Goal: Obtain resource: Download file/media

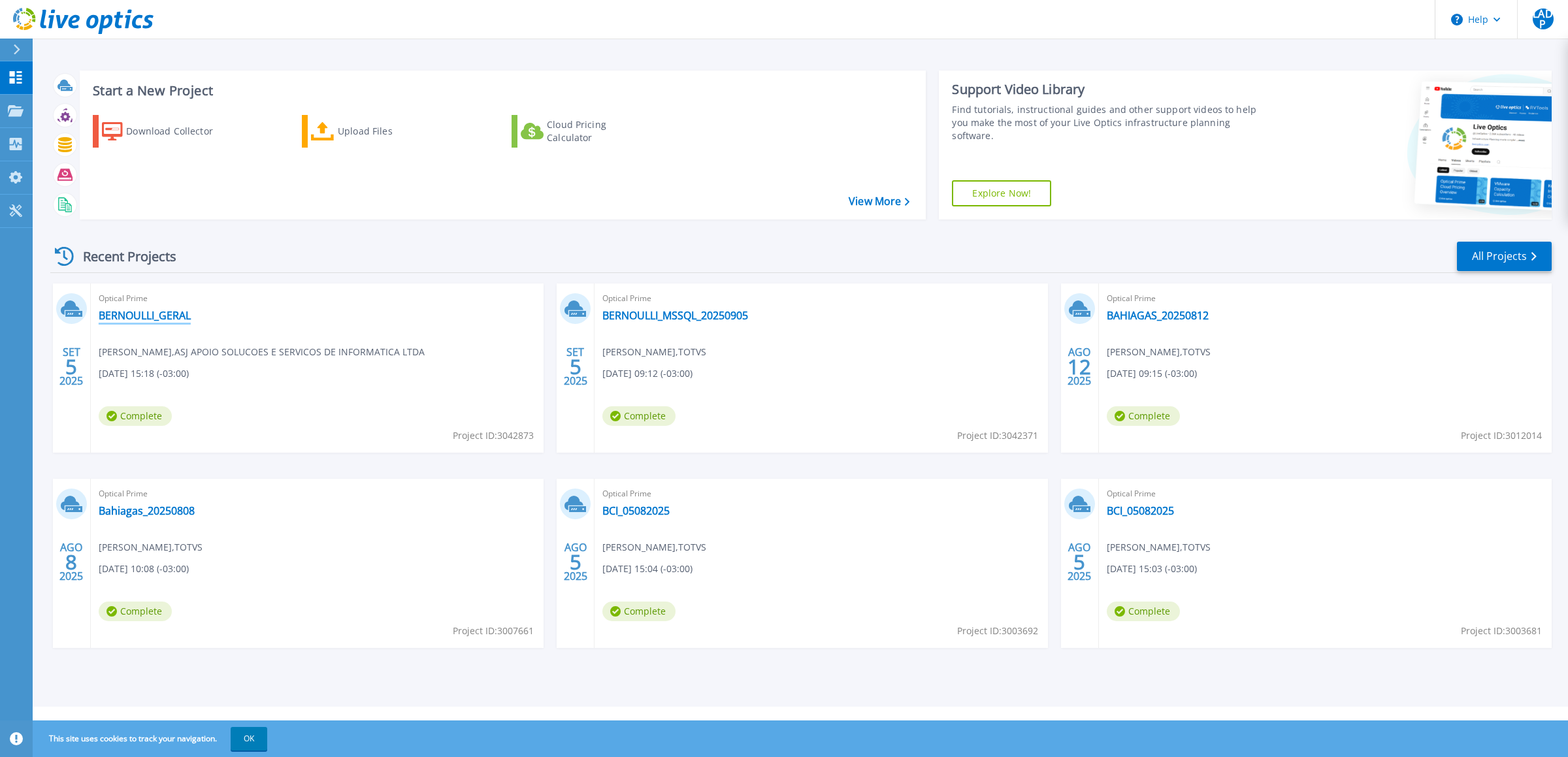
click at [136, 313] on link "BERNOULLI_GERAL" at bounding box center [145, 316] width 92 height 13
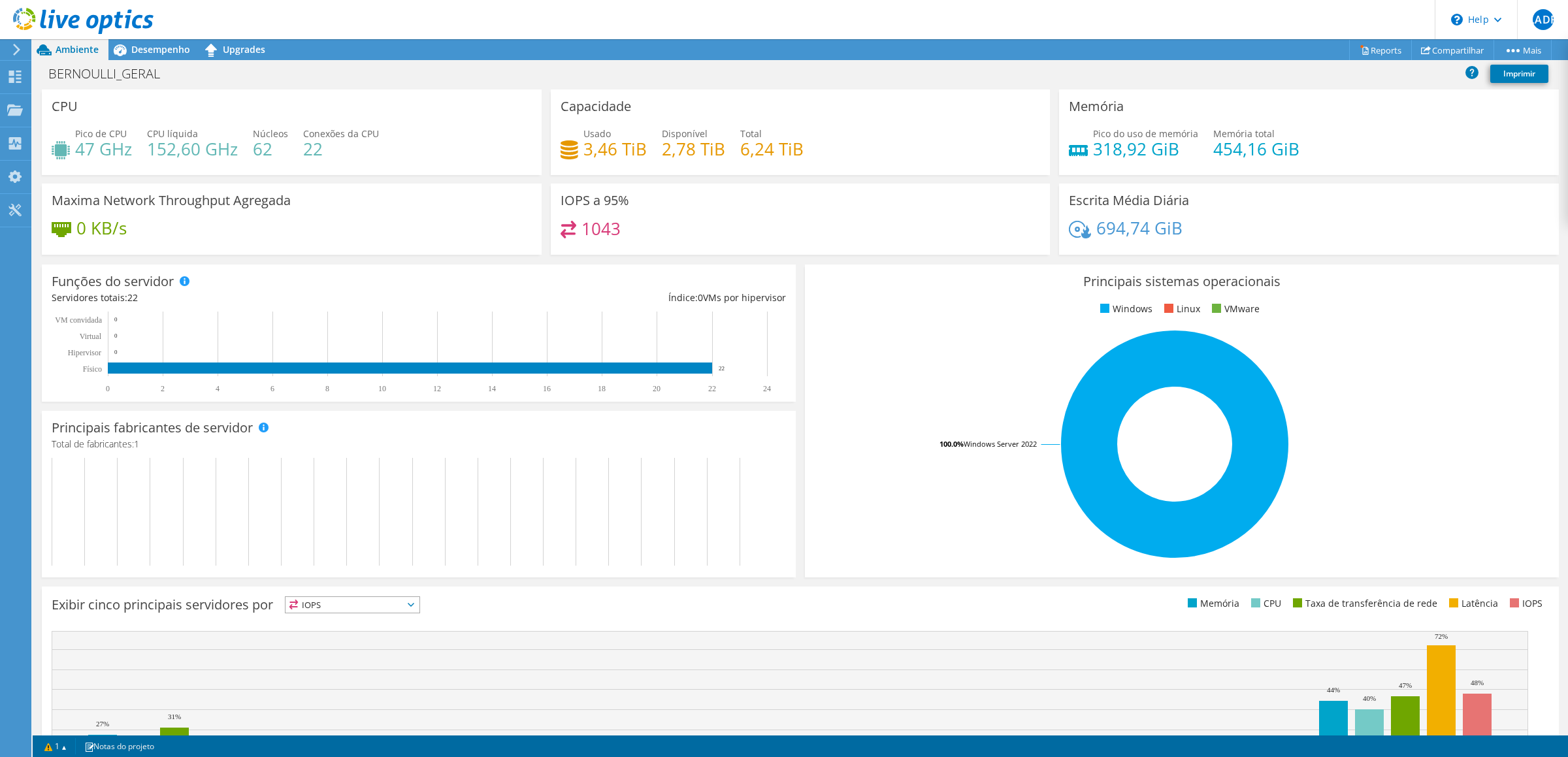
click at [152, 43] on div at bounding box center [77, 22] width 154 height 43
click at [163, 53] on span "Desempenho" at bounding box center [160, 49] width 59 height 13
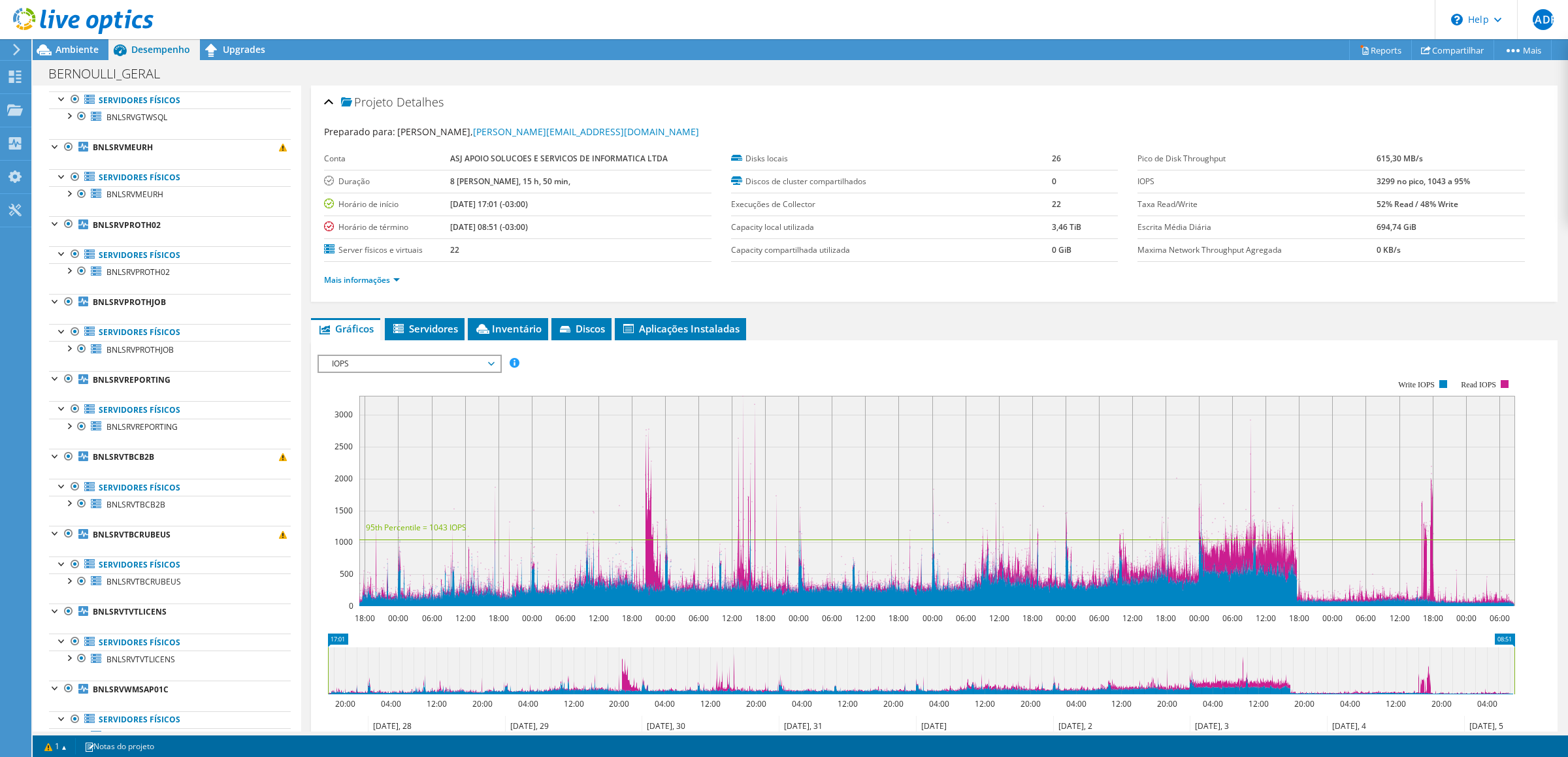
scroll to position [445, 0]
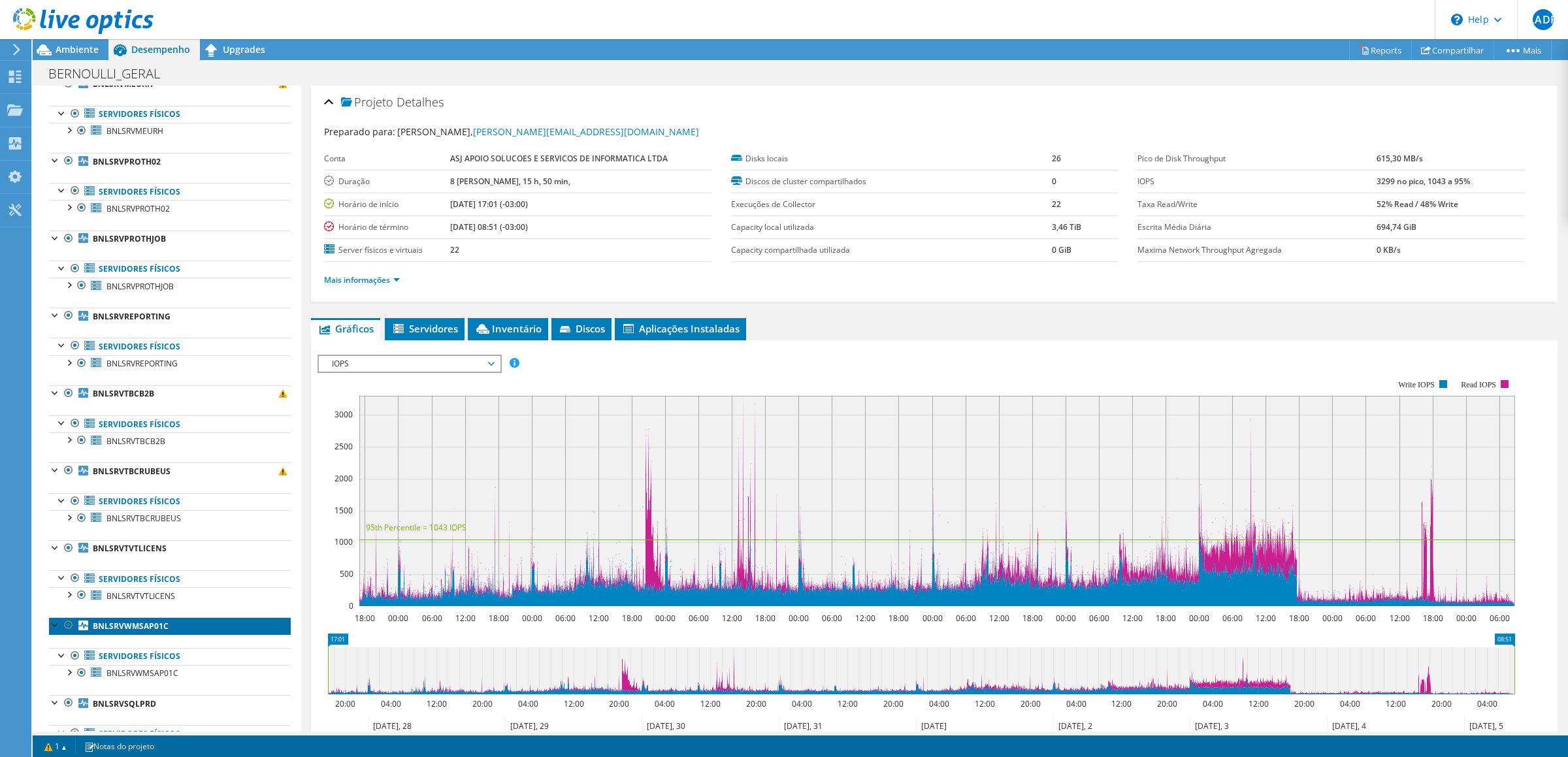
click at [127, 632] on b "BNLSRVWMSAP01C" at bounding box center [130, 625] width 76 height 11
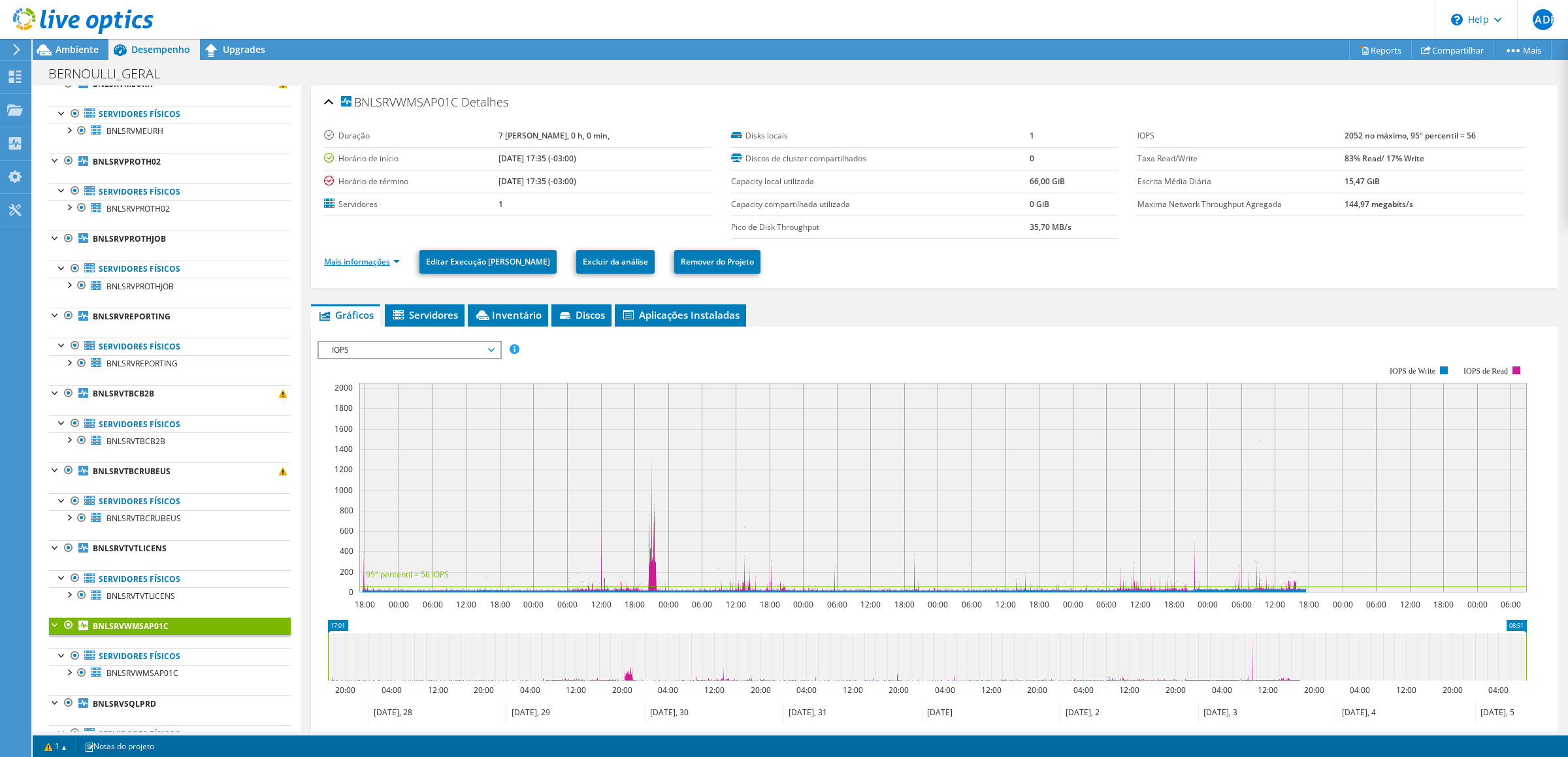
click at [397, 265] on link "Mais informações" at bounding box center [362, 261] width 76 height 11
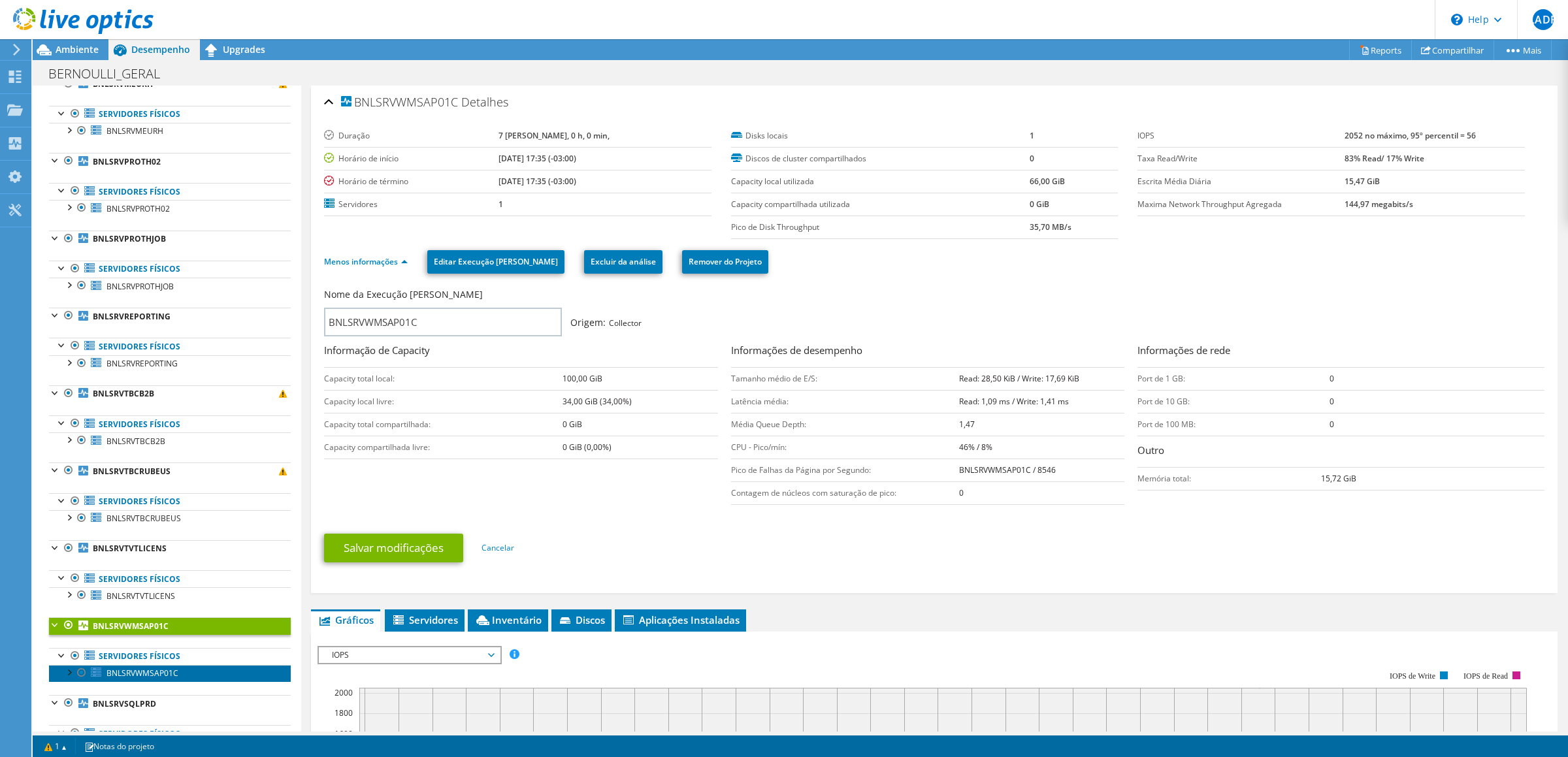
click at [145, 678] on span "BNLSRVWMSAP01C" at bounding box center [142, 673] width 72 height 11
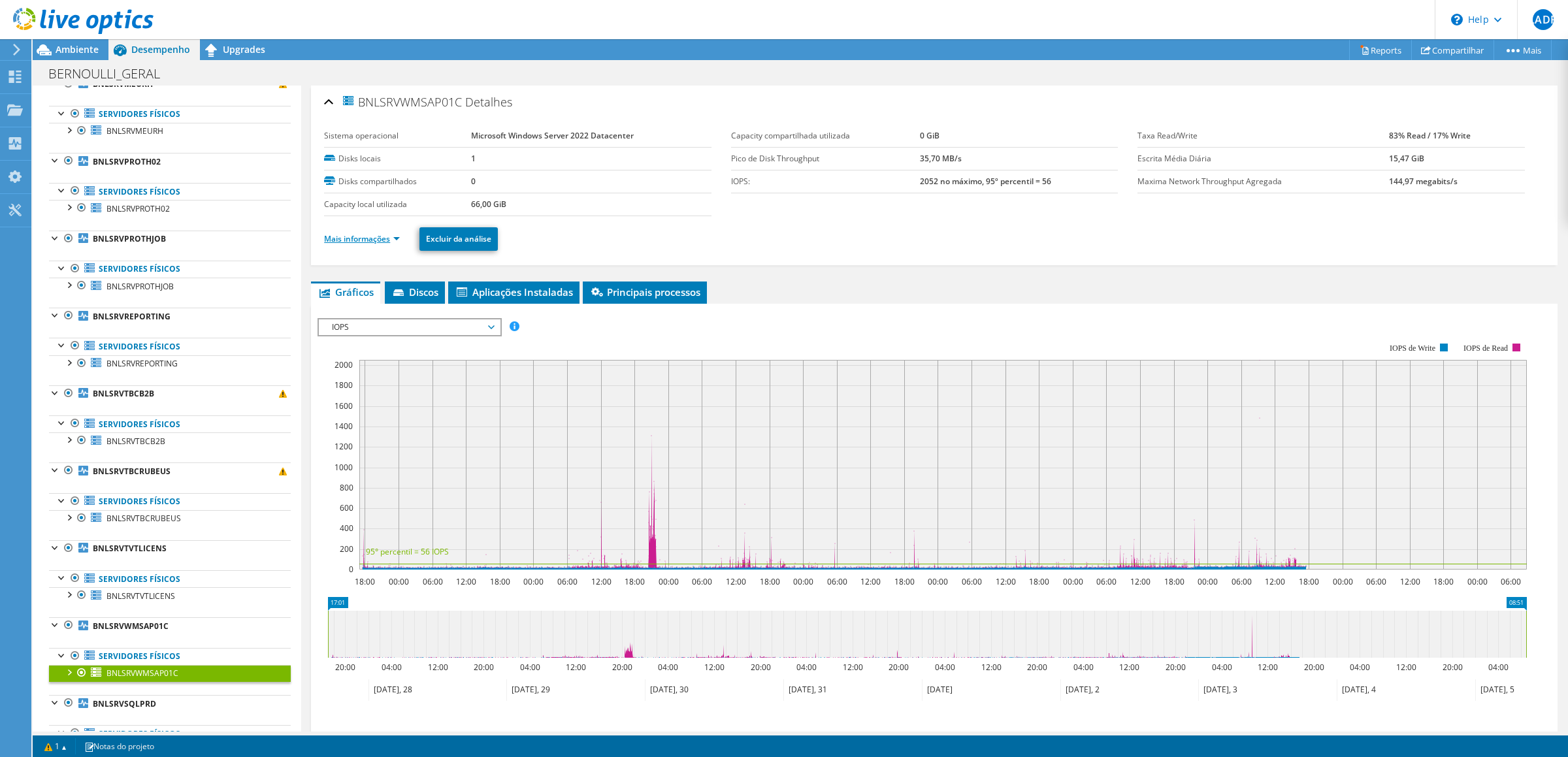
click at [397, 244] on link "Mais informações" at bounding box center [362, 238] width 76 height 11
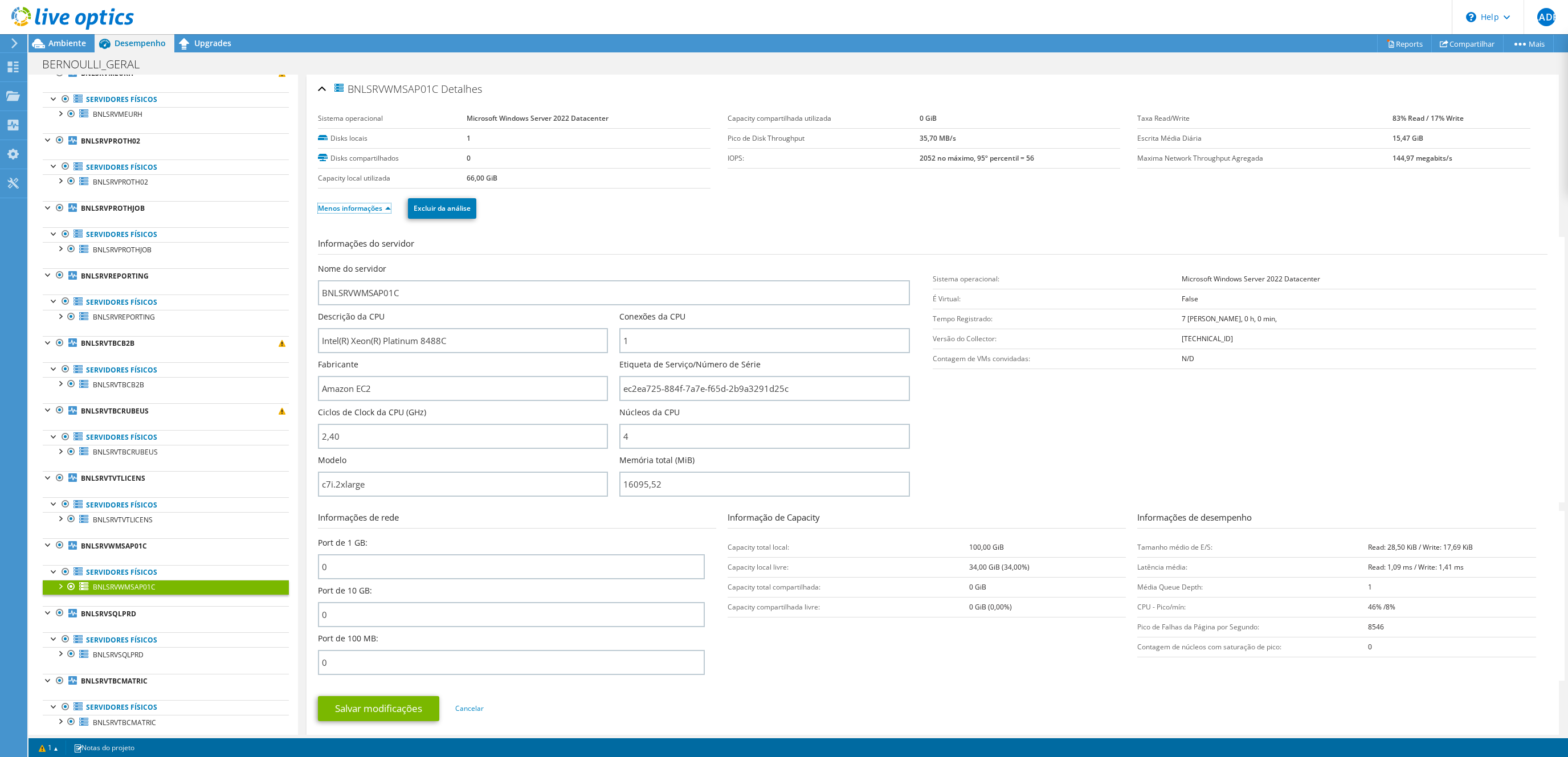
scroll to position [390, 0]
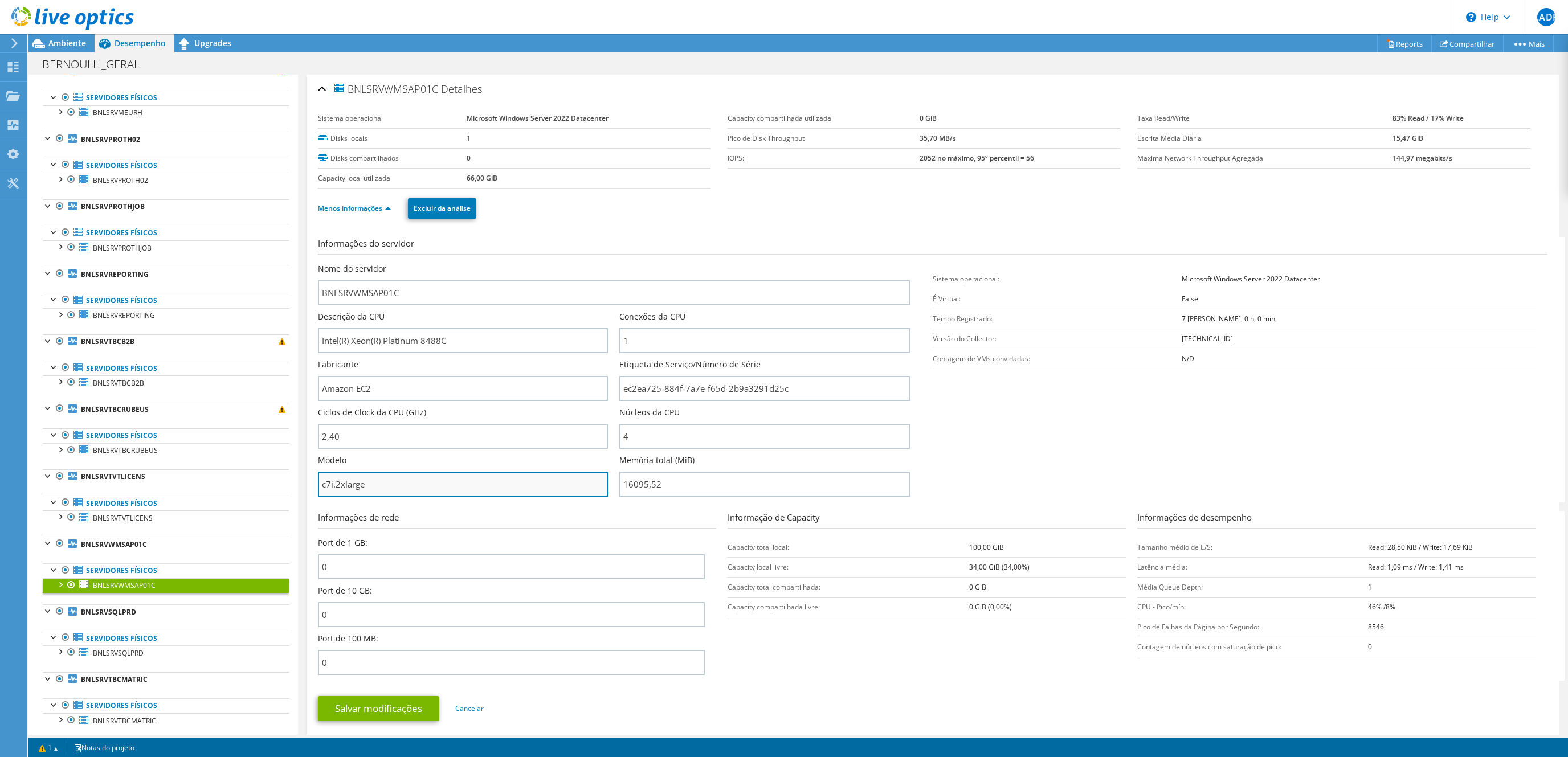
drag, startPoint x: 383, startPoint y: 487, endPoint x: 312, endPoint y: 495, distance: 71.4
click at [318, 495] on input "c7i.2xlarge" at bounding box center [463, 484] width 290 height 25
click at [633, 511] on form "Informações do servidor Nome do servidor BNLSRVWMSAP01C Descrição da CPU Intel(…" at bounding box center [932, 484] width 1230 height 494
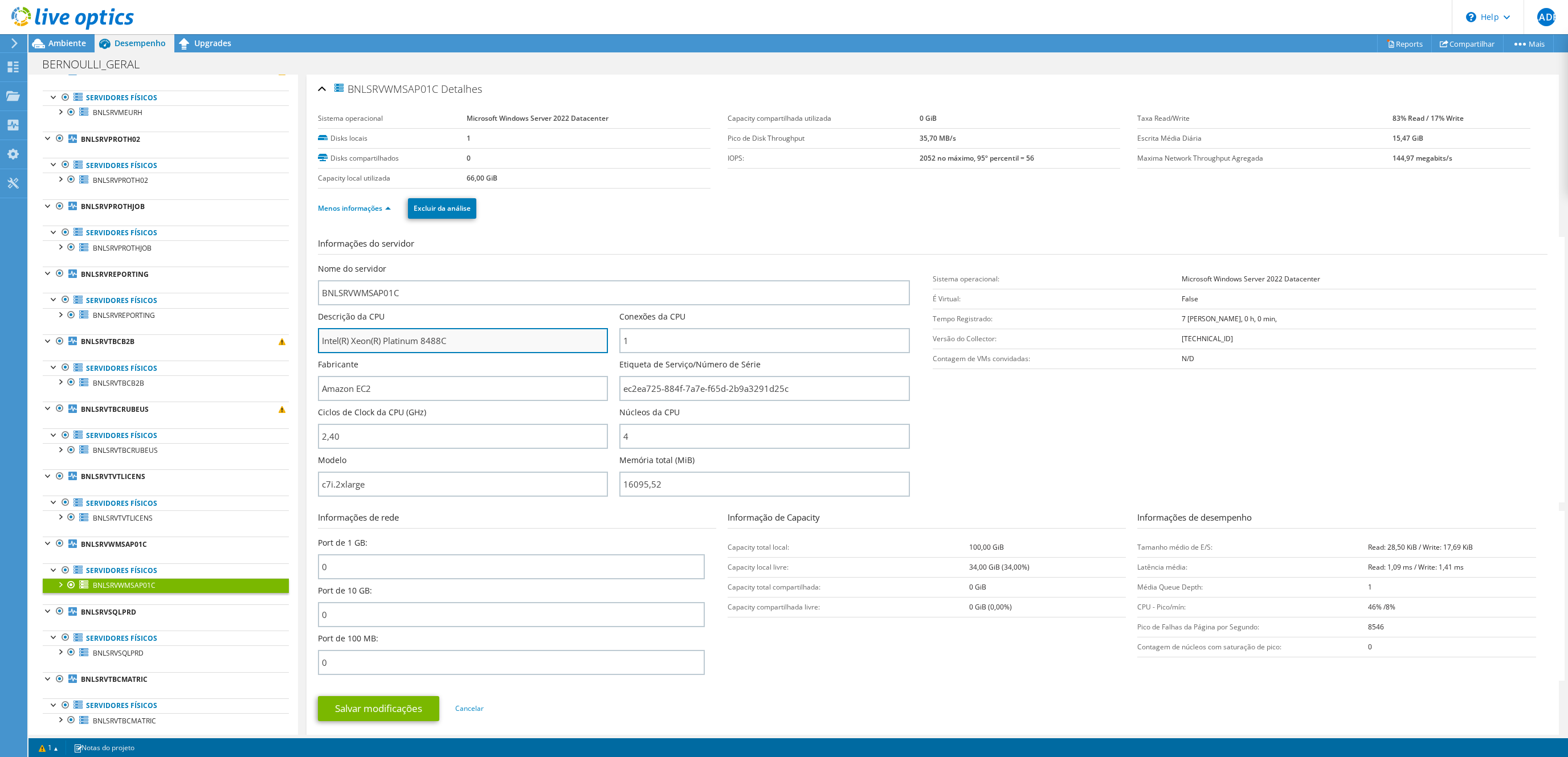
click at [436, 342] on input "Intel(R) Xeon(R) Platinum 8488C" at bounding box center [463, 340] width 290 height 25
click at [1367, 221] on div "Menos informações Excluir da análise" at bounding box center [932, 208] width 1230 height 40
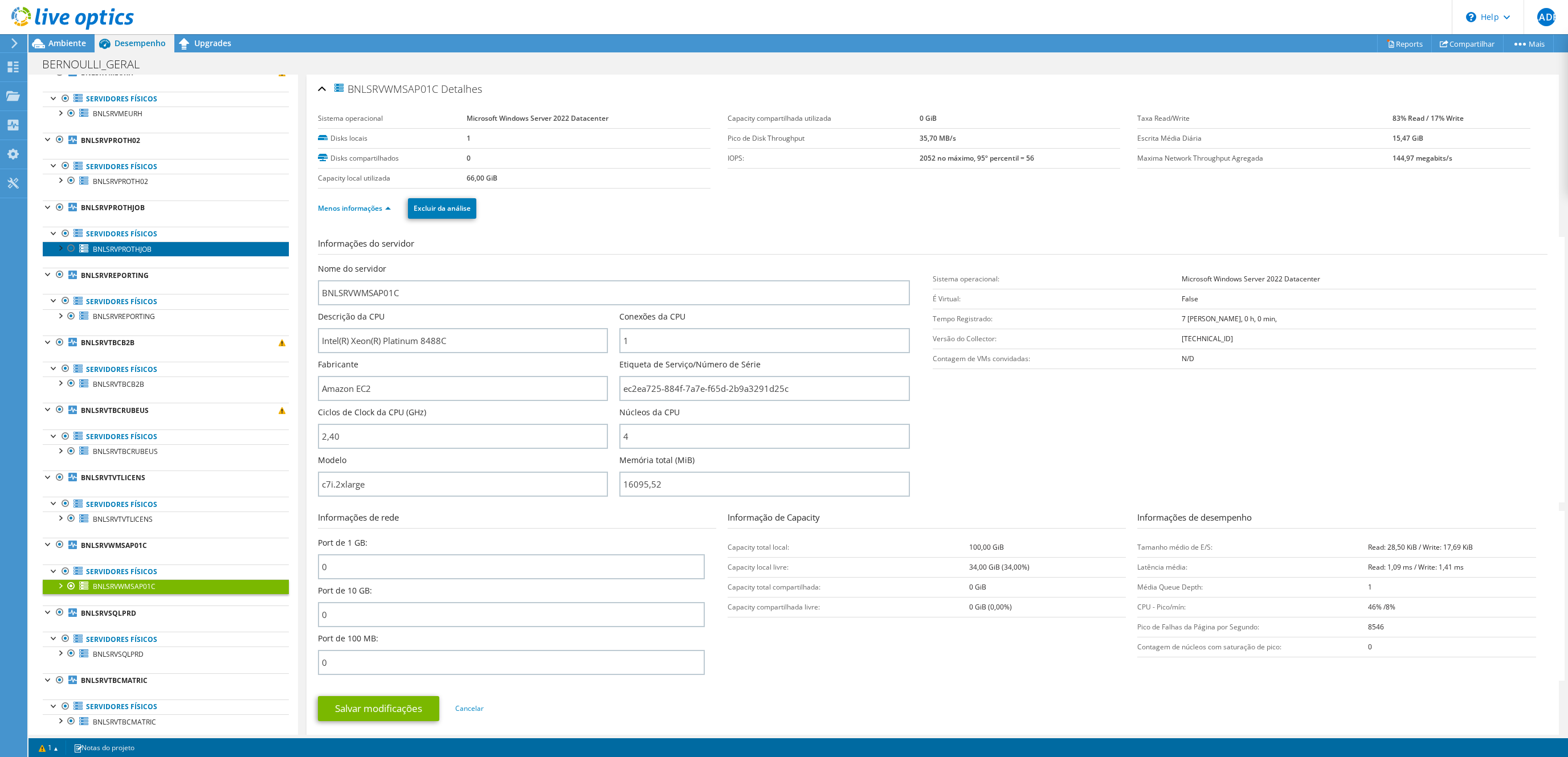
click at [124, 251] on span "BNLSRVPROTHJOB" at bounding box center [122, 248] width 58 height 9
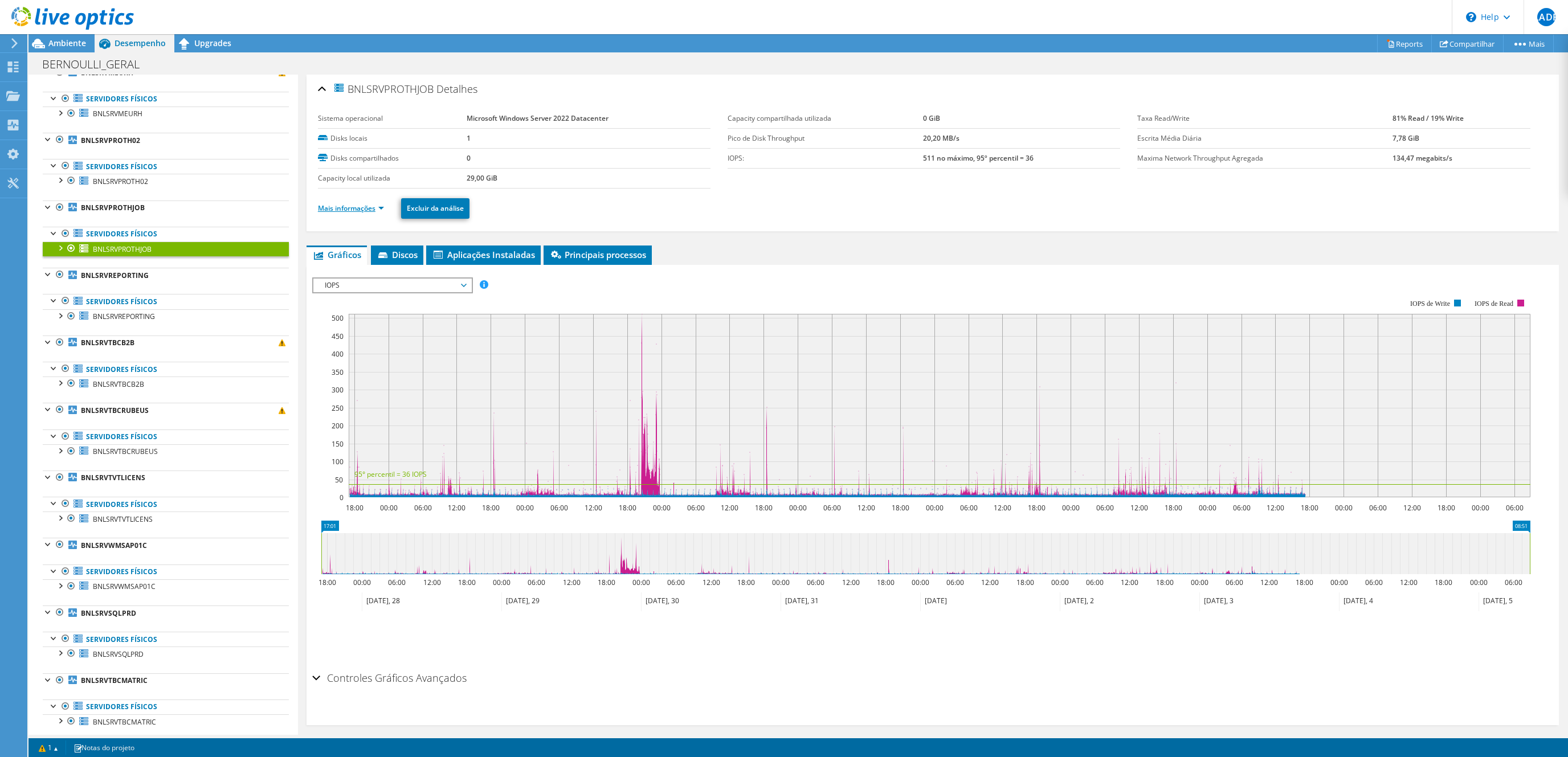
click at [372, 205] on link "Mais informações" at bounding box center [351, 208] width 66 height 9
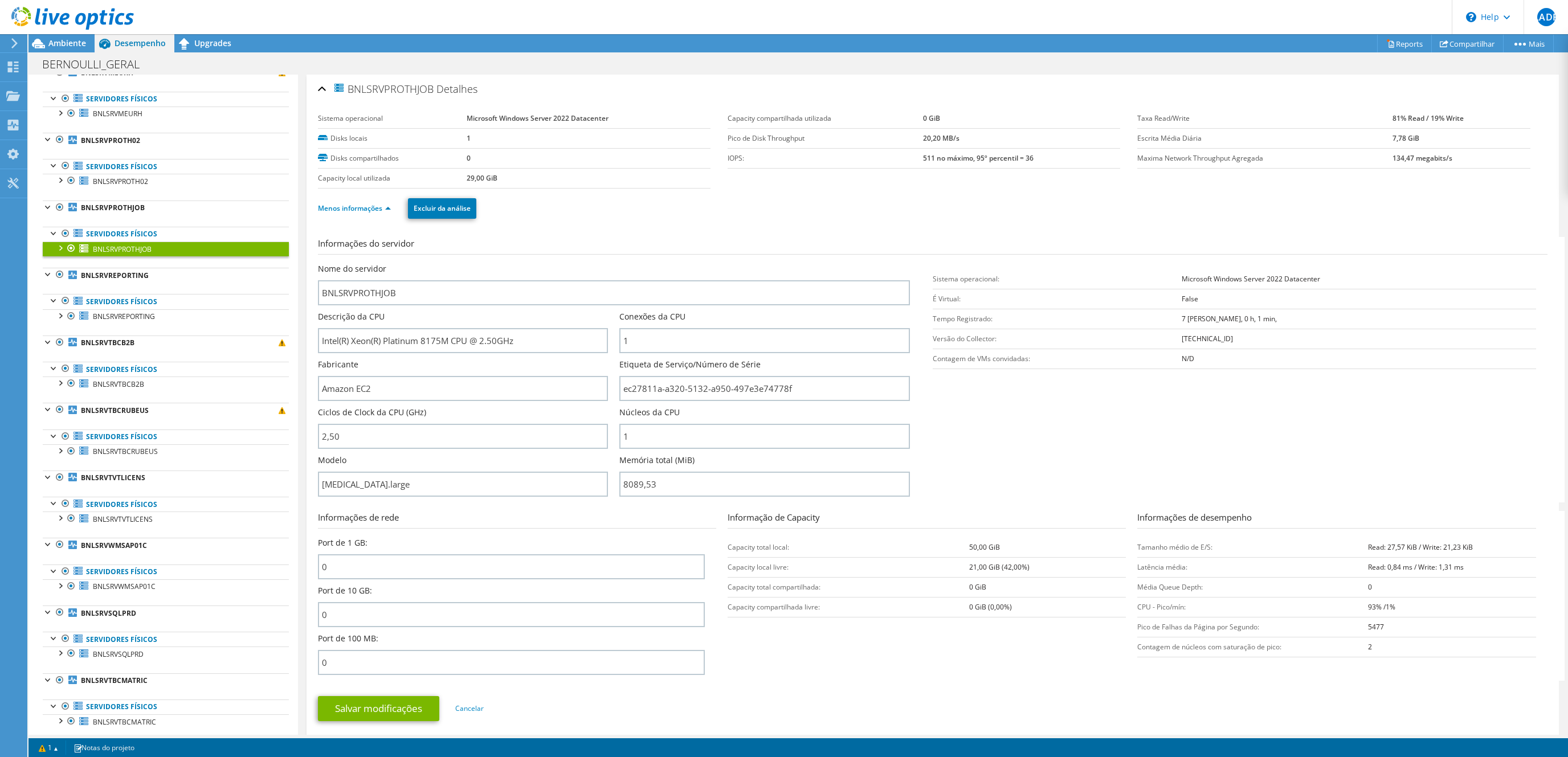
click at [701, 523] on h3 "Informações de rede" at bounding box center [517, 519] width 398 height 17
click at [119, 659] on span "BNLSRVSQLPRD" at bounding box center [118, 654] width 51 height 9
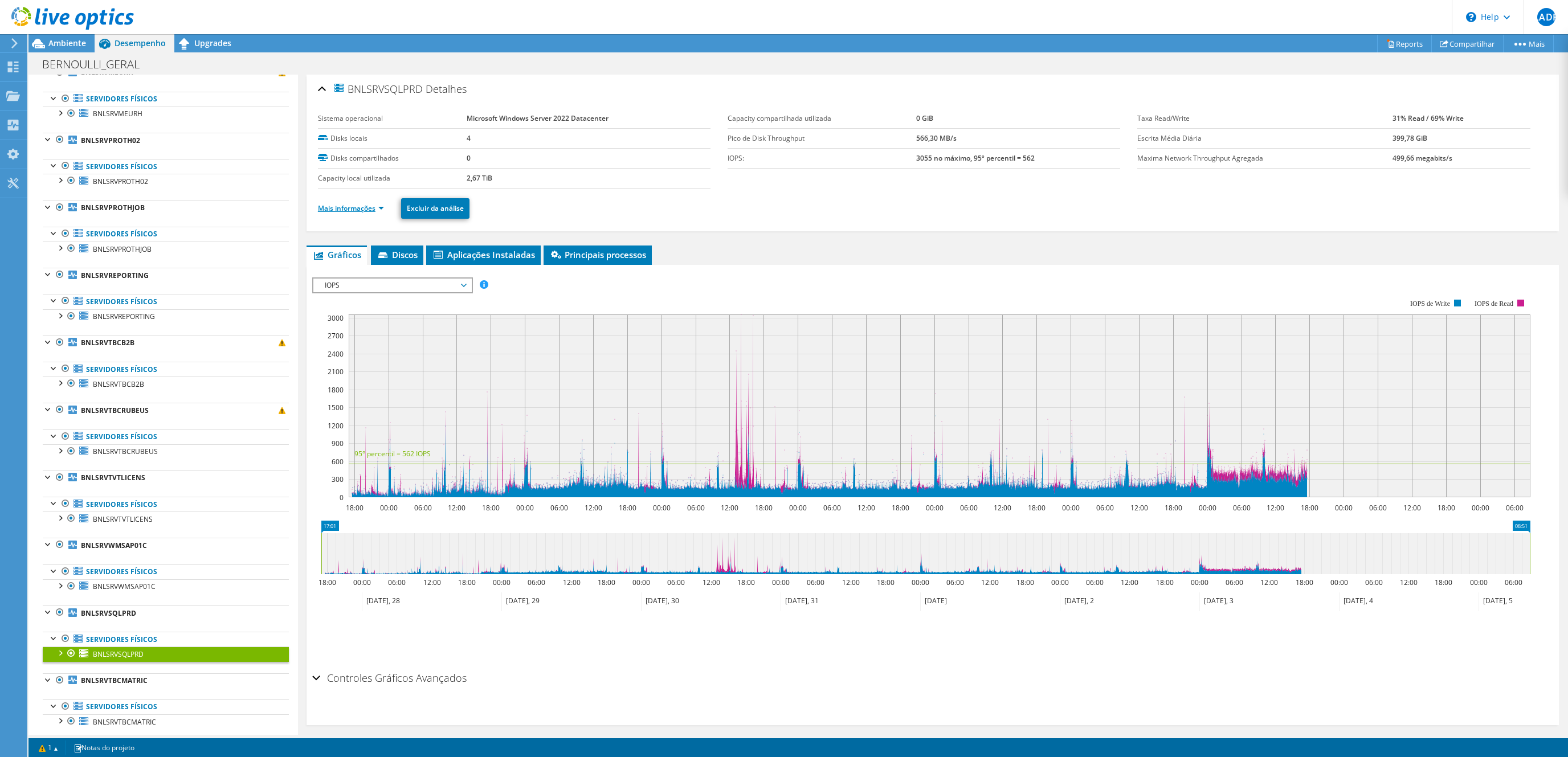
click at [371, 211] on link "Mais informações" at bounding box center [351, 208] width 66 height 9
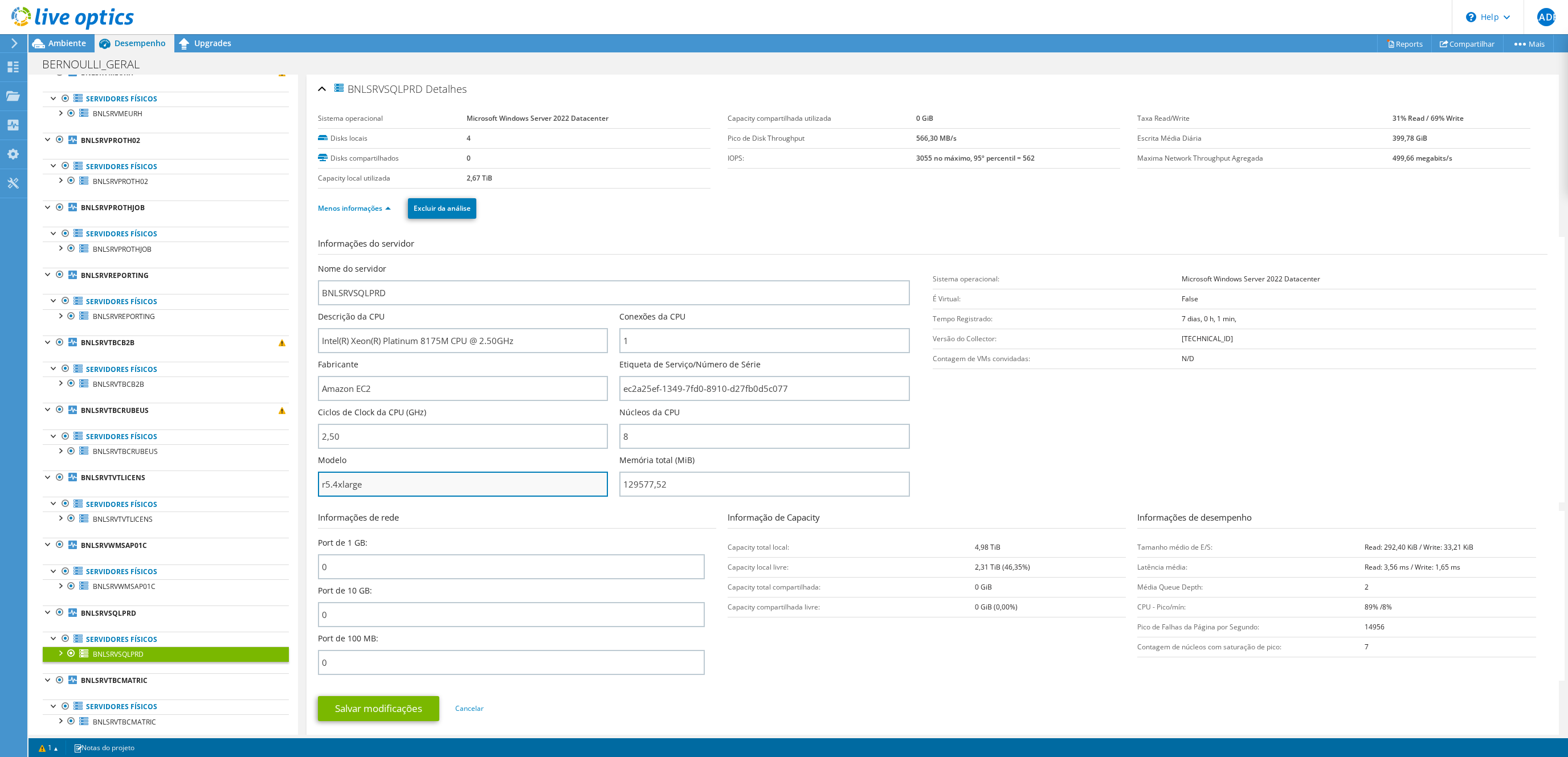
click at [348, 487] on input "r5.4xlarge" at bounding box center [463, 484] width 290 height 25
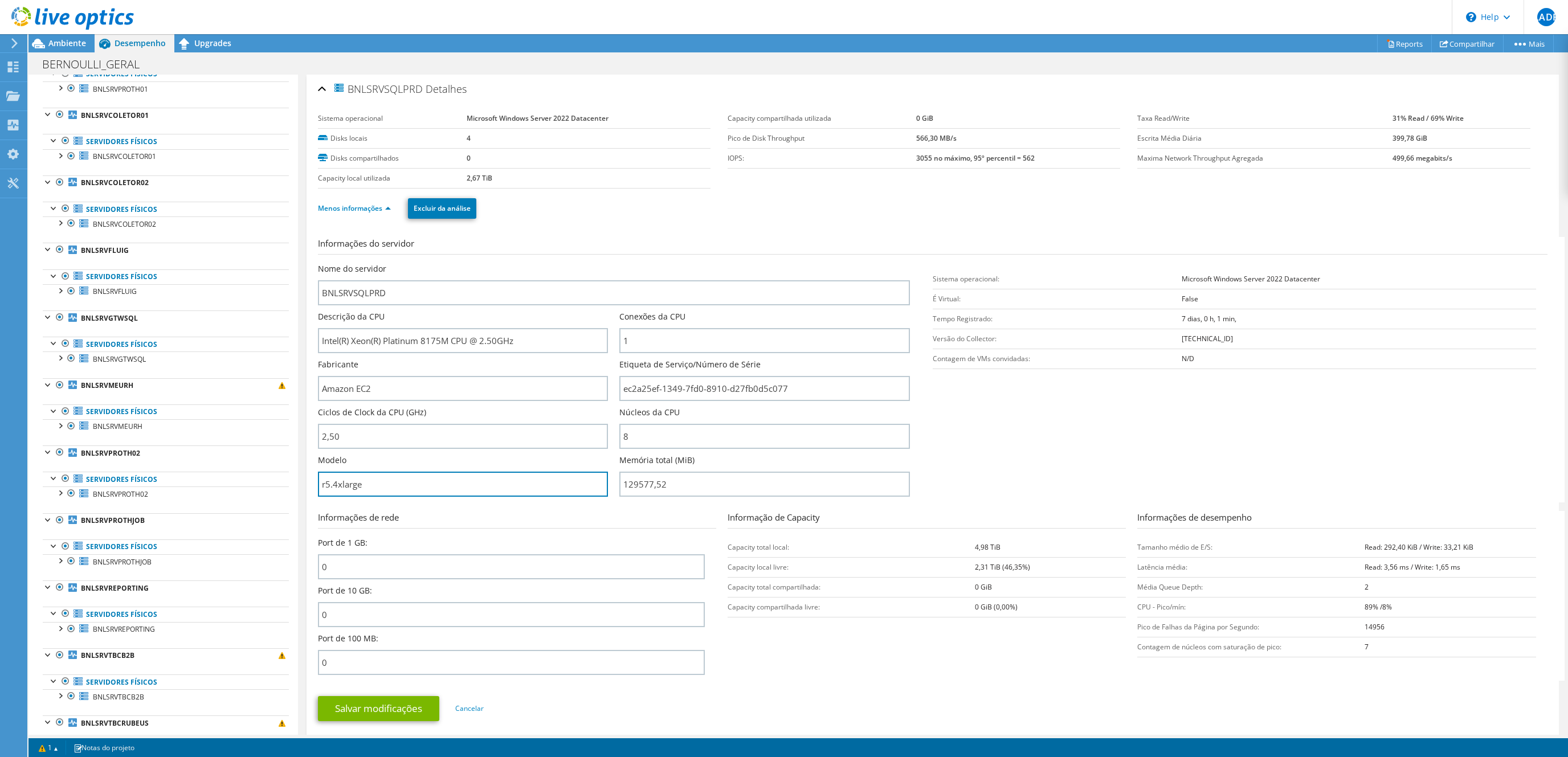
scroll to position [49, 0]
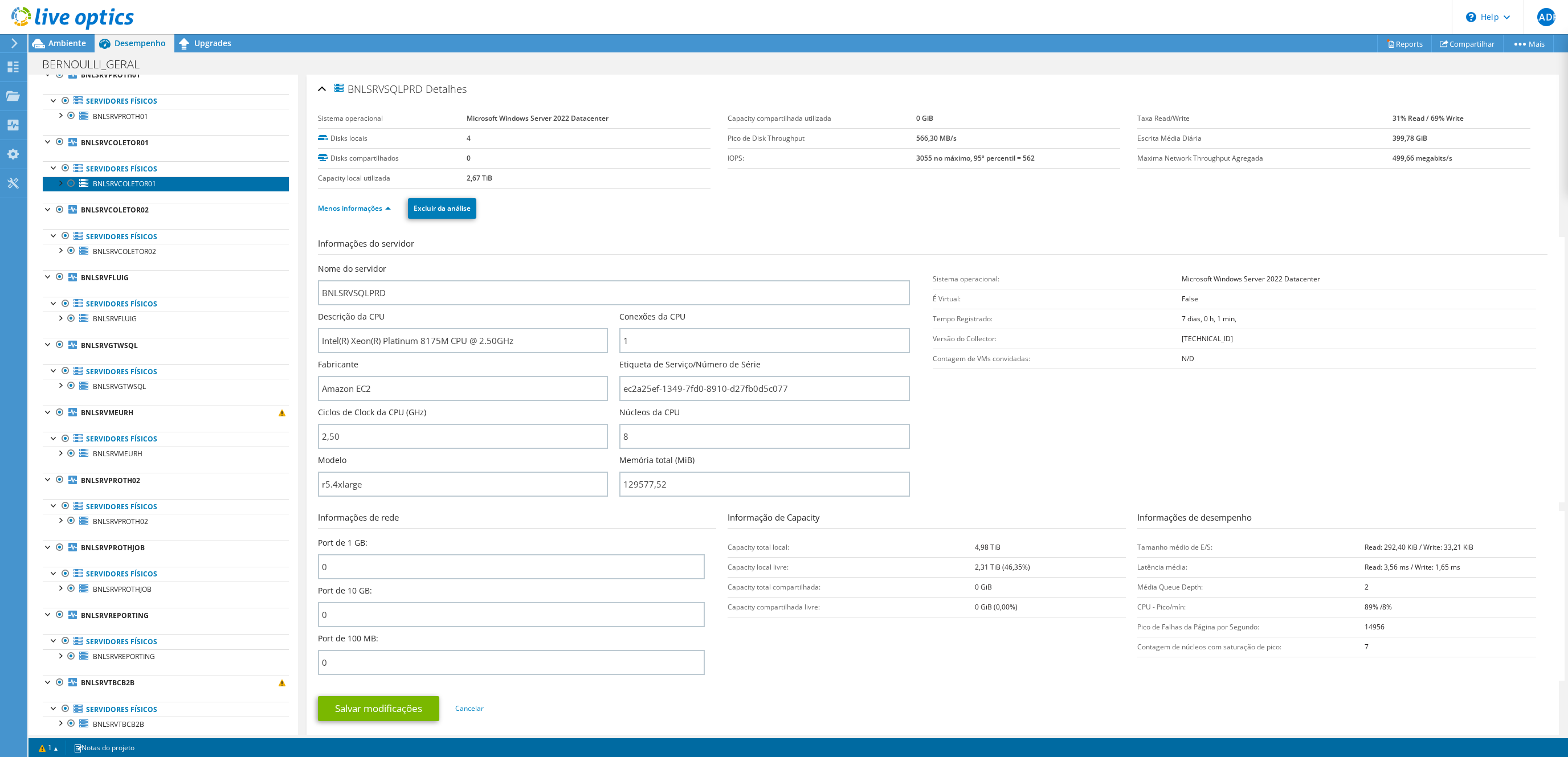
click at [144, 181] on link "BNLSRVCOLETOR01" at bounding box center [166, 184] width 246 height 15
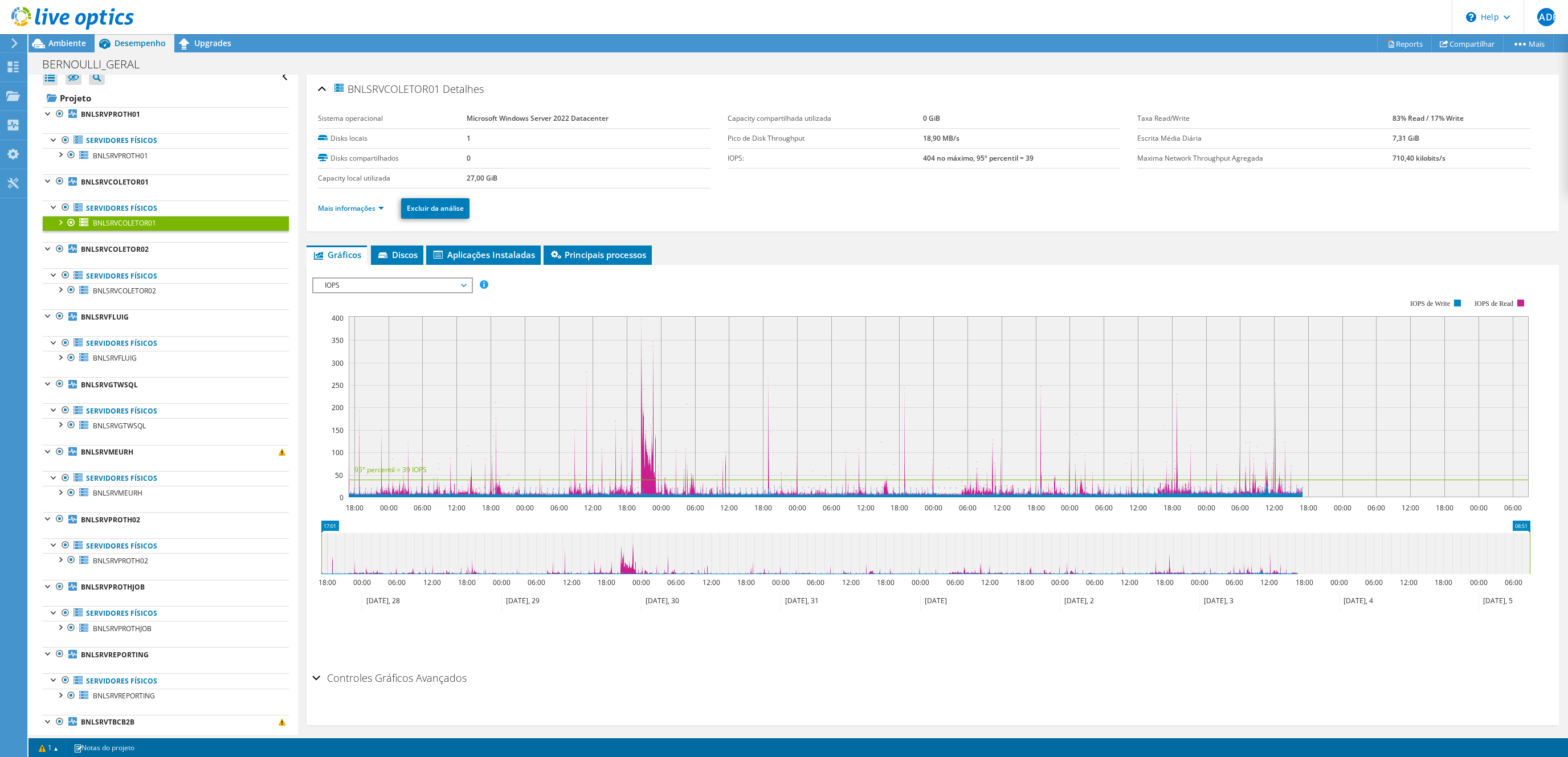
scroll to position [0, 0]
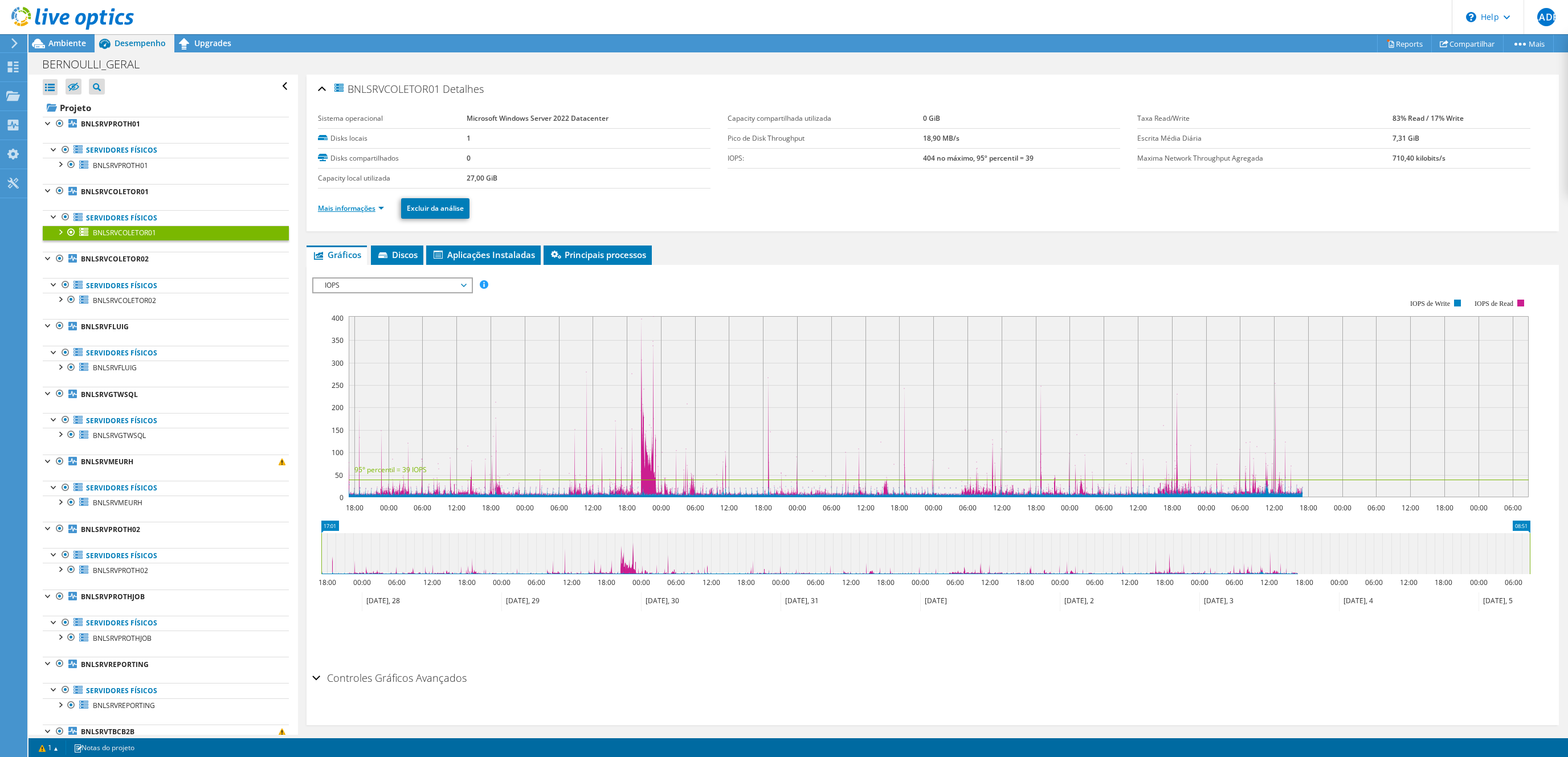
click at [343, 210] on link "Mais informações" at bounding box center [351, 208] width 66 height 9
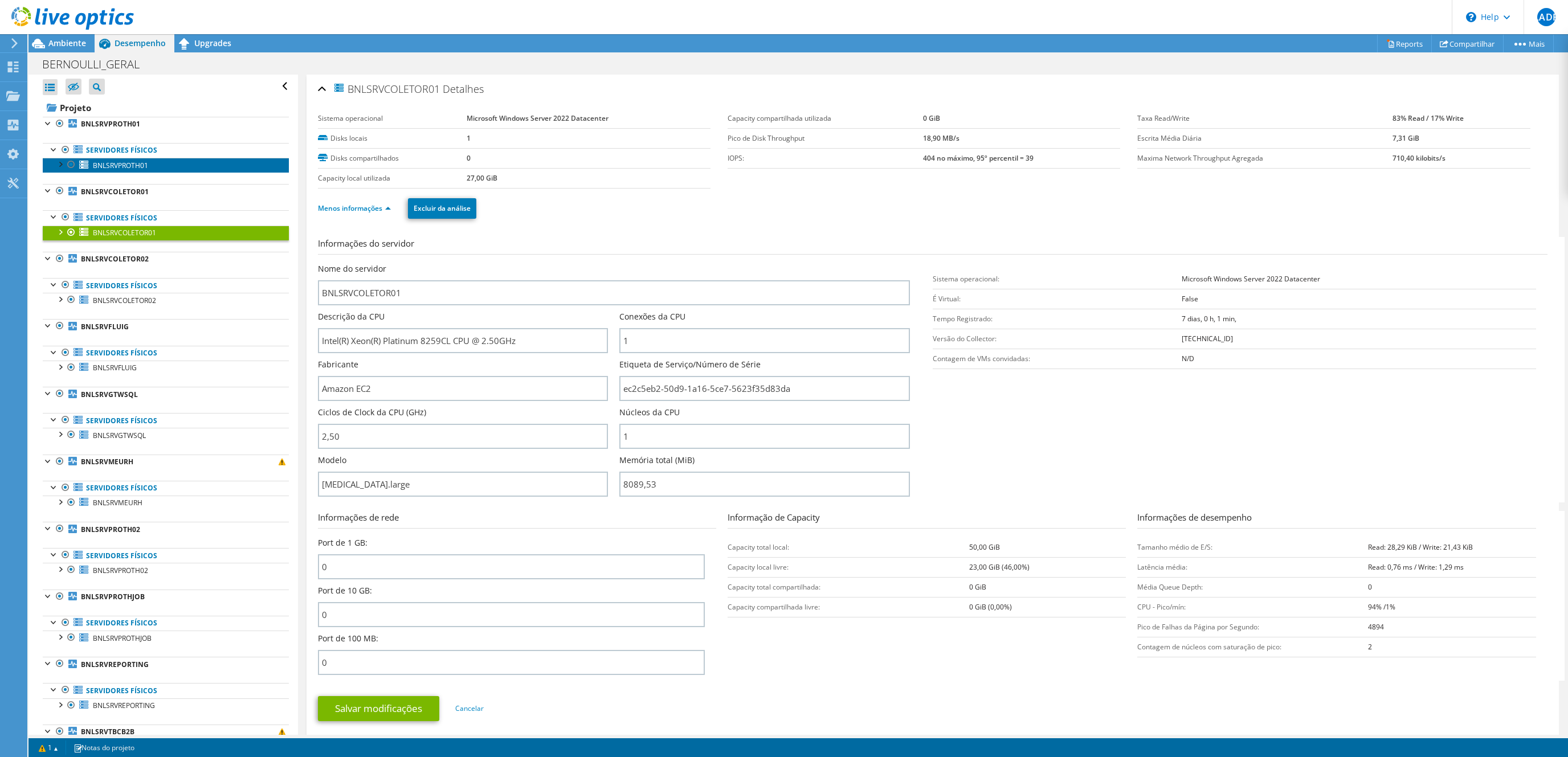
click at [139, 171] on link "BNLSRVPROTH01" at bounding box center [166, 165] width 246 height 15
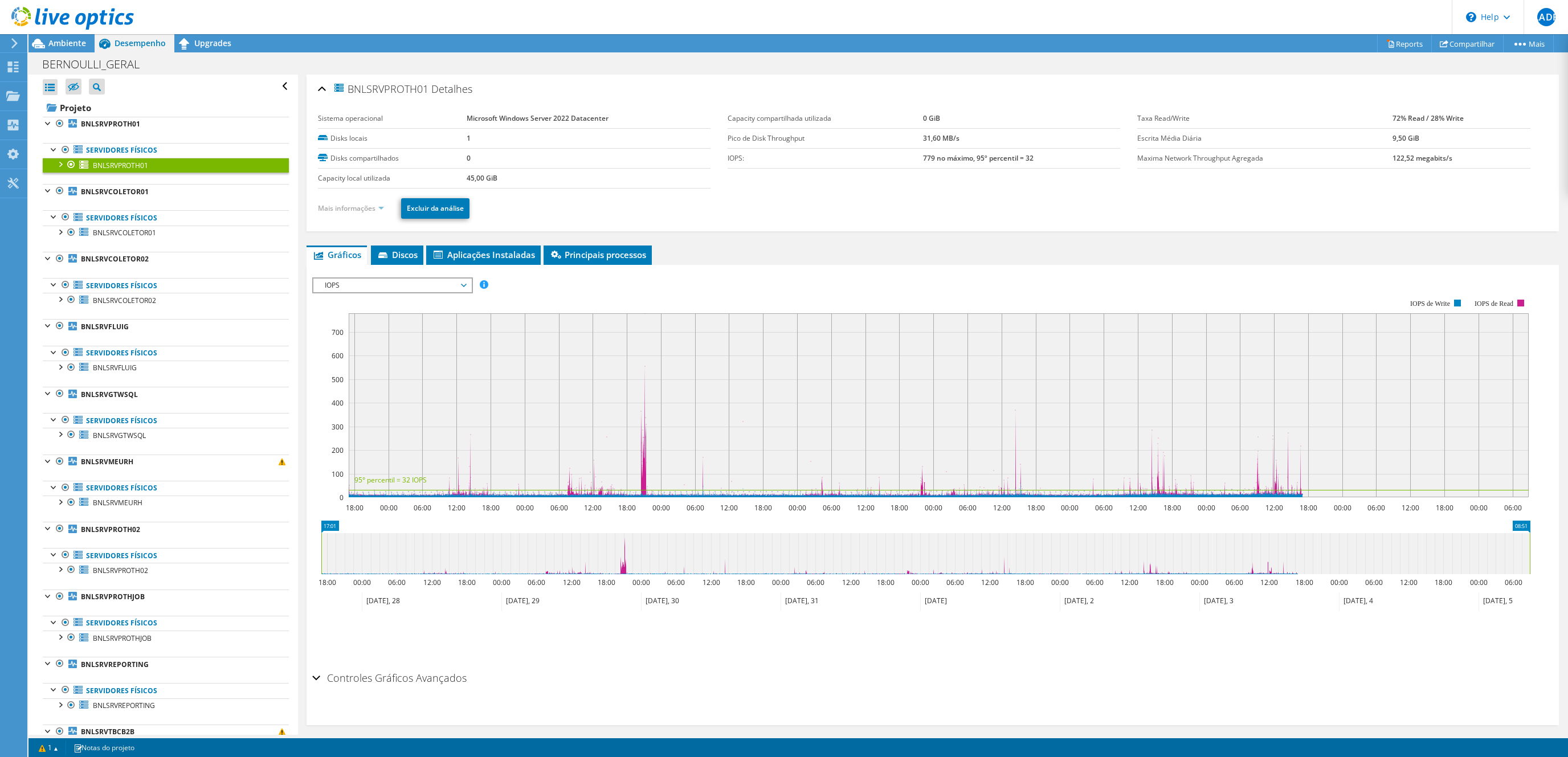
click at [362, 207] on link "Mais informações" at bounding box center [351, 208] width 66 height 9
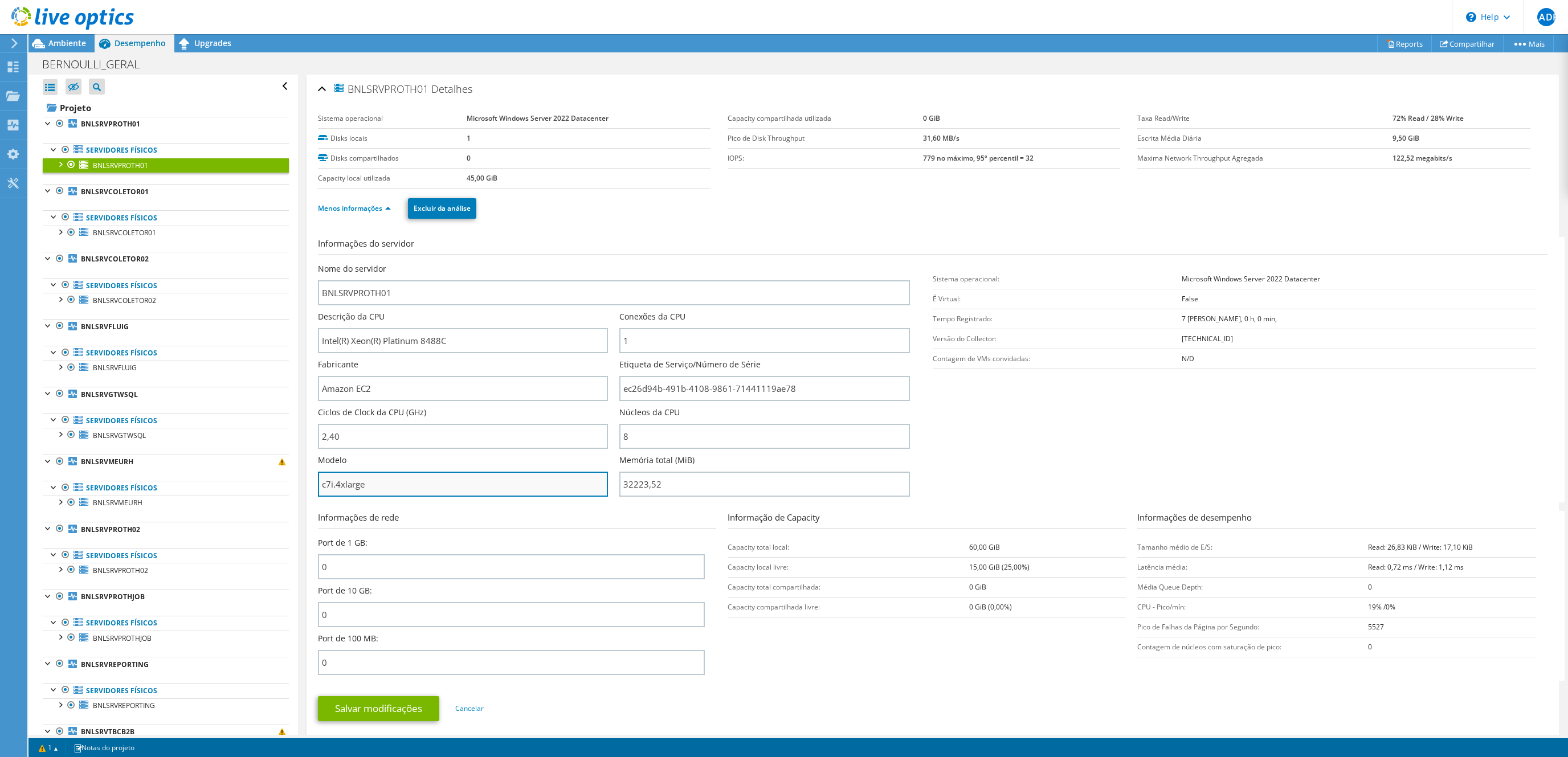
click at [372, 488] on input "c7i.4xlarge" at bounding box center [463, 484] width 290 height 25
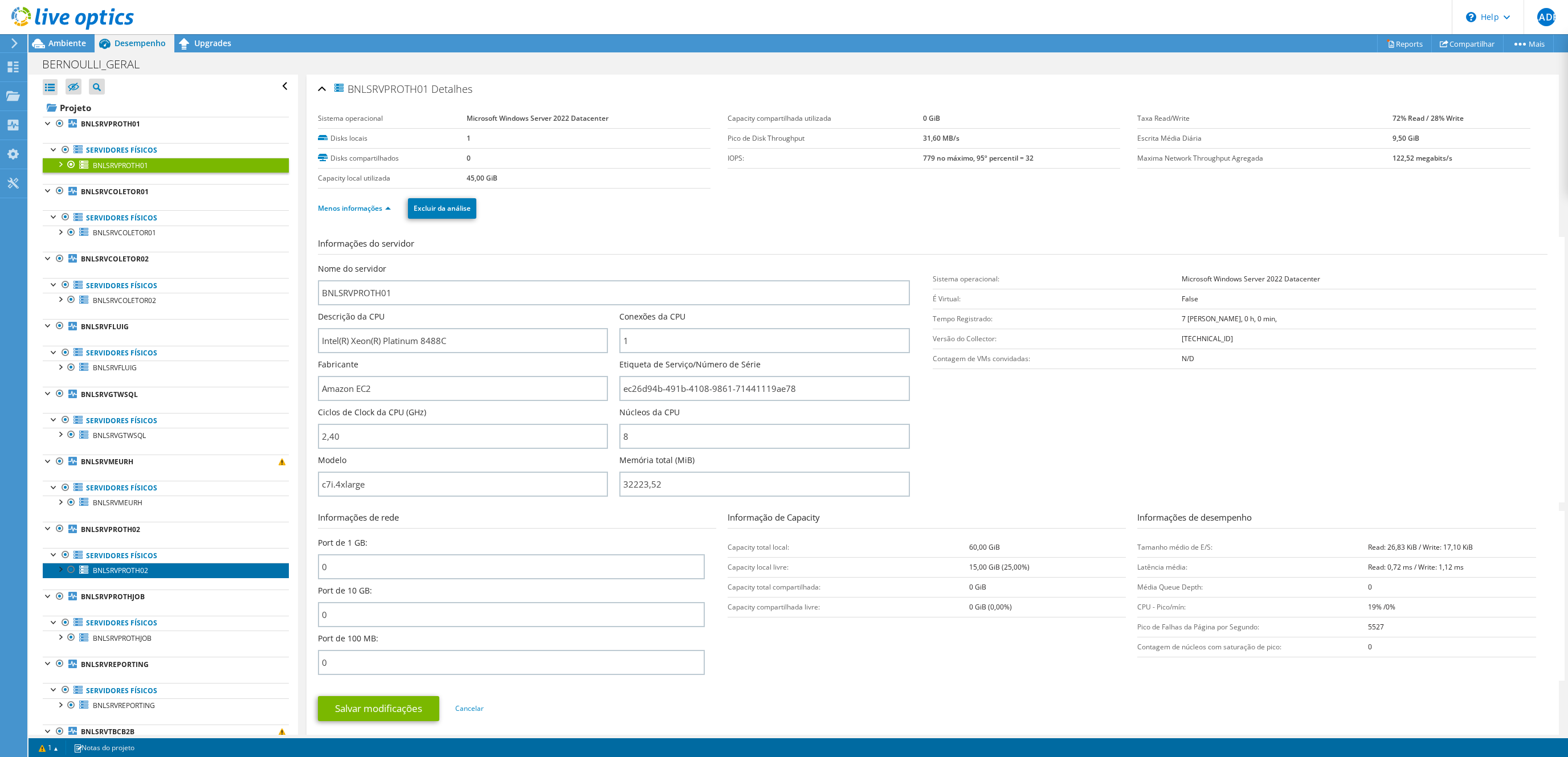
click at [120, 575] on span "BNLSRVPROTH02" at bounding box center [120, 570] width 55 height 9
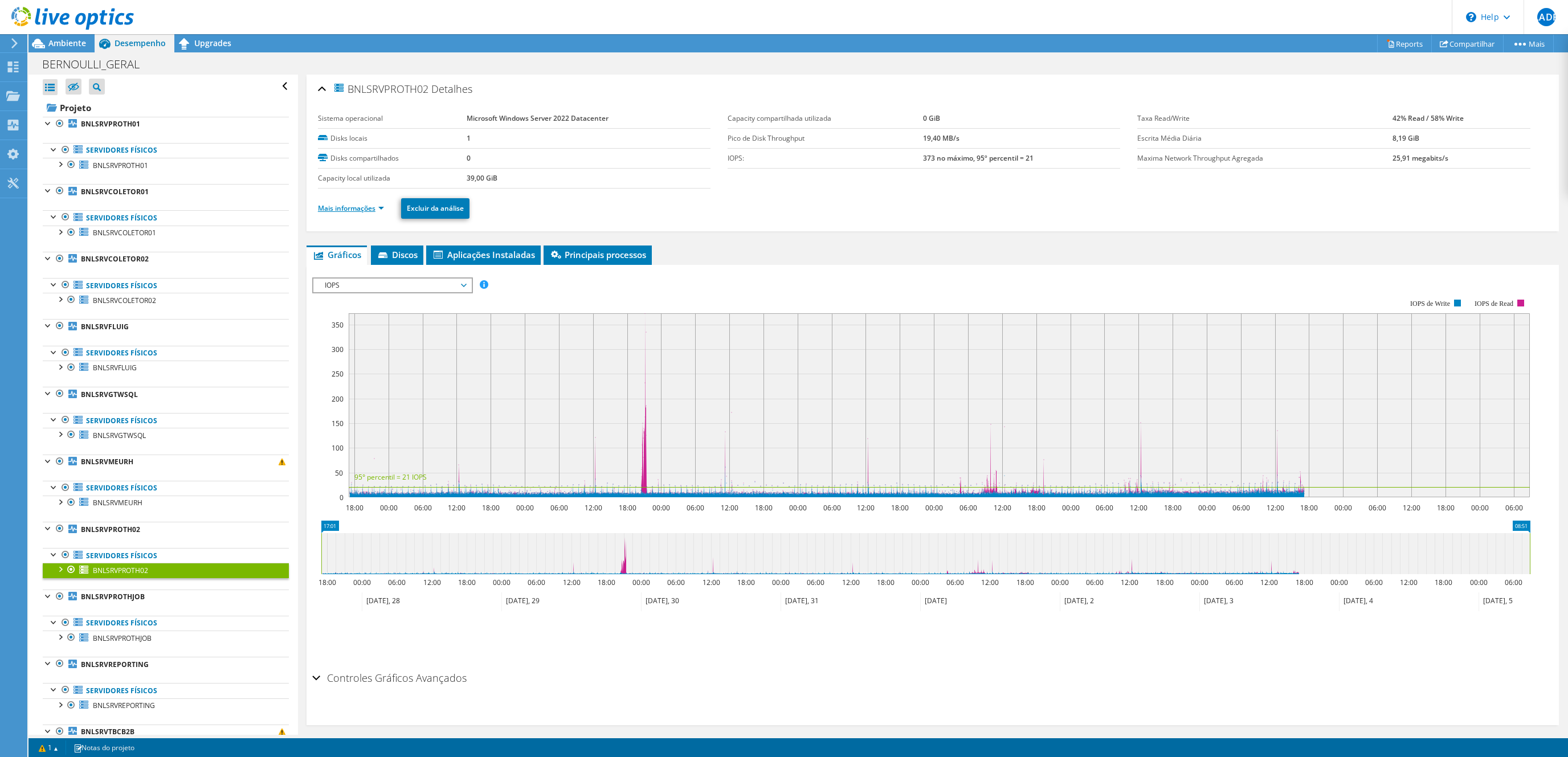
click at [343, 210] on link "Mais informações" at bounding box center [351, 208] width 66 height 9
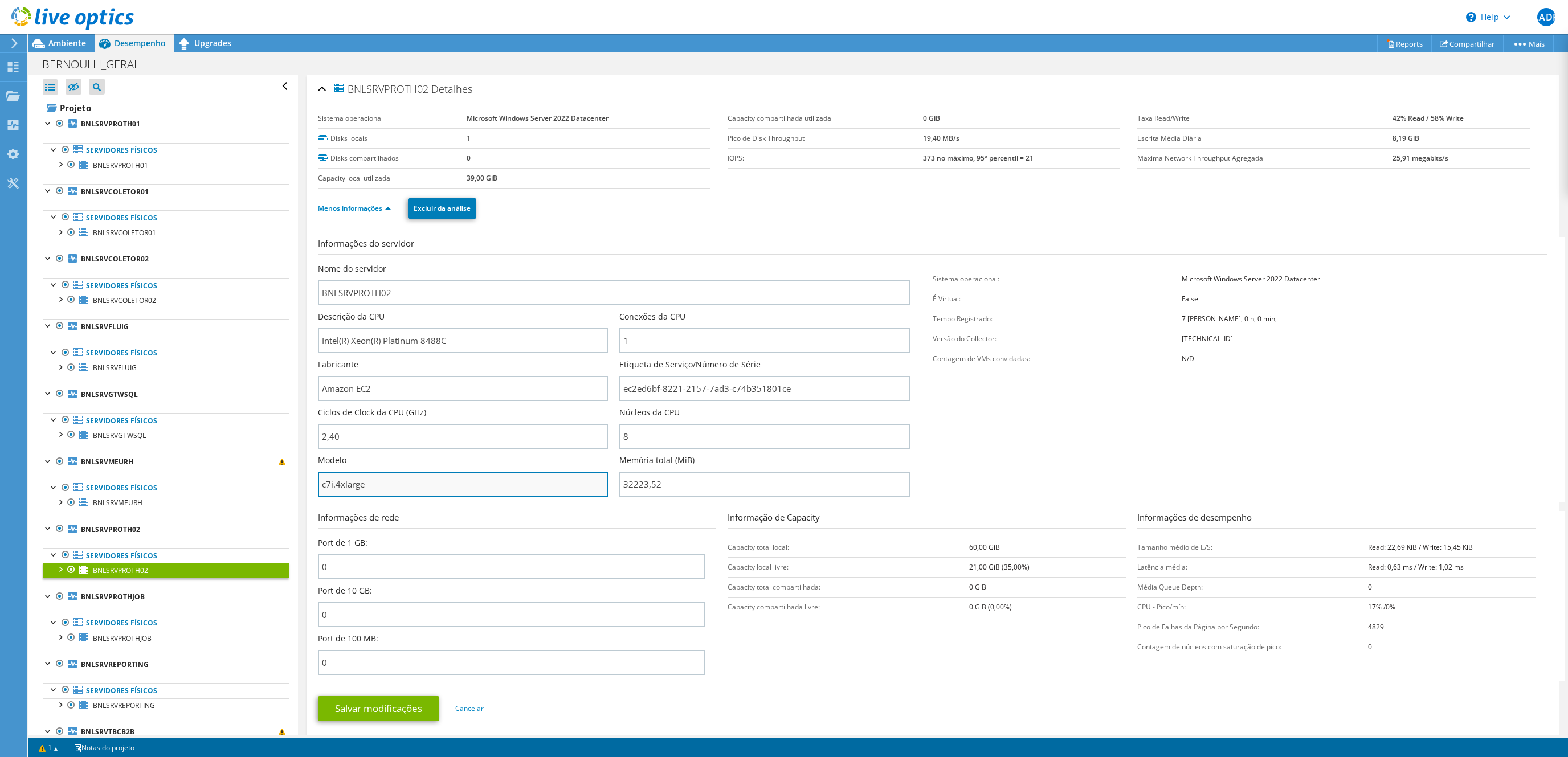
click at [356, 488] on input "c7i.4xlarge" at bounding box center [463, 484] width 290 height 25
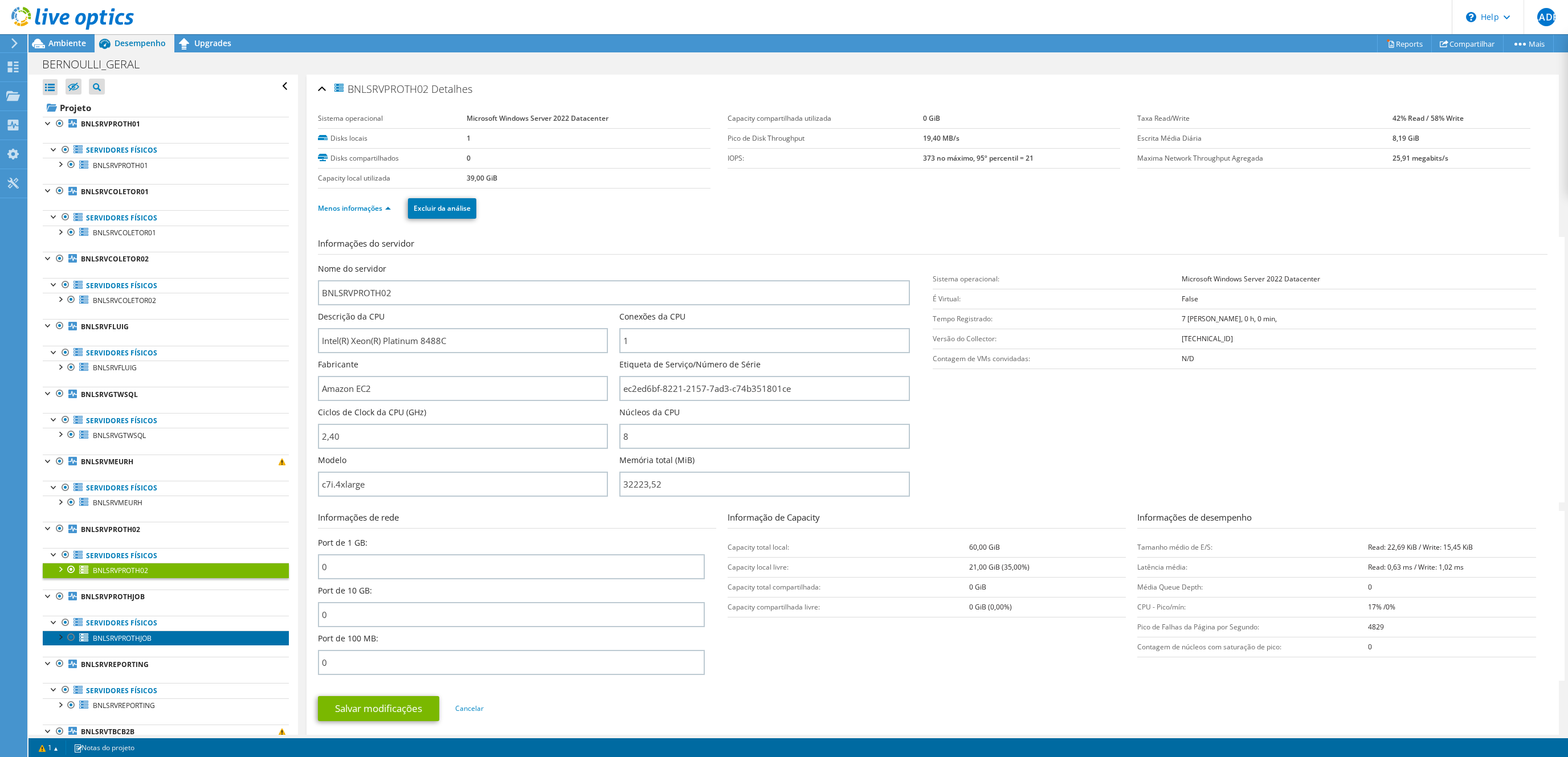
click at [115, 643] on span "BNLSRVPROTHJOB" at bounding box center [122, 638] width 58 height 9
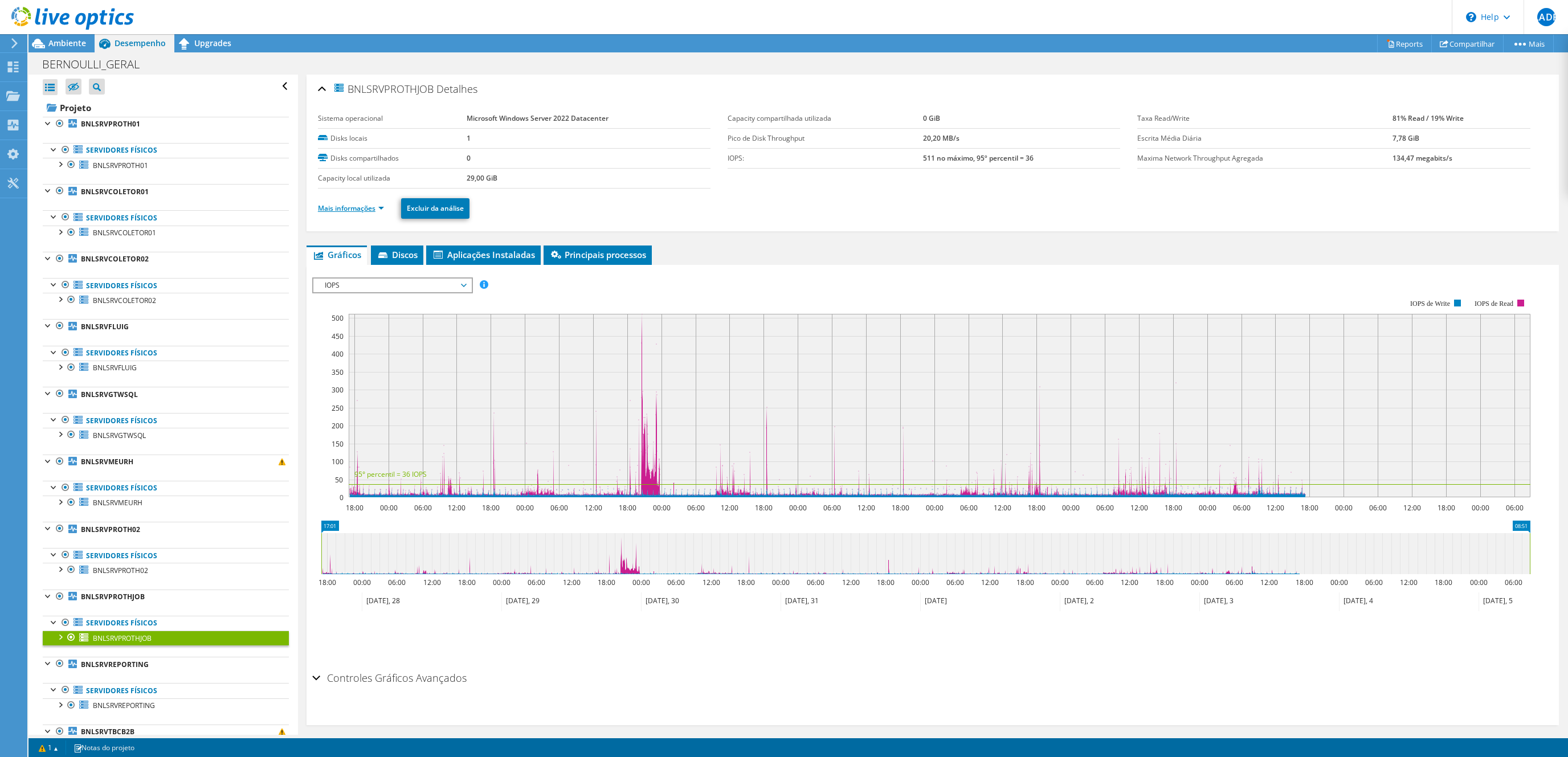
click at [368, 205] on link "Mais informações" at bounding box center [351, 208] width 66 height 9
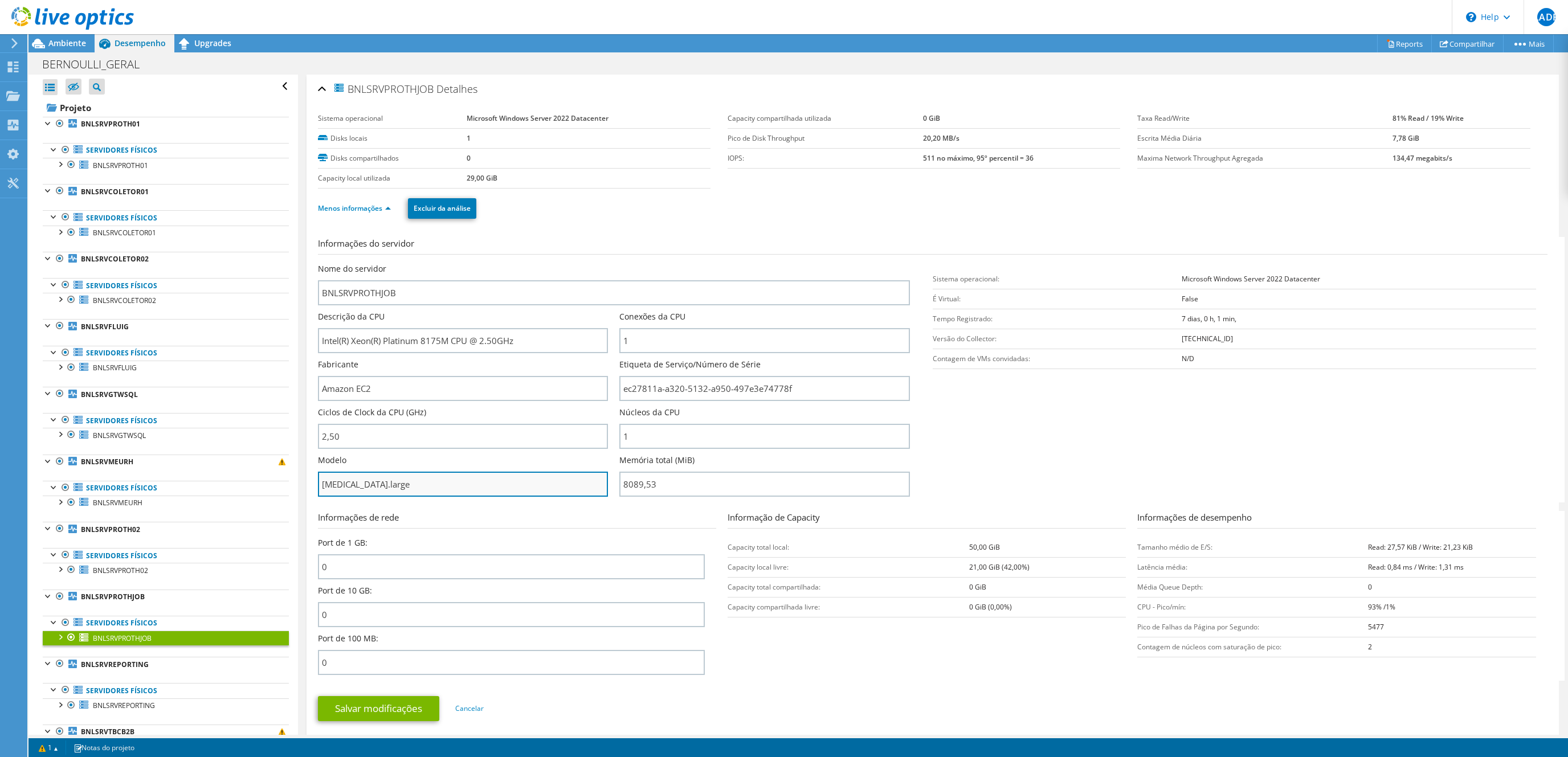
click at [374, 487] on input "[MEDICAL_DATA].large" at bounding box center [463, 484] width 290 height 25
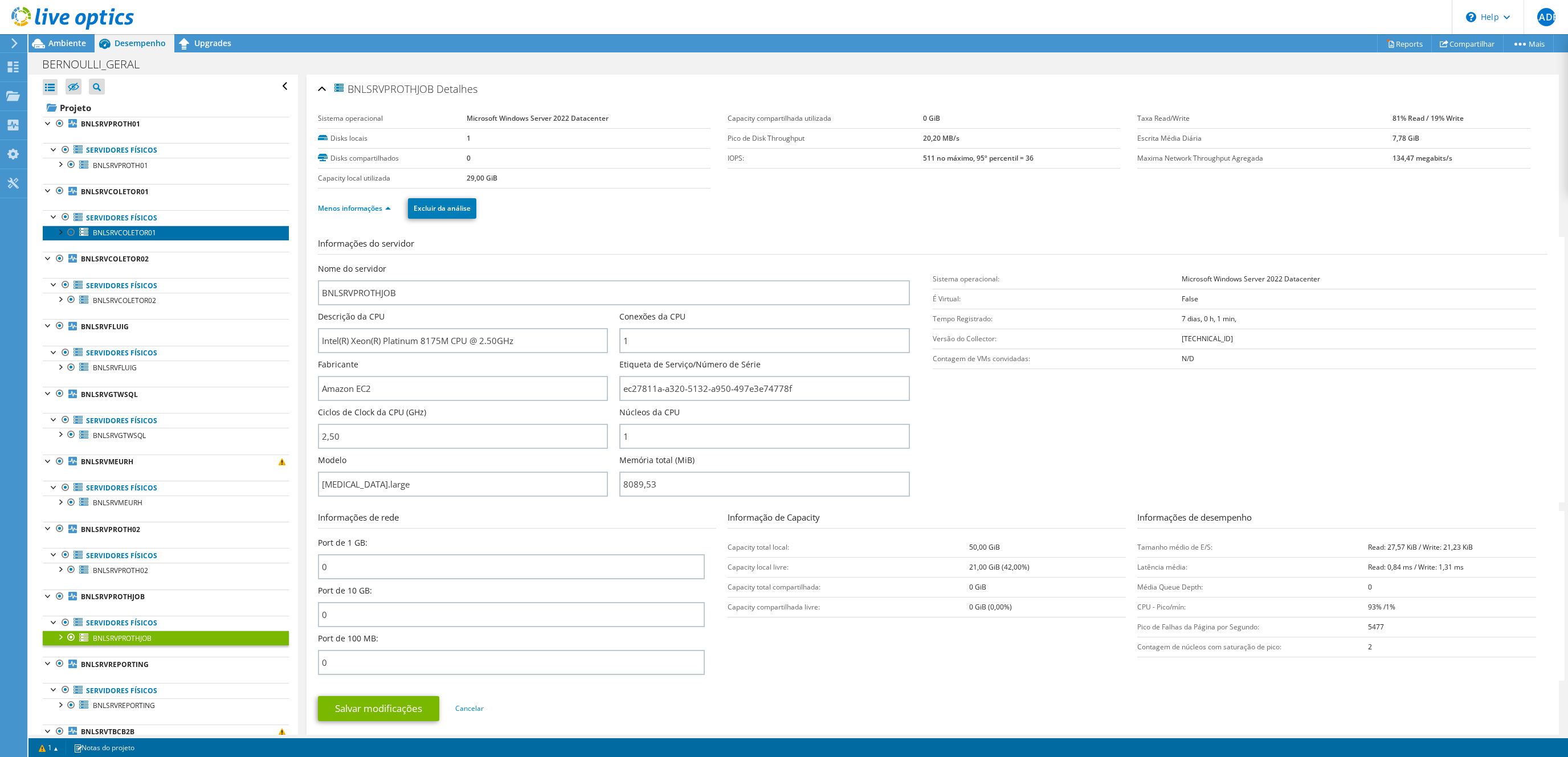
click at [142, 235] on span "BNLSRVCOLETOR01" at bounding box center [124, 232] width 63 height 9
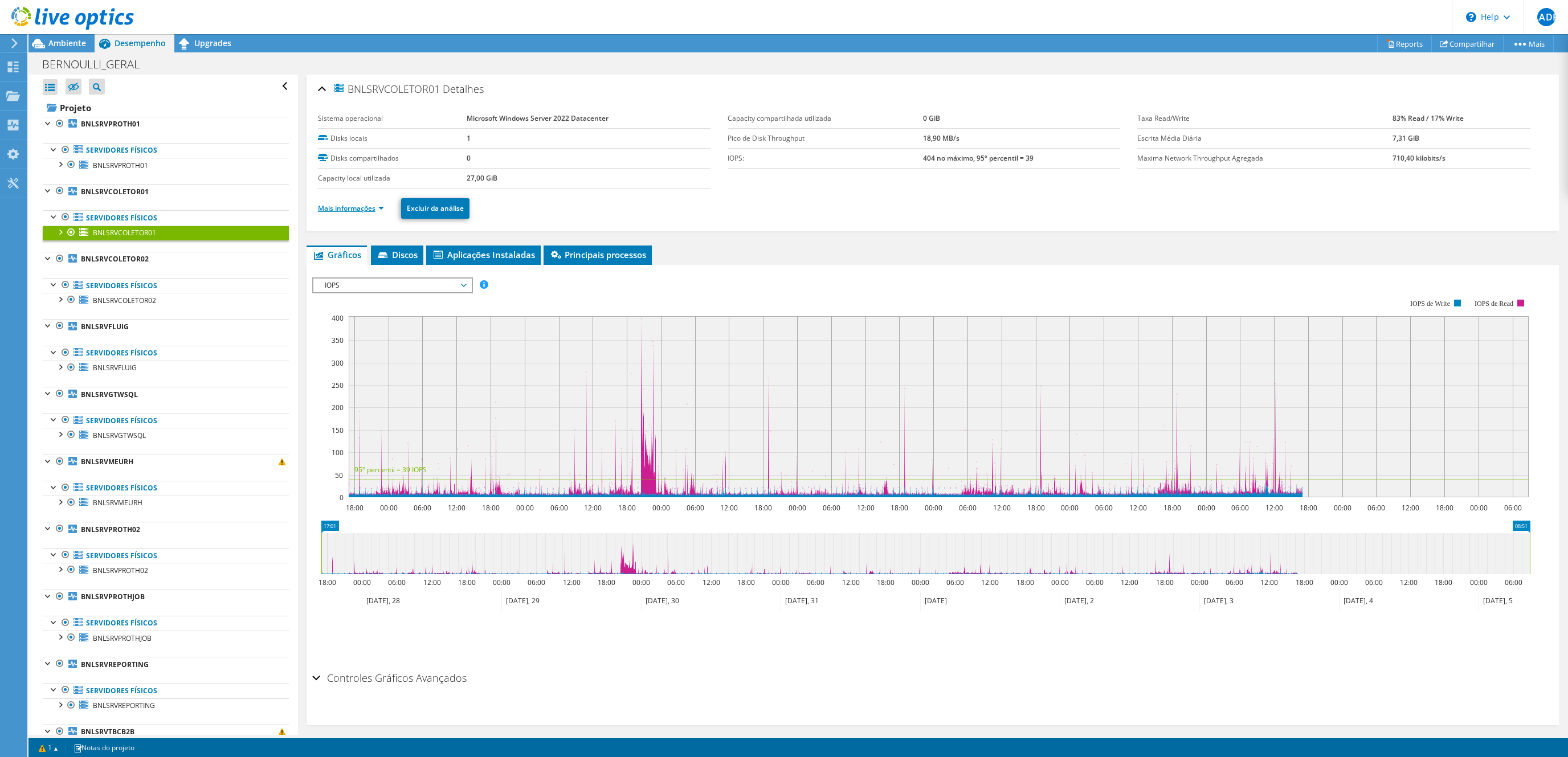
click at [366, 207] on link "Mais informações" at bounding box center [351, 208] width 66 height 9
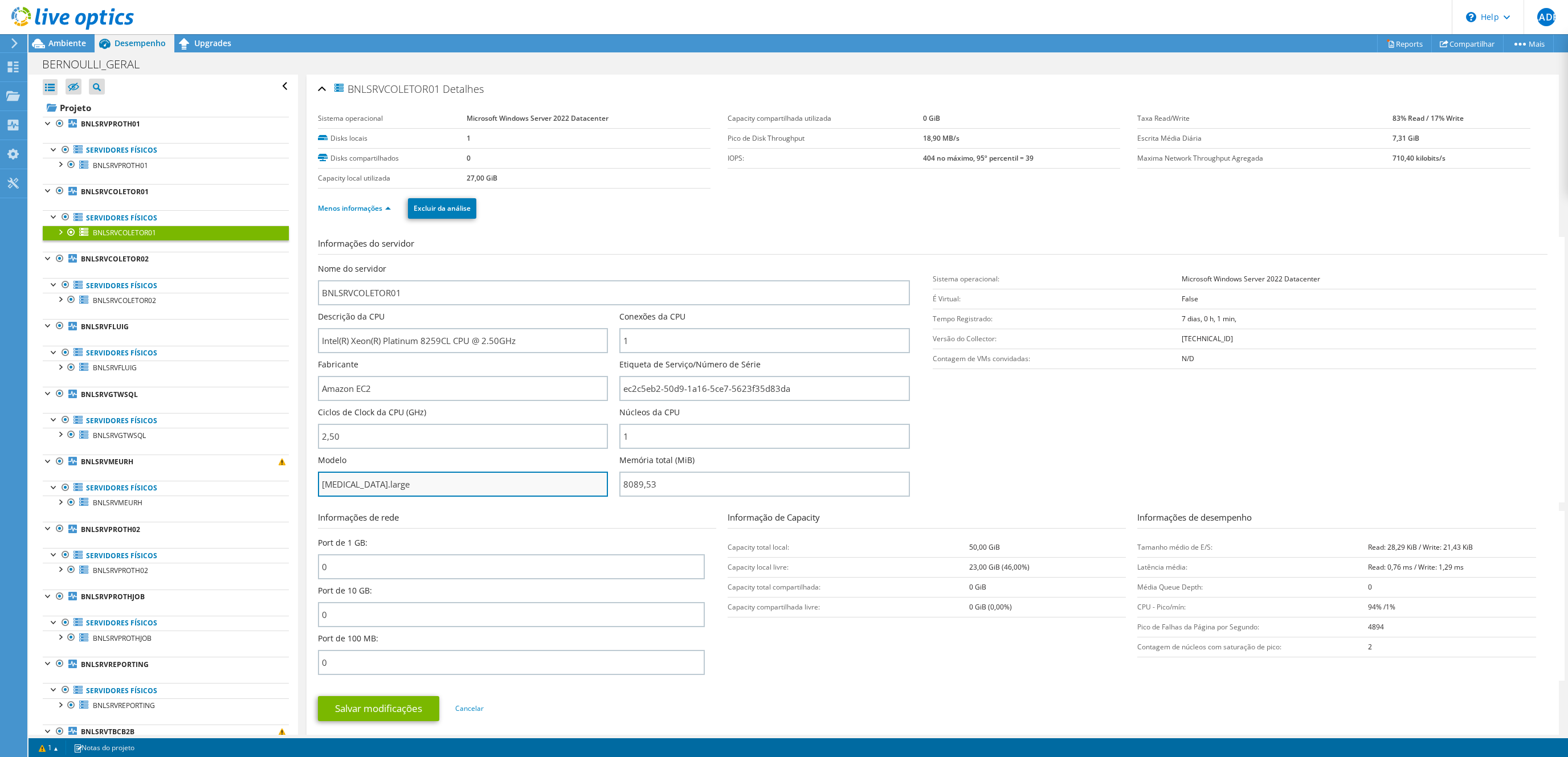
click at [359, 485] on input "[MEDICAL_DATA].large" at bounding box center [463, 484] width 290 height 25
click at [359, 486] on input "[MEDICAL_DATA].large" at bounding box center [463, 484] width 290 height 25
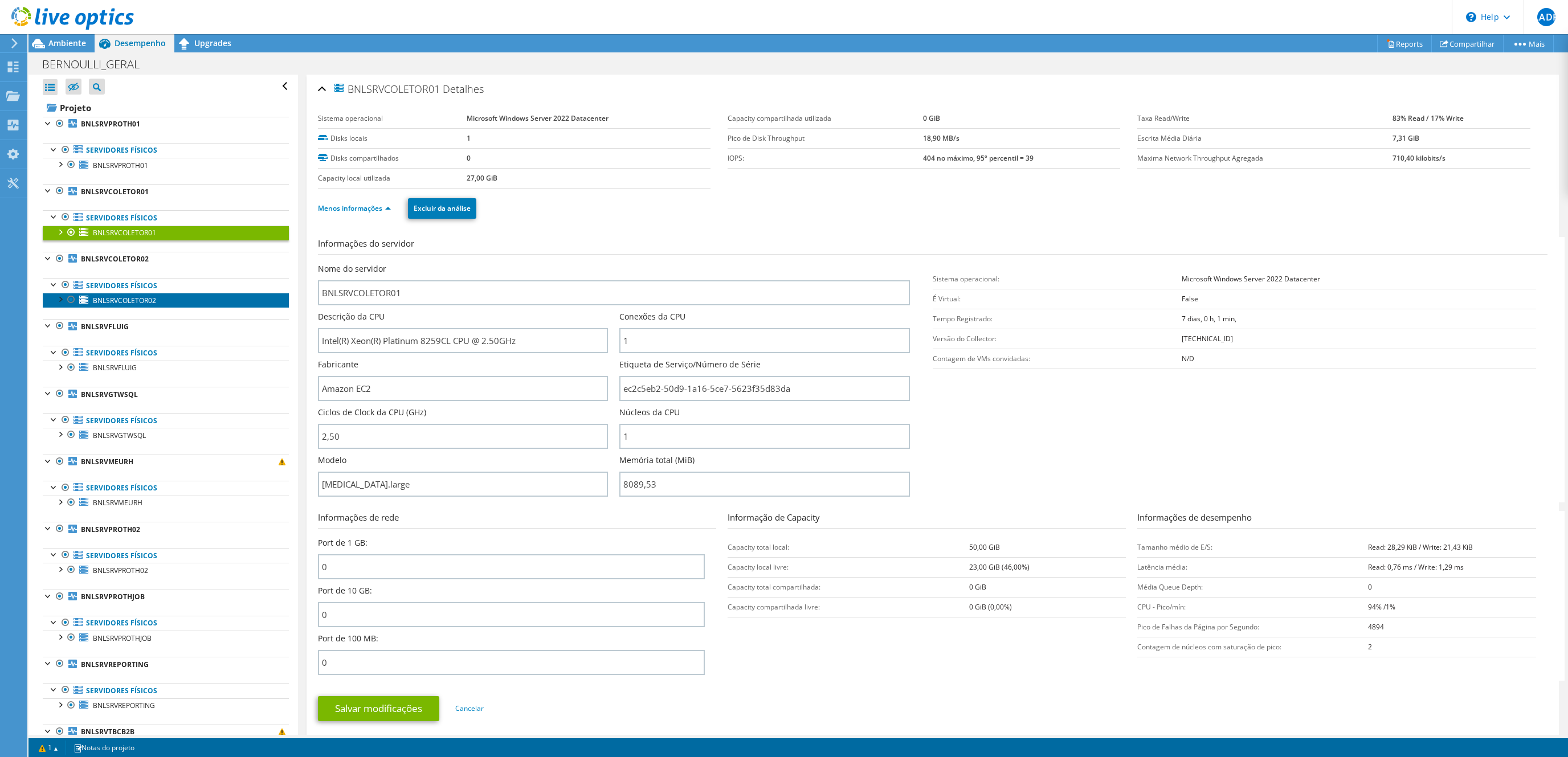
click at [132, 303] on span "BNLSRVCOLETOR02" at bounding box center [124, 300] width 63 height 9
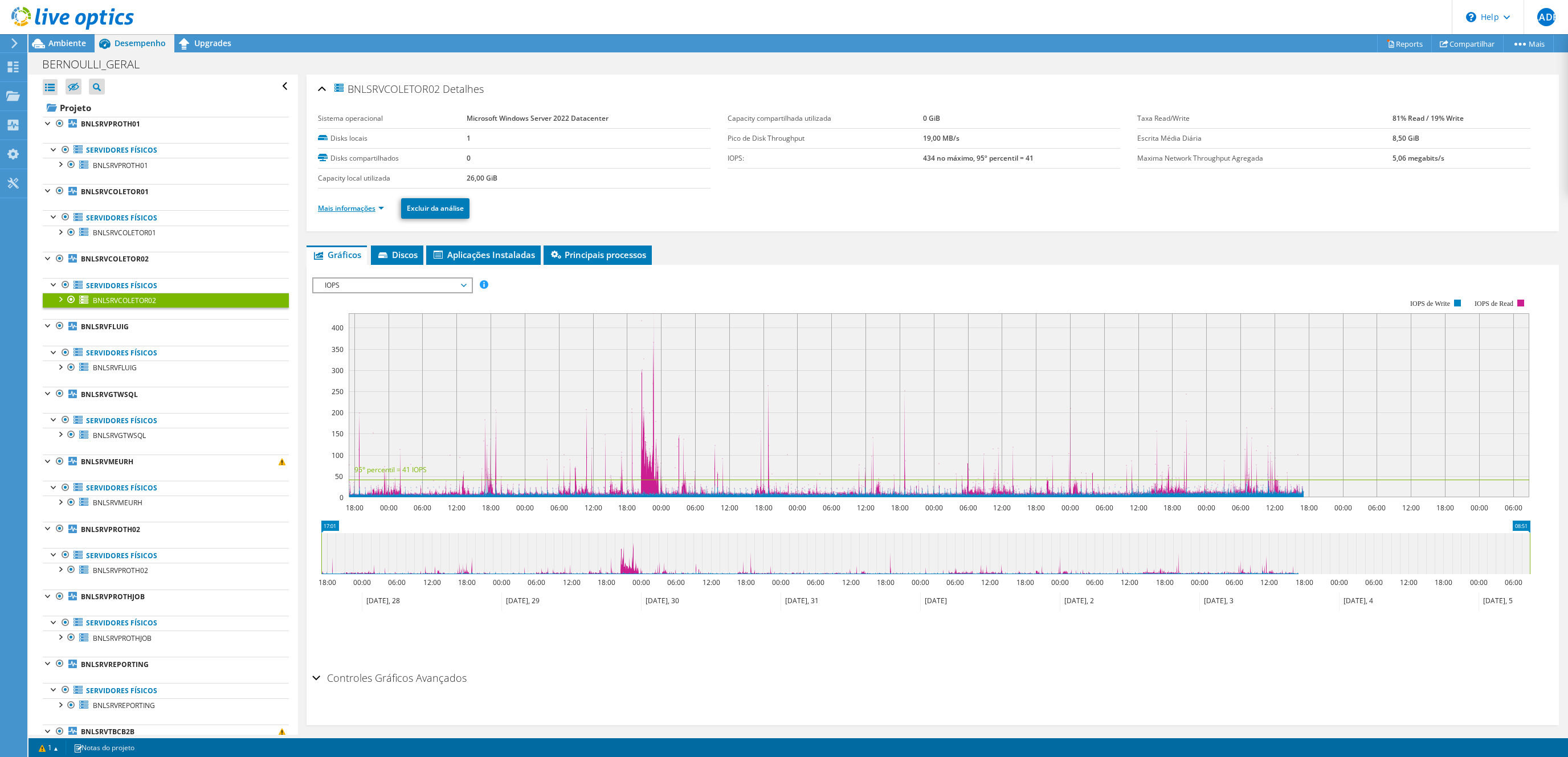
click at [364, 210] on link "Mais informações" at bounding box center [351, 208] width 66 height 9
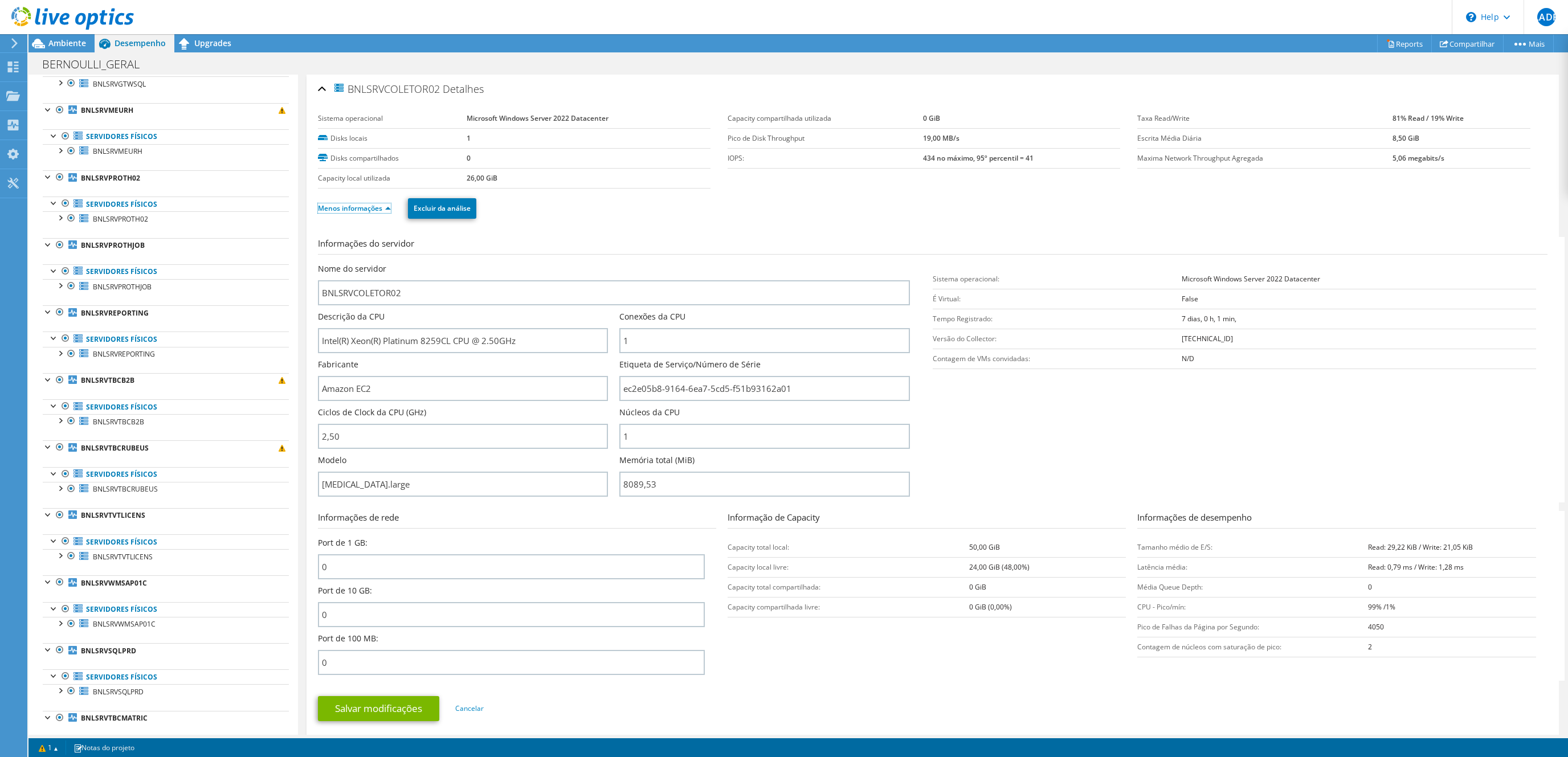
scroll to position [353, 0]
click at [145, 627] on span "BNLSRVWMSAP01C" at bounding box center [124, 621] width 63 height 9
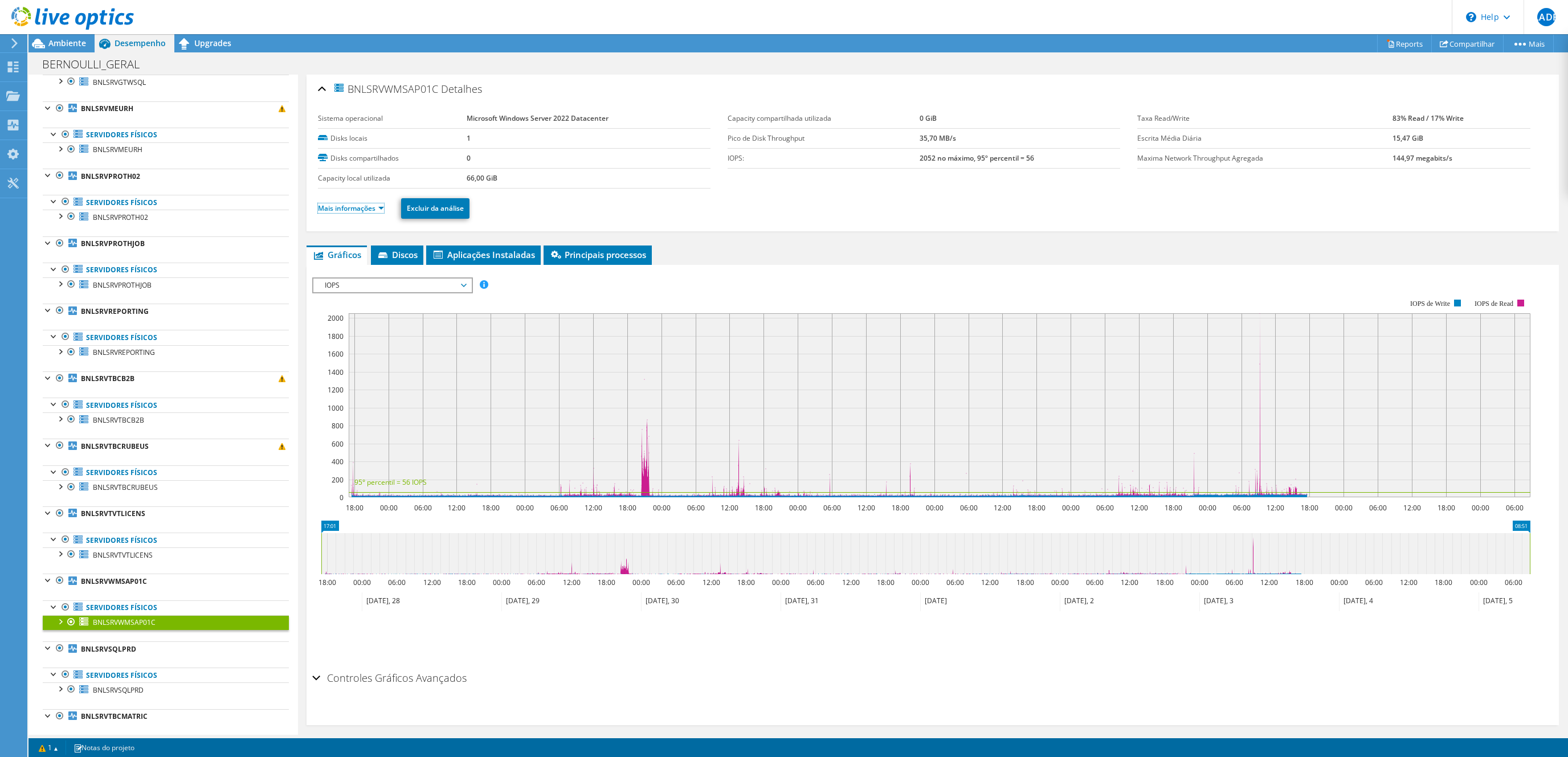
click at [364, 209] on link "Mais informações" at bounding box center [351, 208] width 66 height 9
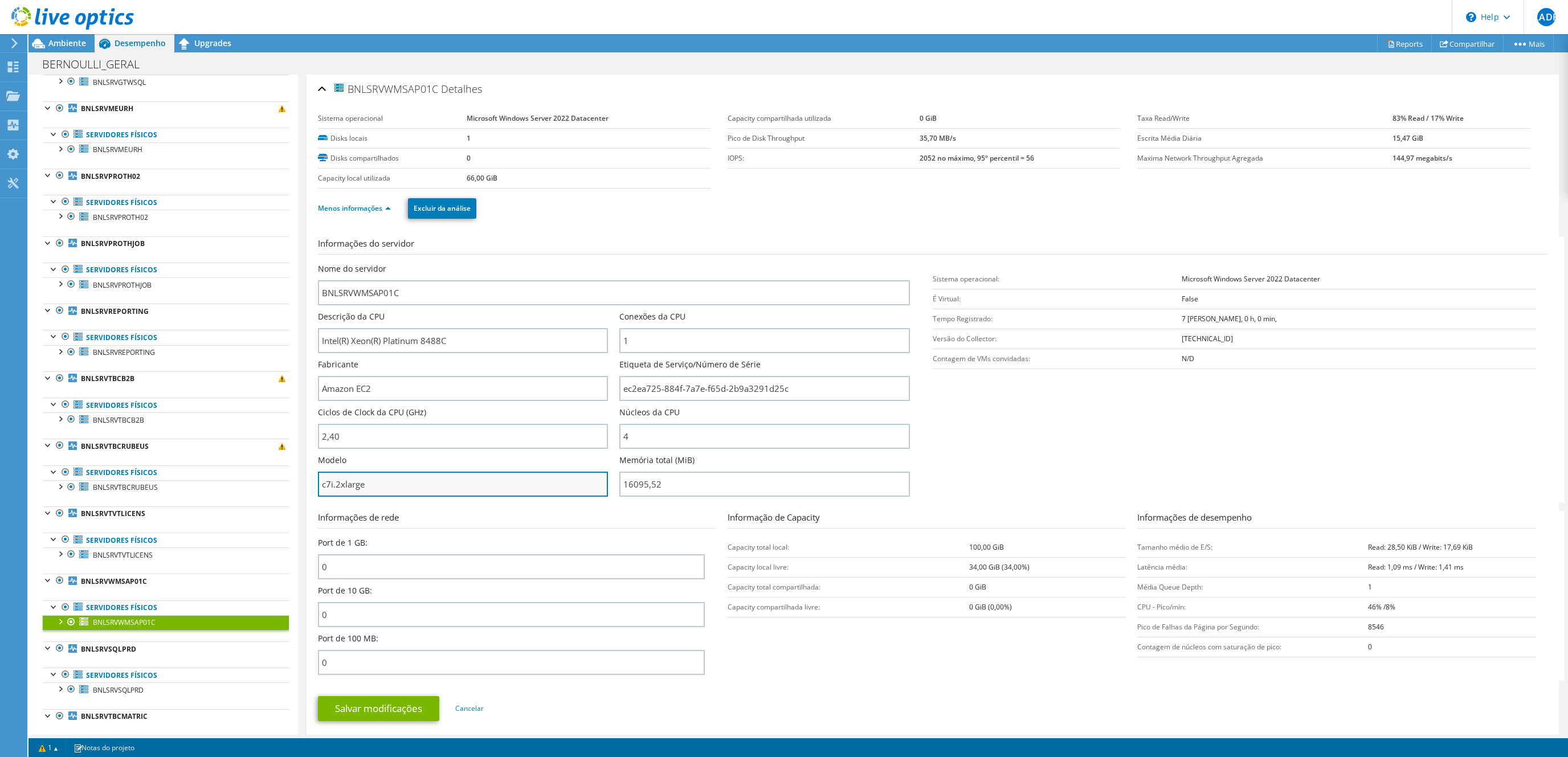
click at [367, 482] on input "c7i.2xlarge" at bounding box center [463, 484] width 290 height 25
click at [588, 516] on h3 "Informações de rede" at bounding box center [517, 519] width 398 height 17
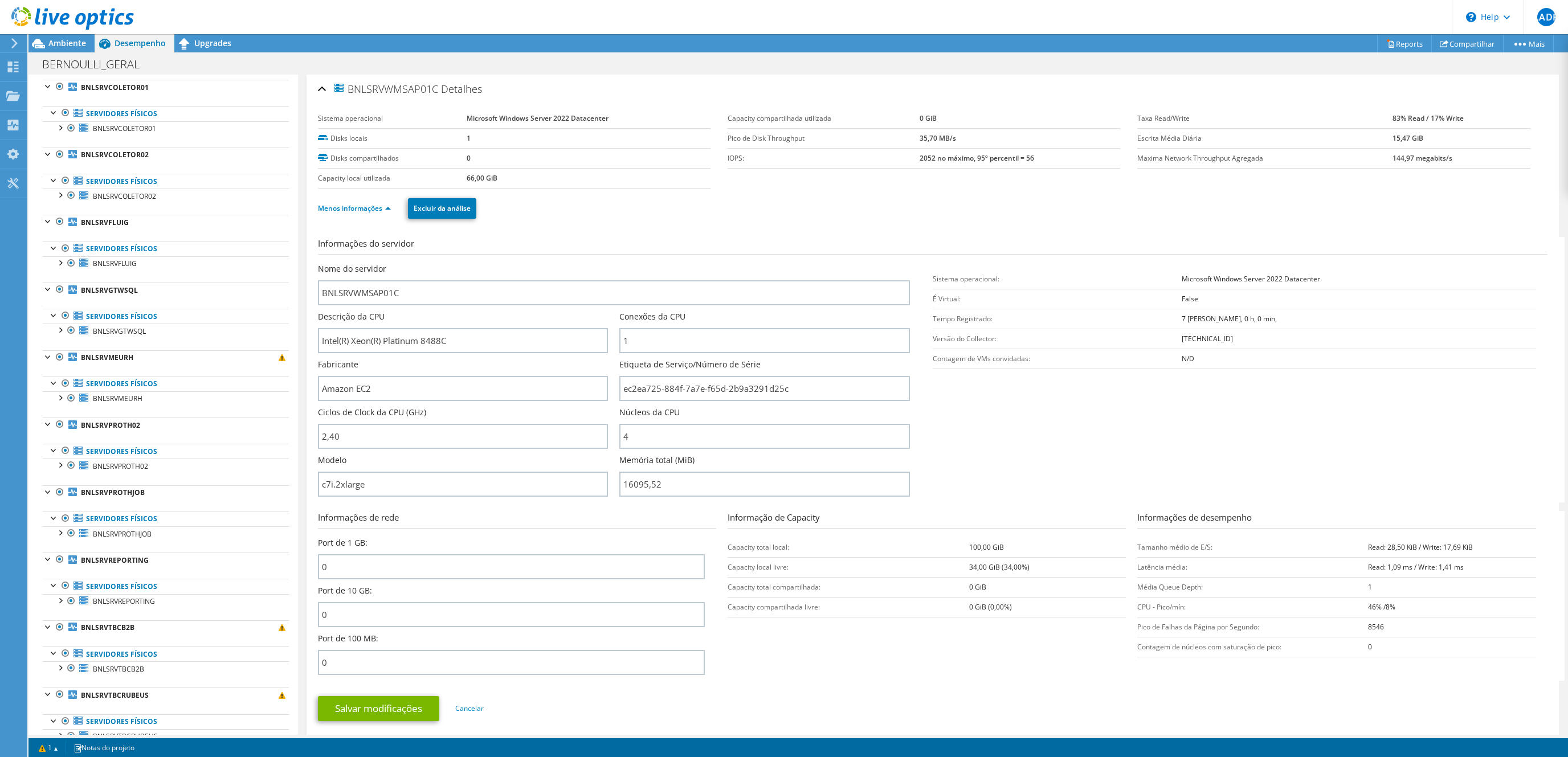
scroll to position [114, 0]
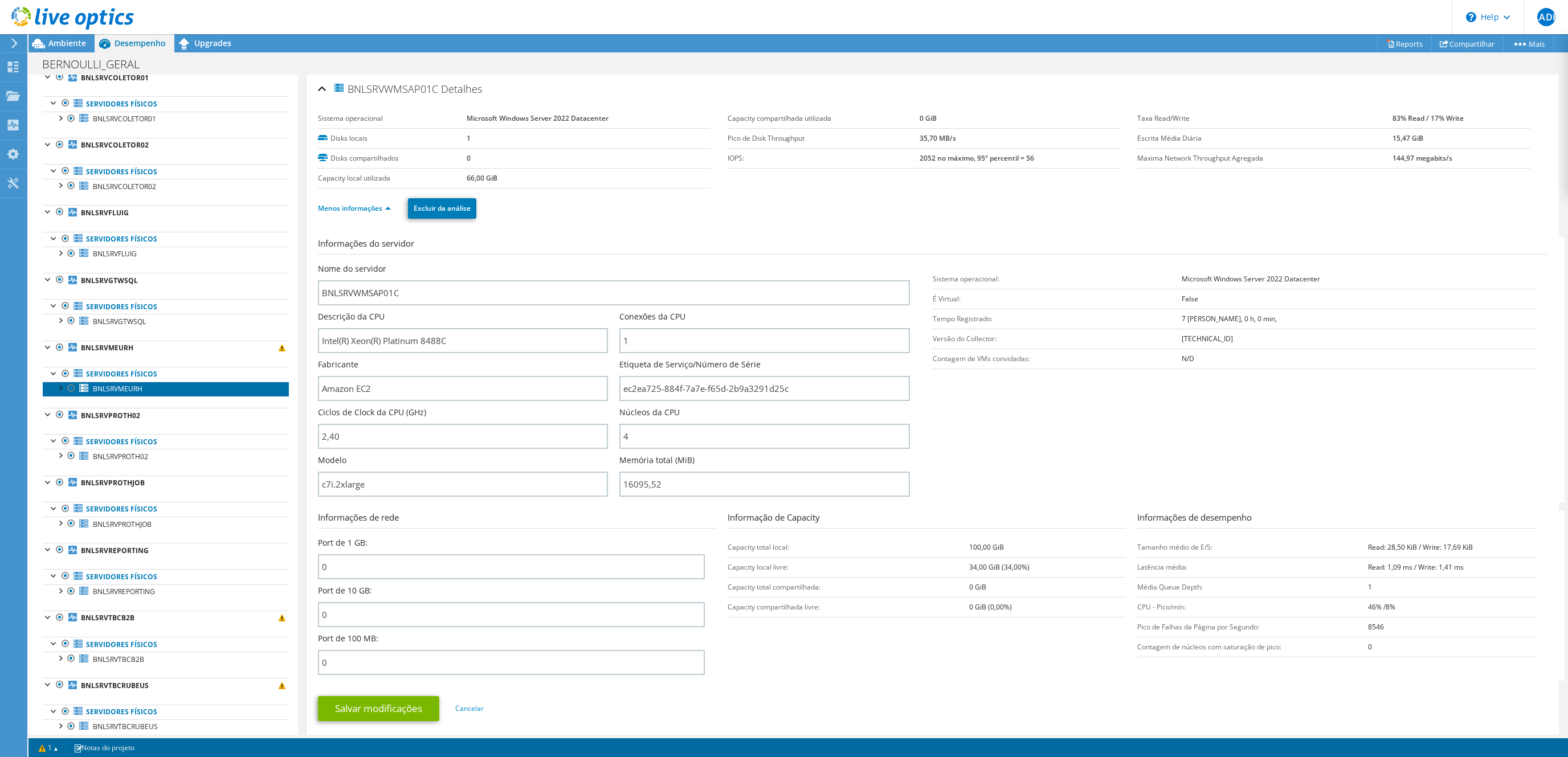
click at [123, 393] on span "BNLSRVMEURH" at bounding box center [117, 388] width 50 height 9
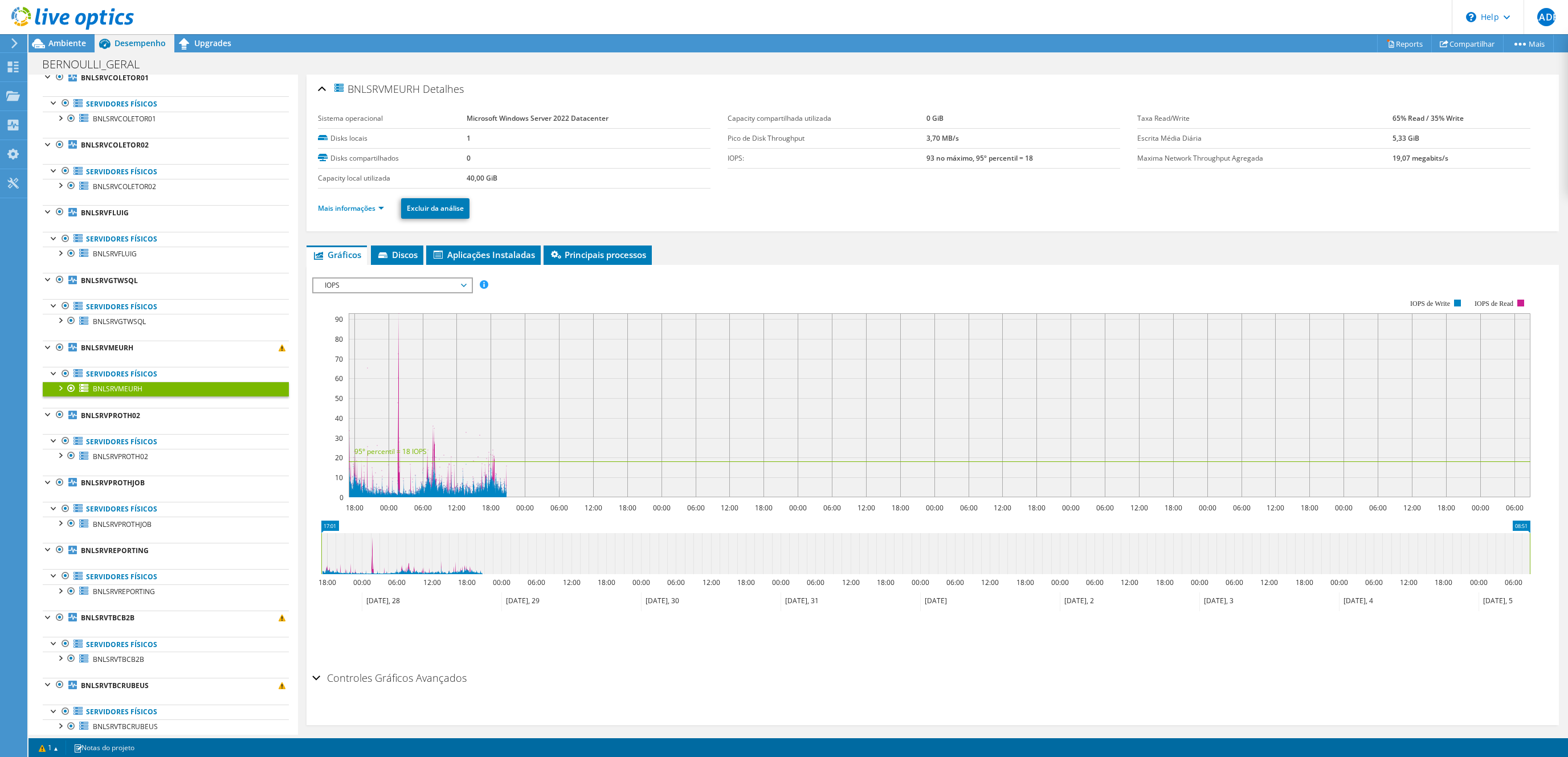
click at [375, 200] on ul "Mais informações Excluir da análise" at bounding box center [932, 207] width 1230 height 23
click at [370, 208] on link "Mais informações" at bounding box center [351, 208] width 66 height 9
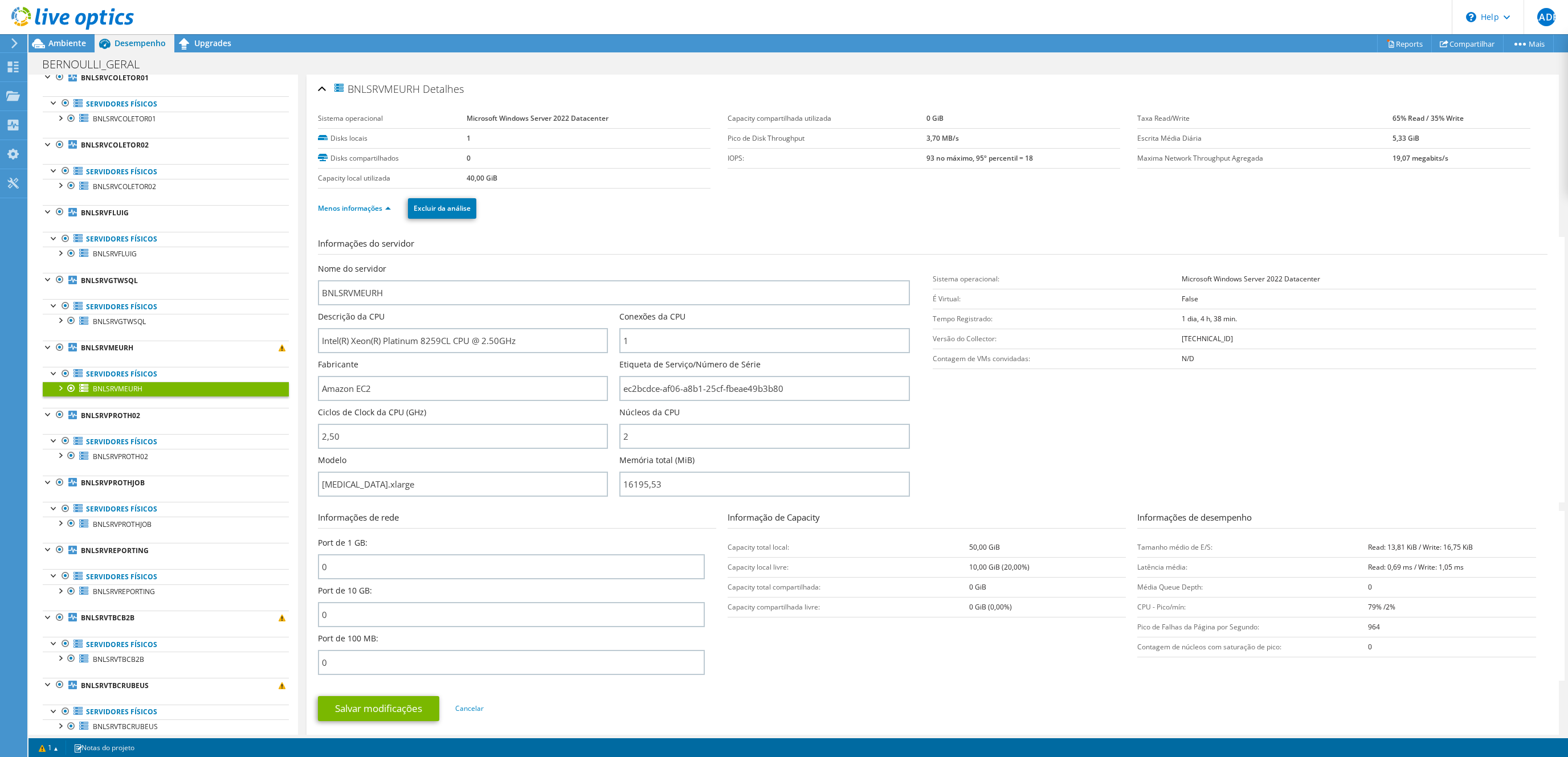
click at [381, 471] on div "Modelo [MEDICAL_DATA].xlarge" at bounding box center [463, 476] width 290 height 42
click at [379, 486] on input "[MEDICAL_DATA].xlarge" at bounding box center [463, 484] width 290 height 25
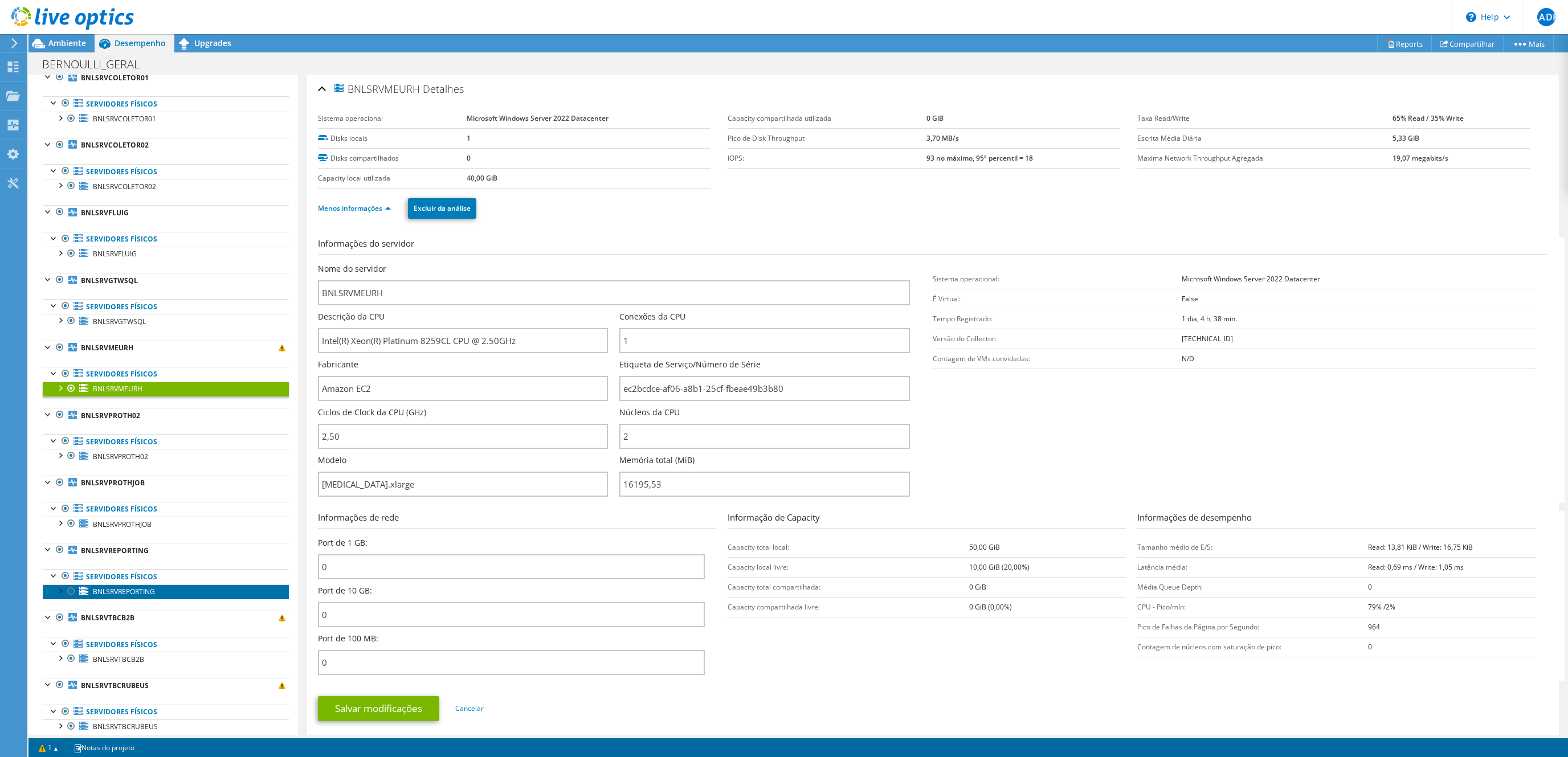
click at [135, 595] on link "BNLSRVREPORTING" at bounding box center [166, 592] width 246 height 15
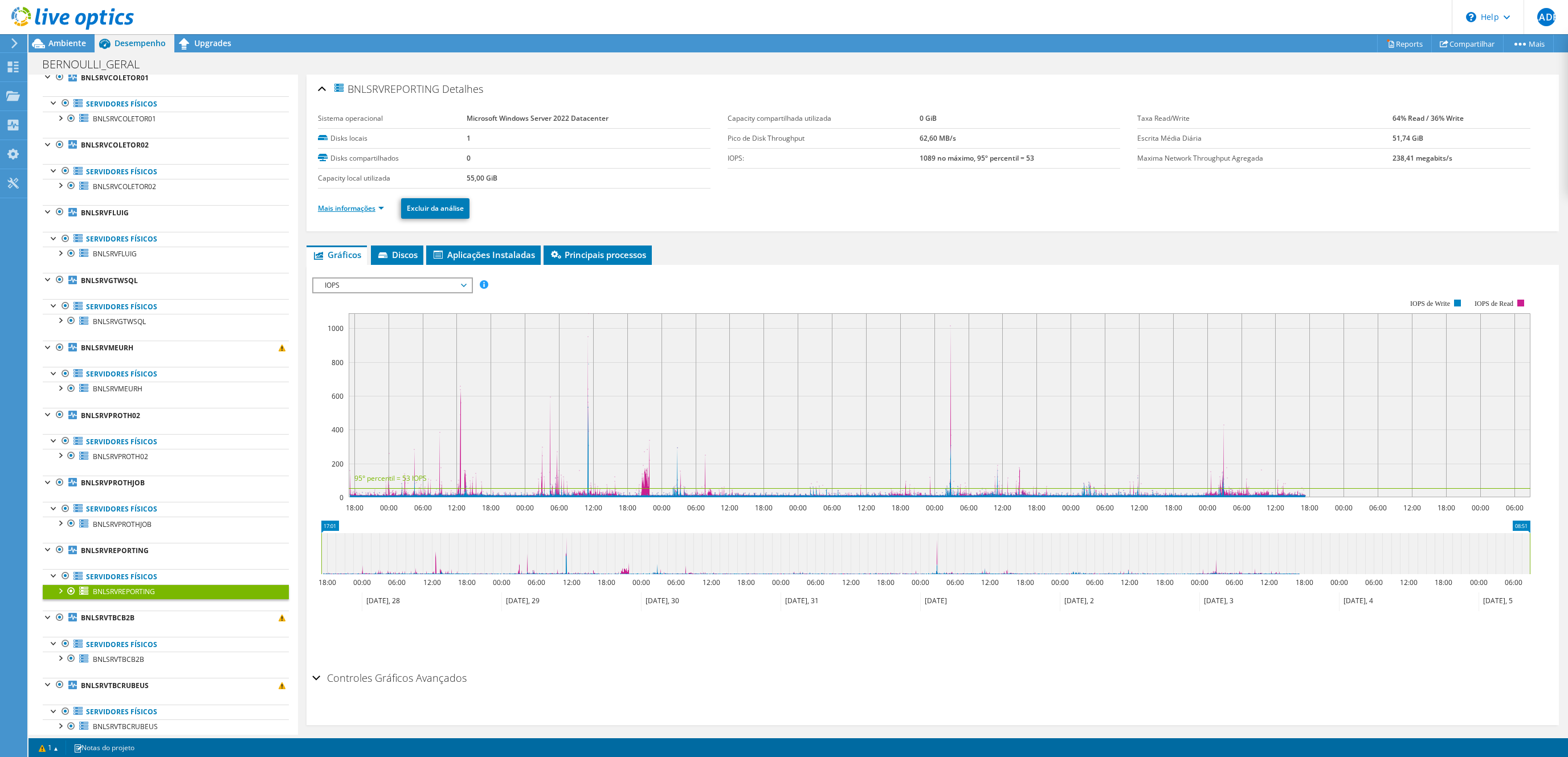
click at [361, 205] on link "Mais informações" at bounding box center [351, 208] width 66 height 9
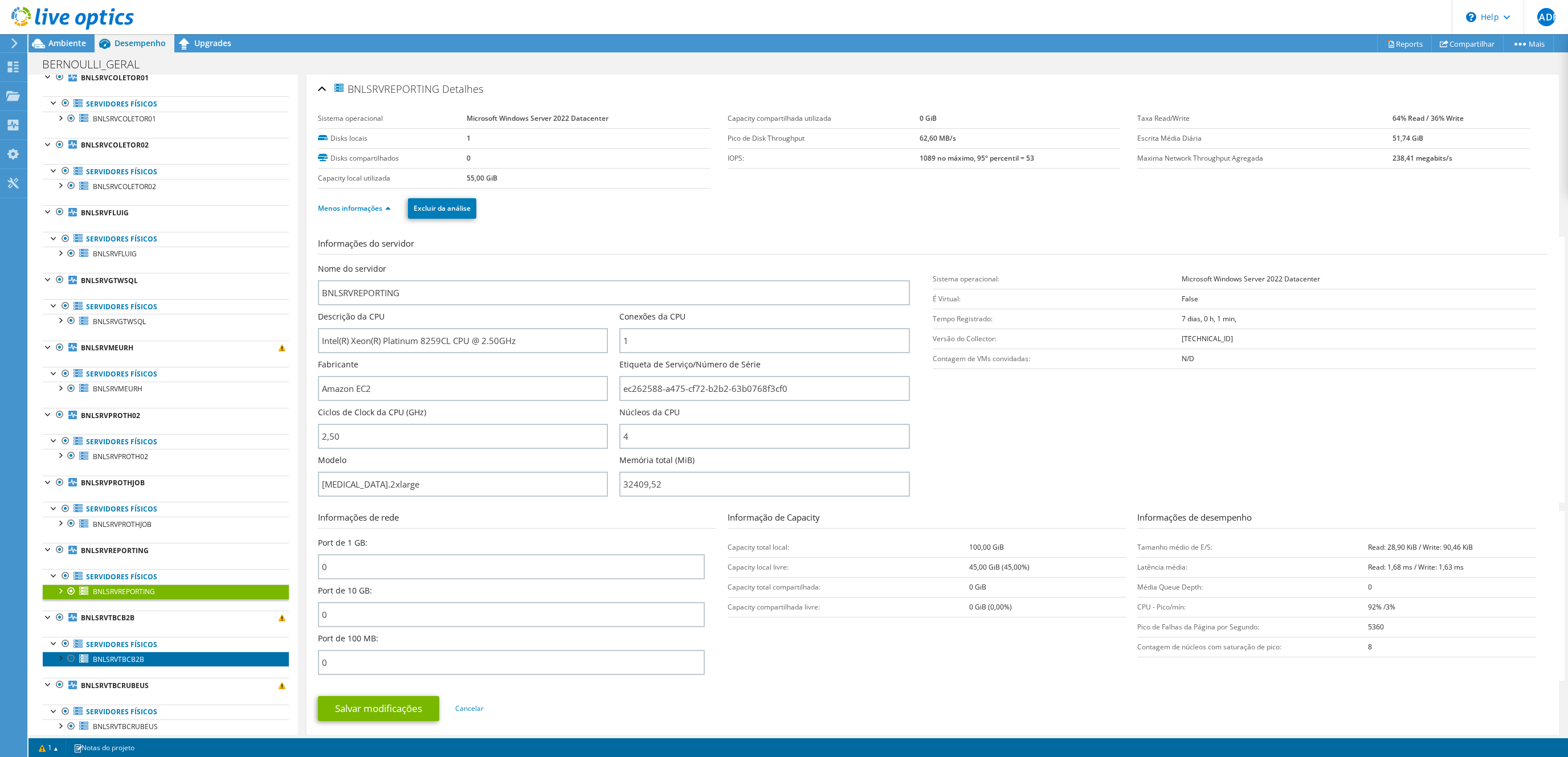
click at [141, 659] on span "BNLSRVTBCB2B" at bounding box center [118, 659] width 51 height 9
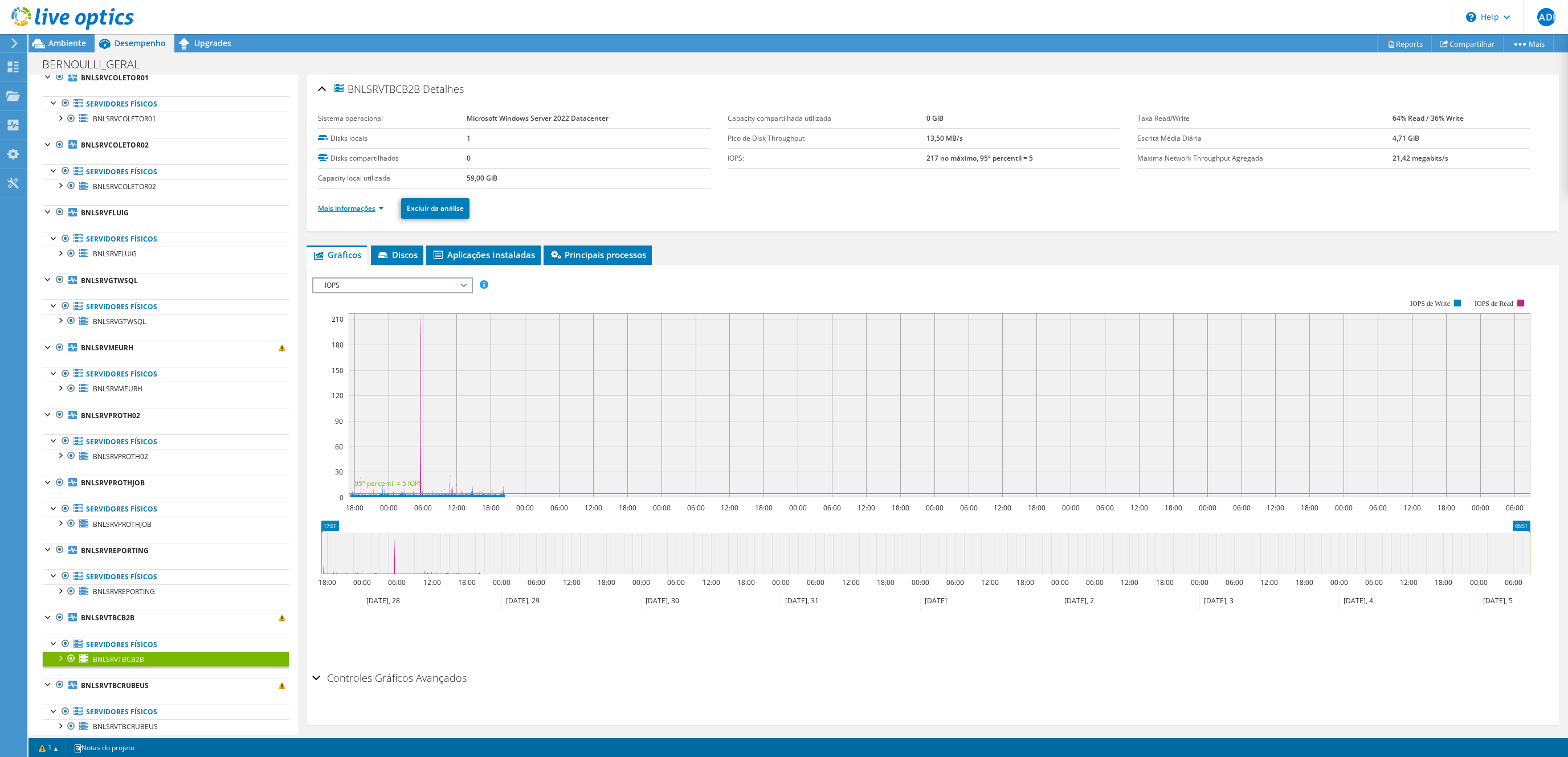
click at [367, 205] on link "Mais informações" at bounding box center [351, 208] width 66 height 9
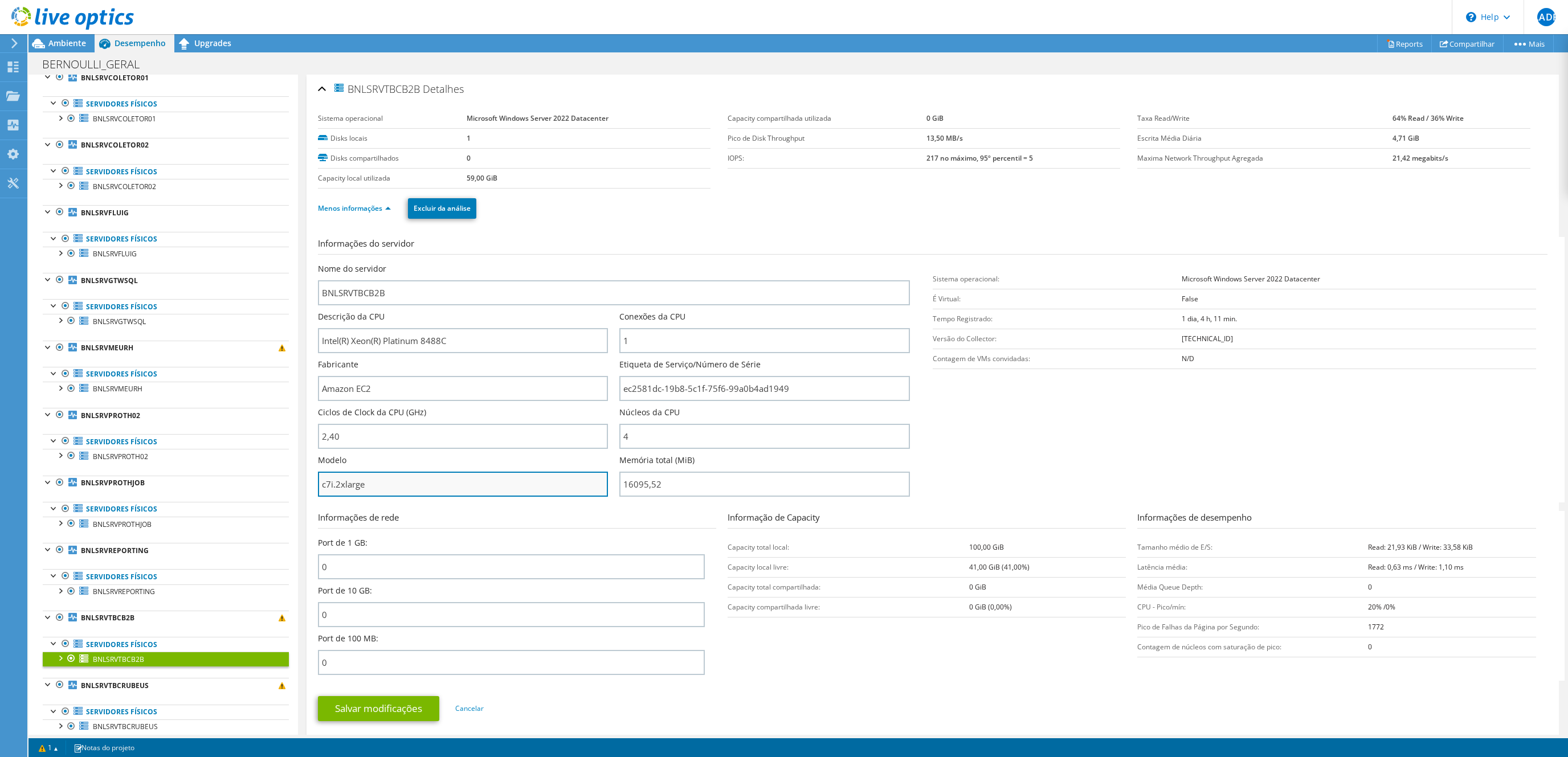
click at [398, 492] on input "c7i.2xlarge" at bounding box center [463, 484] width 290 height 25
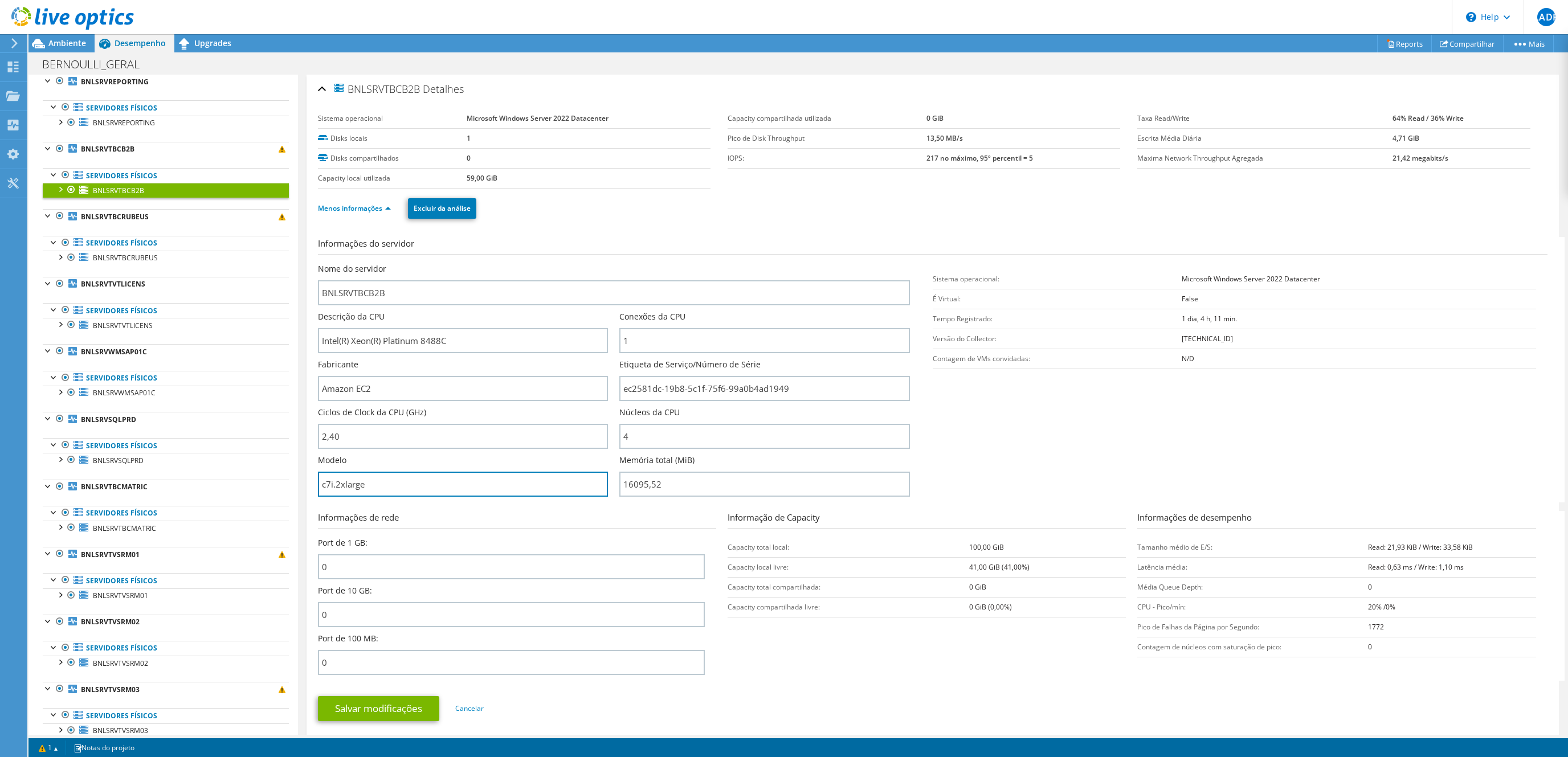
scroll to position [605, 0]
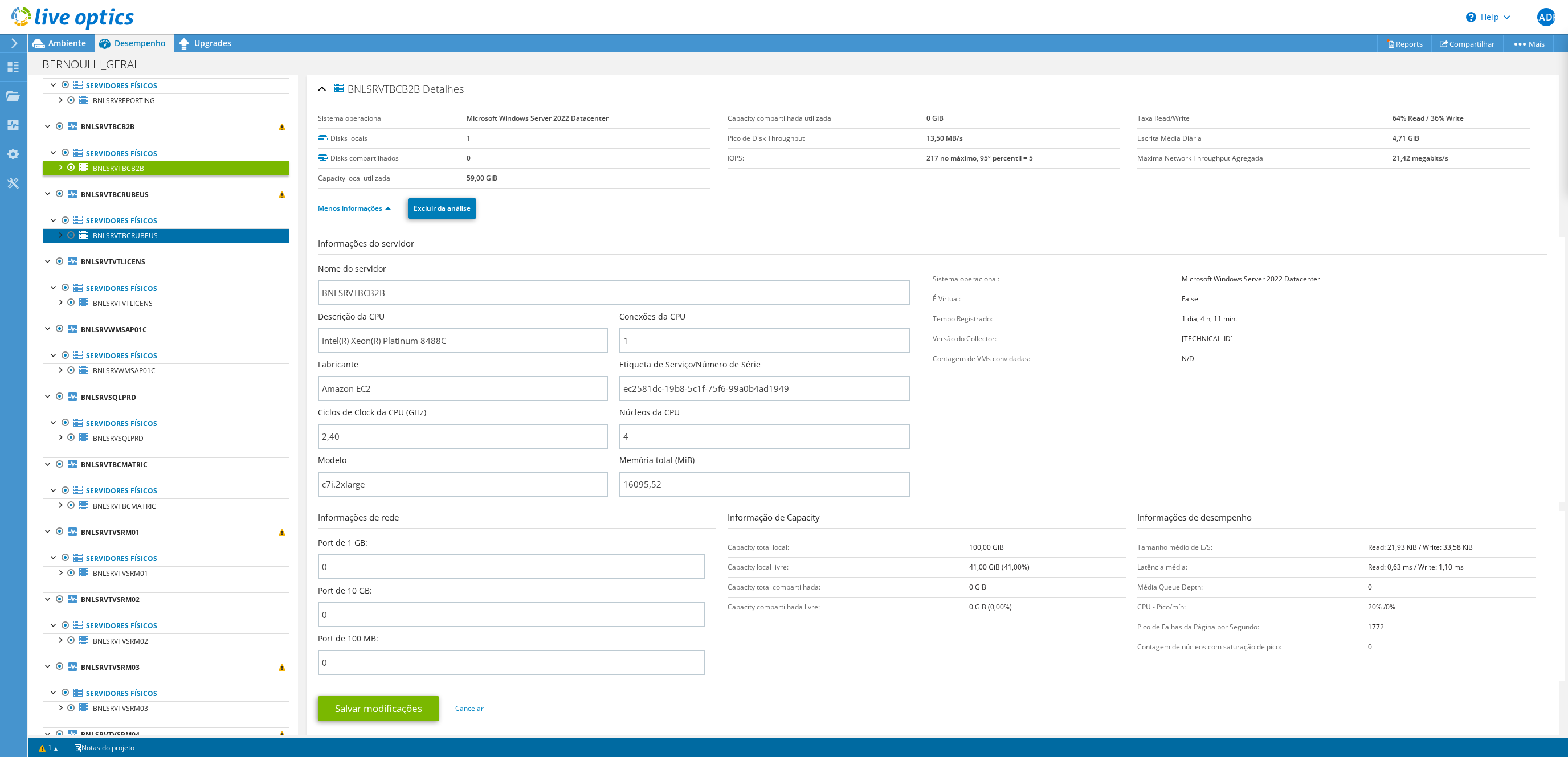
click at [139, 240] on span "BNLSRVTBCRUBEUS" at bounding box center [125, 235] width 65 height 9
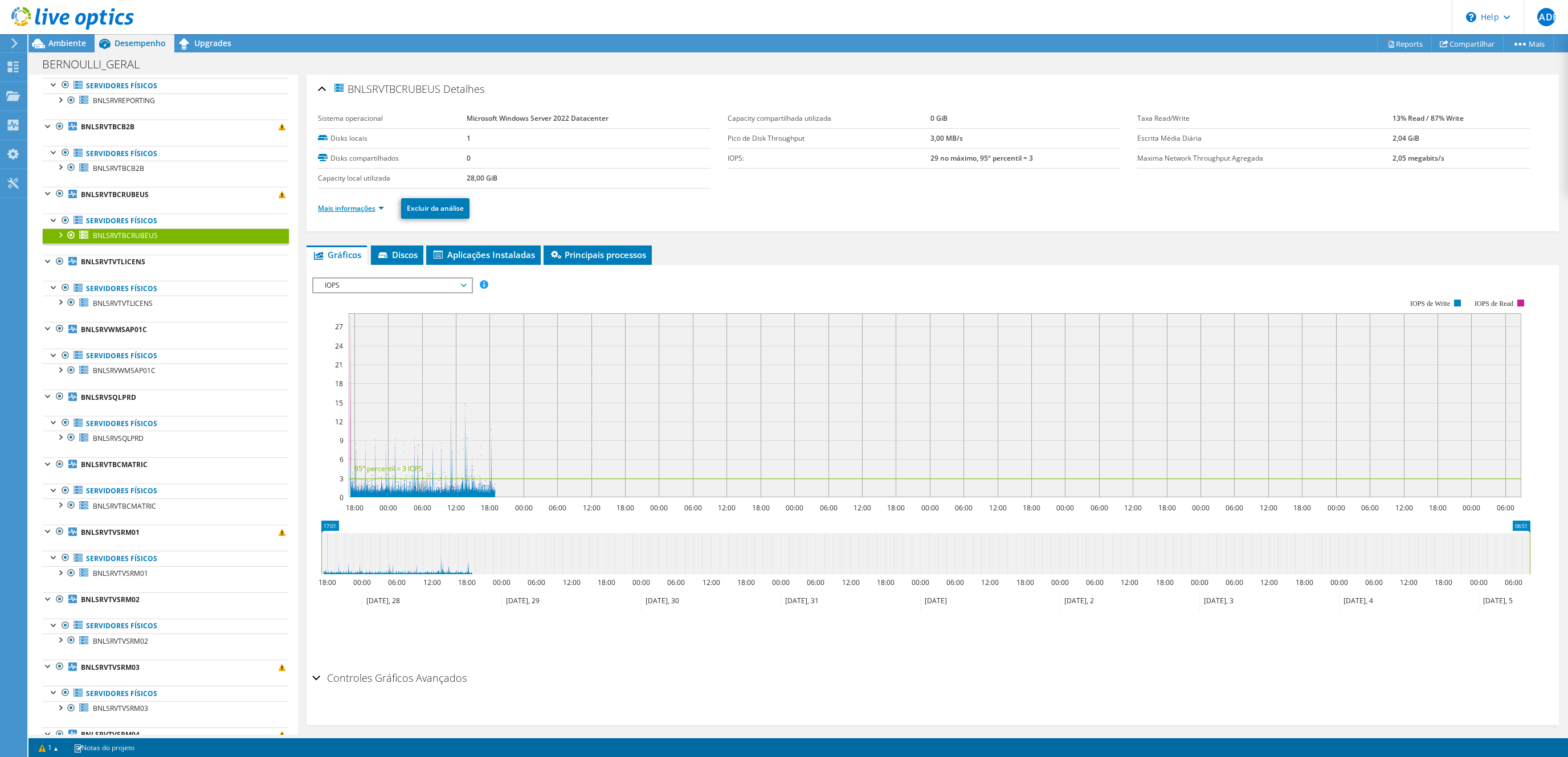
click at [373, 207] on link "Mais informações" at bounding box center [351, 208] width 66 height 9
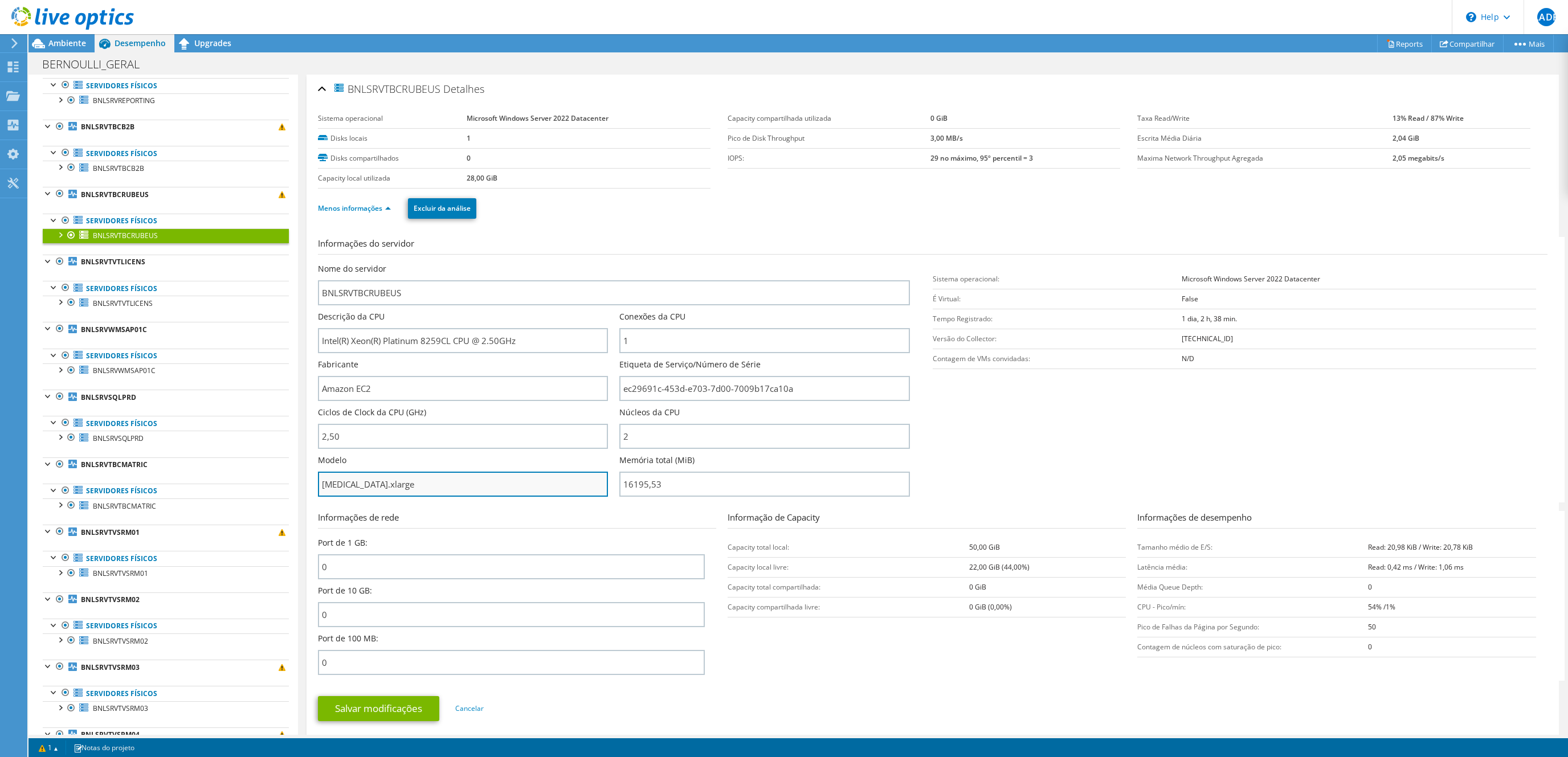
click at [378, 482] on input "[MEDICAL_DATA].xlarge" at bounding box center [463, 484] width 290 height 25
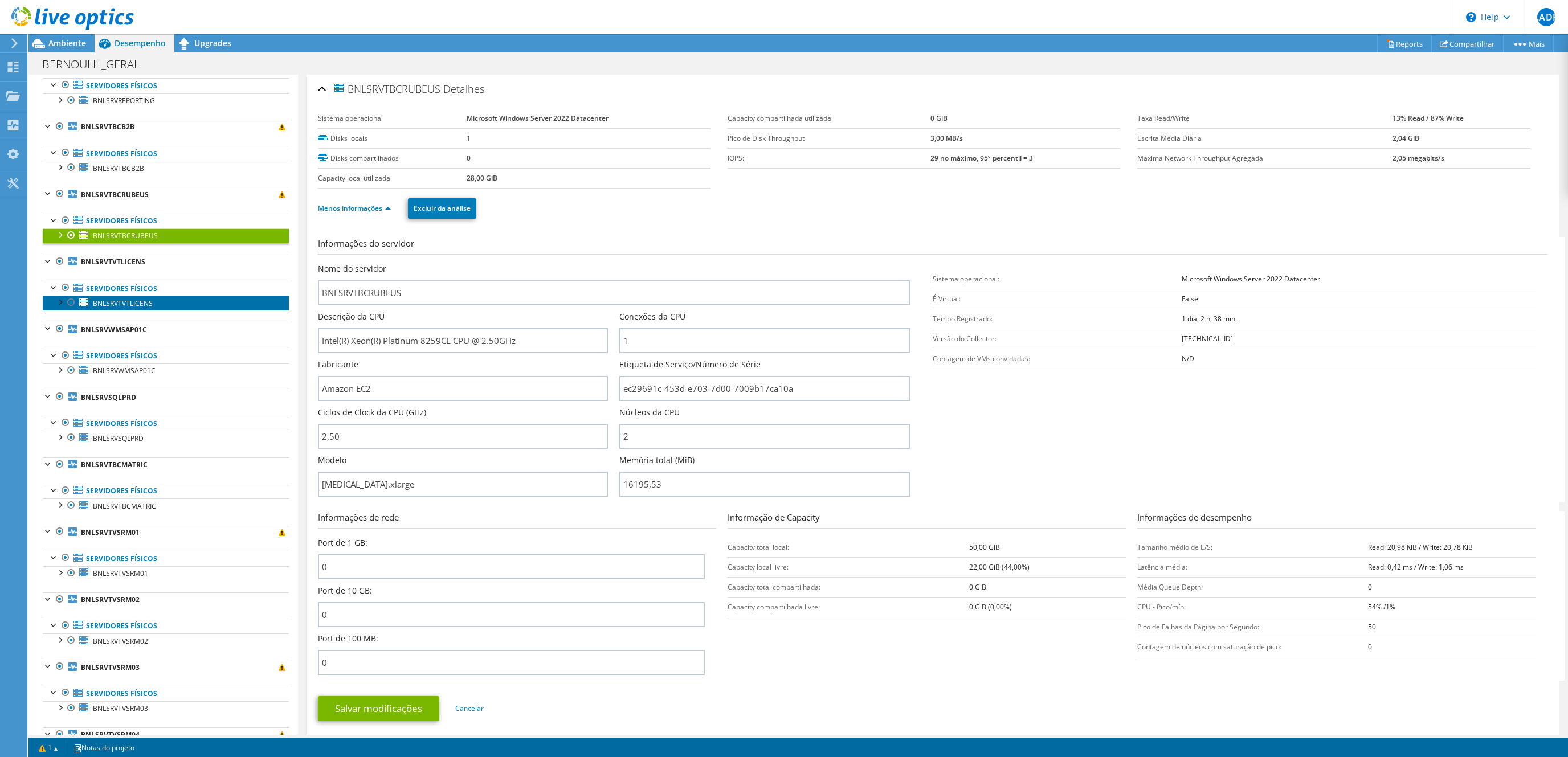
click at [137, 308] on span "BNLSRVTVTLICENS" at bounding box center [122, 303] width 60 height 9
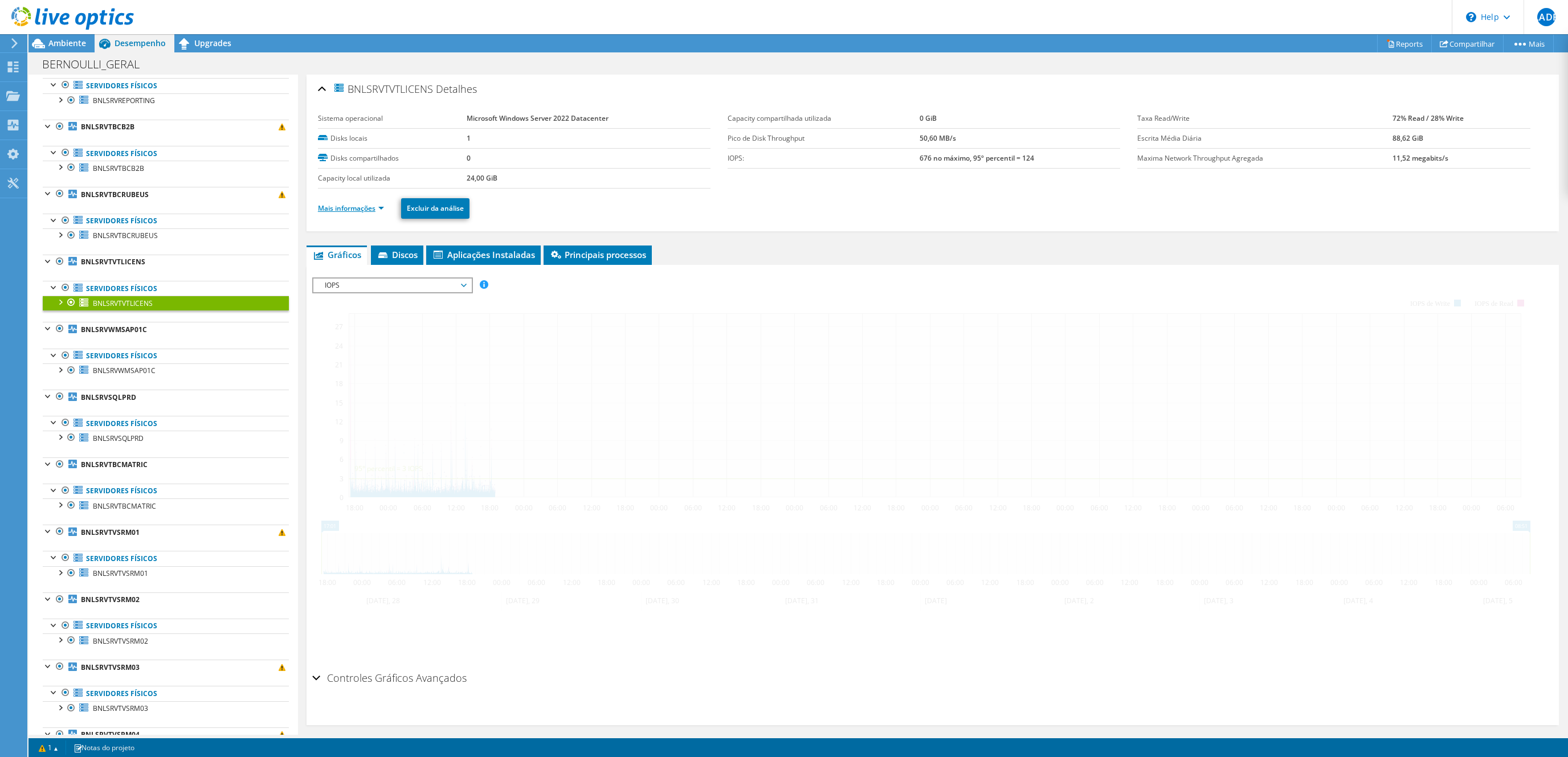
click at [362, 207] on link "Mais informações" at bounding box center [351, 208] width 66 height 9
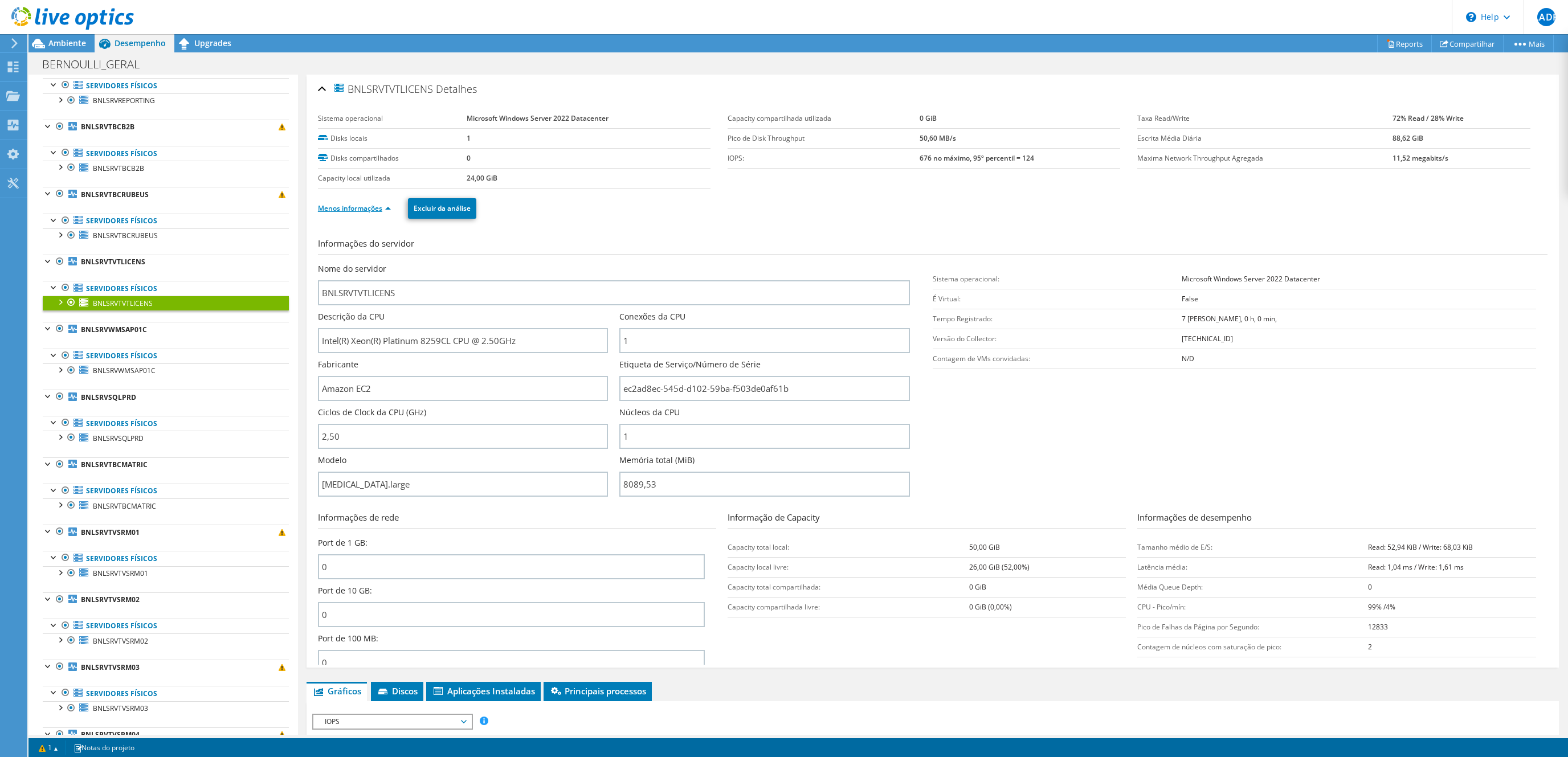
click at [362, 207] on link "Menos informações" at bounding box center [354, 208] width 73 height 9
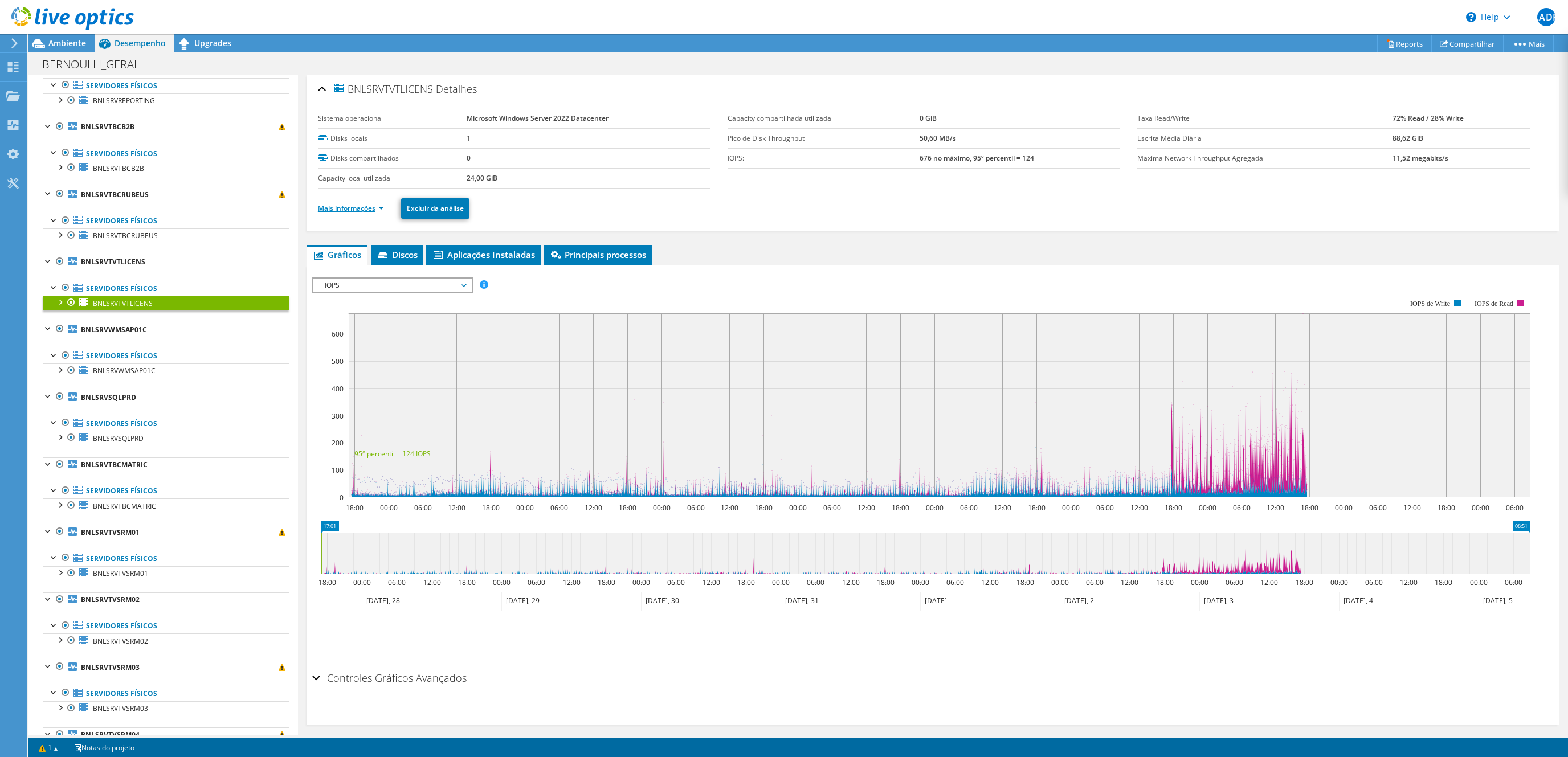
click at [362, 207] on link "Mais informações" at bounding box center [351, 208] width 66 height 9
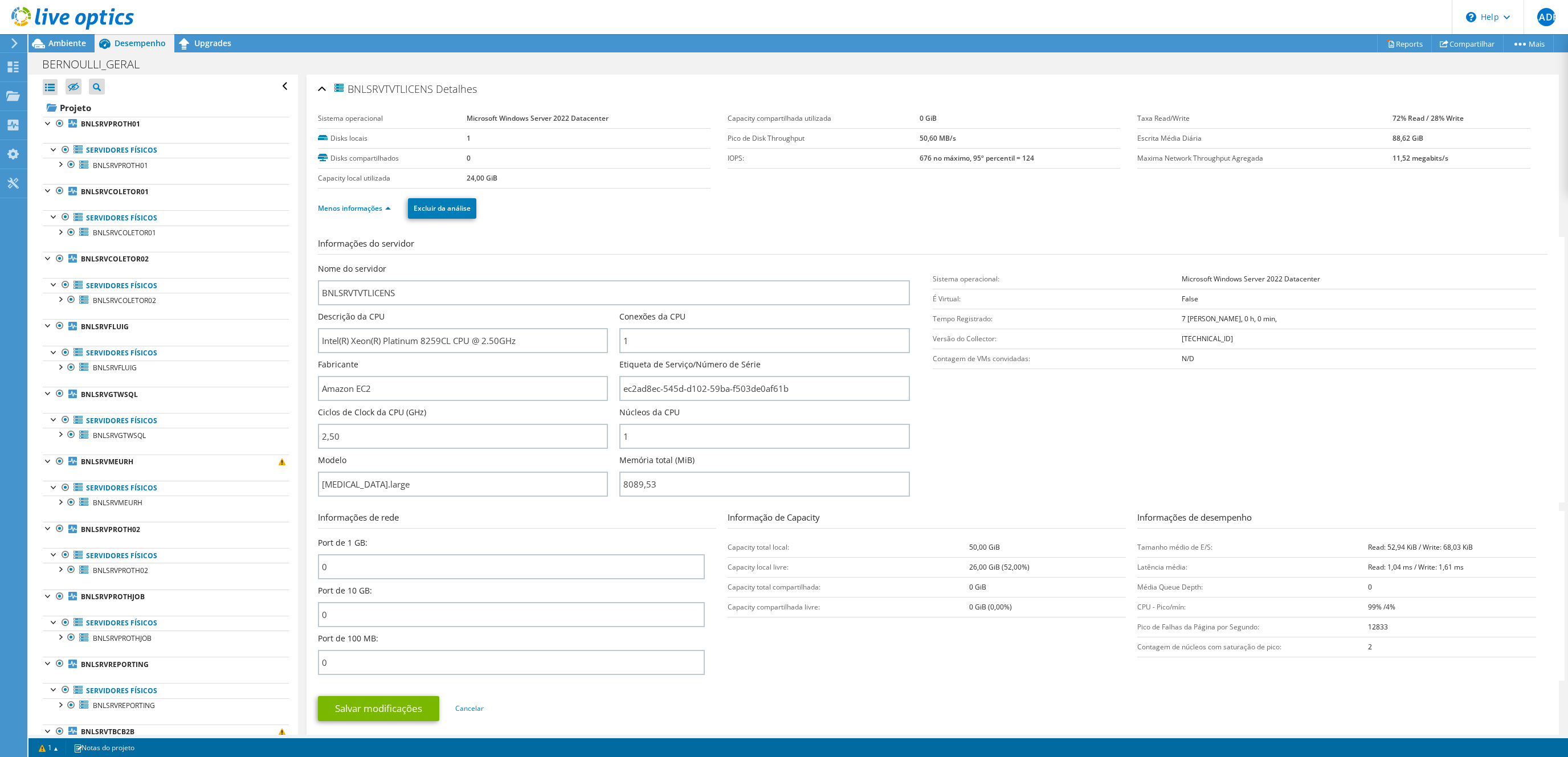
scroll to position [605, 0]
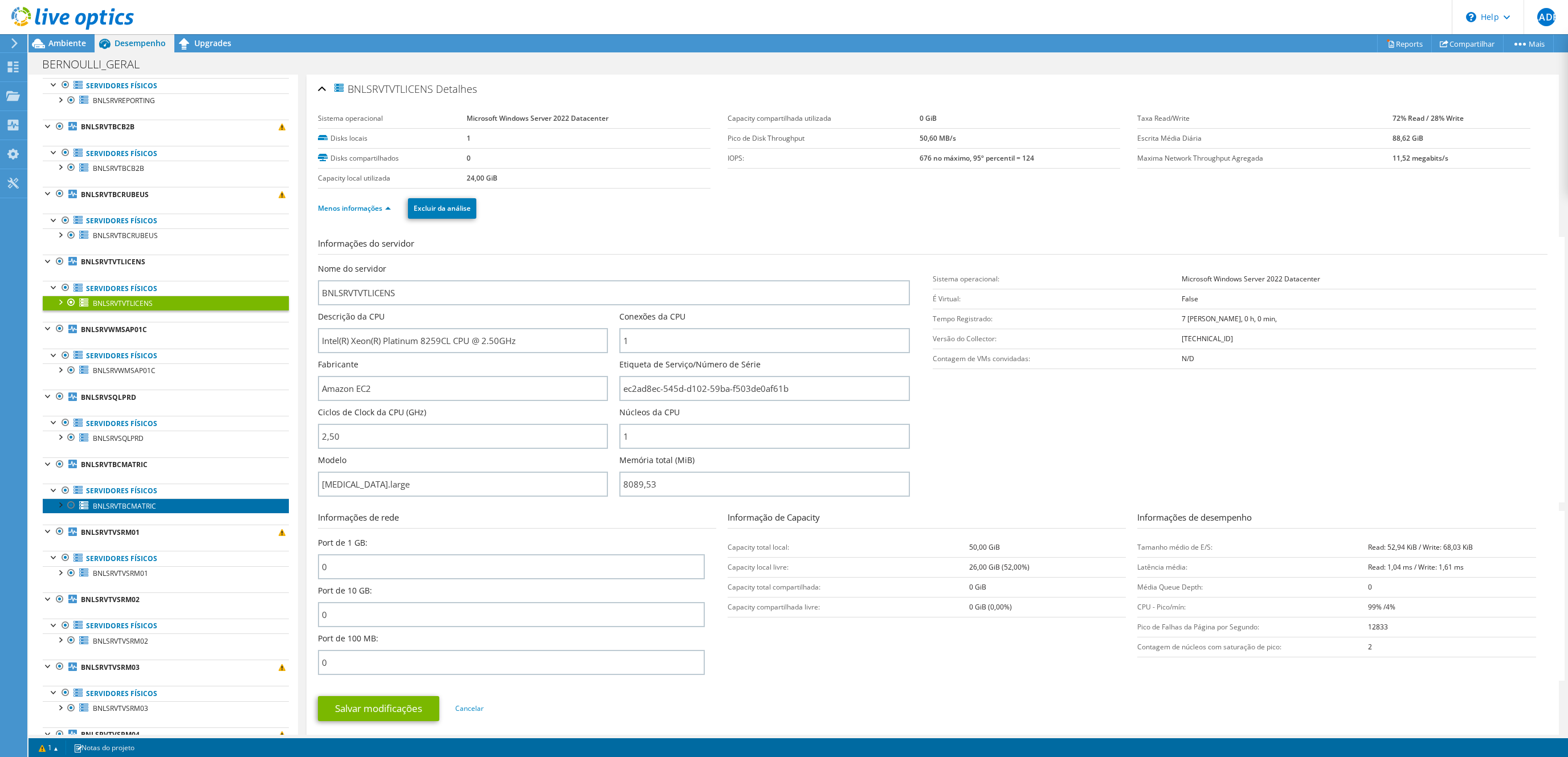
click at [144, 511] on span "BNLSRVTBCMATRIC" at bounding box center [124, 506] width 63 height 9
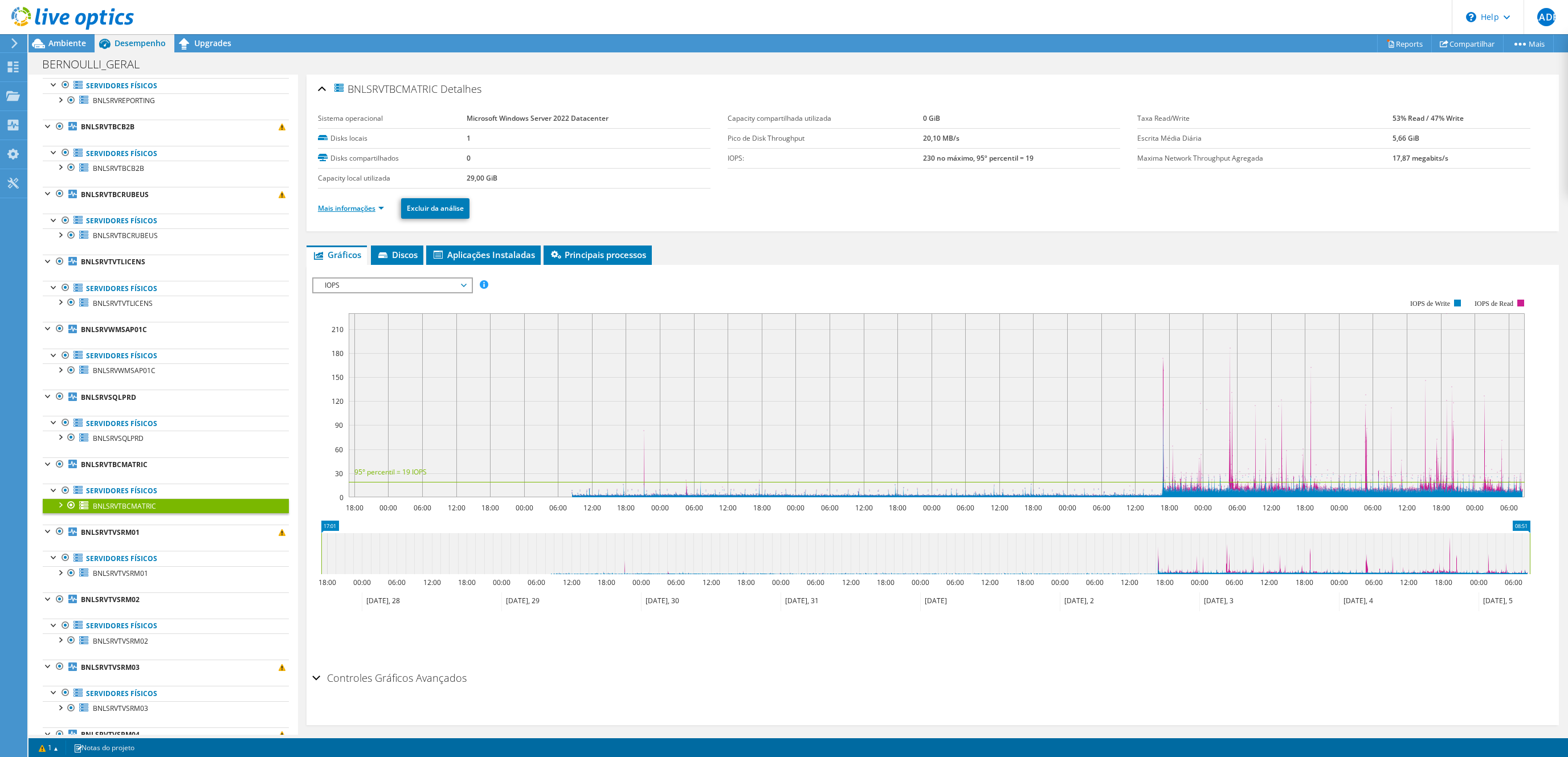
click at [352, 211] on link "Mais informações" at bounding box center [351, 208] width 66 height 9
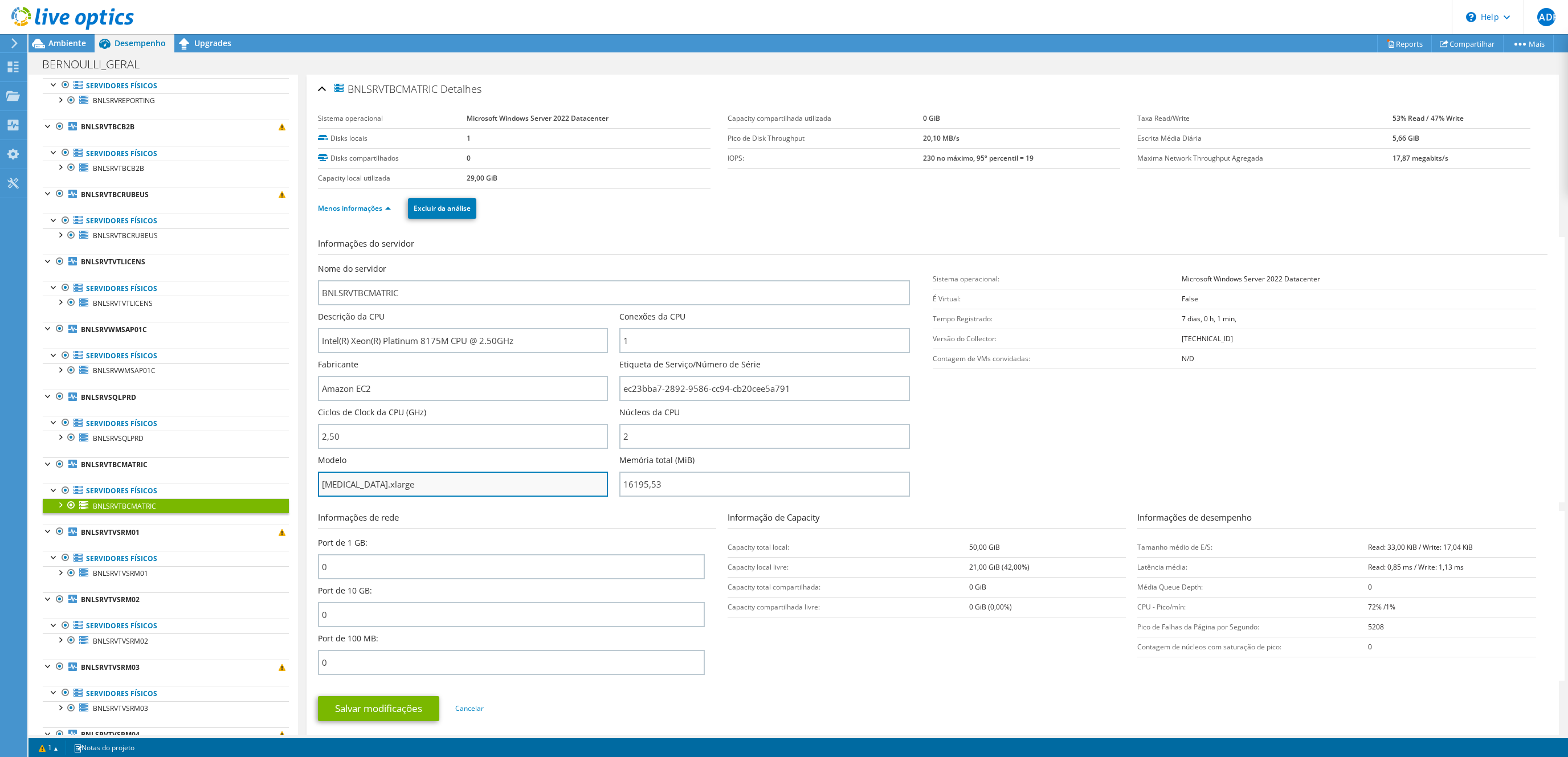
click at [378, 476] on input "[MEDICAL_DATA].xlarge" at bounding box center [463, 484] width 290 height 25
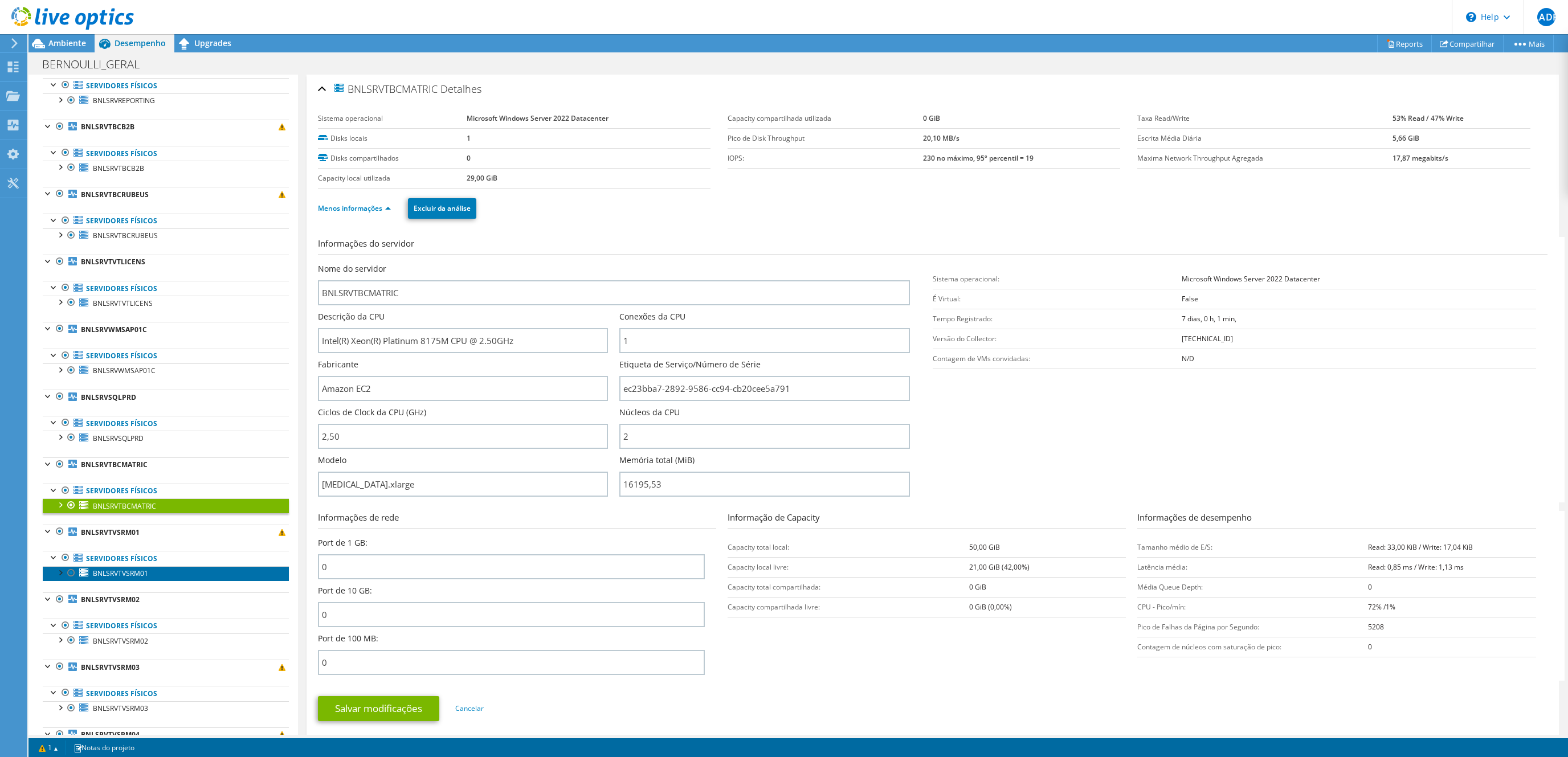
click at [139, 578] on span "BNLSRVTVSRM01" at bounding box center [120, 573] width 55 height 9
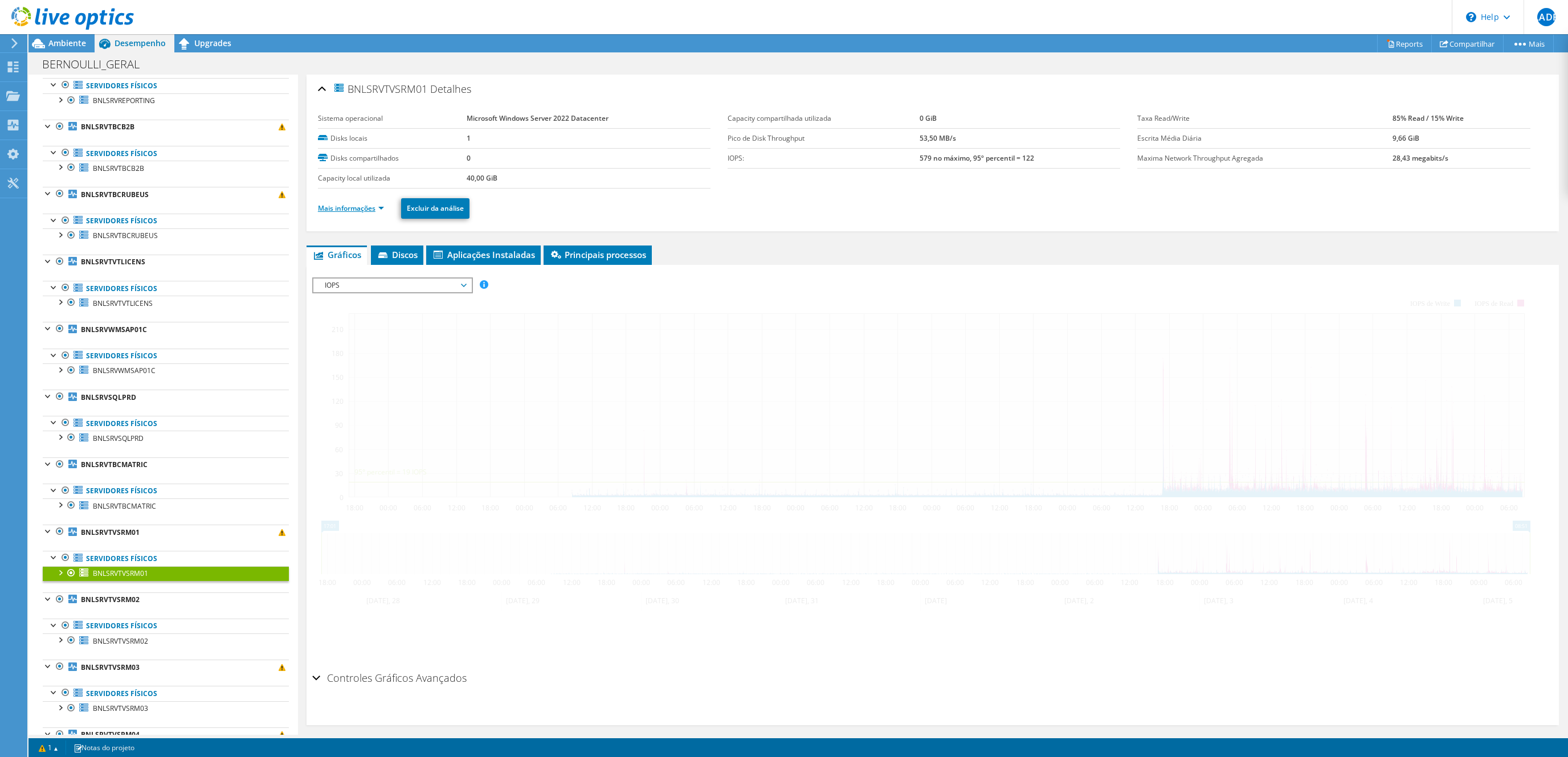
click at [384, 208] on link "Mais informações" at bounding box center [351, 208] width 66 height 9
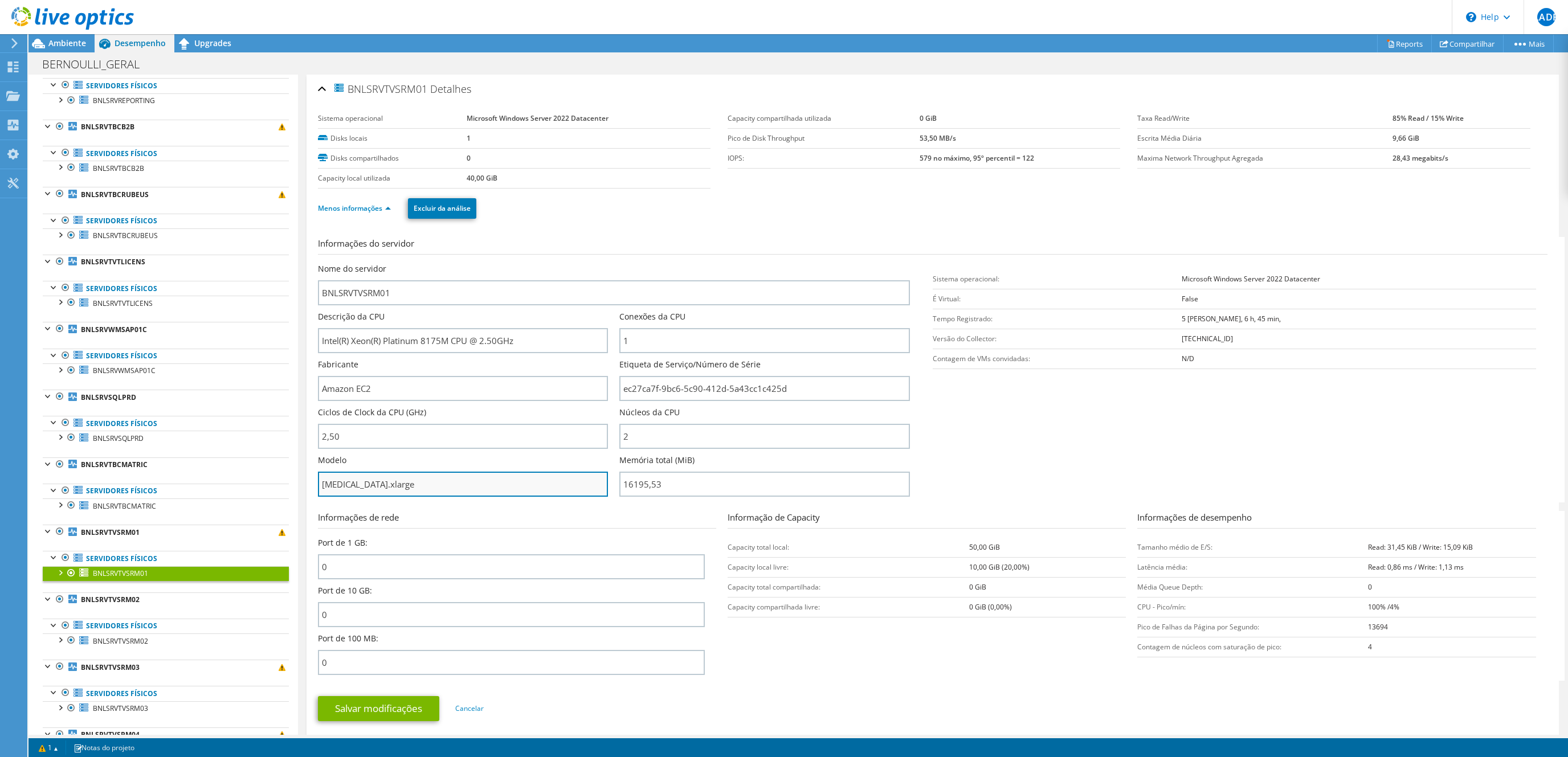
click at [377, 487] on input "[MEDICAL_DATA].xlarge" at bounding box center [463, 484] width 290 height 25
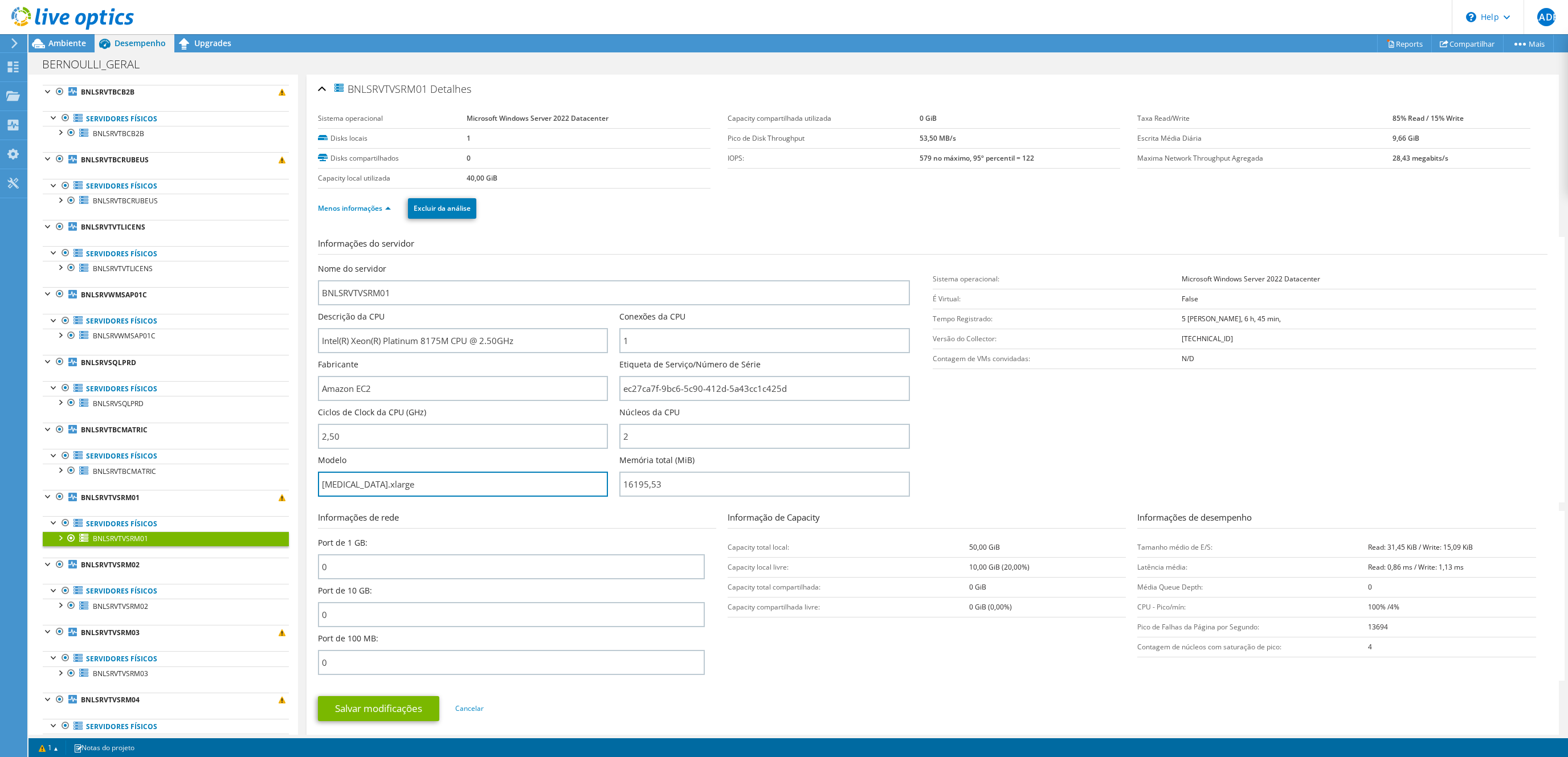
scroll to position [898, 0]
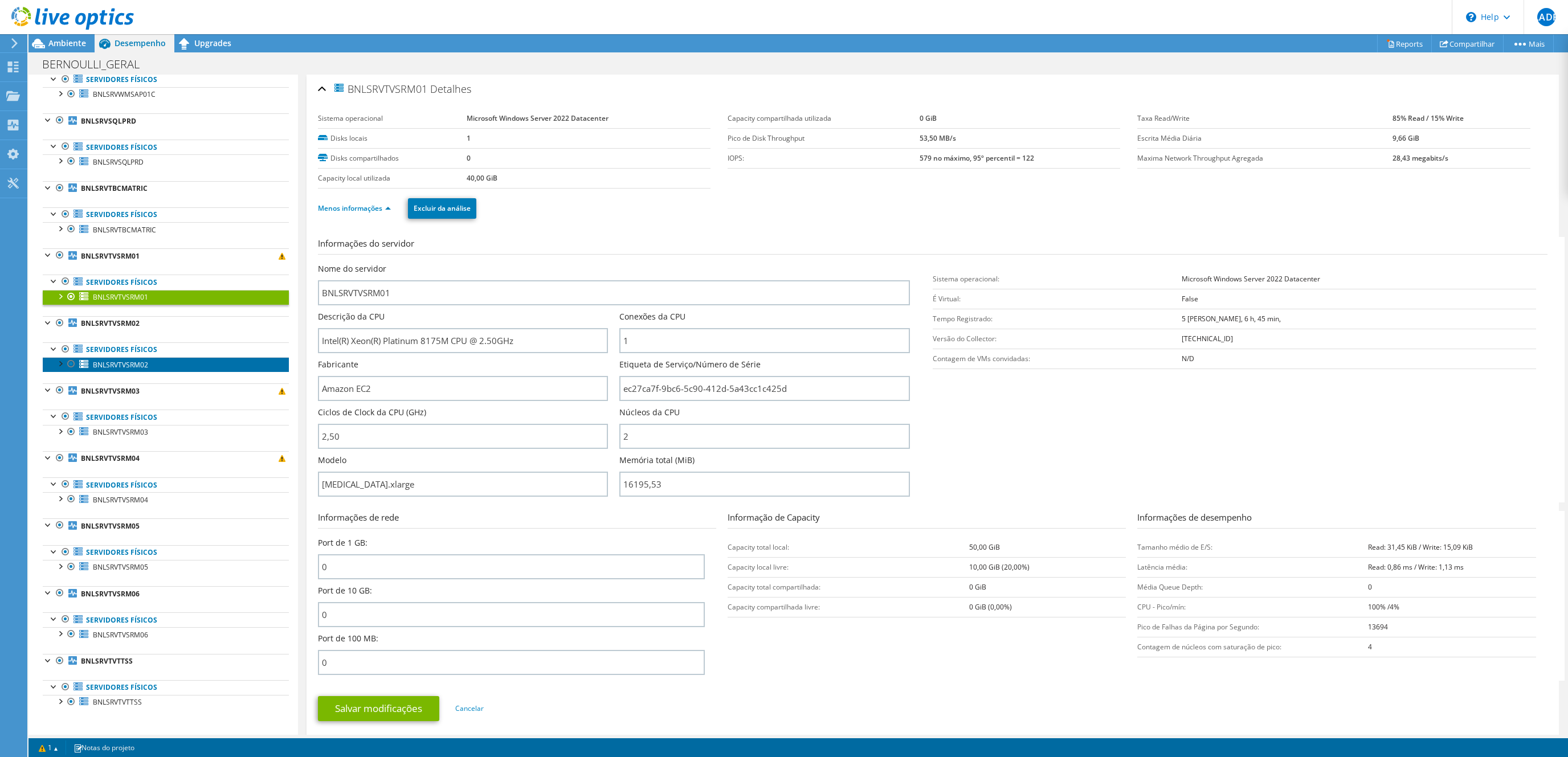
click at [119, 364] on span "BNLSRVTVSRM02" at bounding box center [120, 364] width 55 height 9
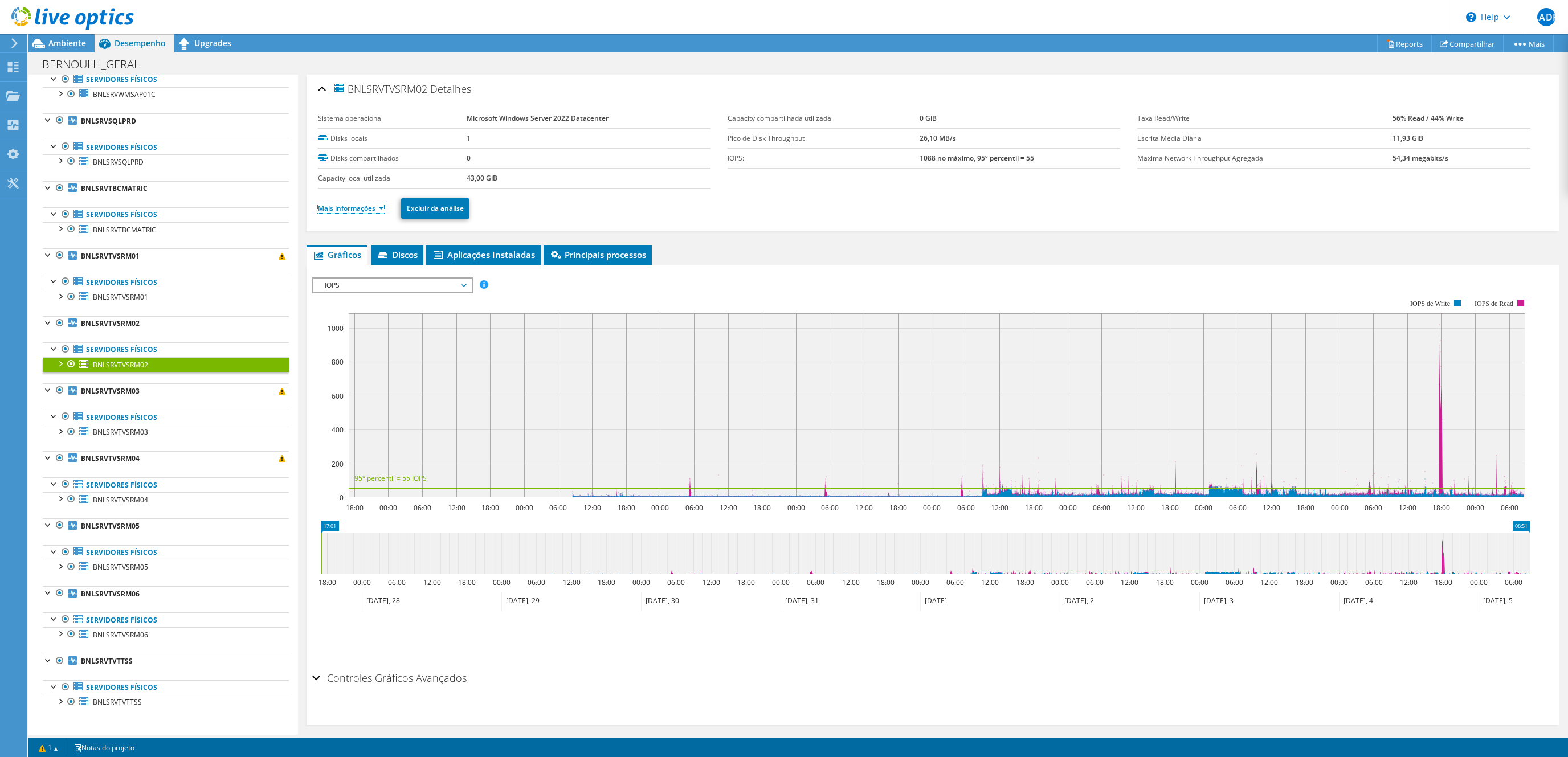
click at [364, 210] on link "Mais informações" at bounding box center [351, 208] width 66 height 9
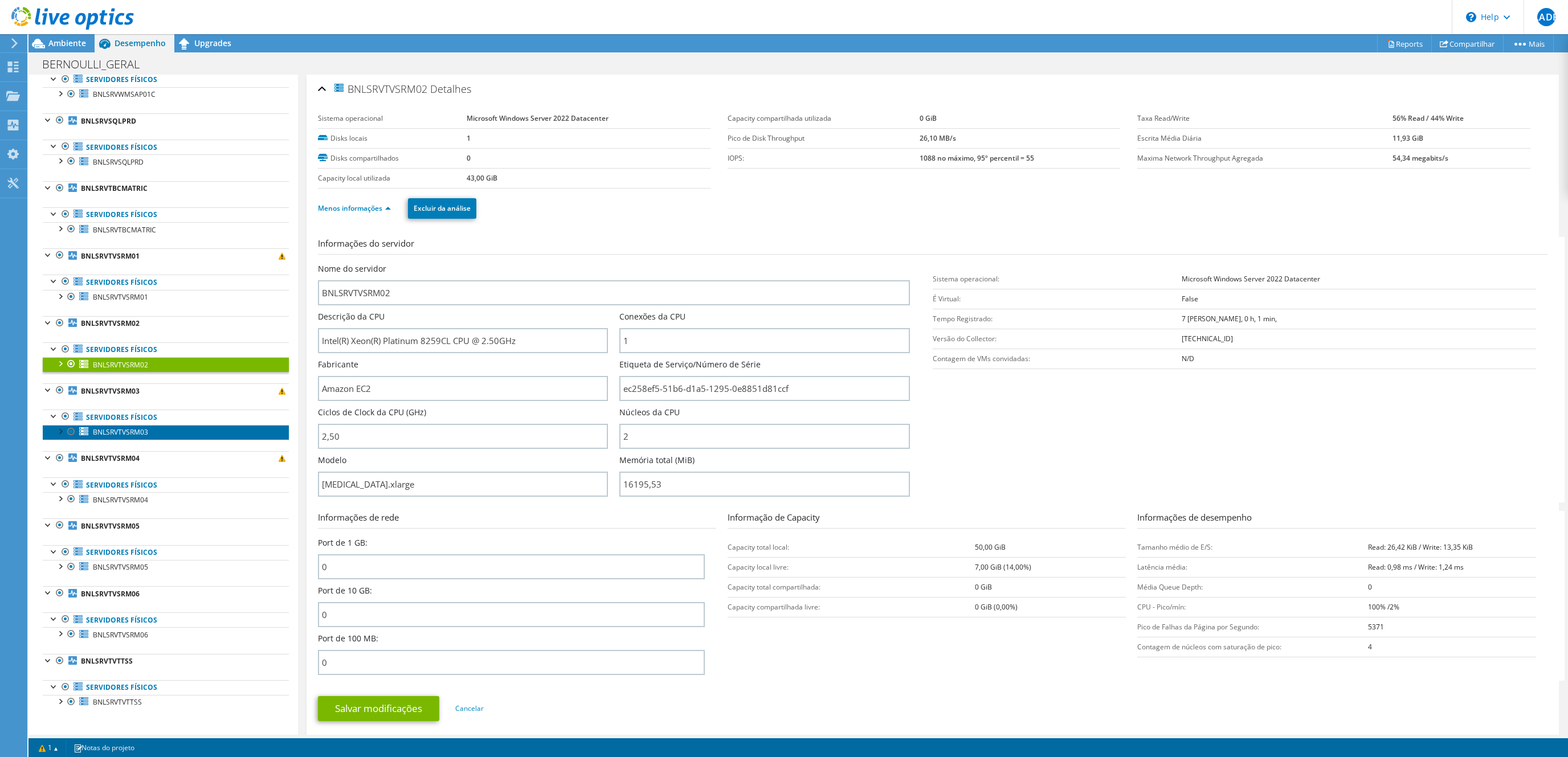
click at [137, 428] on span "BNLSRVTVSRM03" at bounding box center [120, 431] width 55 height 9
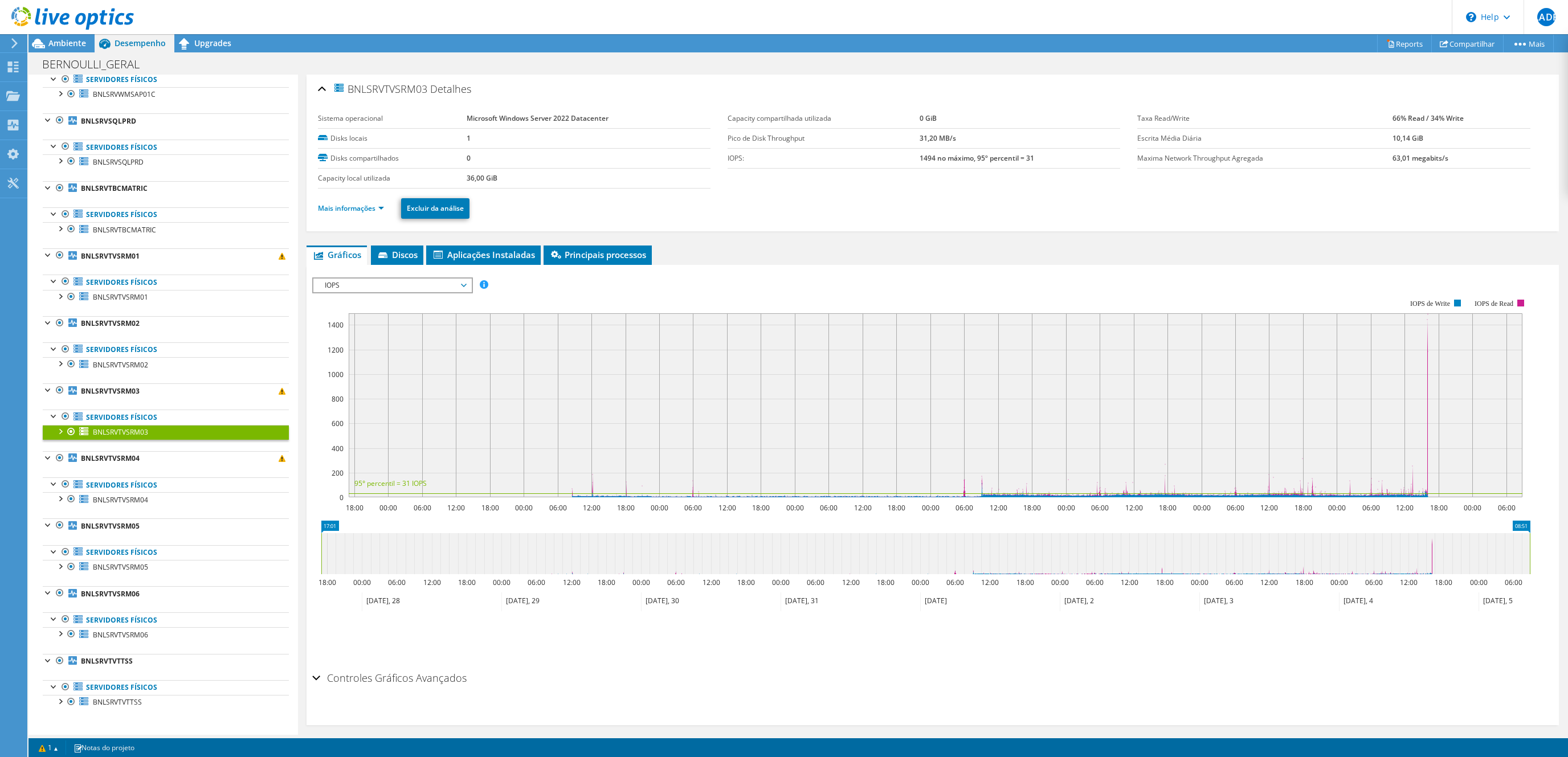
click at [392, 291] on span "IOPS" at bounding box center [392, 285] width 147 height 14
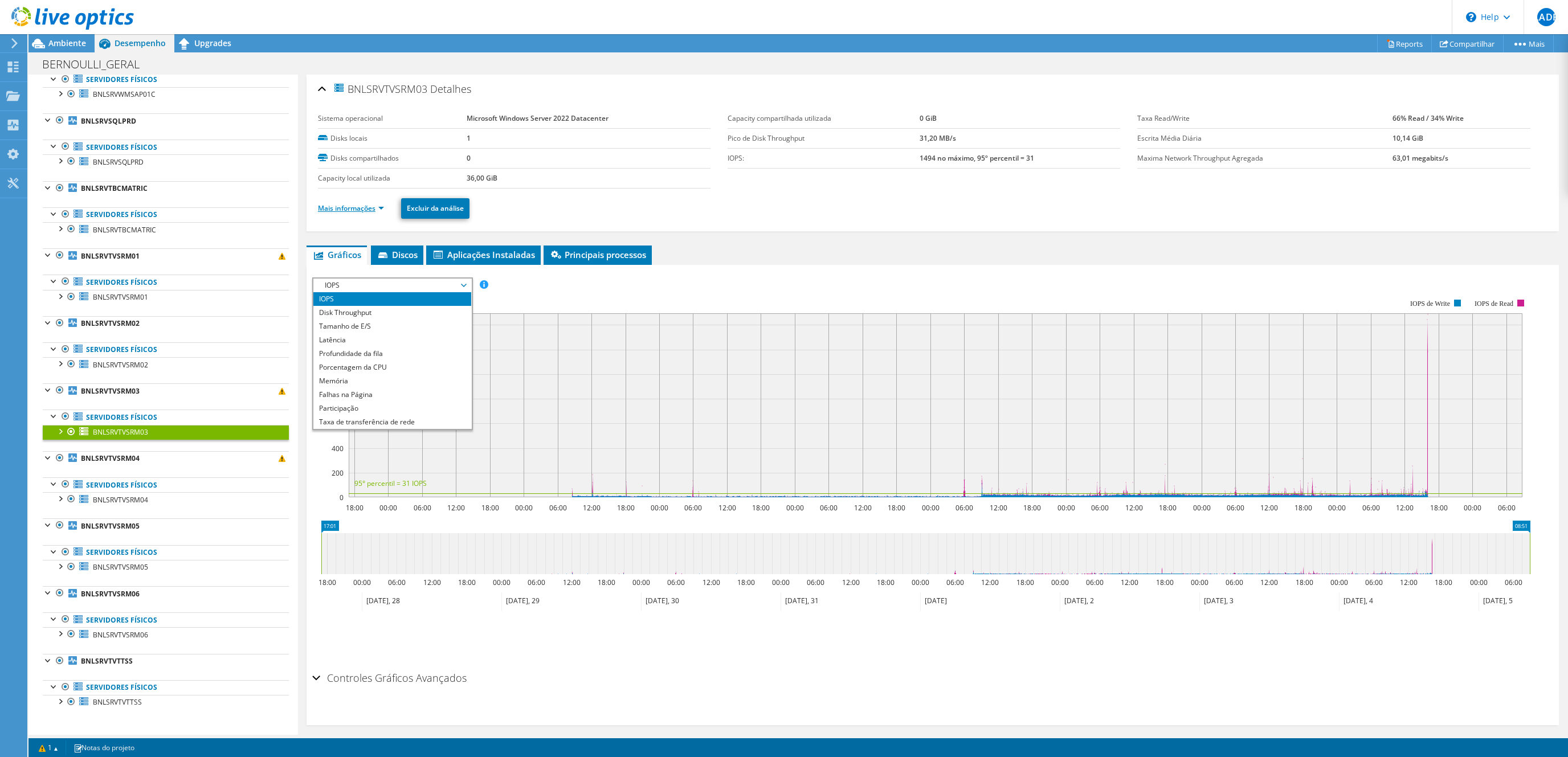
click at [354, 208] on link "Mais informações" at bounding box center [351, 208] width 66 height 9
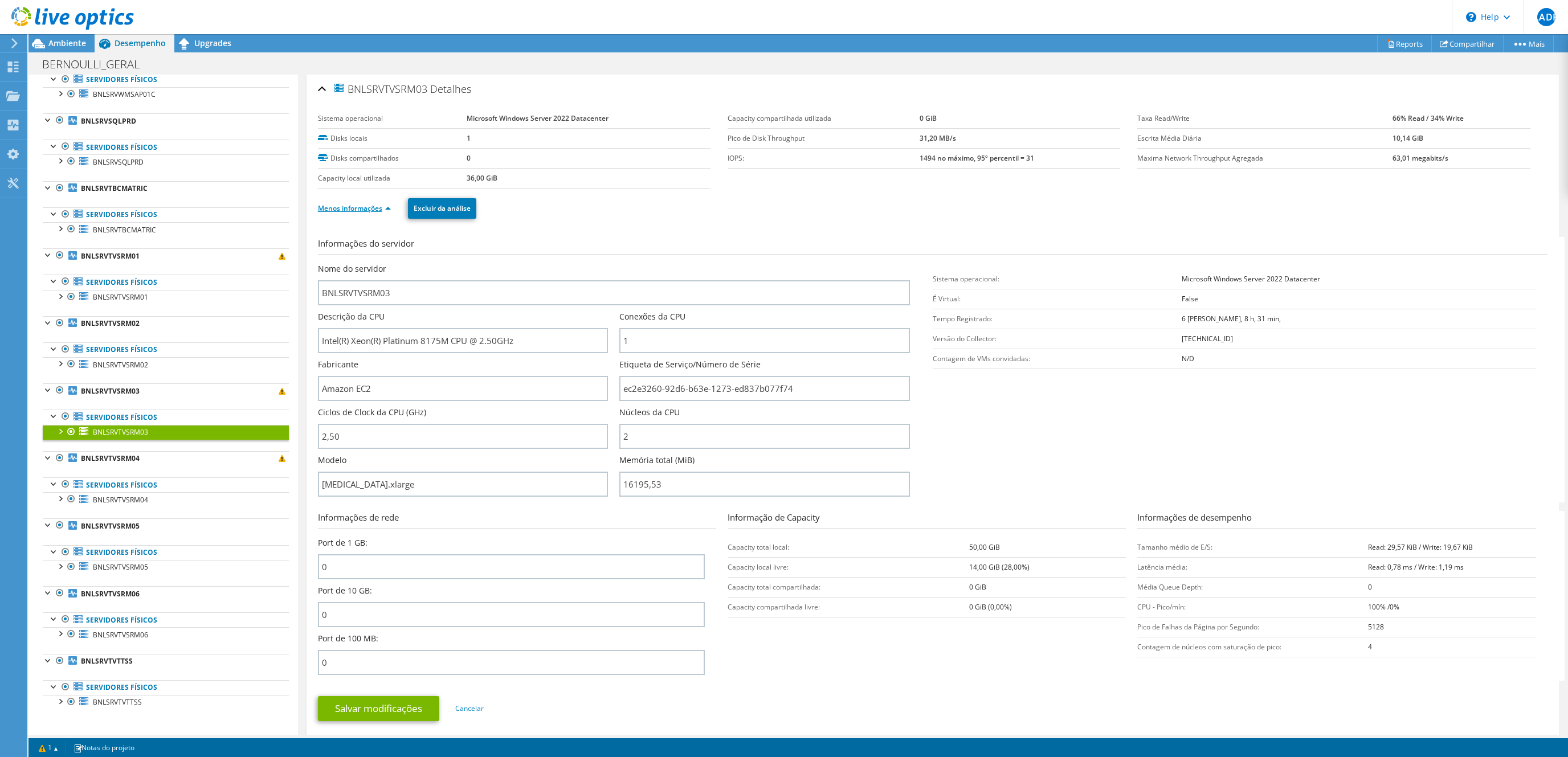
click at [354, 208] on link "Menos informações" at bounding box center [354, 208] width 73 height 9
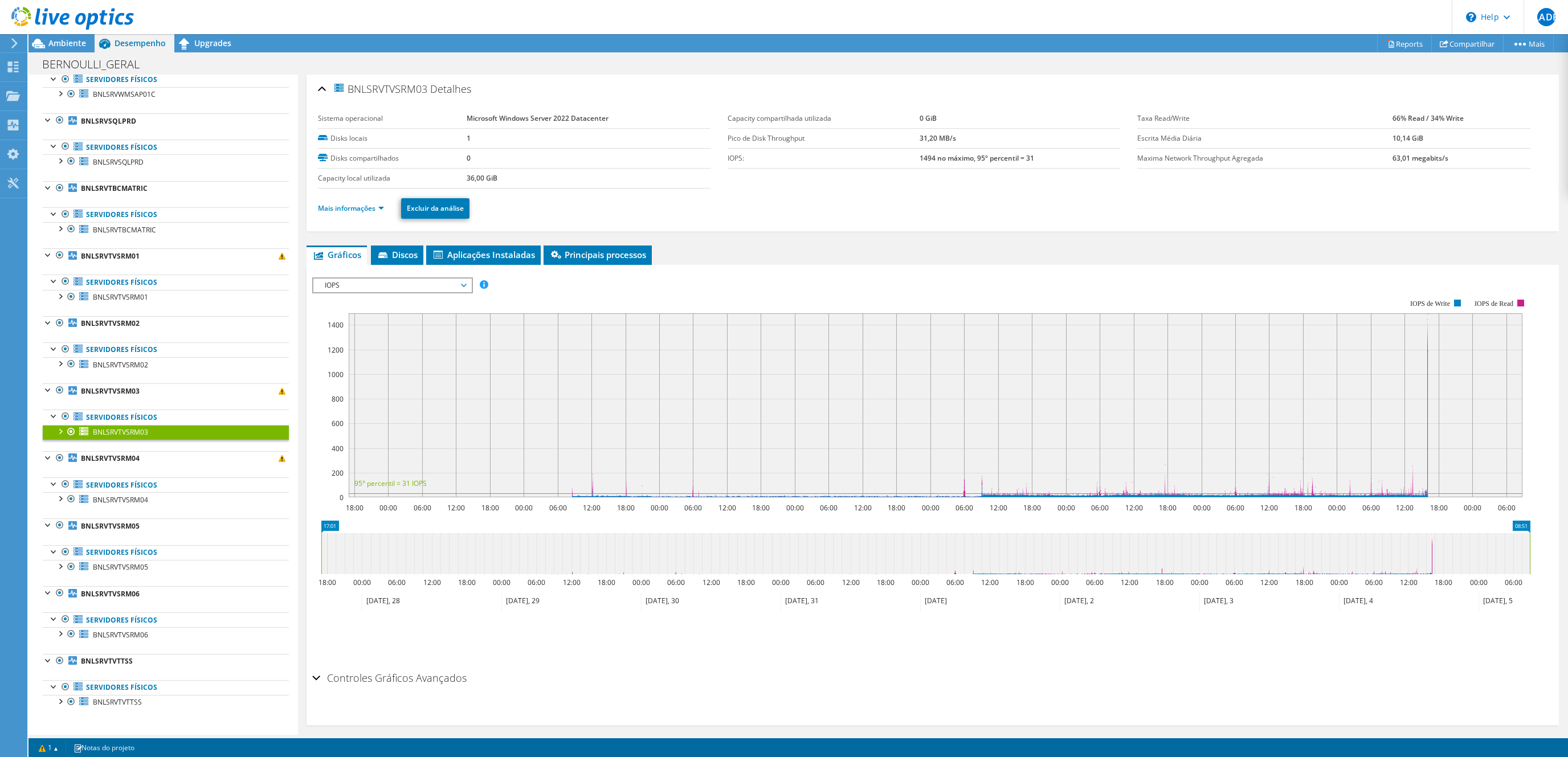
click at [392, 286] on span "IOPS" at bounding box center [392, 285] width 147 height 14
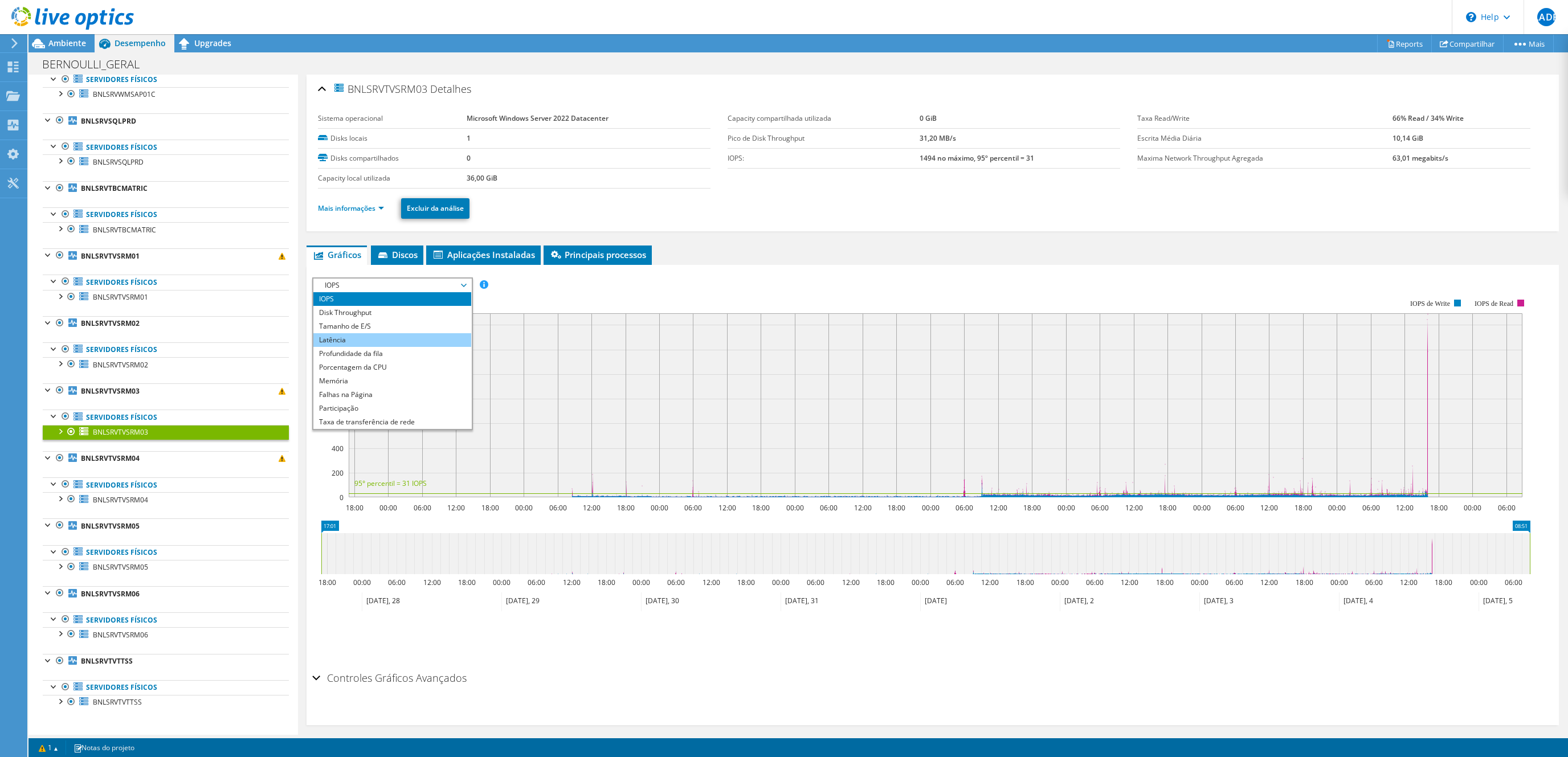
click at [356, 334] on li "Latência" at bounding box center [392, 340] width 157 height 14
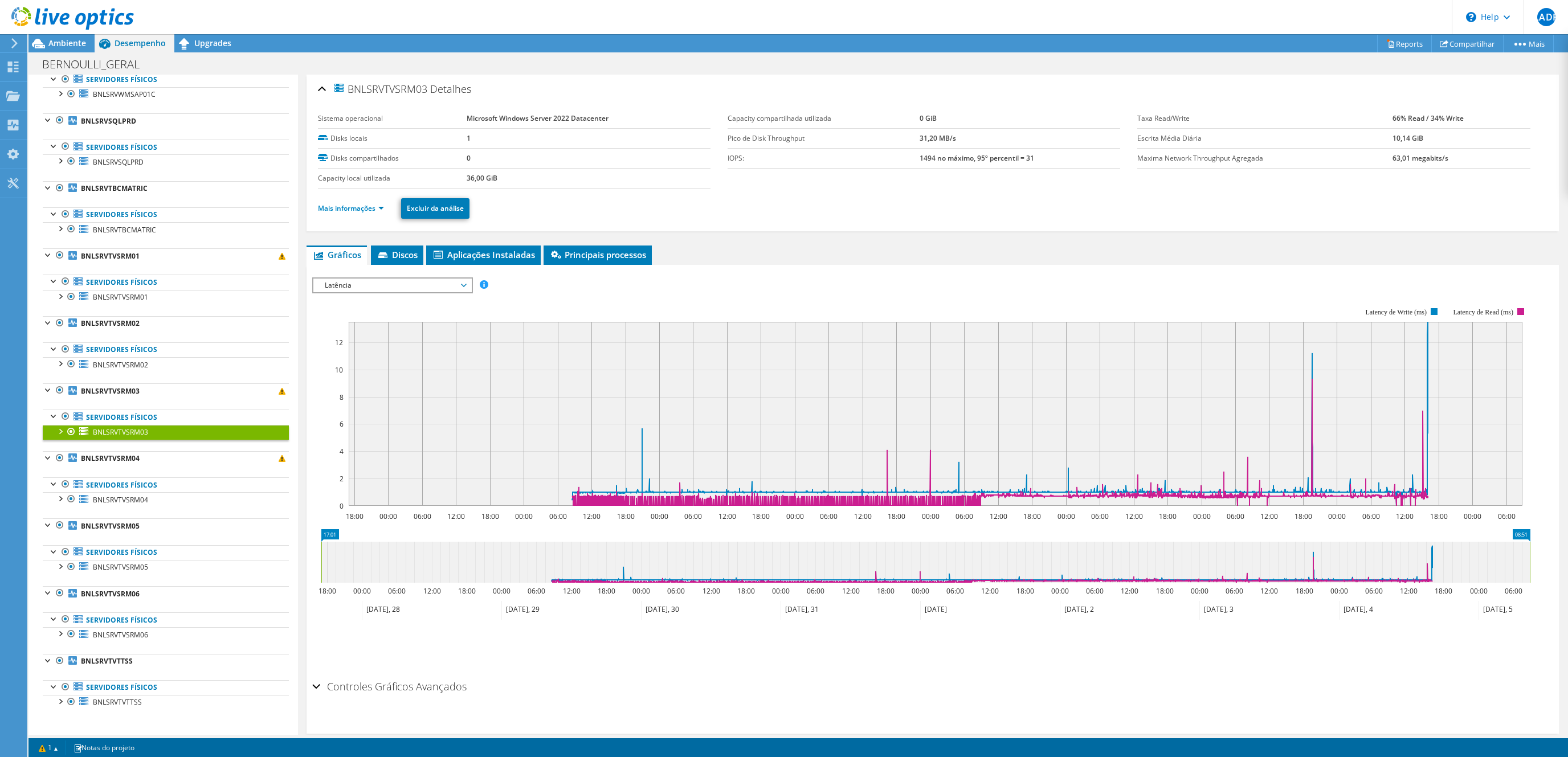
click at [387, 288] on span "Latência" at bounding box center [392, 285] width 147 height 14
click at [356, 384] on li "Memória" at bounding box center [392, 380] width 157 height 14
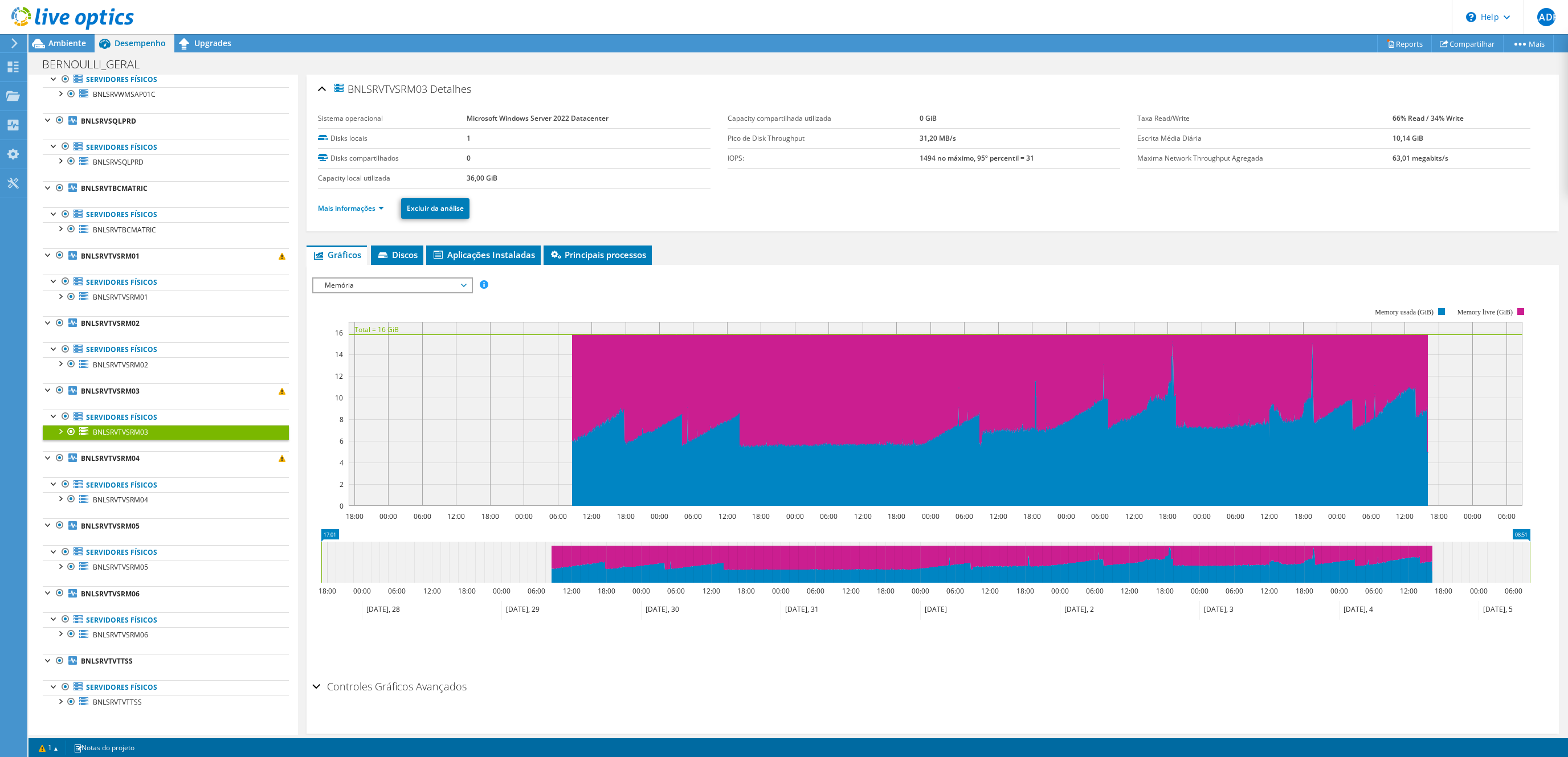
click at [387, 281] on span "Memória" at bounding box center [392, 285] width 147 height 14
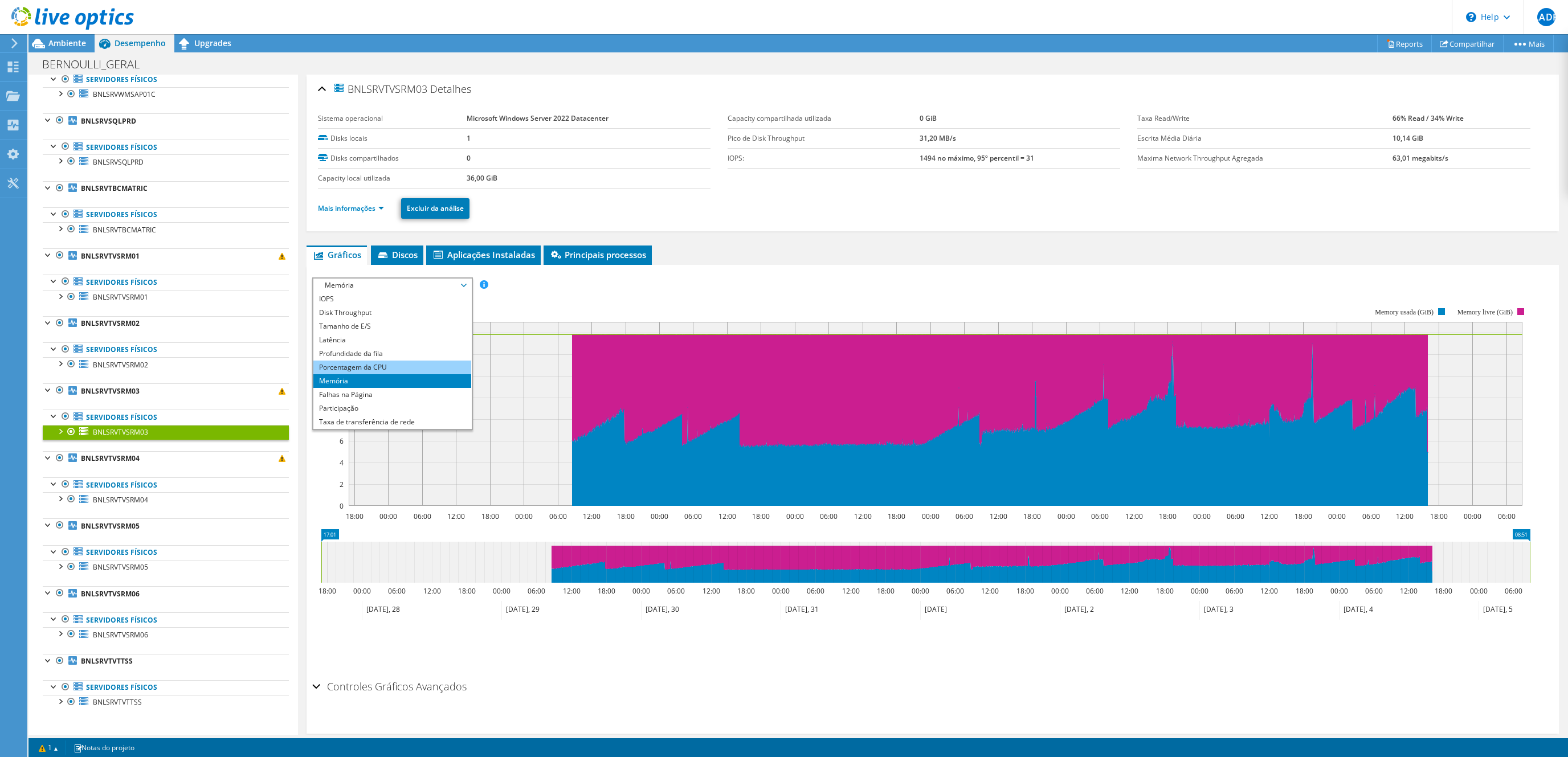
click at [380, 361] on li "Porcentagem da CPU" at bounding box center [392, 367] width 157 height 14
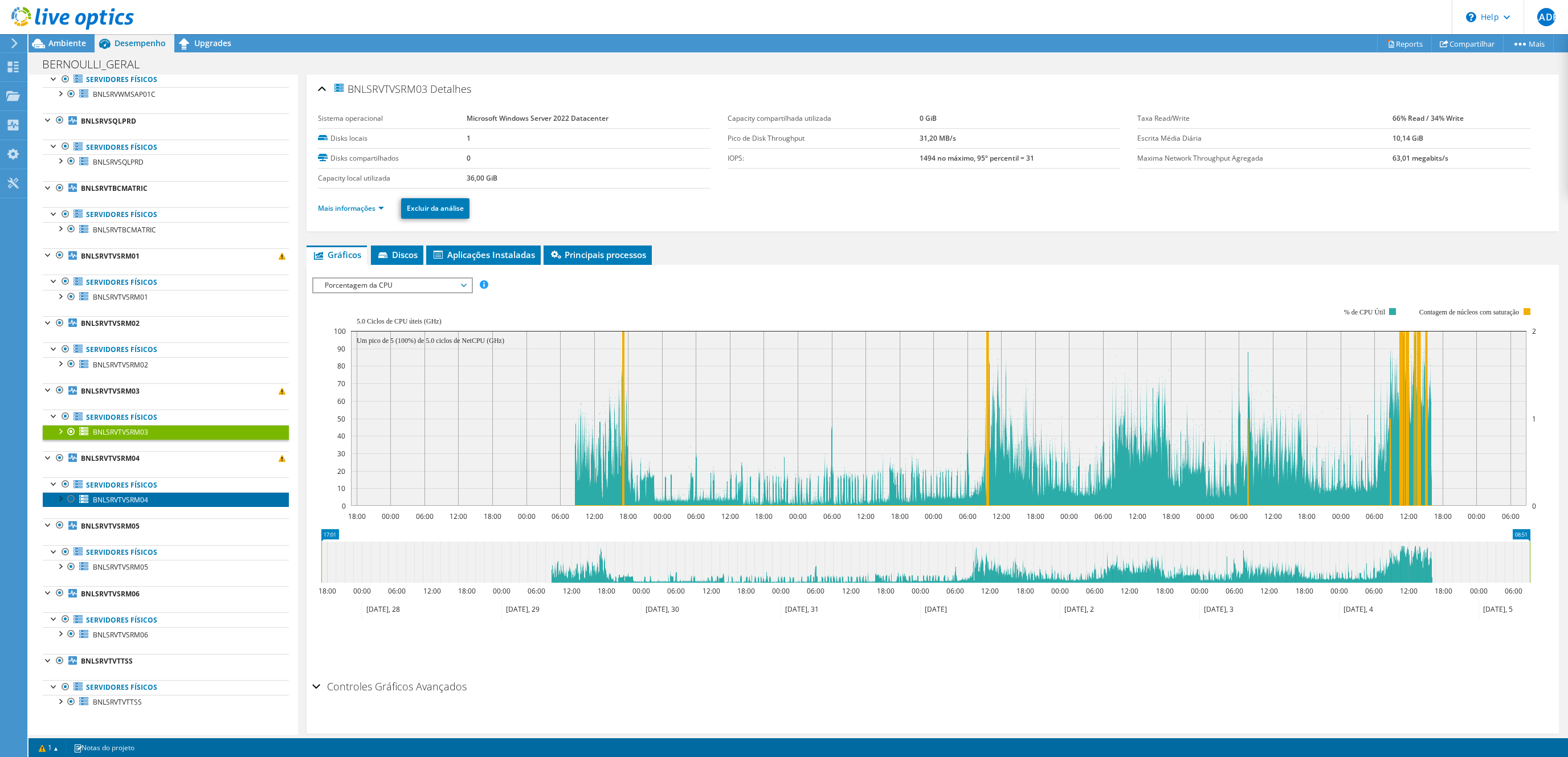
click at [145, 502] on span "BNLSRVTVSRM04" at bounding box center [120, 499] width 55 height 9
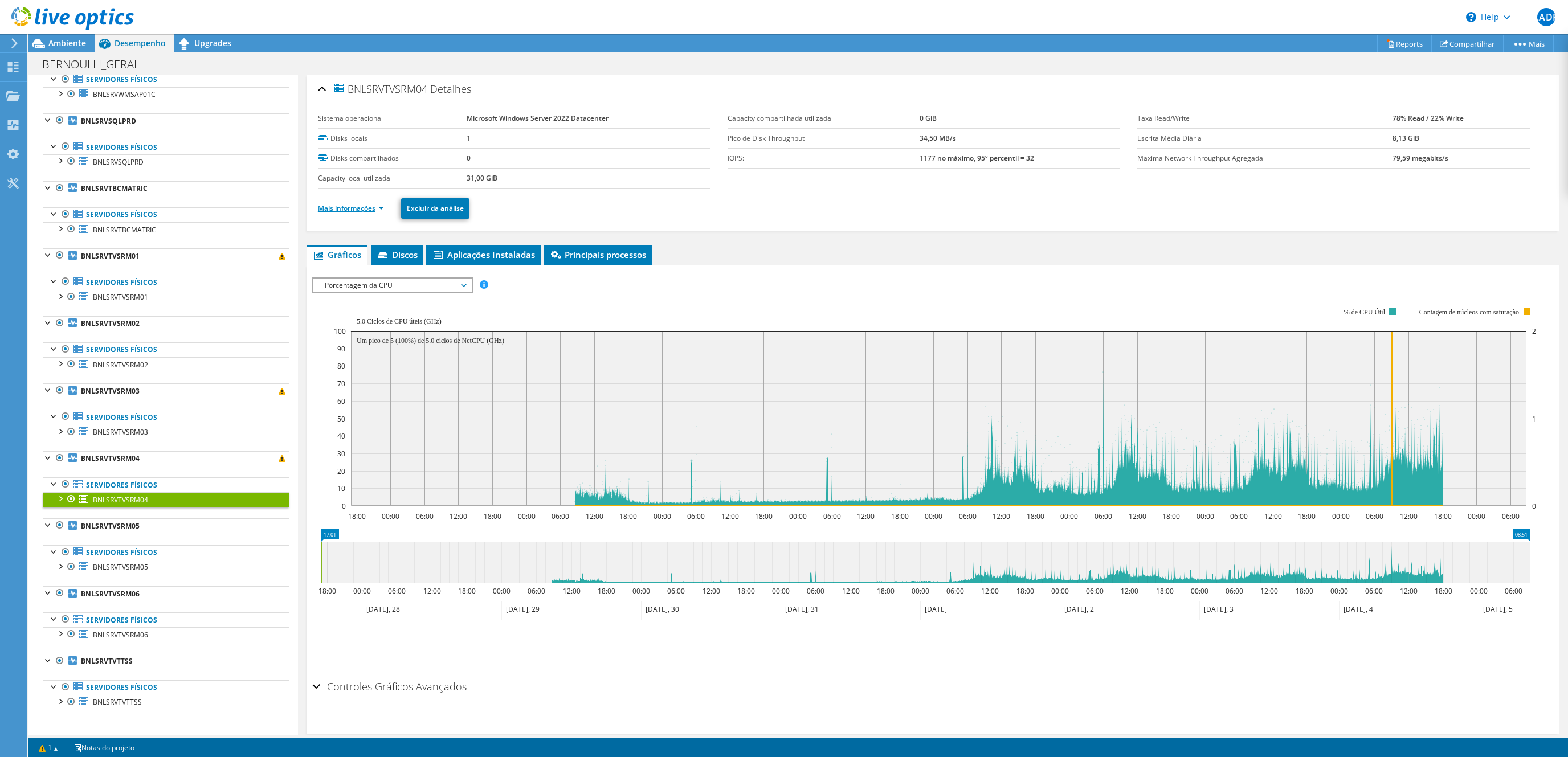
click at [372, 213] on link "Mais informações" at bounding box center [351, 208] width 66 height 9
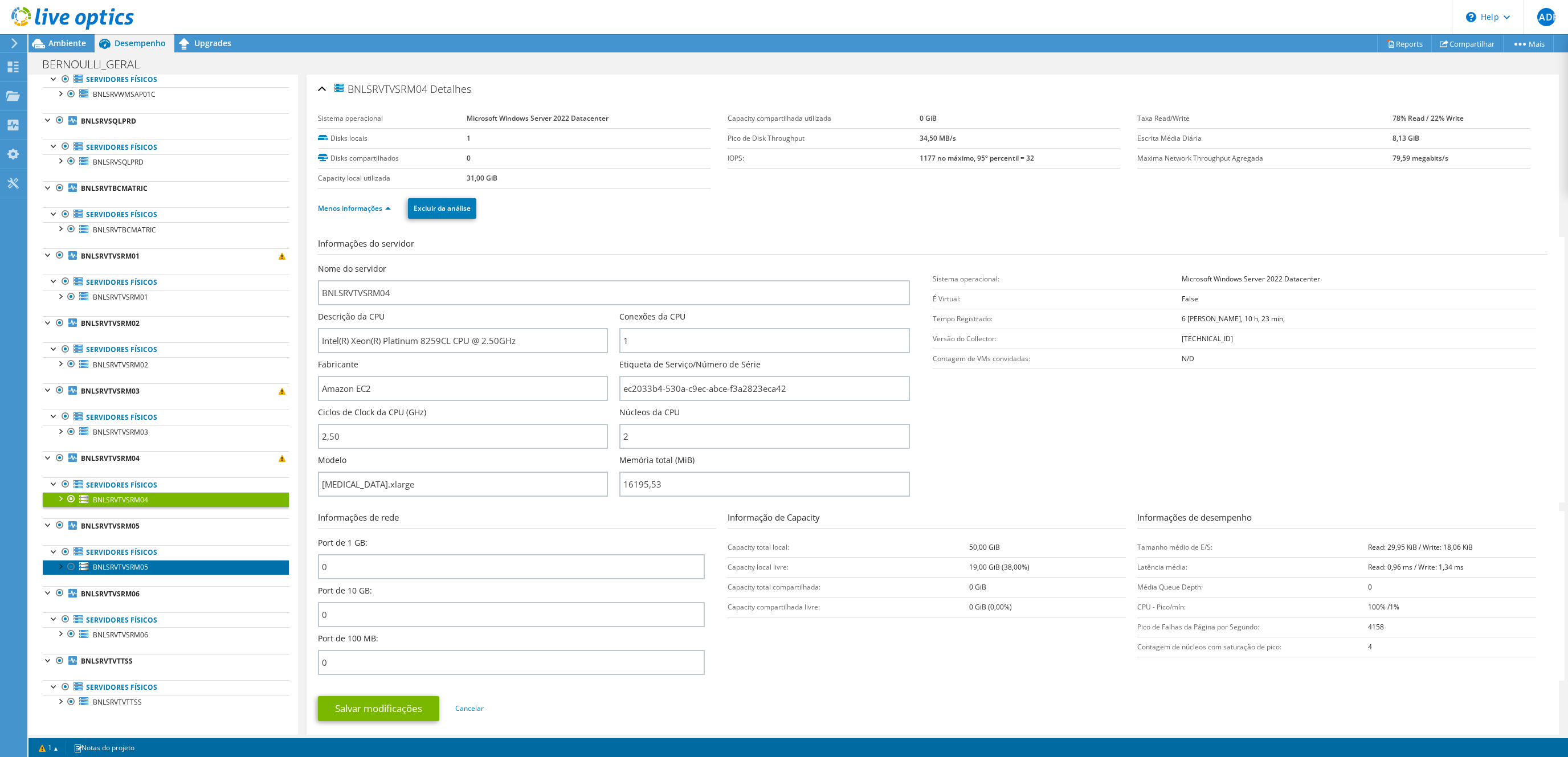
click at [132, 565] on span "BNLSRVTVSRM05" at bounding box center [120, 566] width 55 height 9
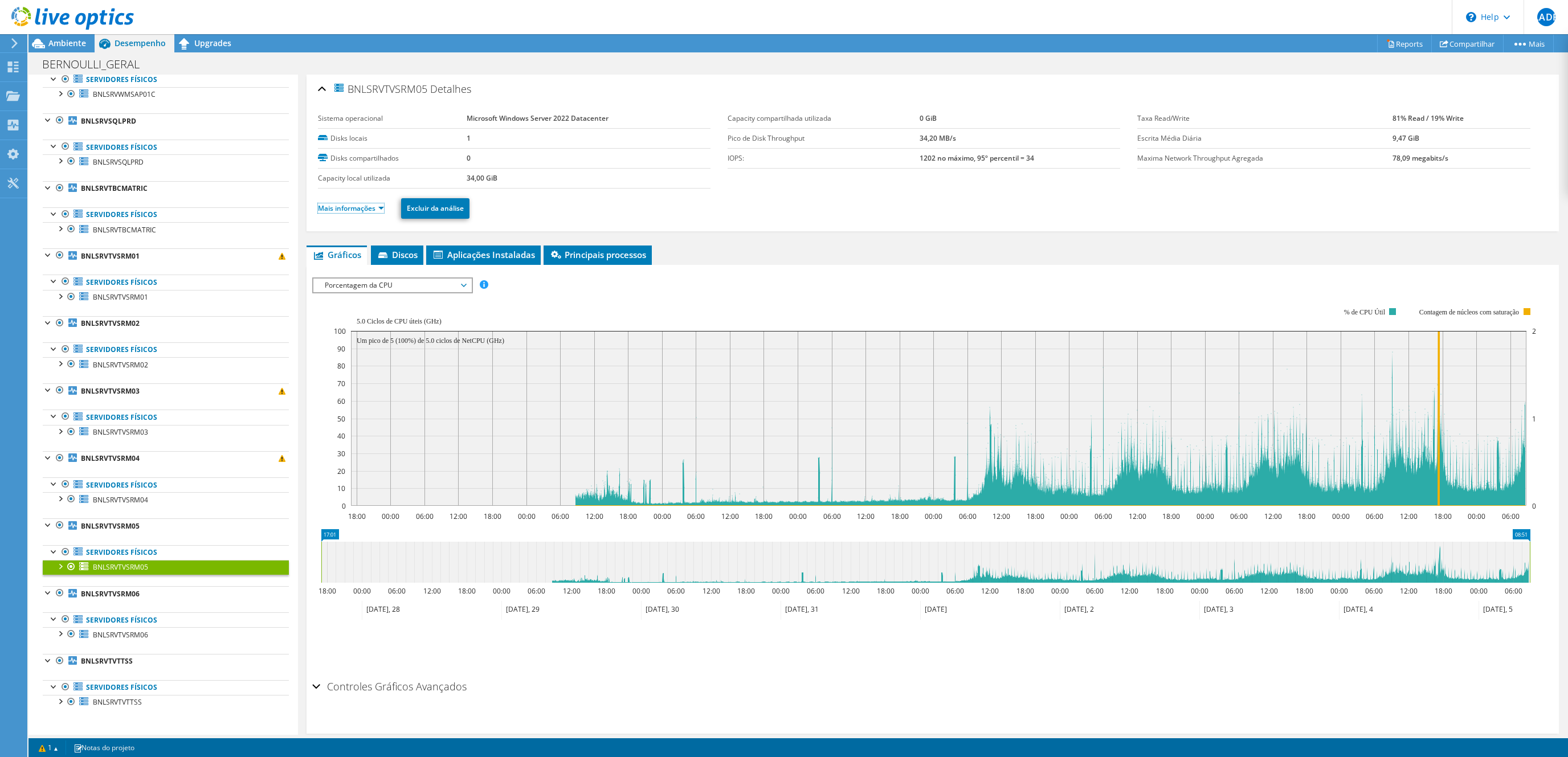
click at [368, 209] on link "Mais informações" at bounding box center [351, 208] width 66 height 9
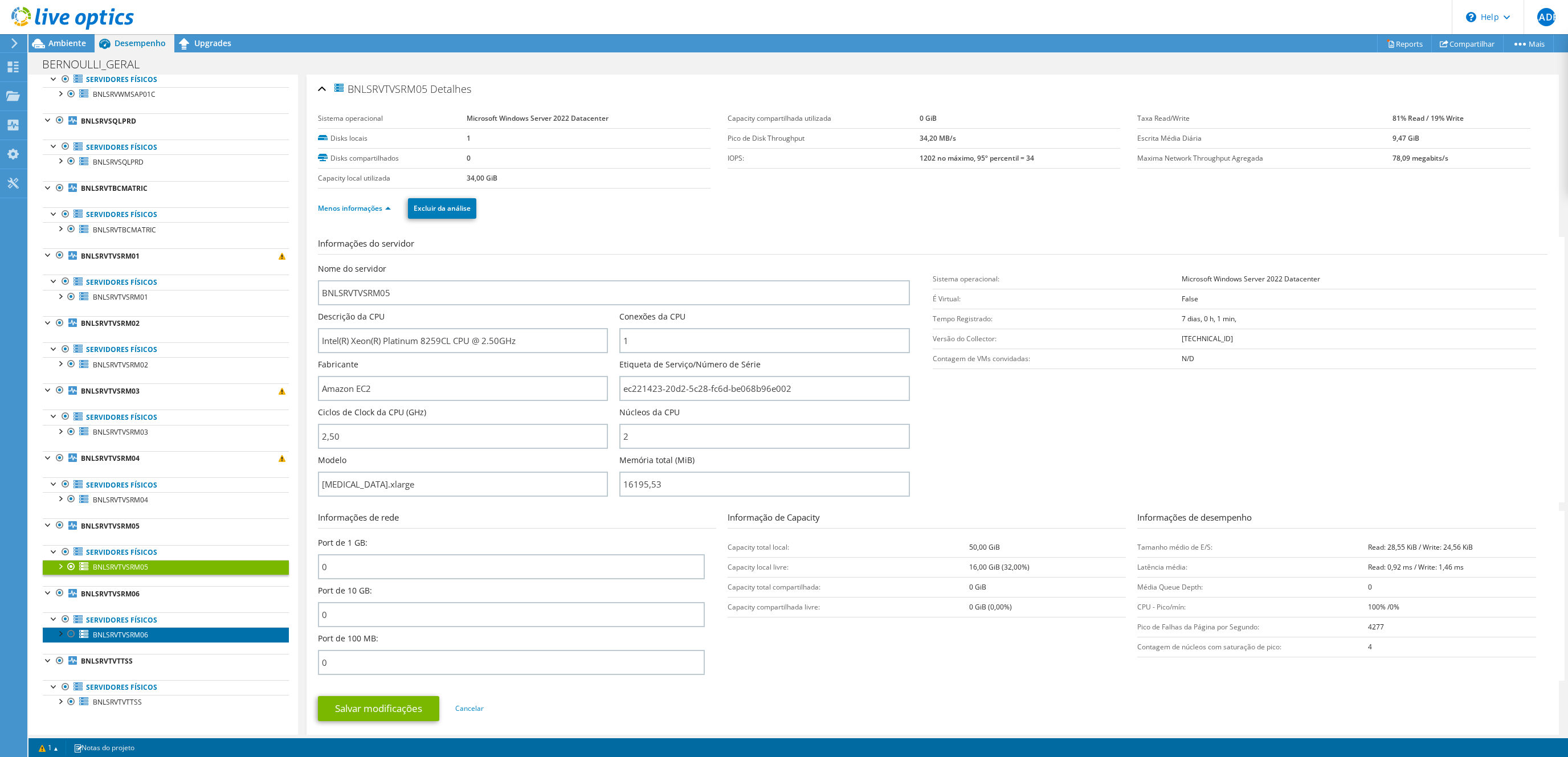
click at [123, 632] on span "BNLSRVTVSRM06" at bounding box center [120, 634] width 55 height 9
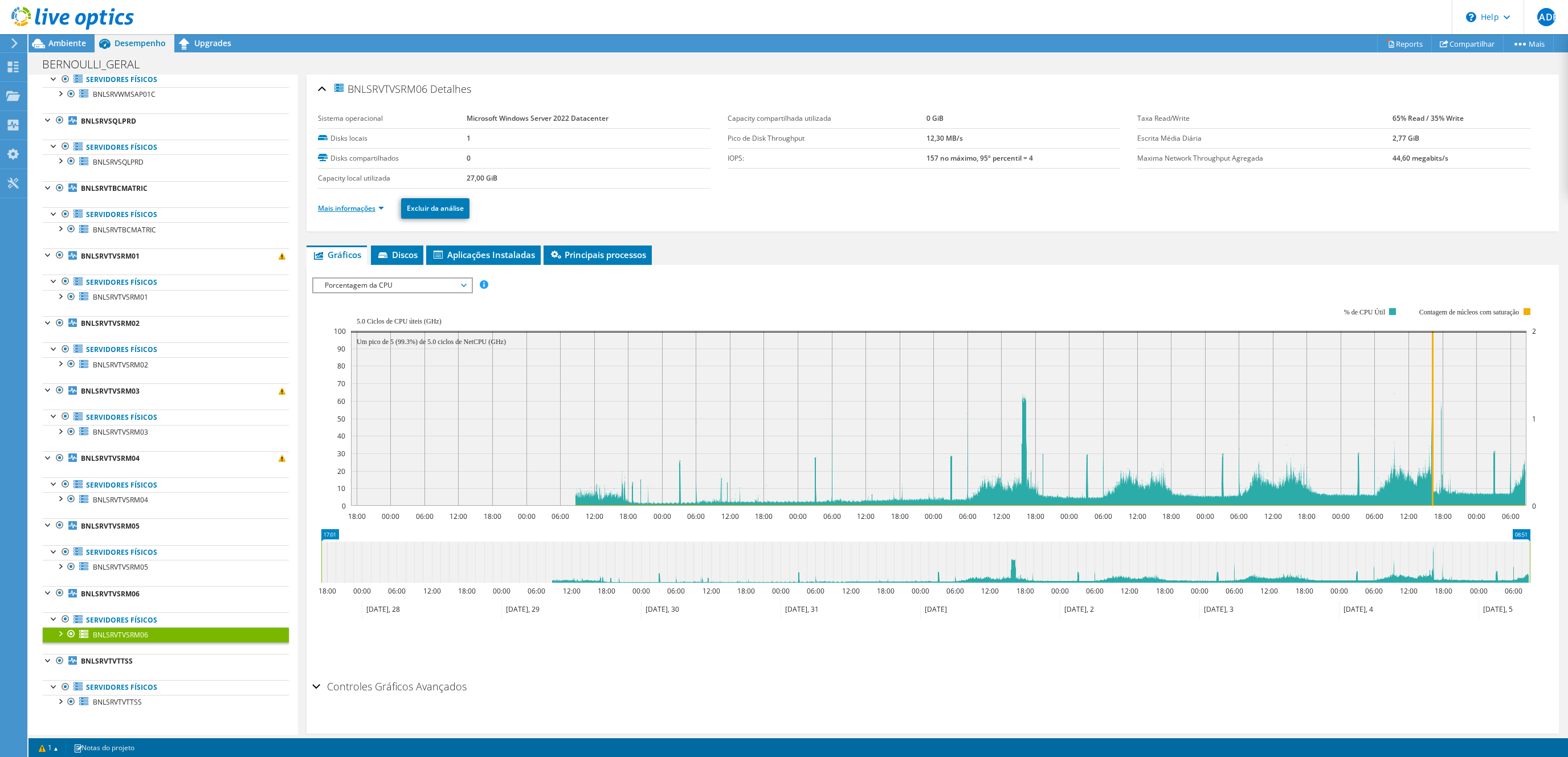
click at [358, 209] on link "Mais informações" at bounding box center [351, 208] width 66 height 9
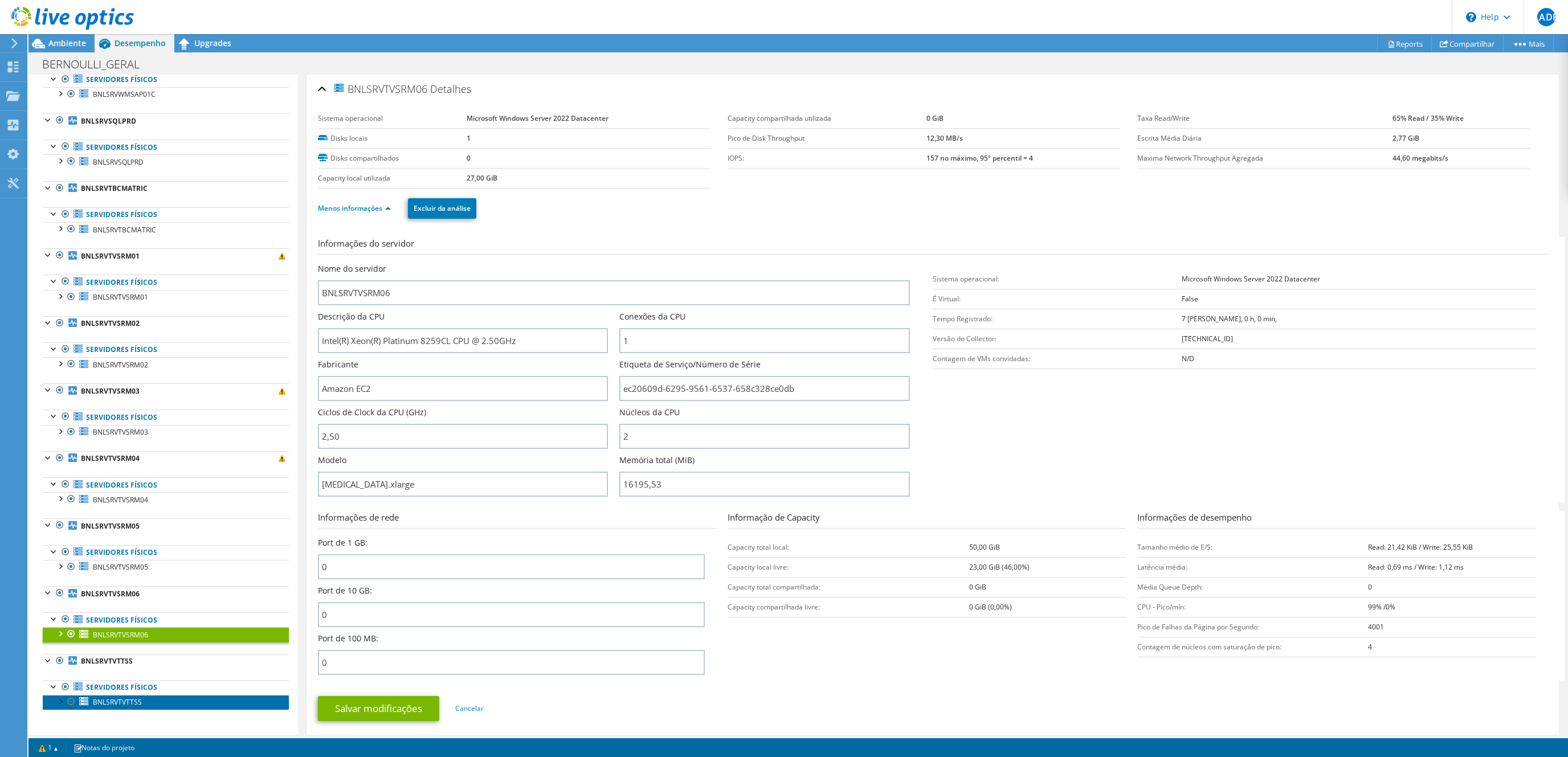
click at [133, 705] on span "BNLSRVTVTTSS" at bounding box center [117, 702] width 49 height 9
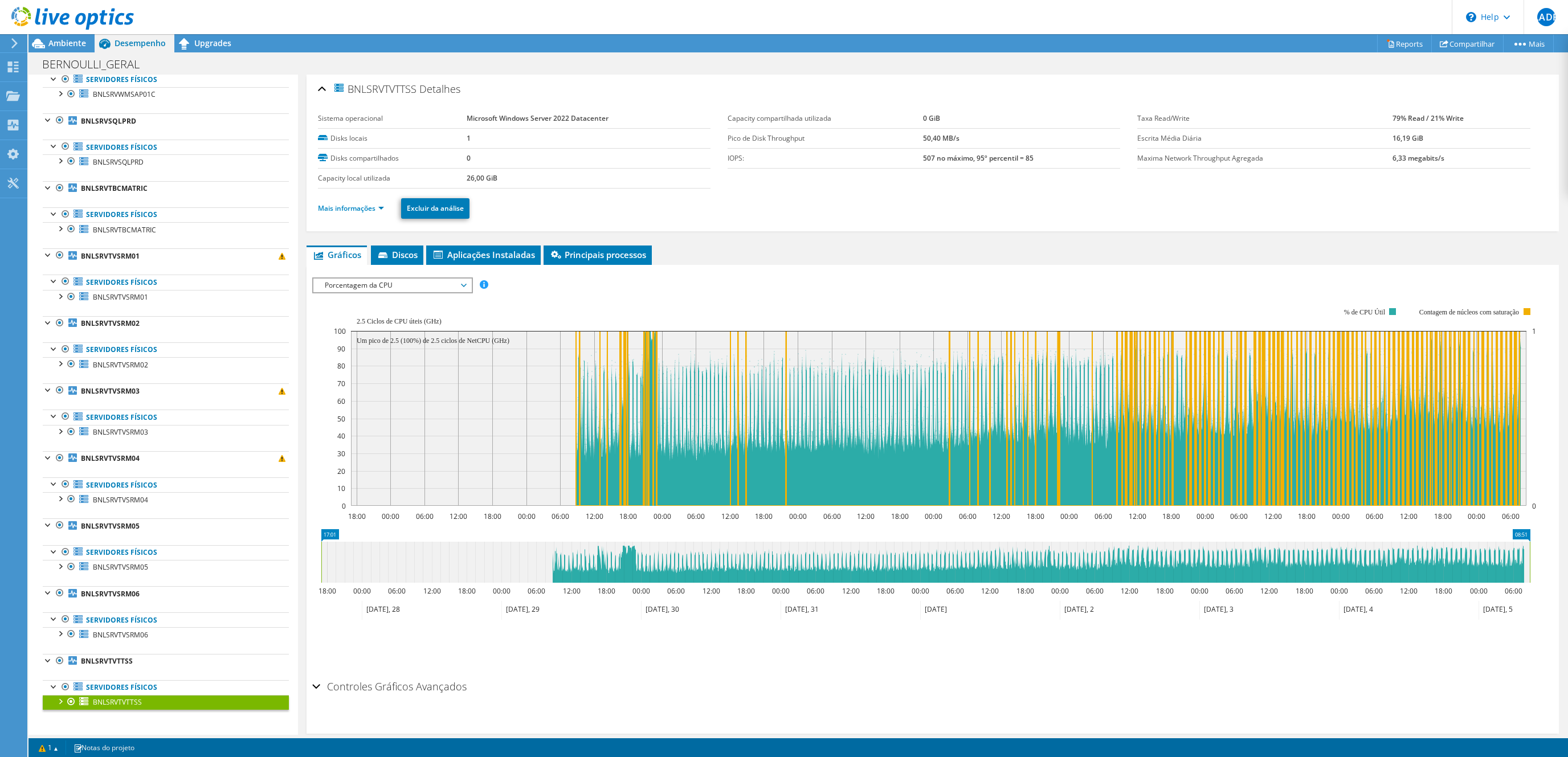
click at [417, 283] on span "Porcentagem da CPU" at bounding box center [392, 285] width 147 height 14
click at [372, 203] on li "Mais informações" at bounding box center [354, 208] width 73 height 12
click at [372, 213] on link "Mais informações" at bounding box center [351, 208] width 66 height 9
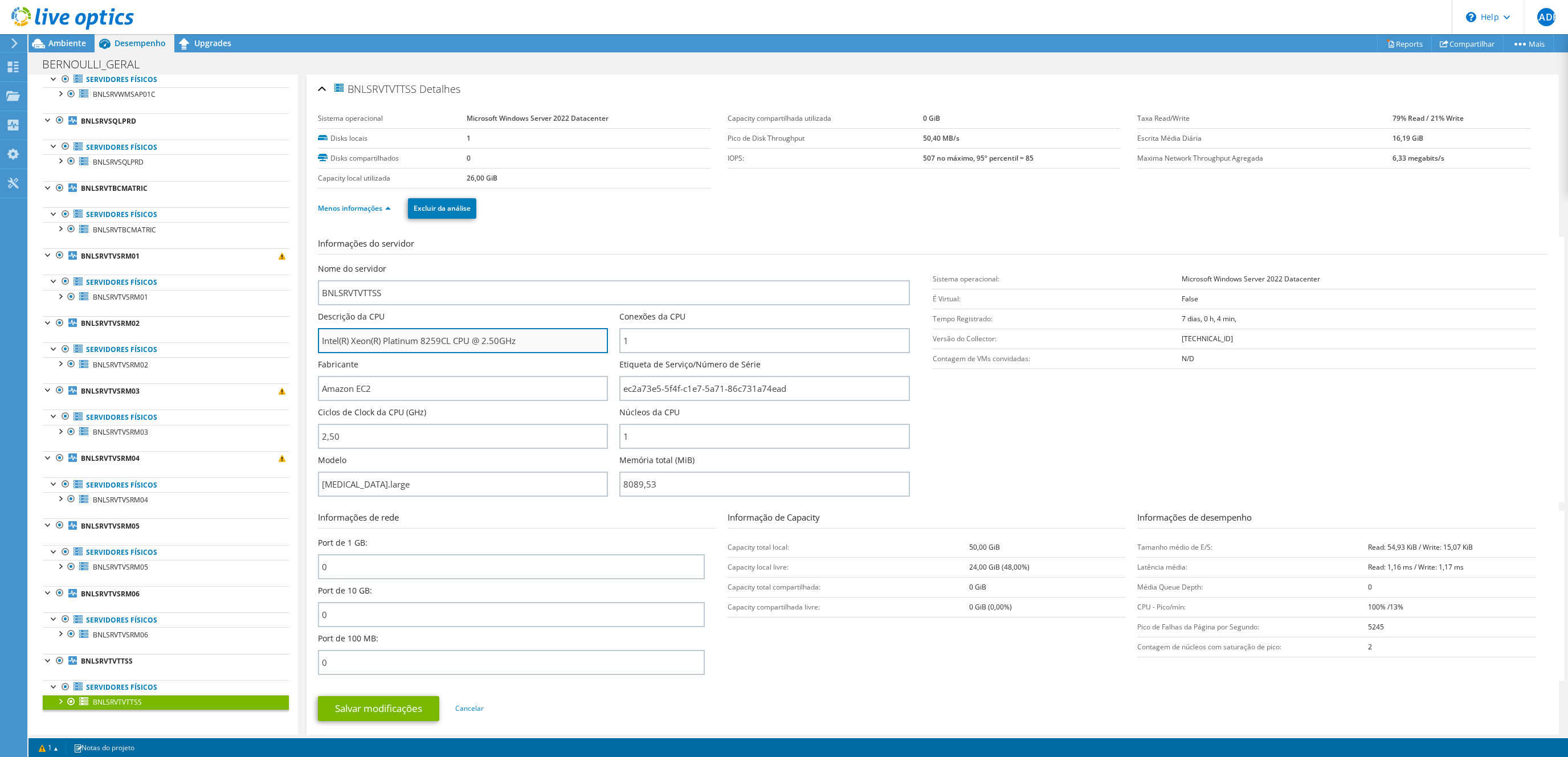
click at [536, 345] on input "Intel(R) Xeon(R) Platinum 8259CL CPU @ 2.50GHz" at bounding box center [463, 340] width 290 height 25
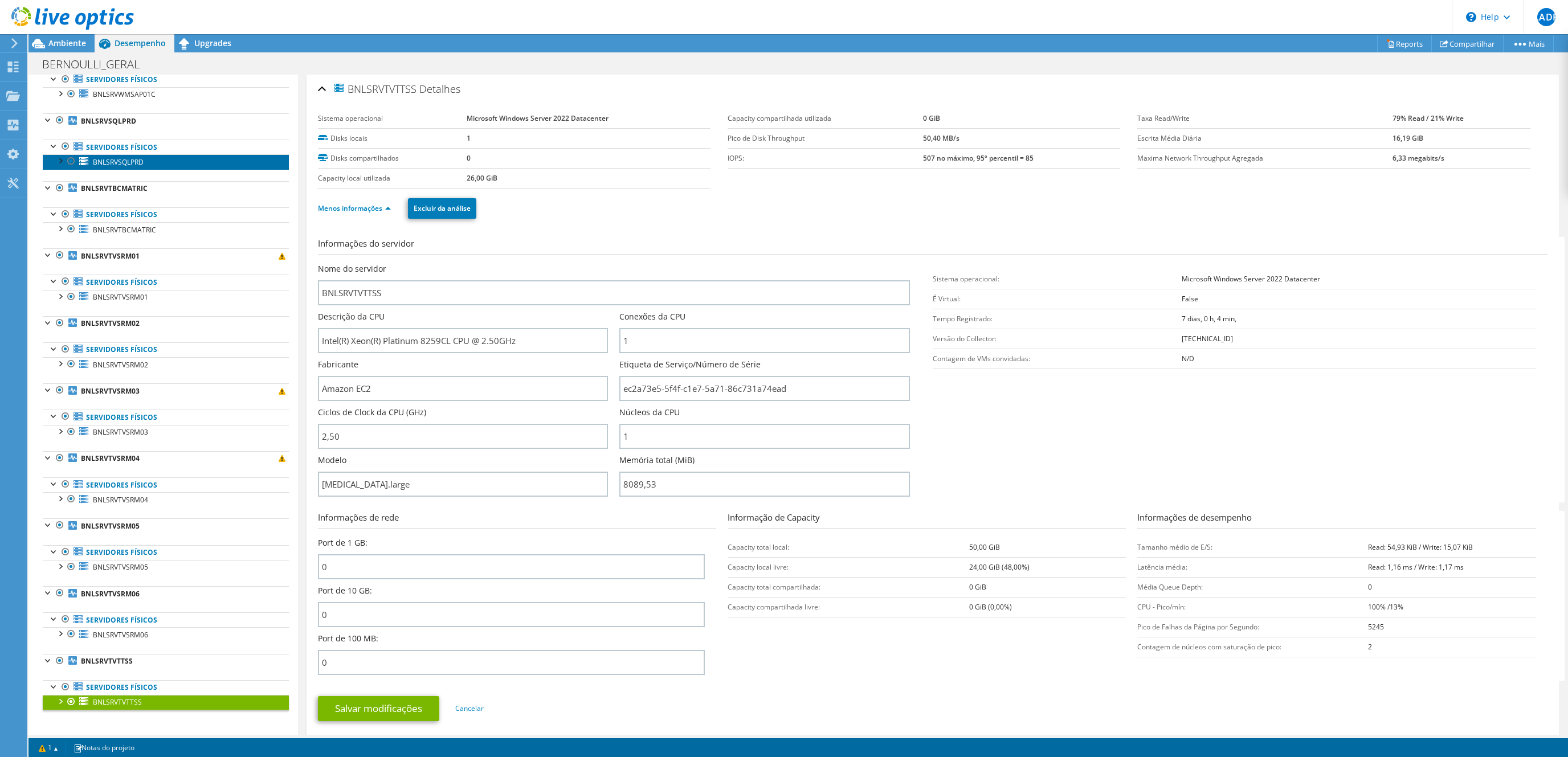
click at [122, 157] on span "BNLSRVSQLPRD" at bounding box center [118, 162] width 51 height 9
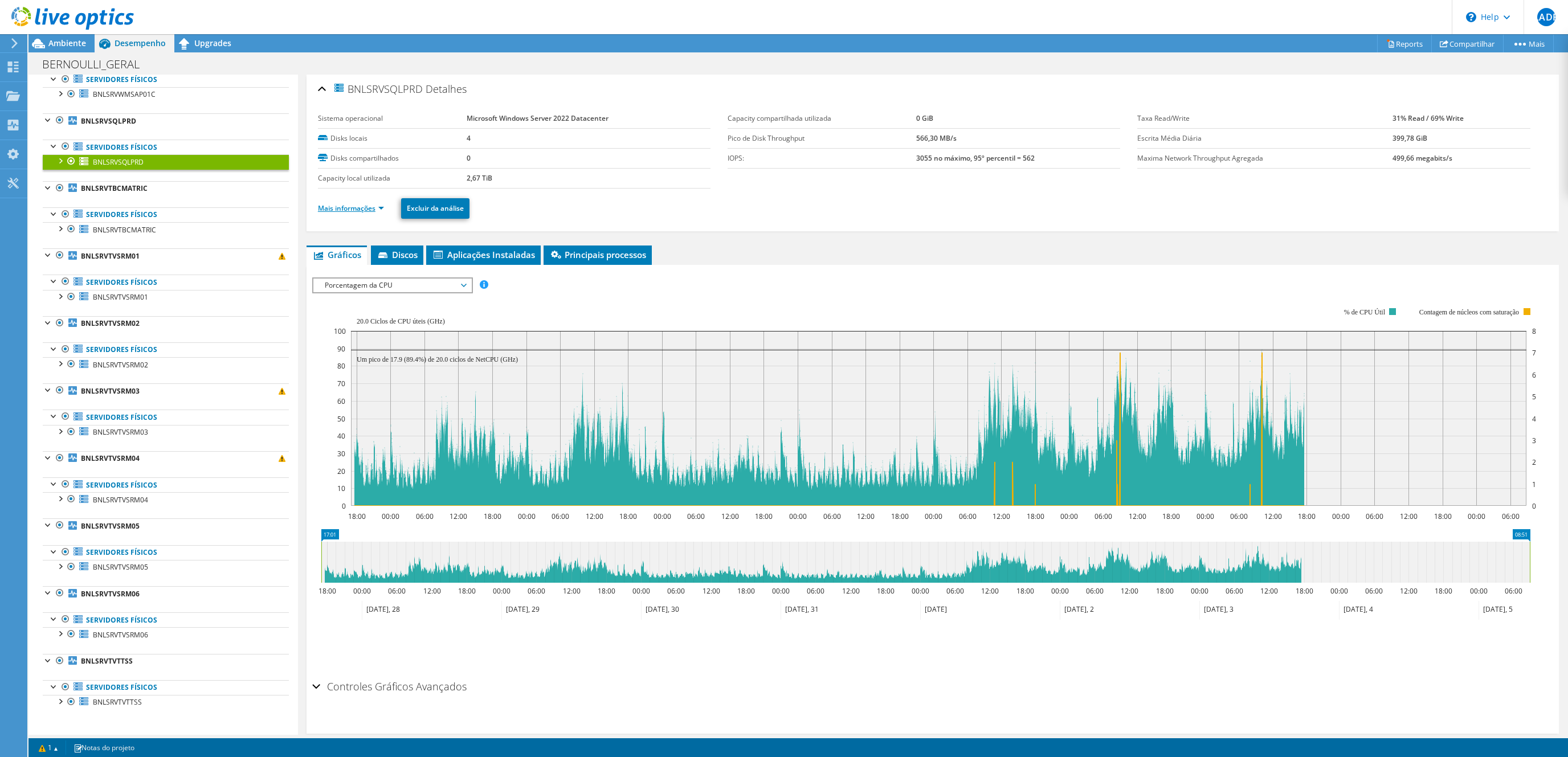
click at [364, 211] on link "Mais informações" at bounding box center [351, 208] width 66 height 9
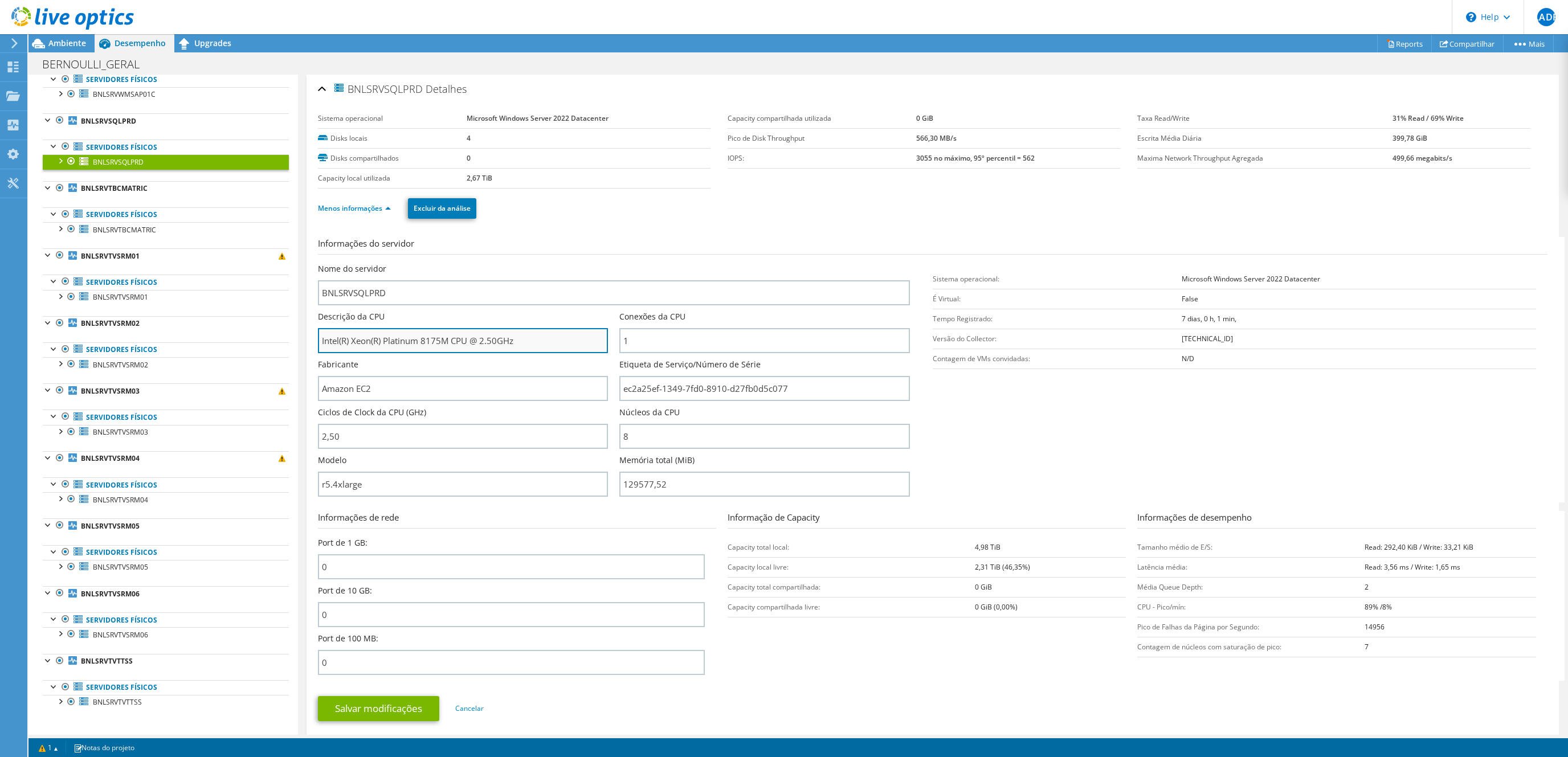
click at [416, 342] on input "Intel(R) Xeon(R) Platinum 8175M CPU @ 2.50GHz" at bounding box center [463, 340] width 290 height 25
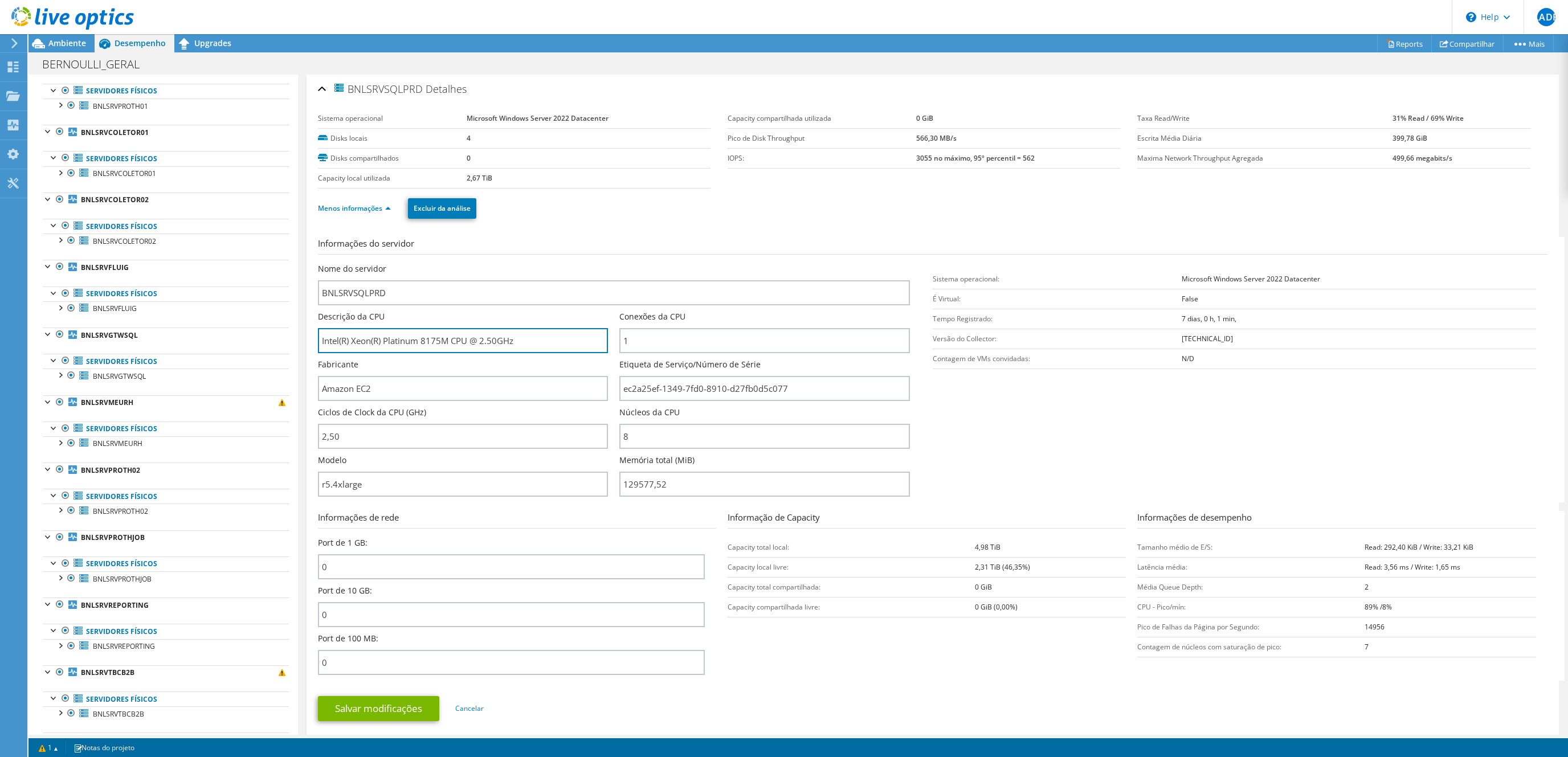
scroll to position [0, 0]
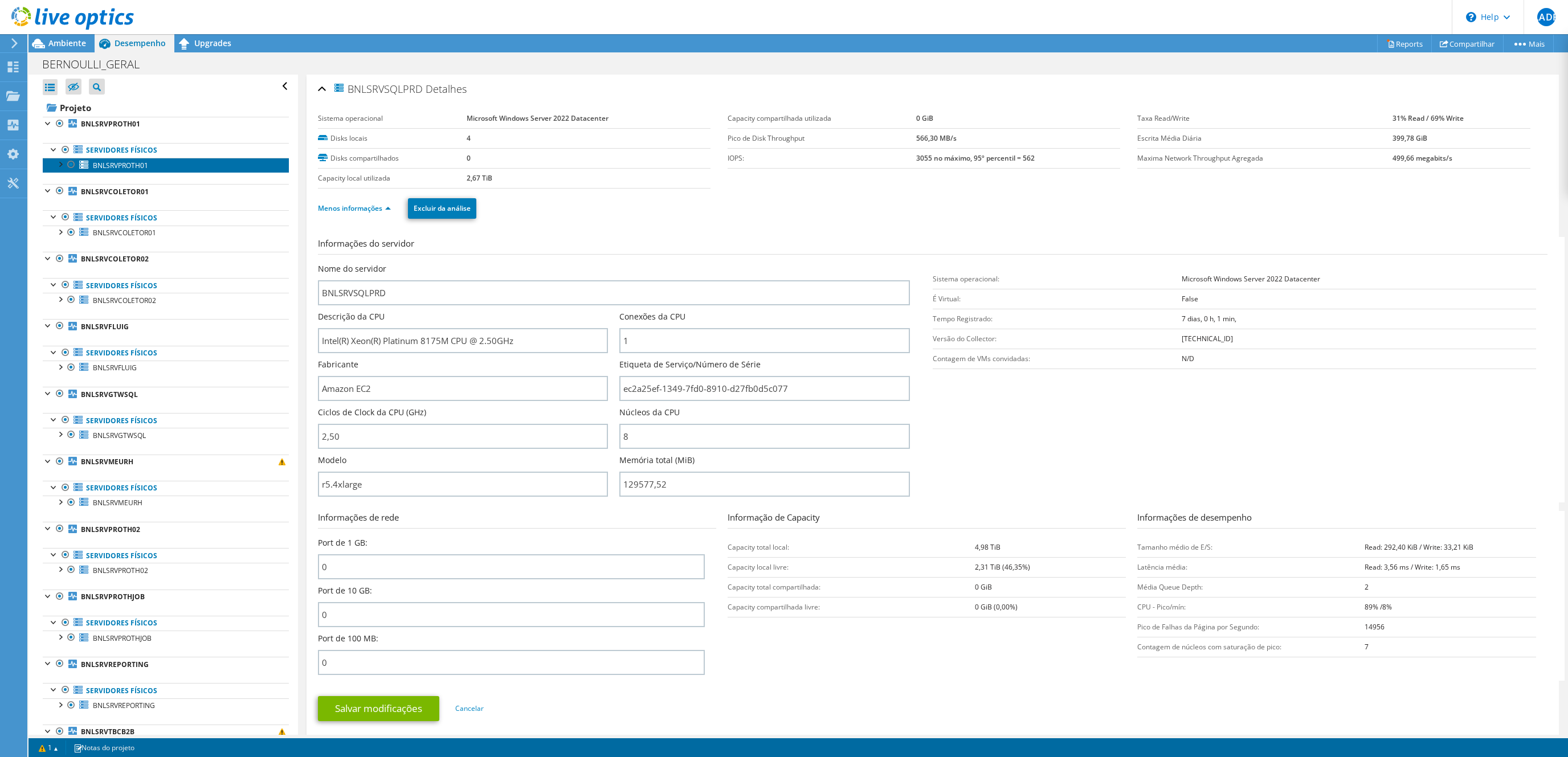
click at [119, 165] on span "BNLSRVPROTH01" at bounding box center [120, 165] width 55 height 9
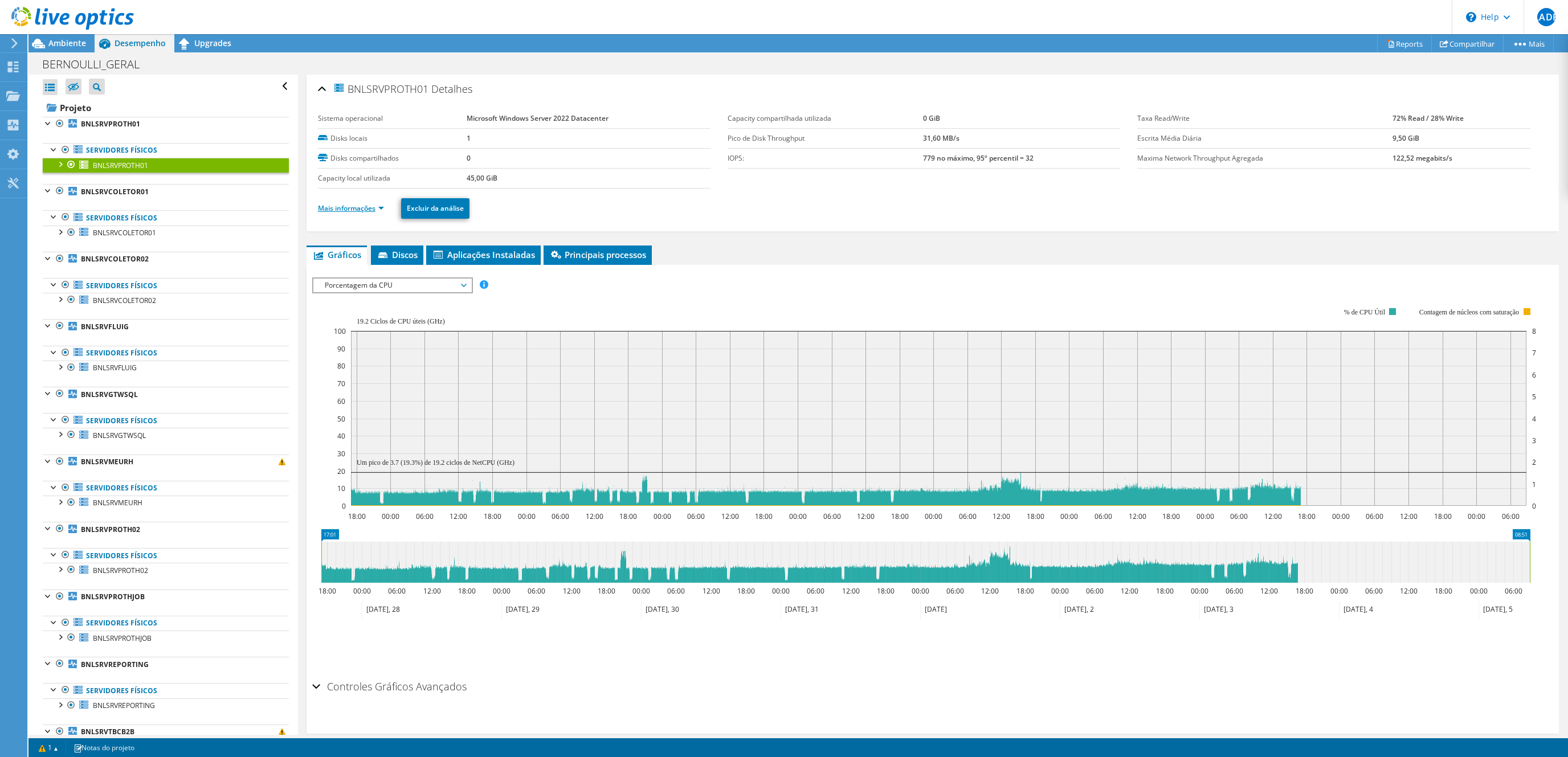
click at [367, 208] on link "Mais informações" at bounding box center [351, 208] width 66 height 9
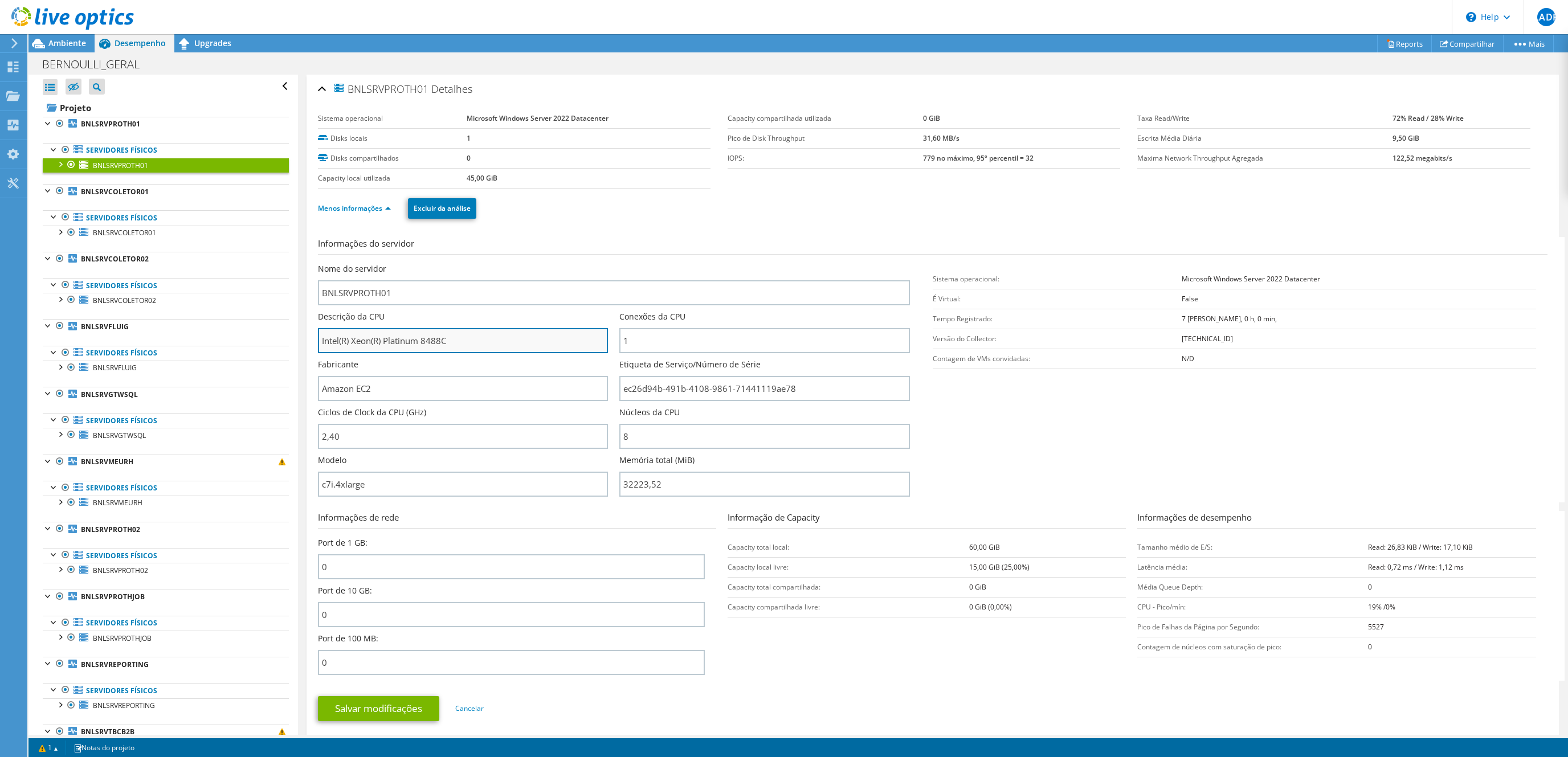
click at [388, 347] on input "Intel(R) Xeon(R) Platinum 8488C" at bounding box center [463, 340] width 290 height 25
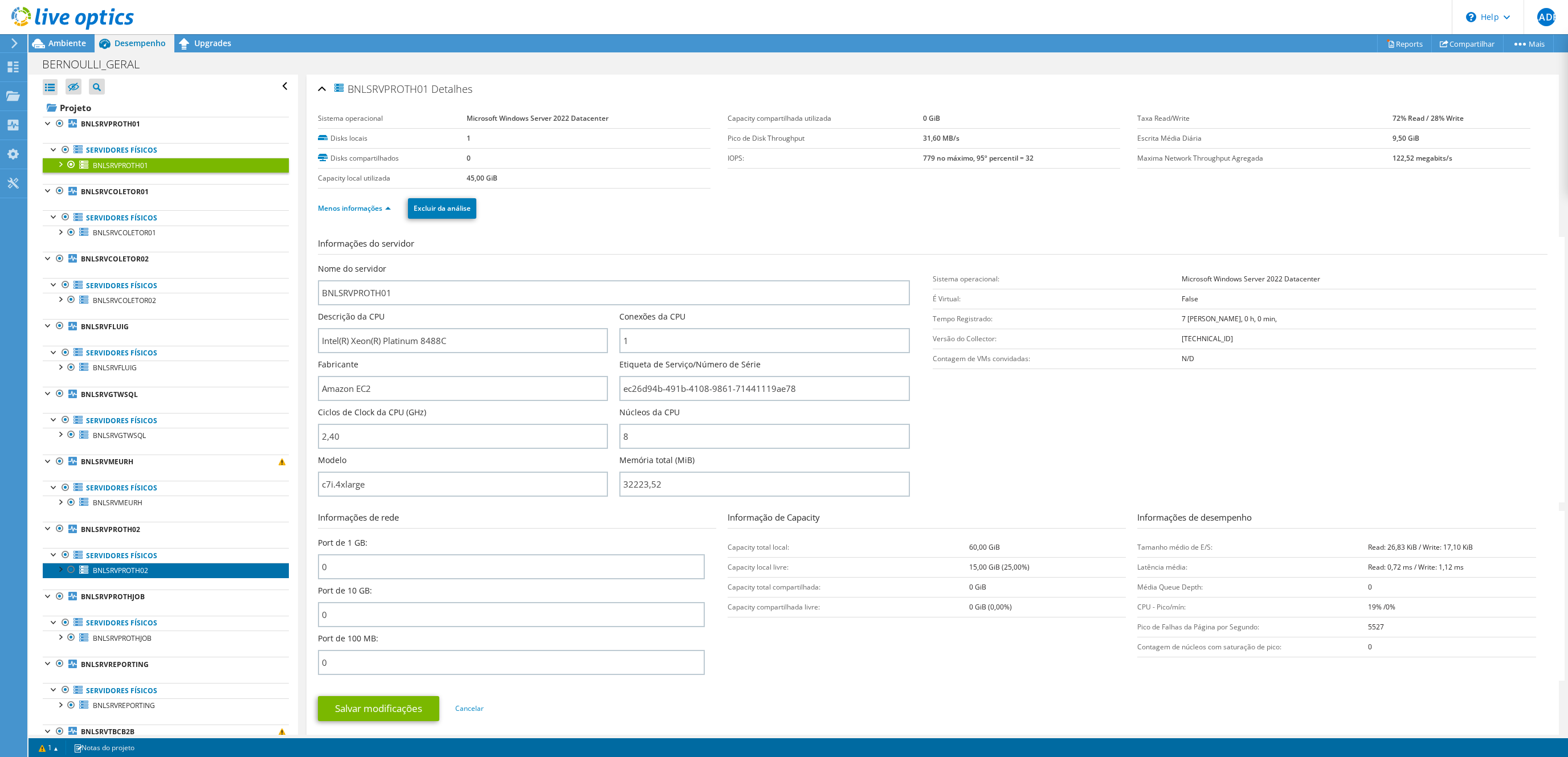
click at [127, 575] on span "BNLSRVPROTH02" at bounding box center [120, 570] width 55 height 9
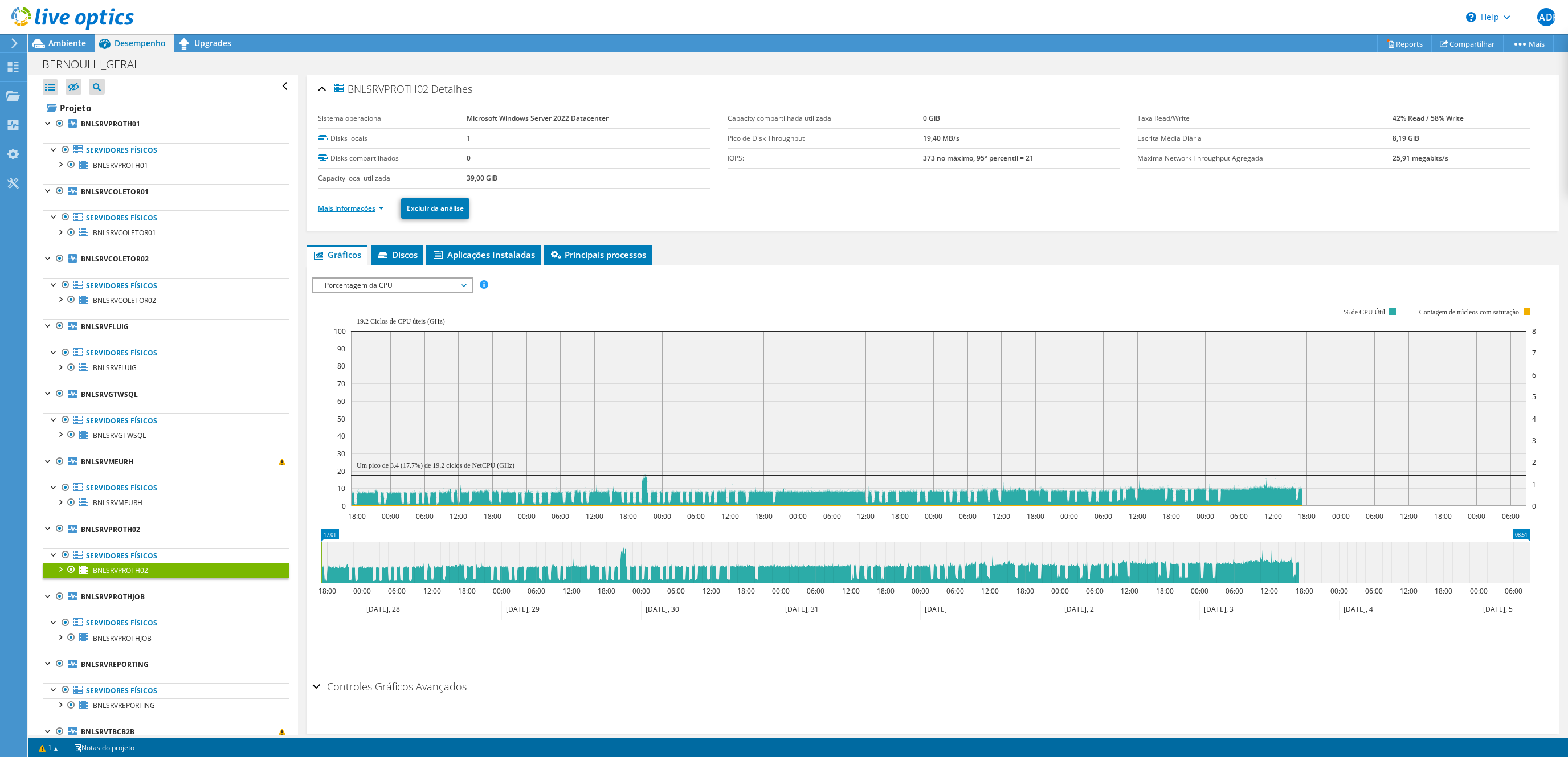
click at [359, 211] on link "Mais informações" at bounding box center [351, 208] width 66 height 9
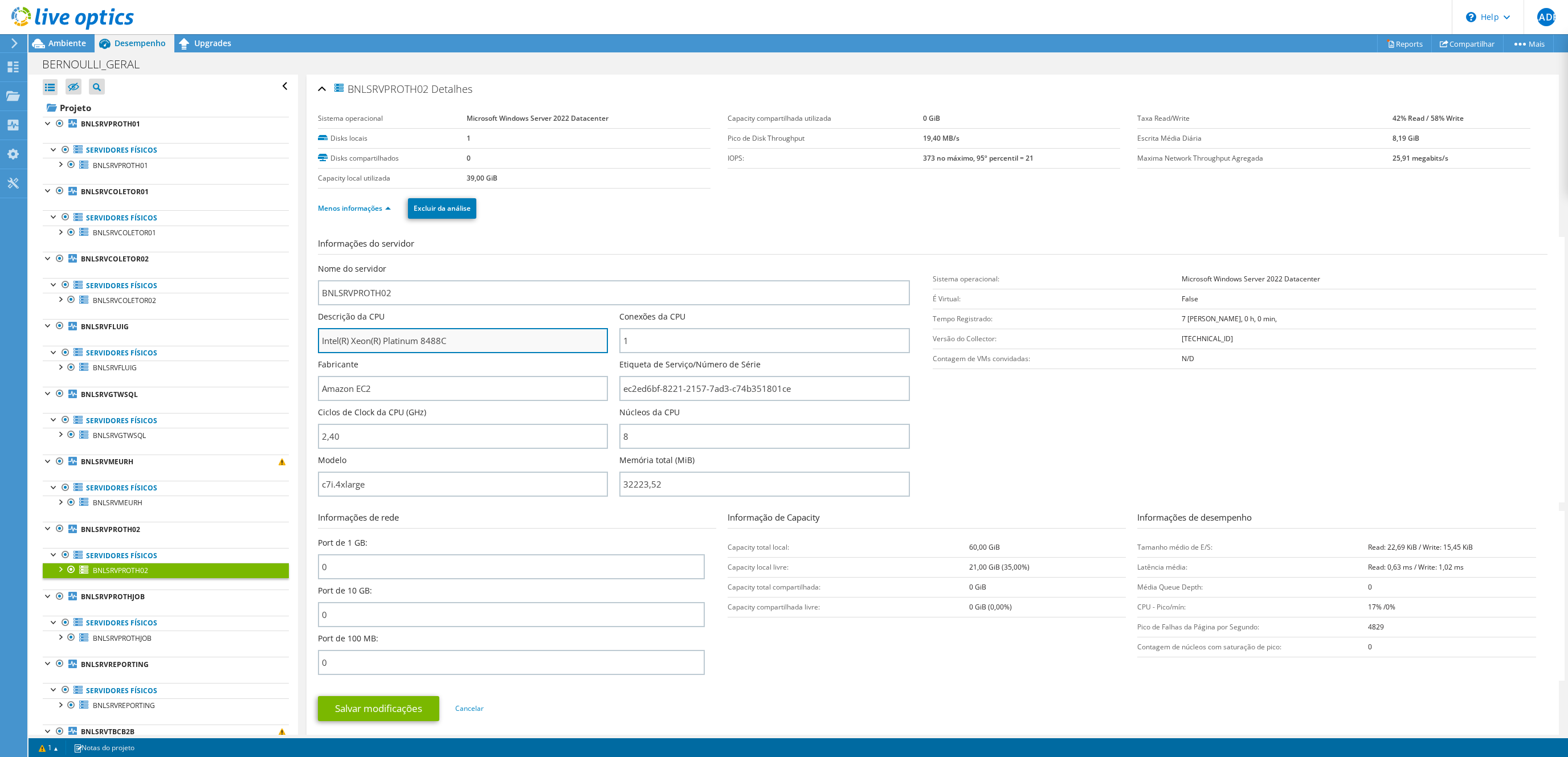
click at [429, 345] on input "Intel(R) Xeon(R) Platinum 8488C" at bounding box center [463, 340] width 290 height 25
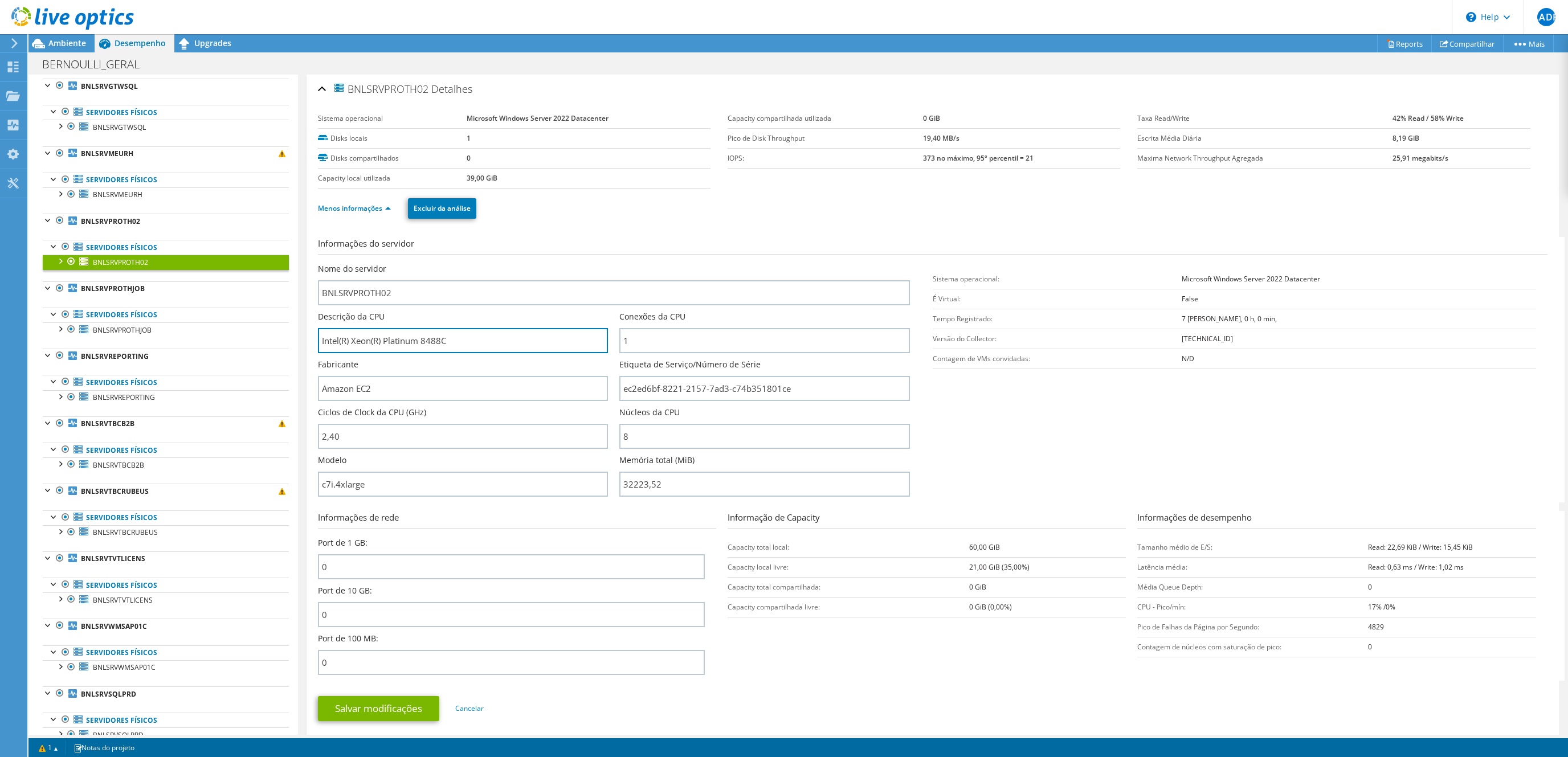
scroll to position [311, 0]
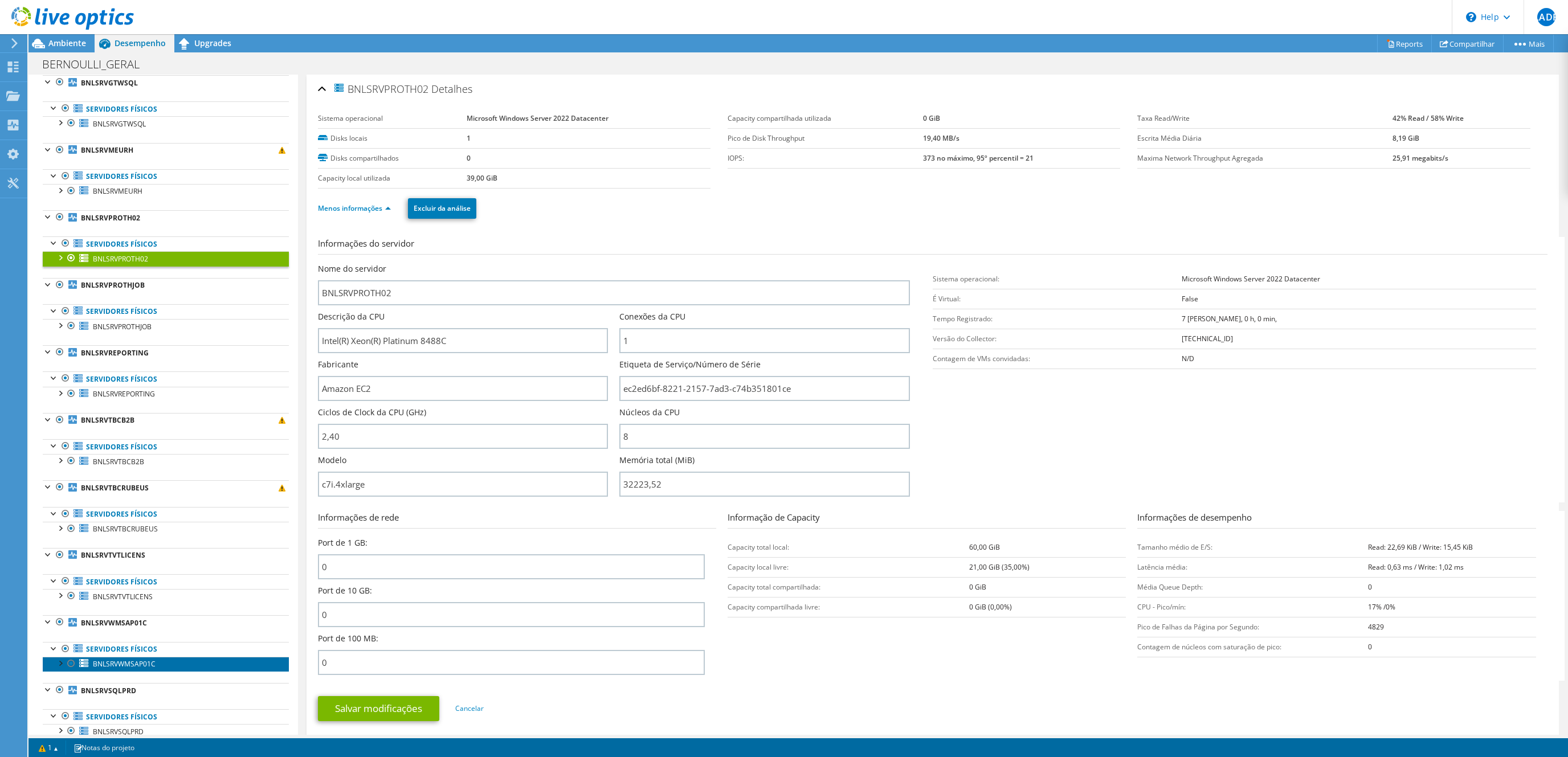
click at [115, 669] on span "BNLSRVWMSAP01C" at bounding box center [124, 663] width 63 height 9
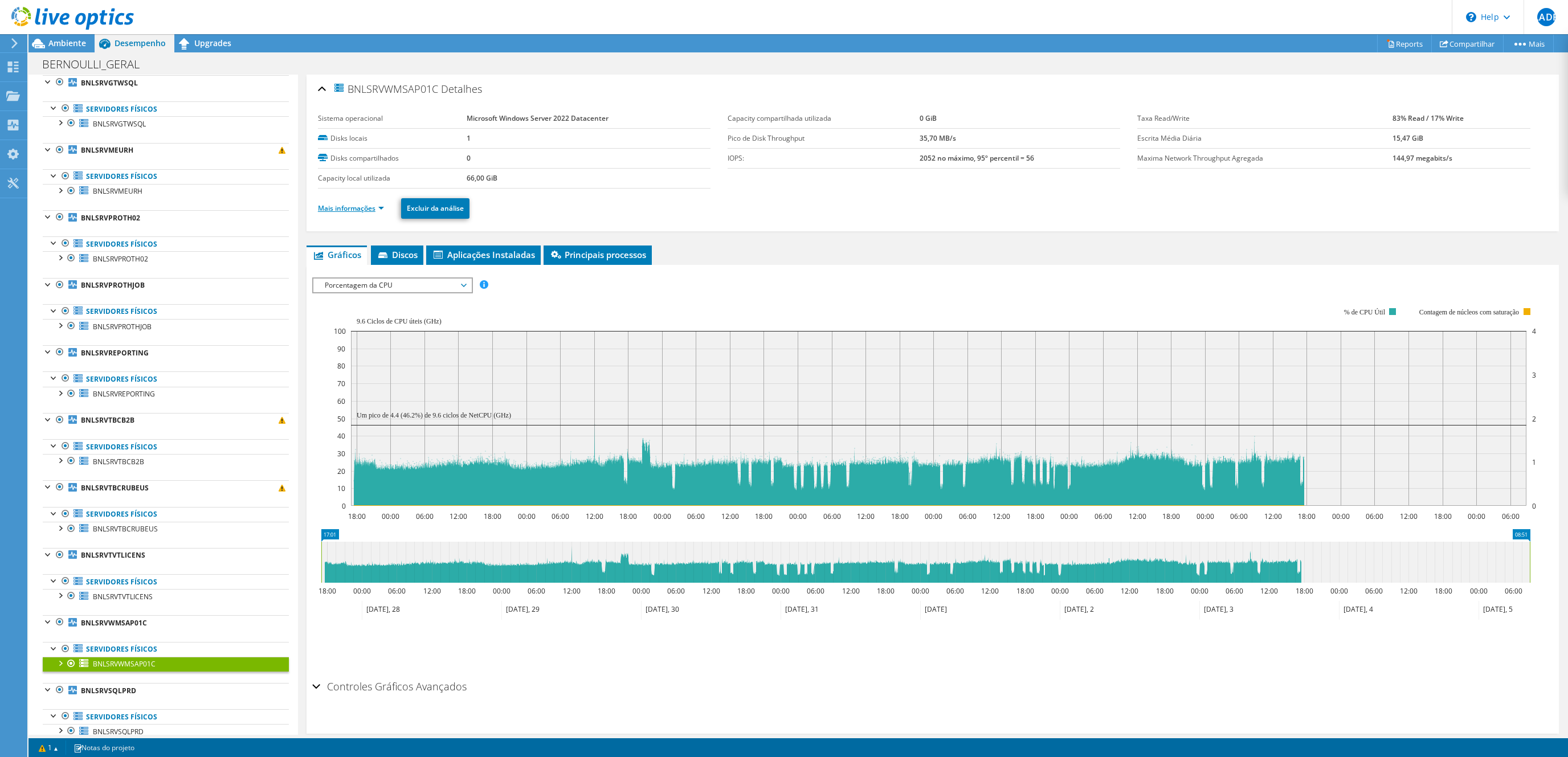
click at [361, 211] on link "Mais informações" at bounding box center [351, 208] width 66 height 9
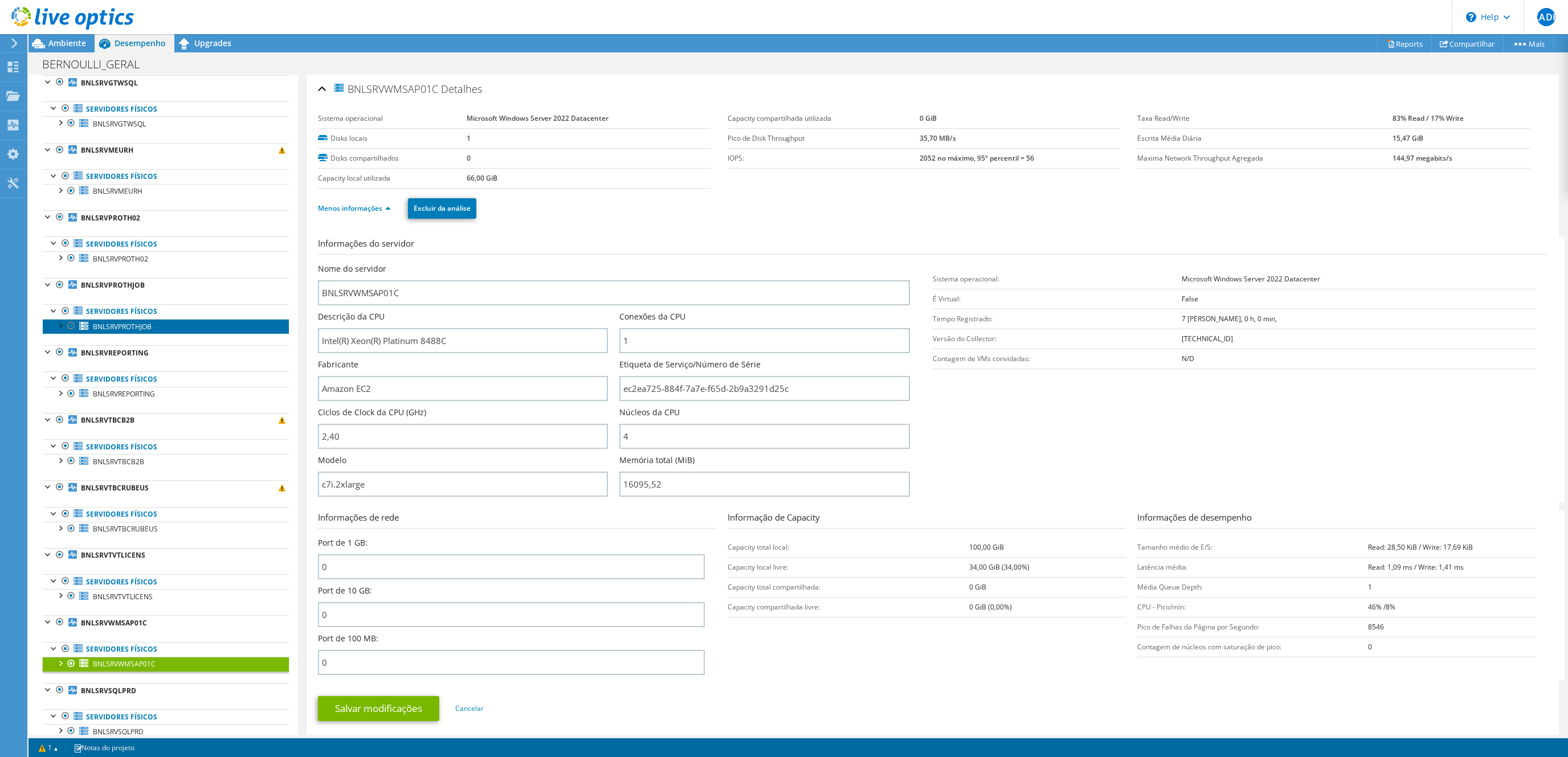
click at [143, 327] on link "BNLSRVPROTHJOB" at bounding box center [166, 326] width 246 height 15
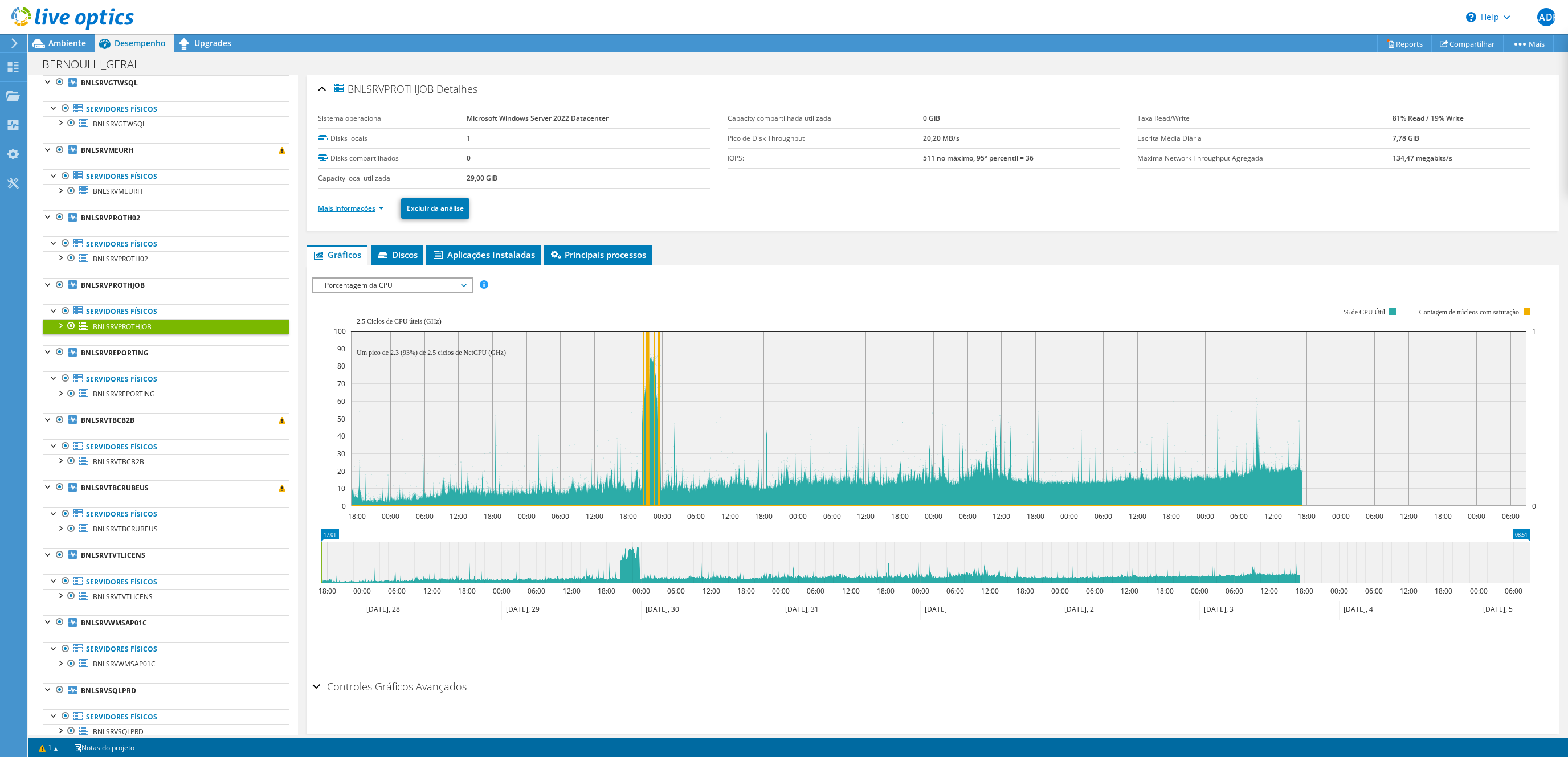
click at [359, 207] on link "Mais informações" at bounding box center [351, 208] width 66 height 9
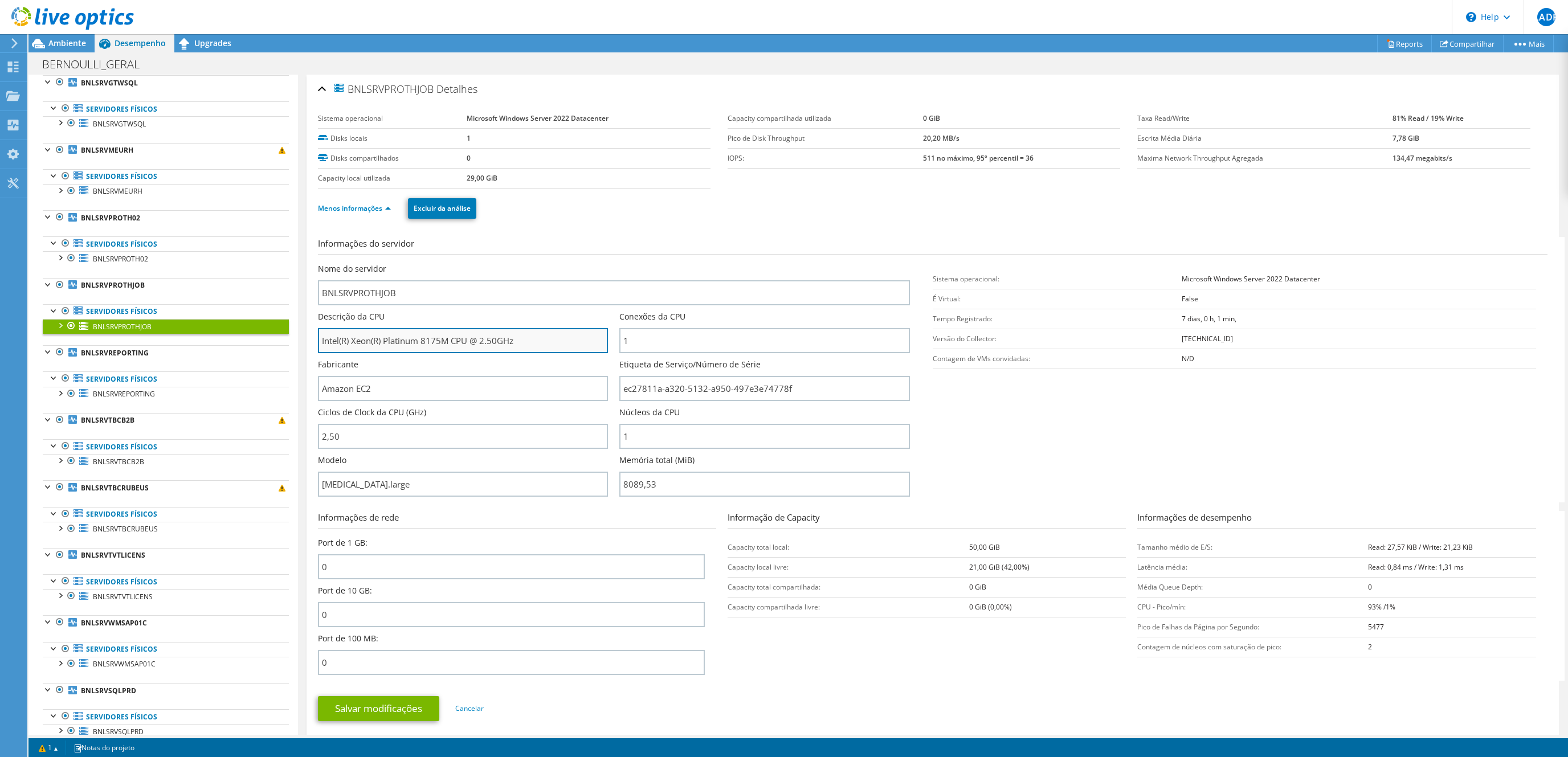
click at [548, 348] on input "Intel(R) Xeon(R) Platinum 8175M CPU @ 2.50GHz" at bounding box center [463, 340] width 290 height 25
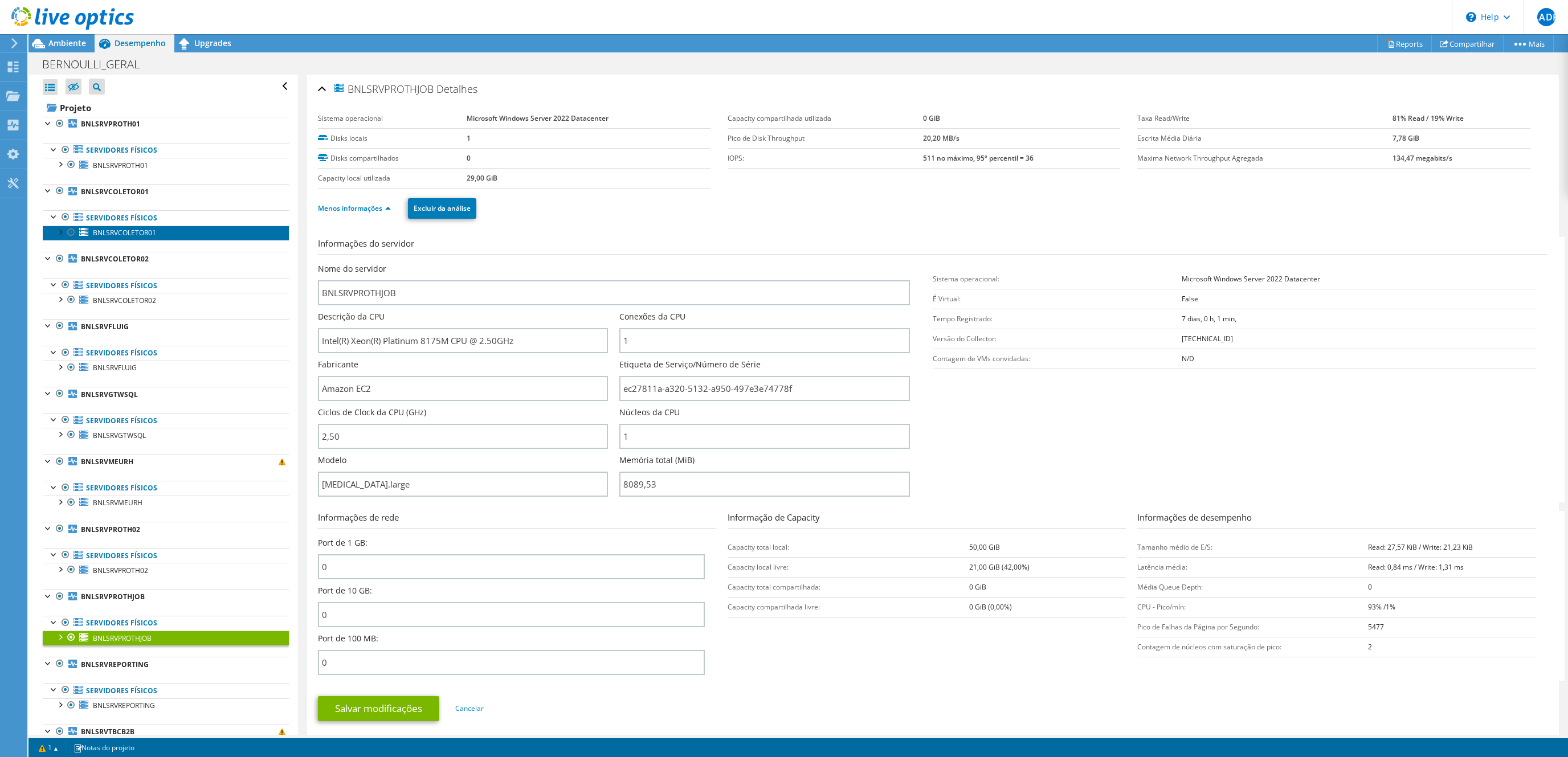
click at [132, 230] on link "BNLSRVCOLETOR01" at bounding box center [166, 232] width 246 height 15
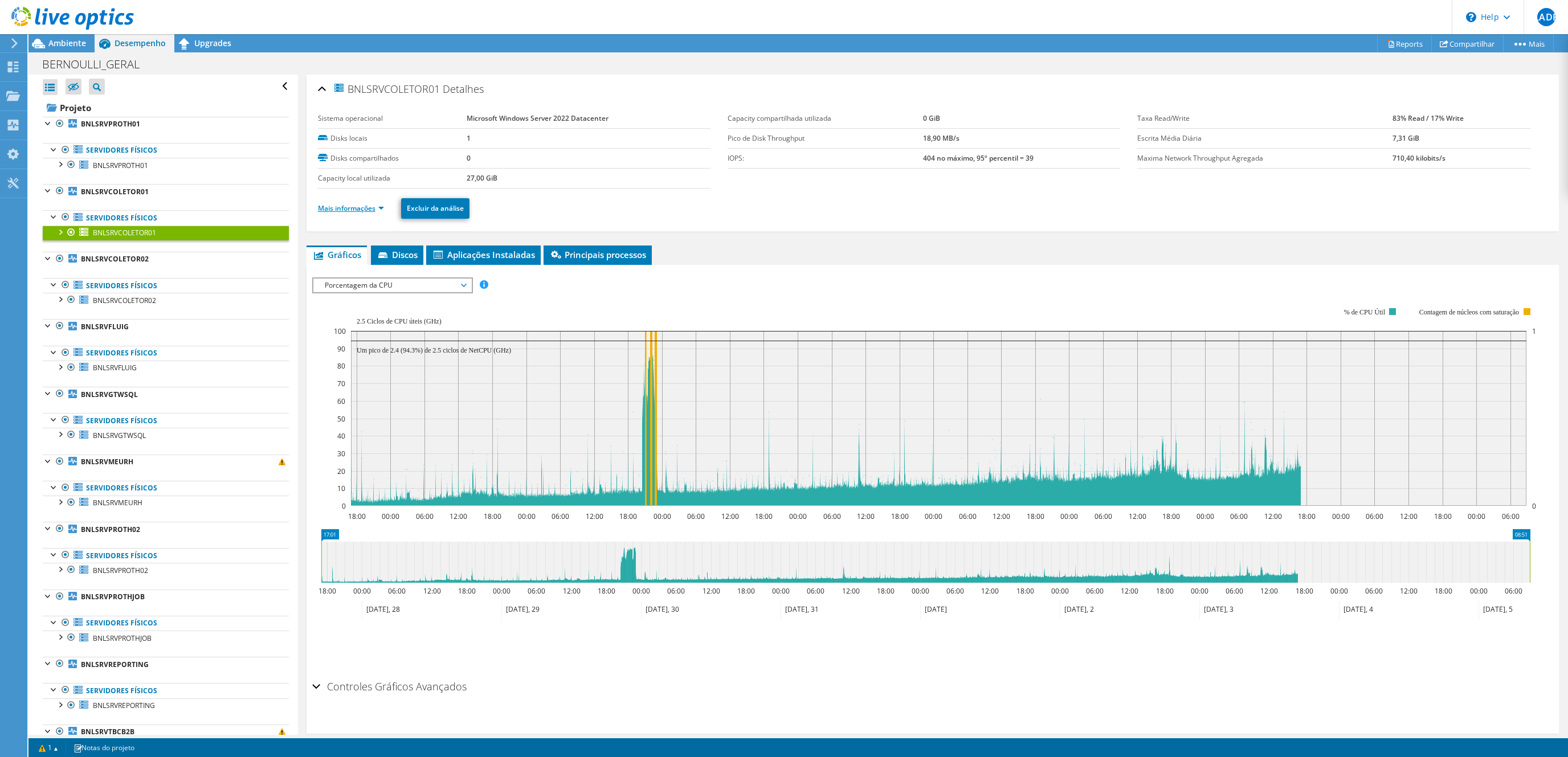
click at [351, 210] on link "Mais informações" at bounding box center [351, 208] width 66 height 9
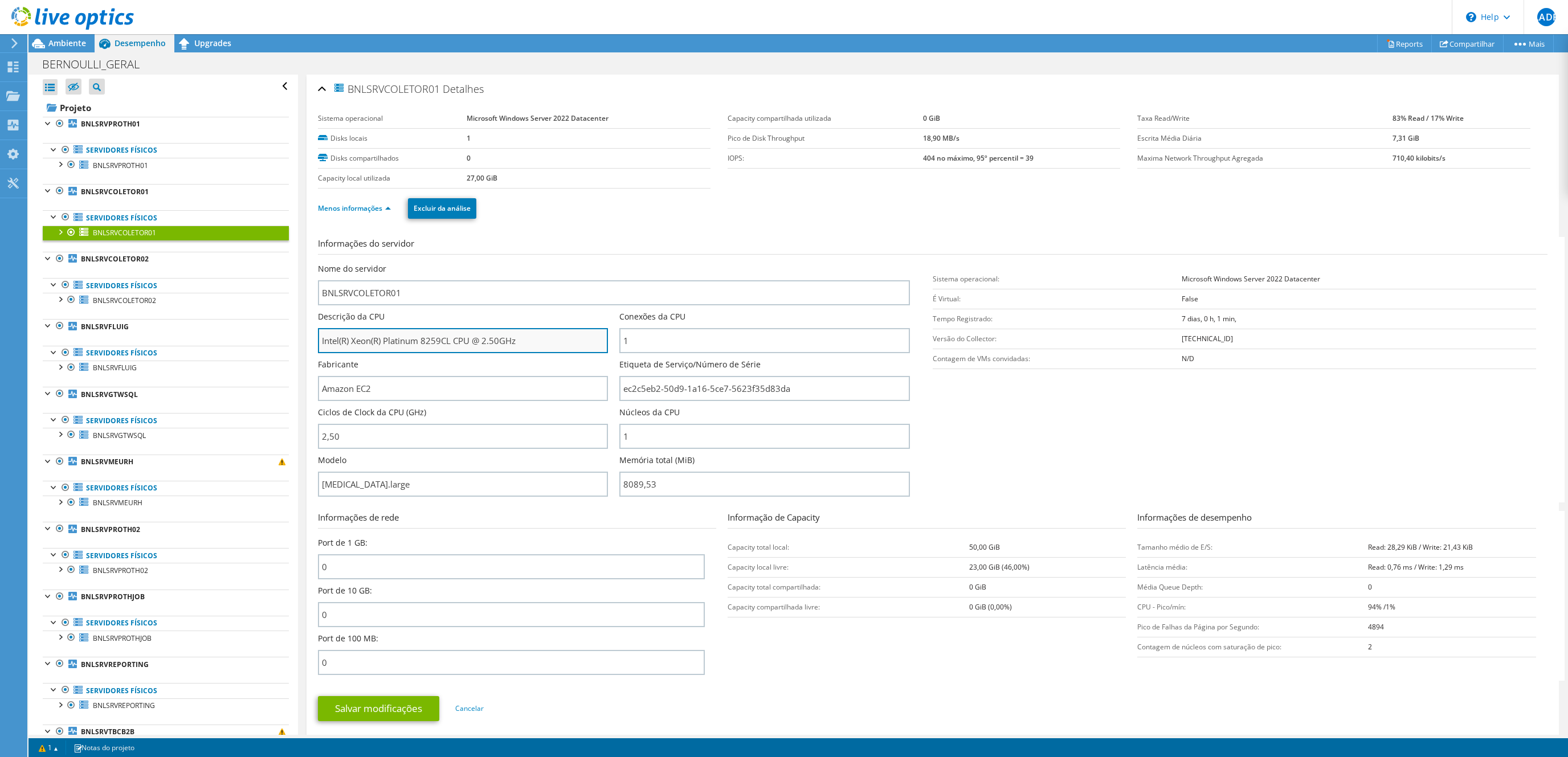
click at [504, 353] on input "Intel(R) Xeon(R) Platinum 8259CL CPU @ 2.50GHz" at bounding box center [463, 340] width 290 height 25
click at [523, 342] on input "Intel(R) Xeon(R) Platinum 8259CL CPU @ 2.50GHz" at bounding box center [463, 340] width 290 height 25
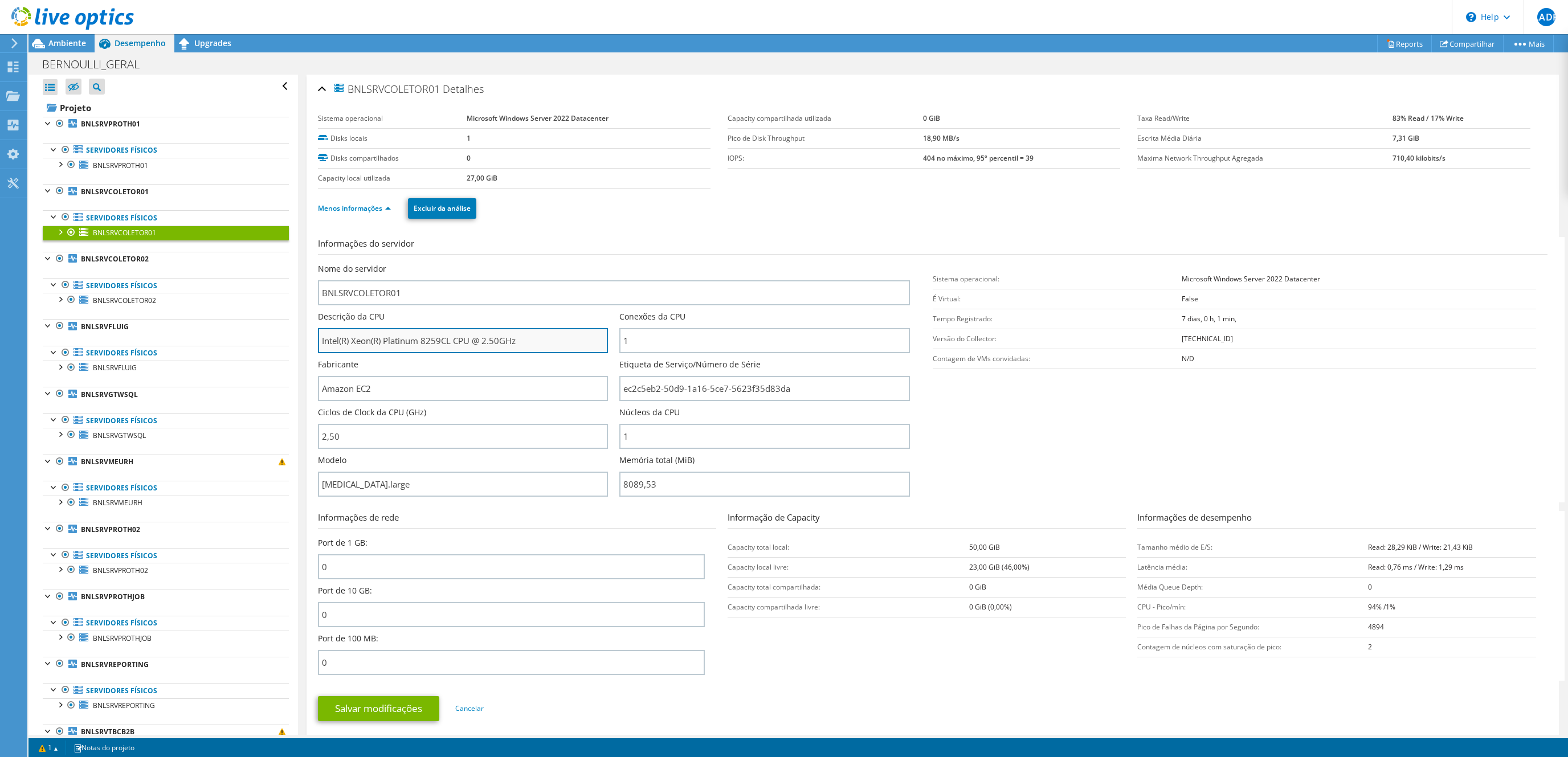
click at [523, 342] on input "Intel(R) Xeon(R) Platinum 8259CL CPU @ 2.50GHz" at bounding box center [463, 340] width 290 height 25
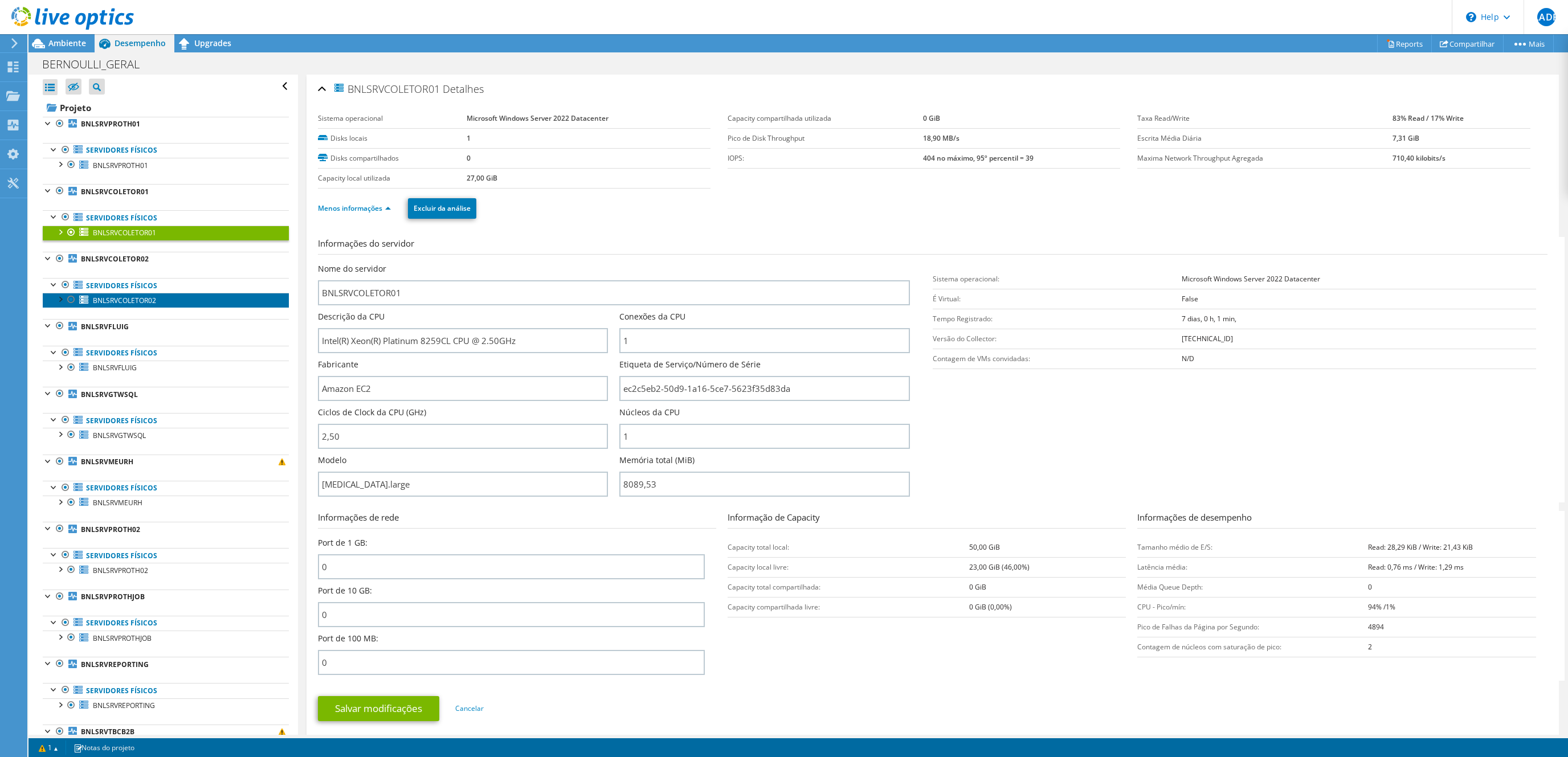
click at [142, 305] on span "BNLSRVCOLETOR02" at bounding box center [124, 300] width 63 height 9
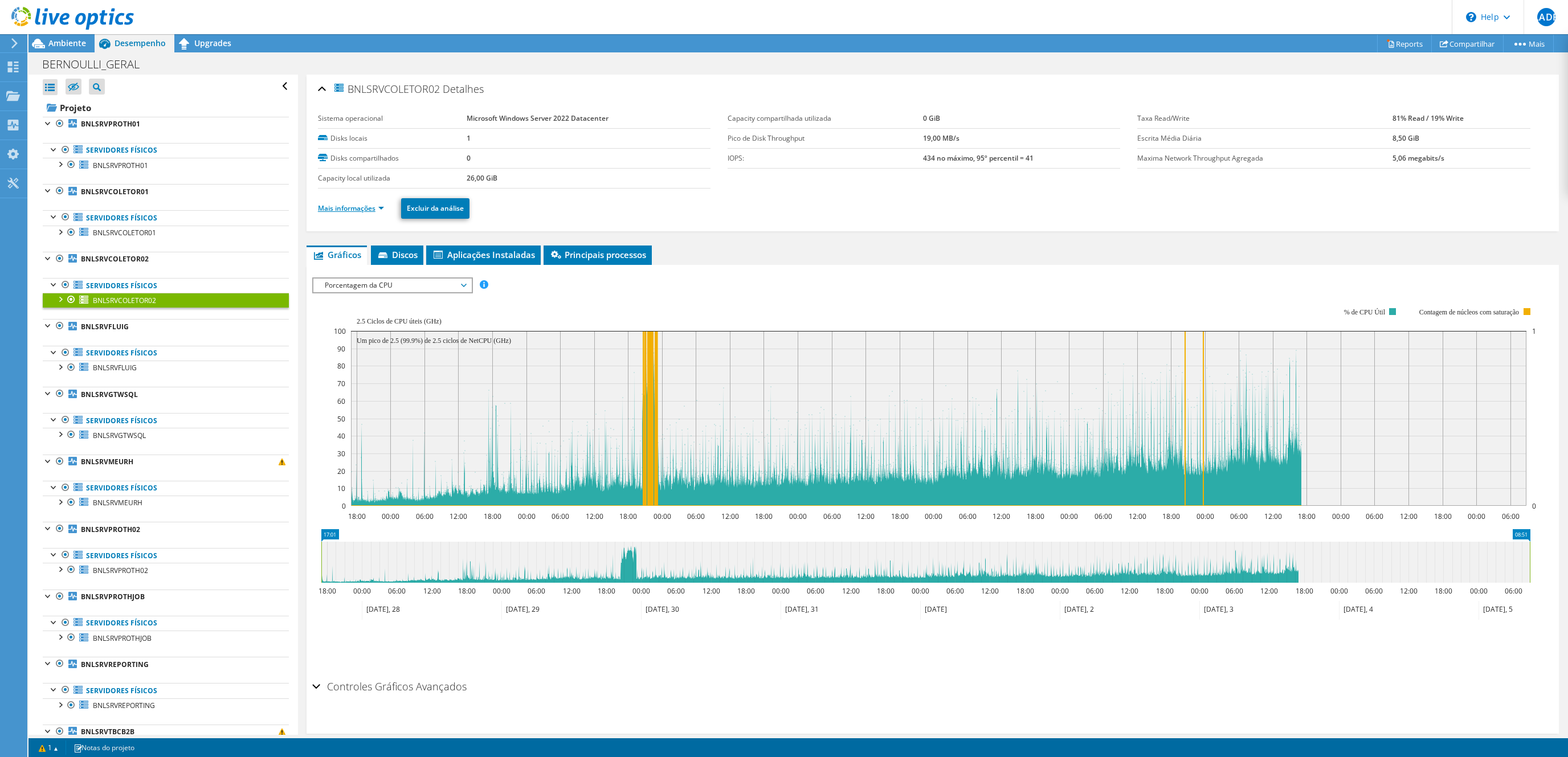
click at [368, 211] on link "Mais informações" at bounding box center [351, 208] width 66 height 9
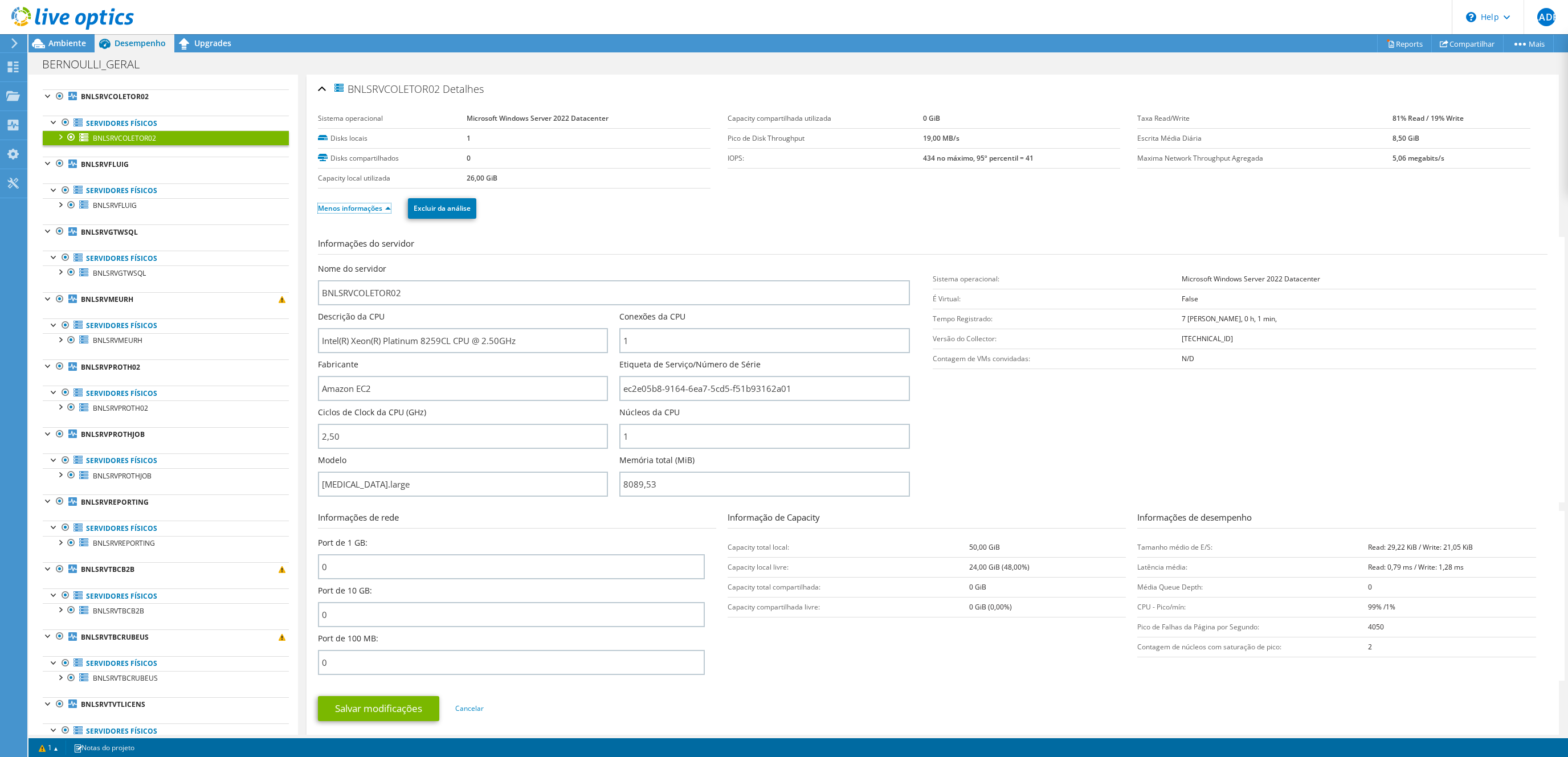
scroll to position [172, 0]
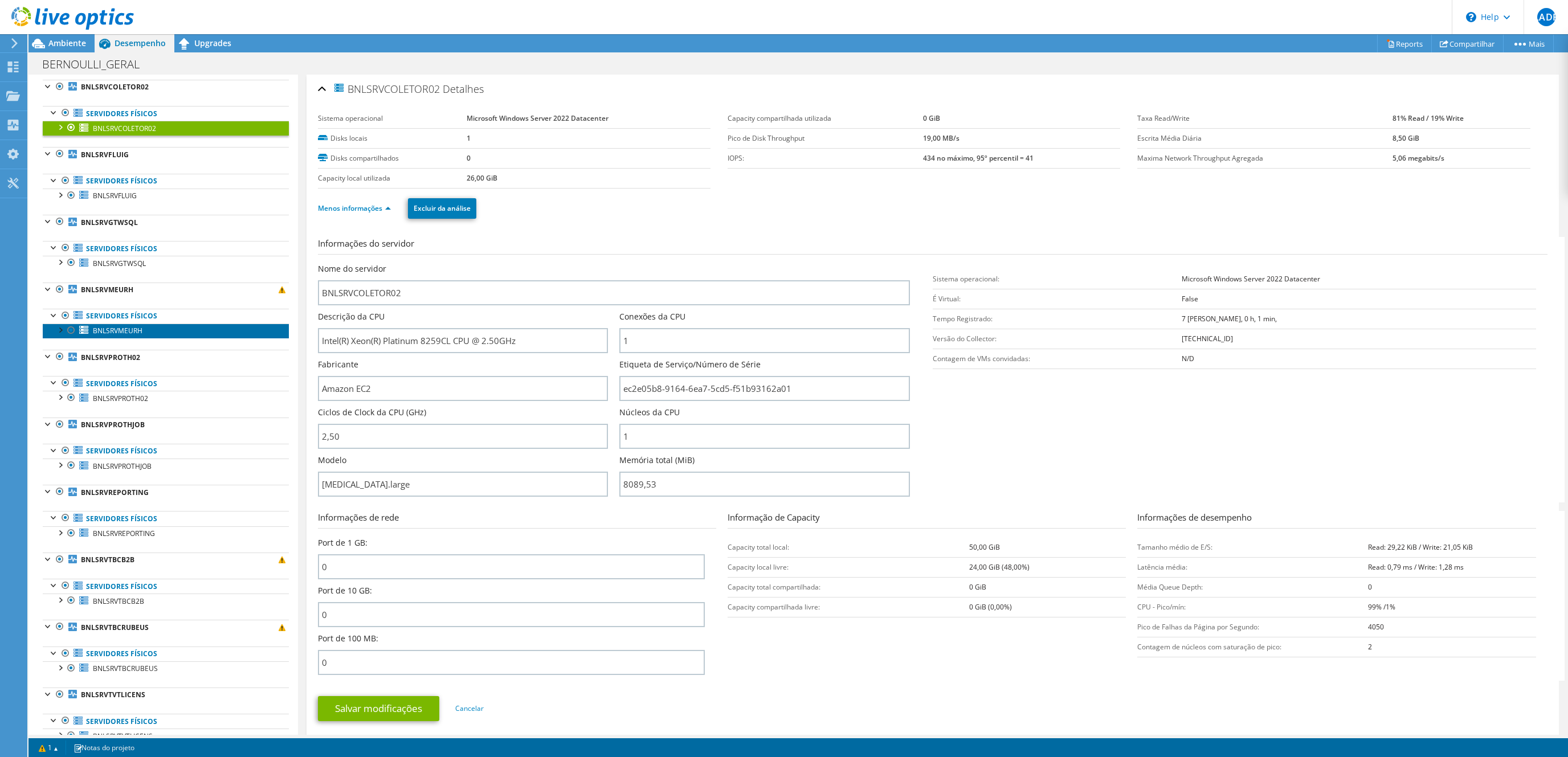
click at [137, 335] on span "BNLSRVMEURH" at bounding box center [117, 330] width 50 height 9
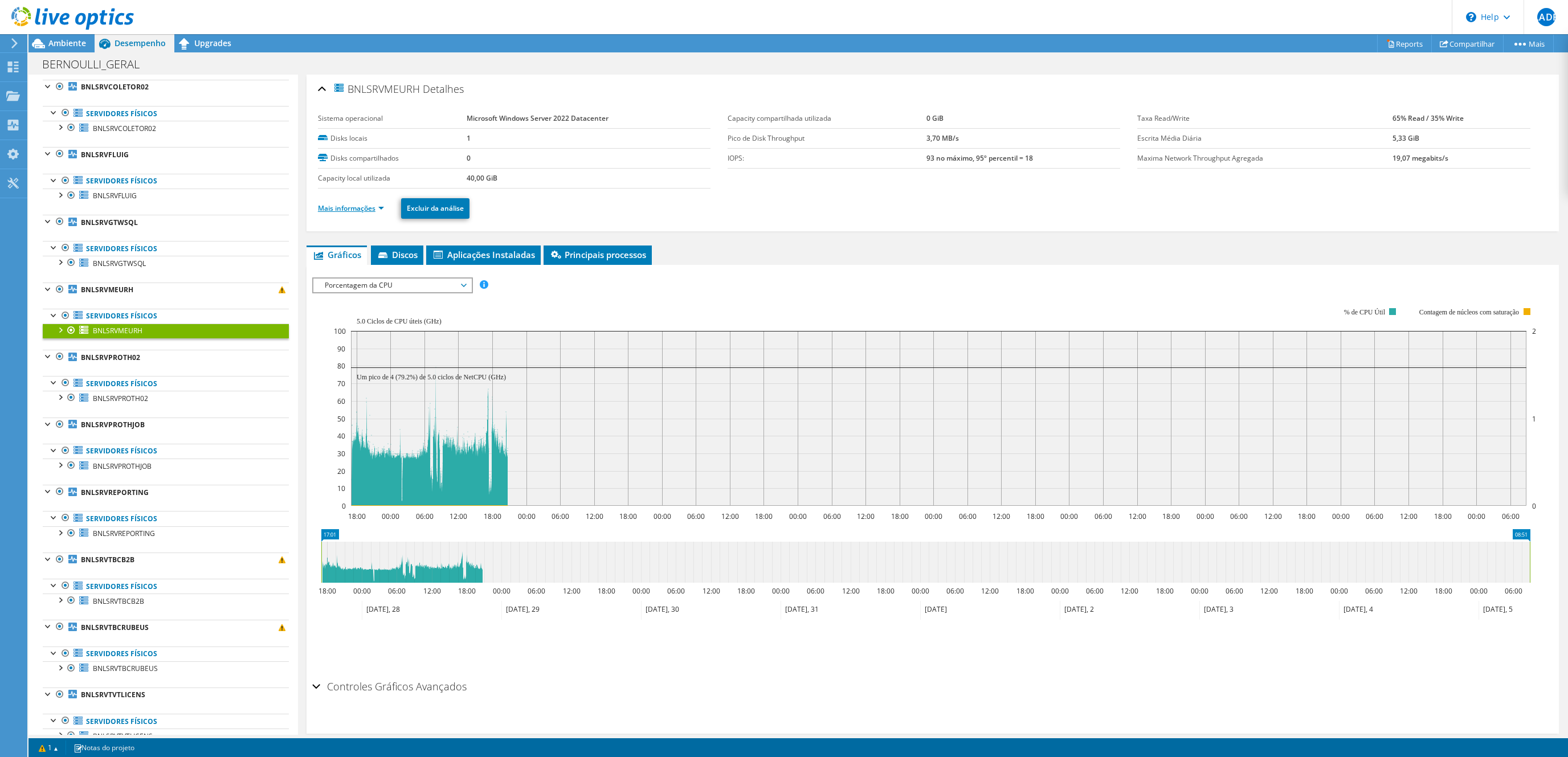
click at [368, 213] on link "Mais informações" at bounding box center [351, 208] width 66 height 9
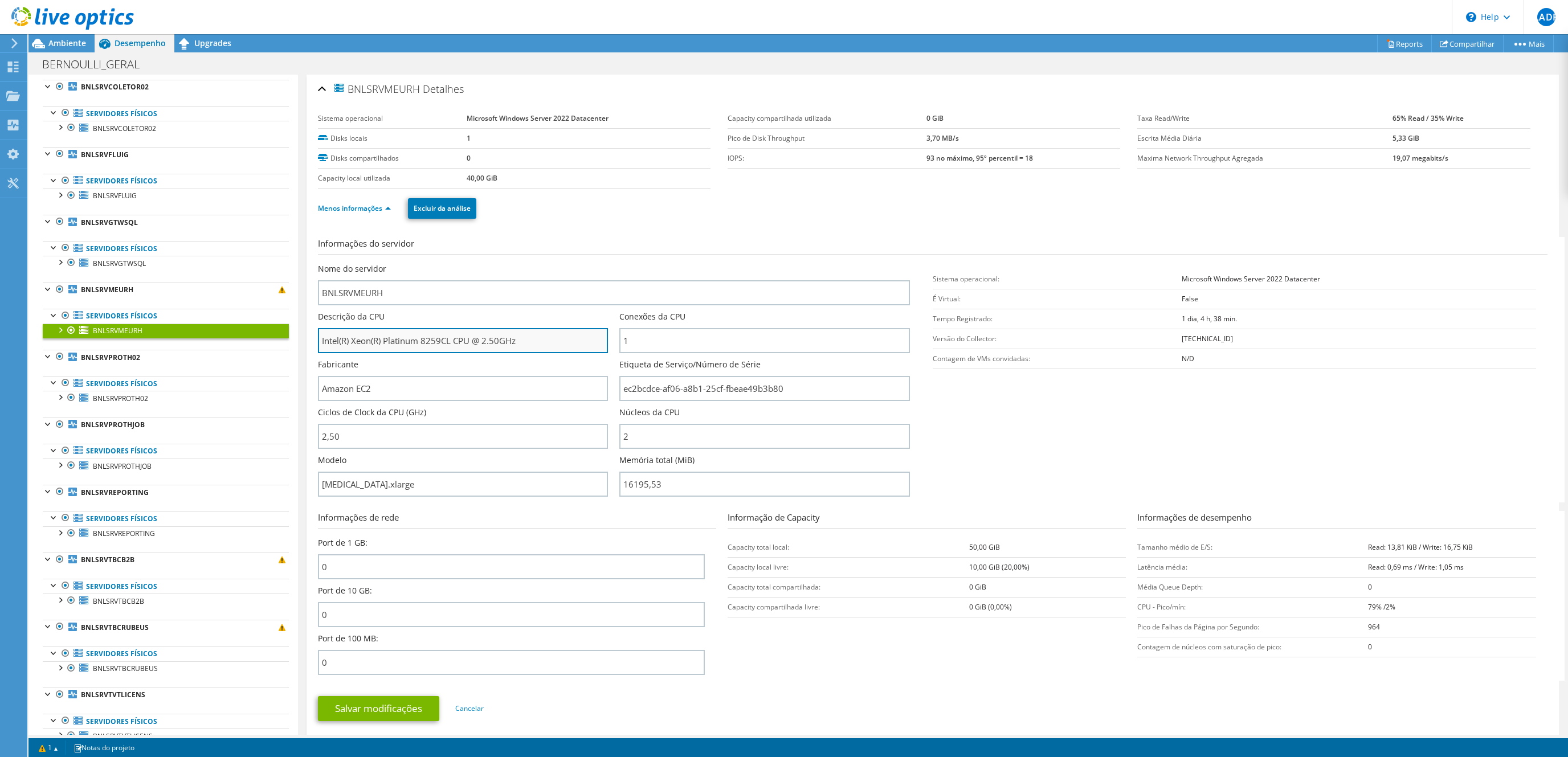
click at [391, 340] on input "Intel(R) Xeon(R) Platinum 8259CL CPU @ 2.50GHz" at bounding box center [463, 340] width 290 height 25
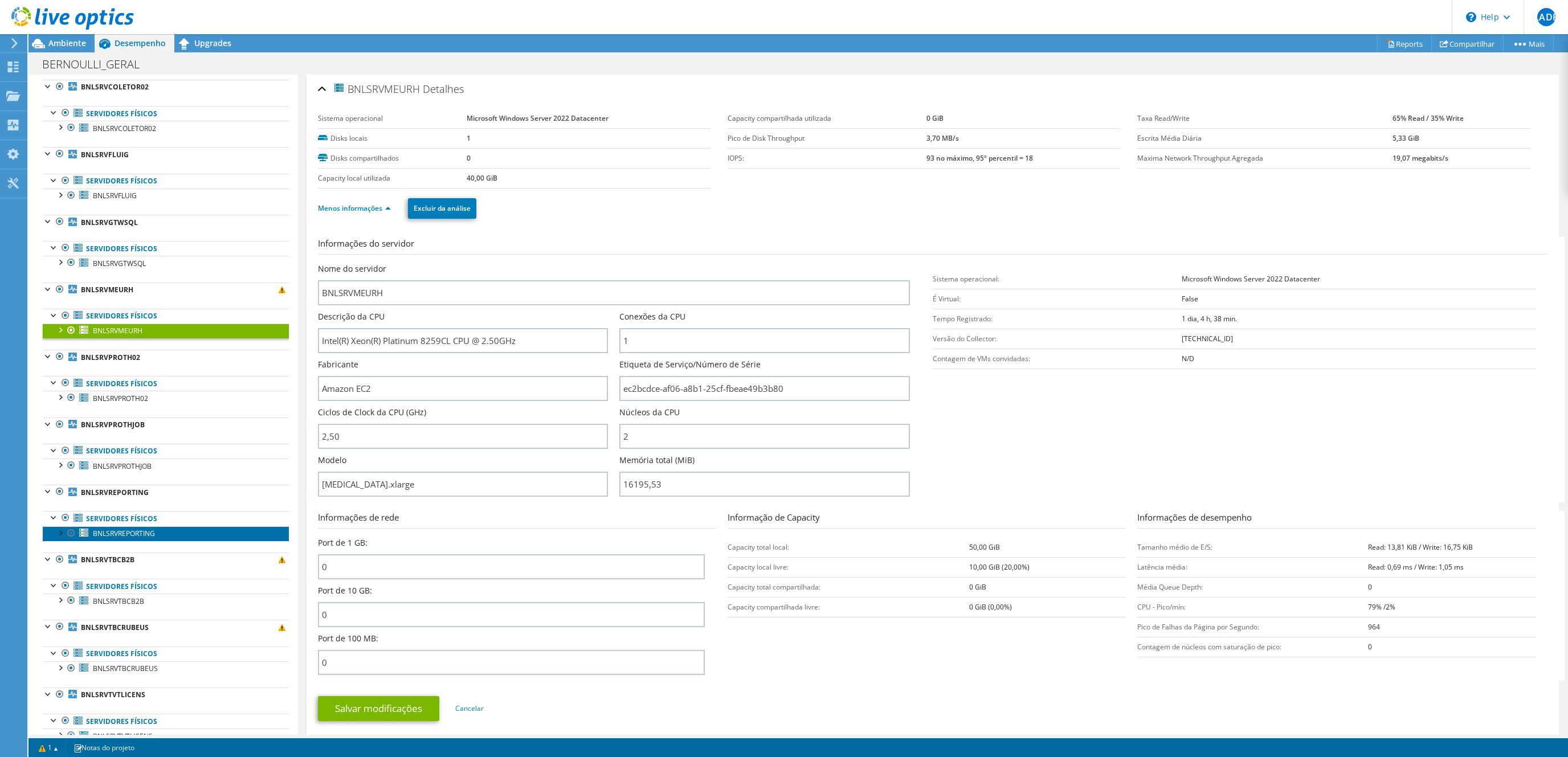
click at [132, 536] on link "BNLSRVREPORTING" at bounding box center [166, 533] width 246 height 15
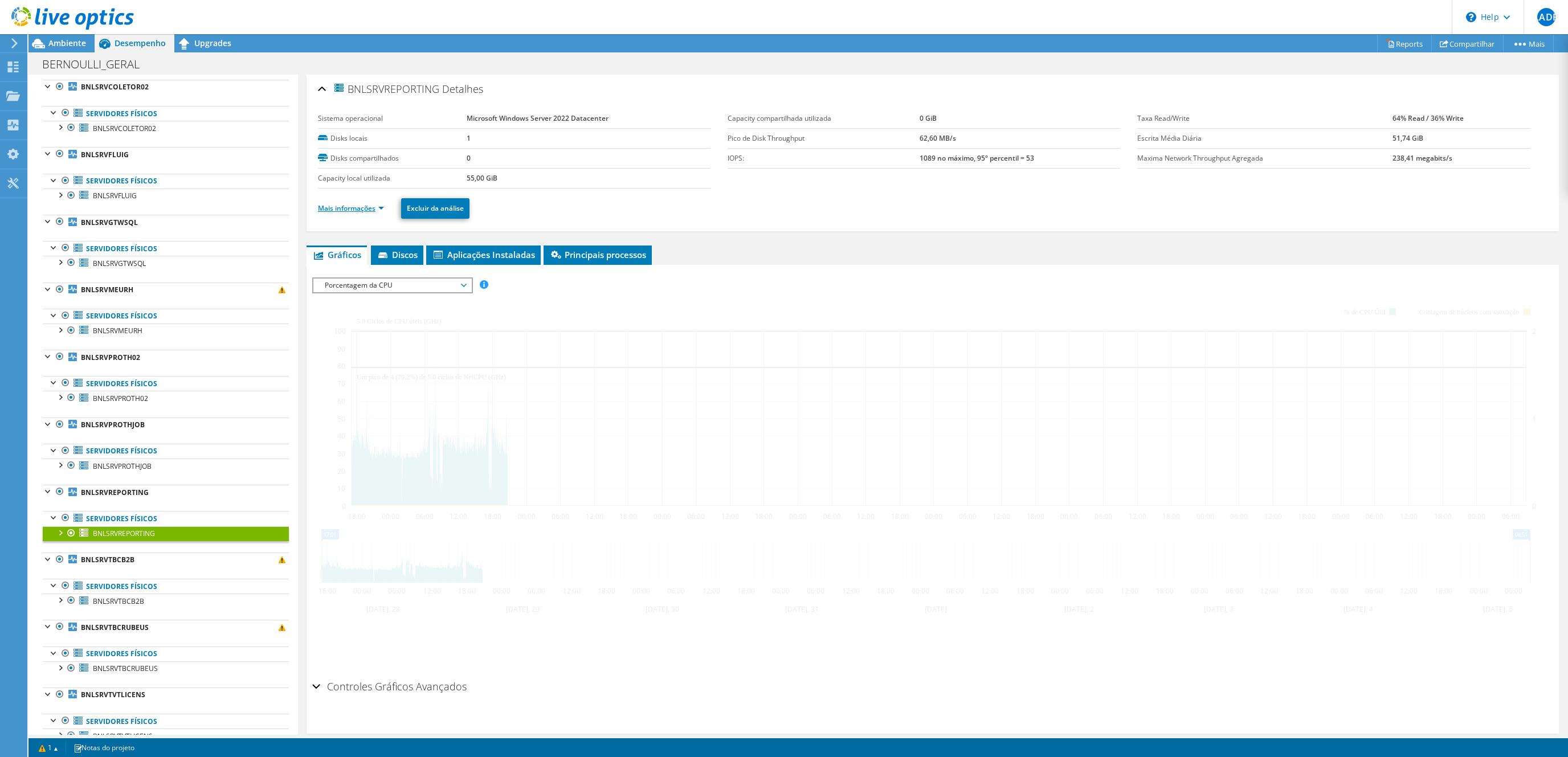
click at [349, 209] on link "Mais informações" at bounding box center [351, 208] width 66 height 9
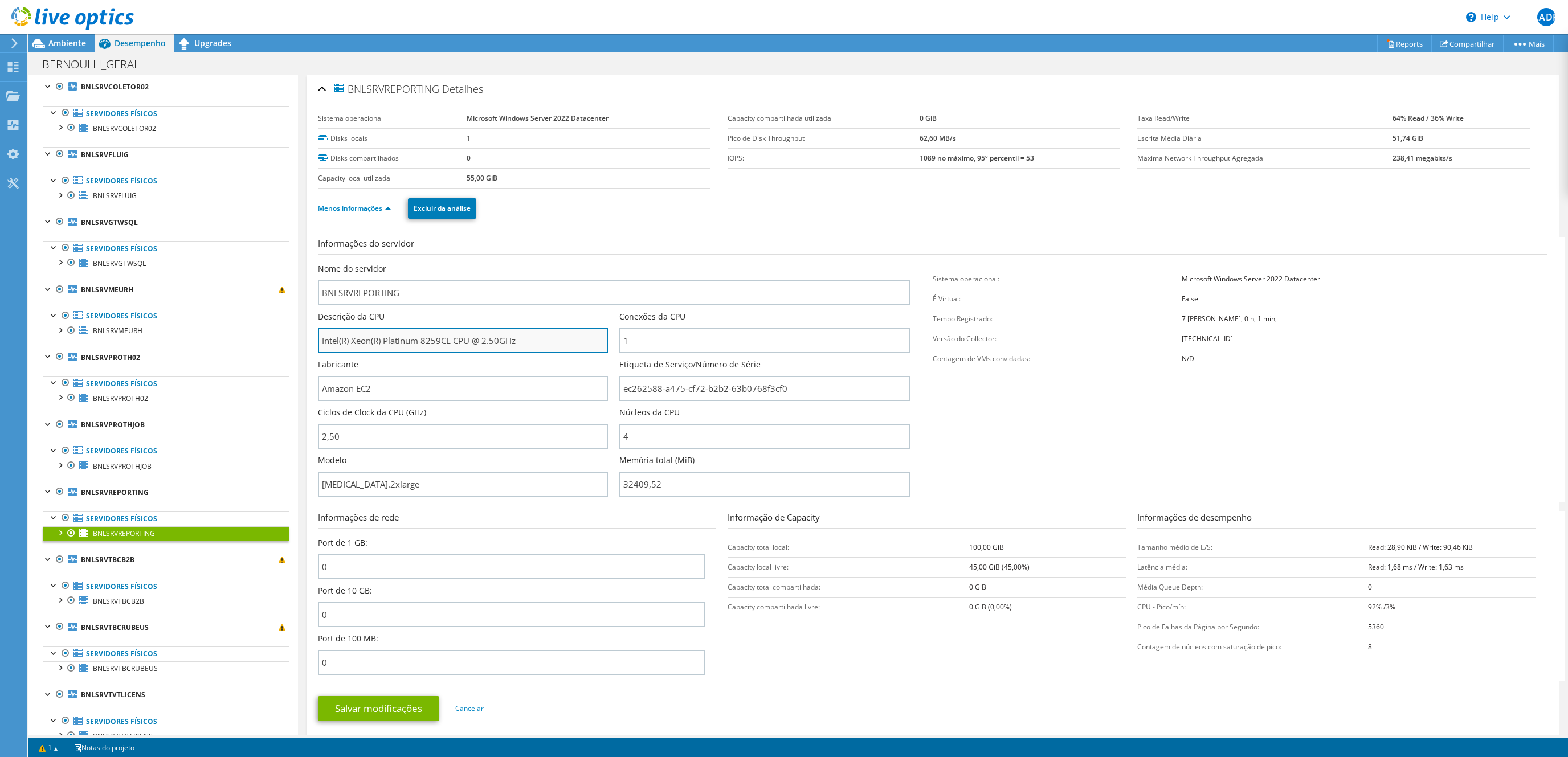
click at [410, 342] on input "Intel(R) Xeon(R) Platinum 8259CL CPU @ 2.50GHz" at bounding box center [463, 340] width 290 height 25
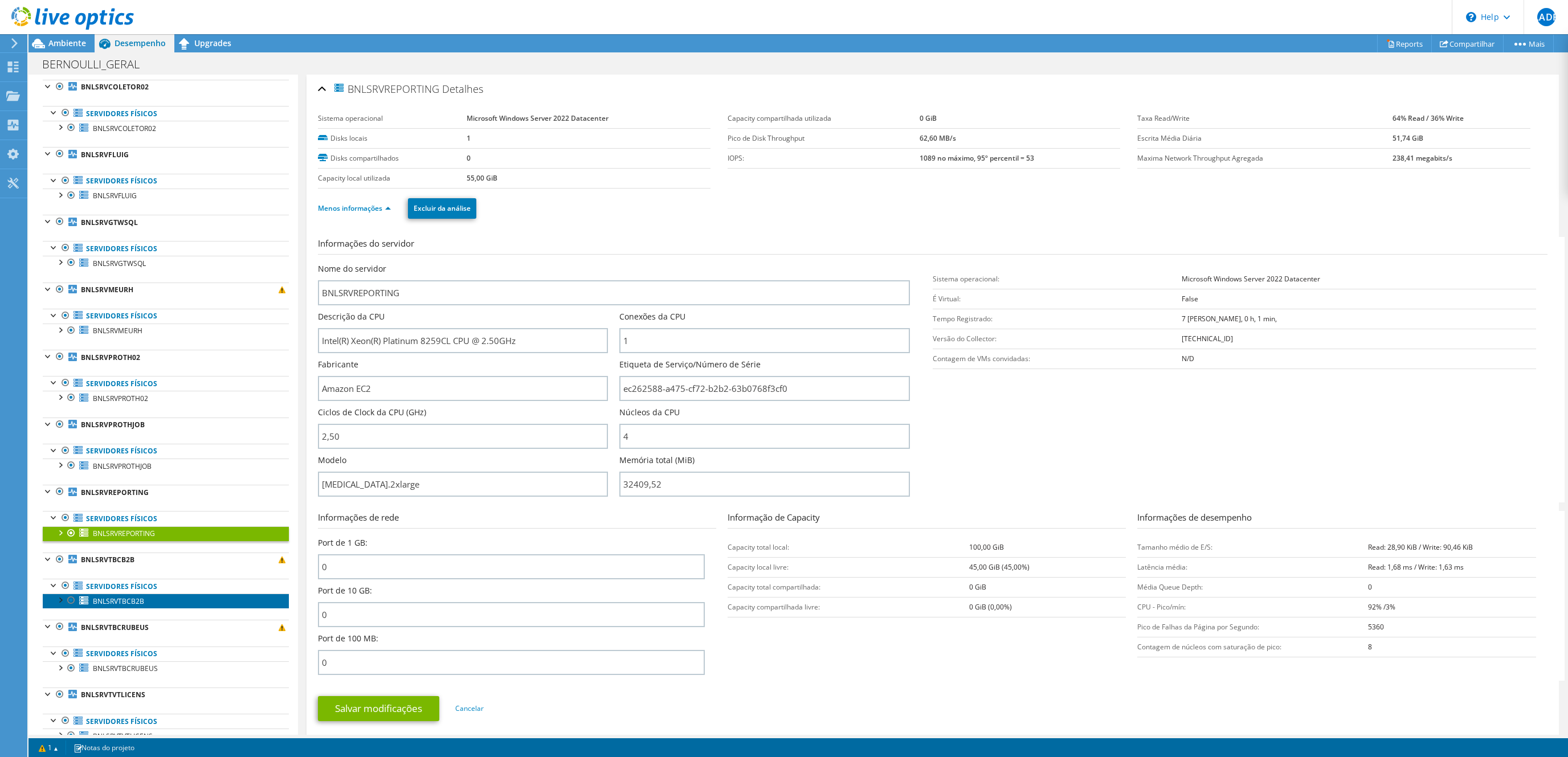
click at [123, 606] on span "BNLSRVTBCB2B" at bounding box center [118, 600] width 51 height 9
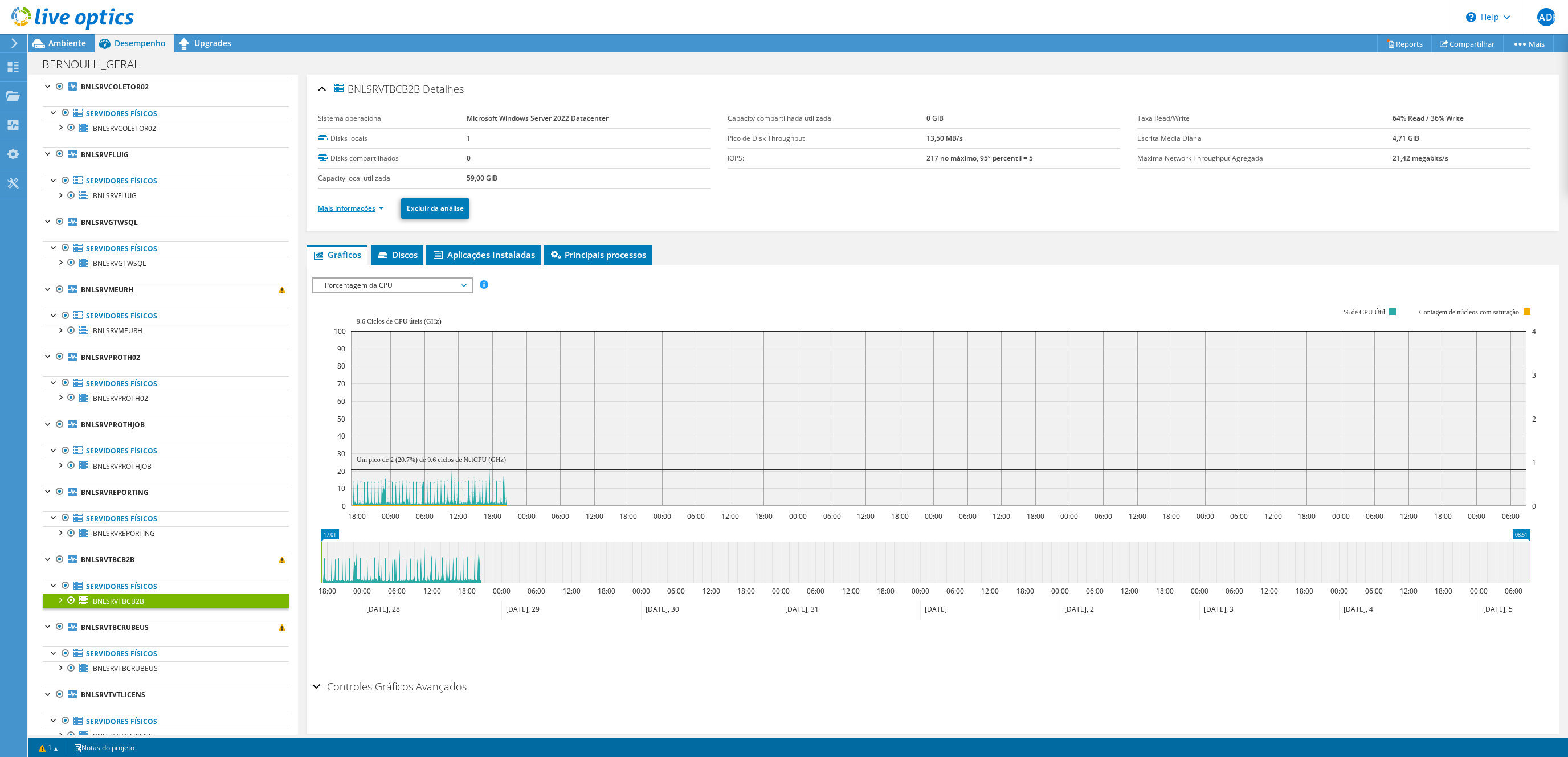
click at [373, 211] on link "Mais informações" at bounding box center [351, 208] width 66 height 9
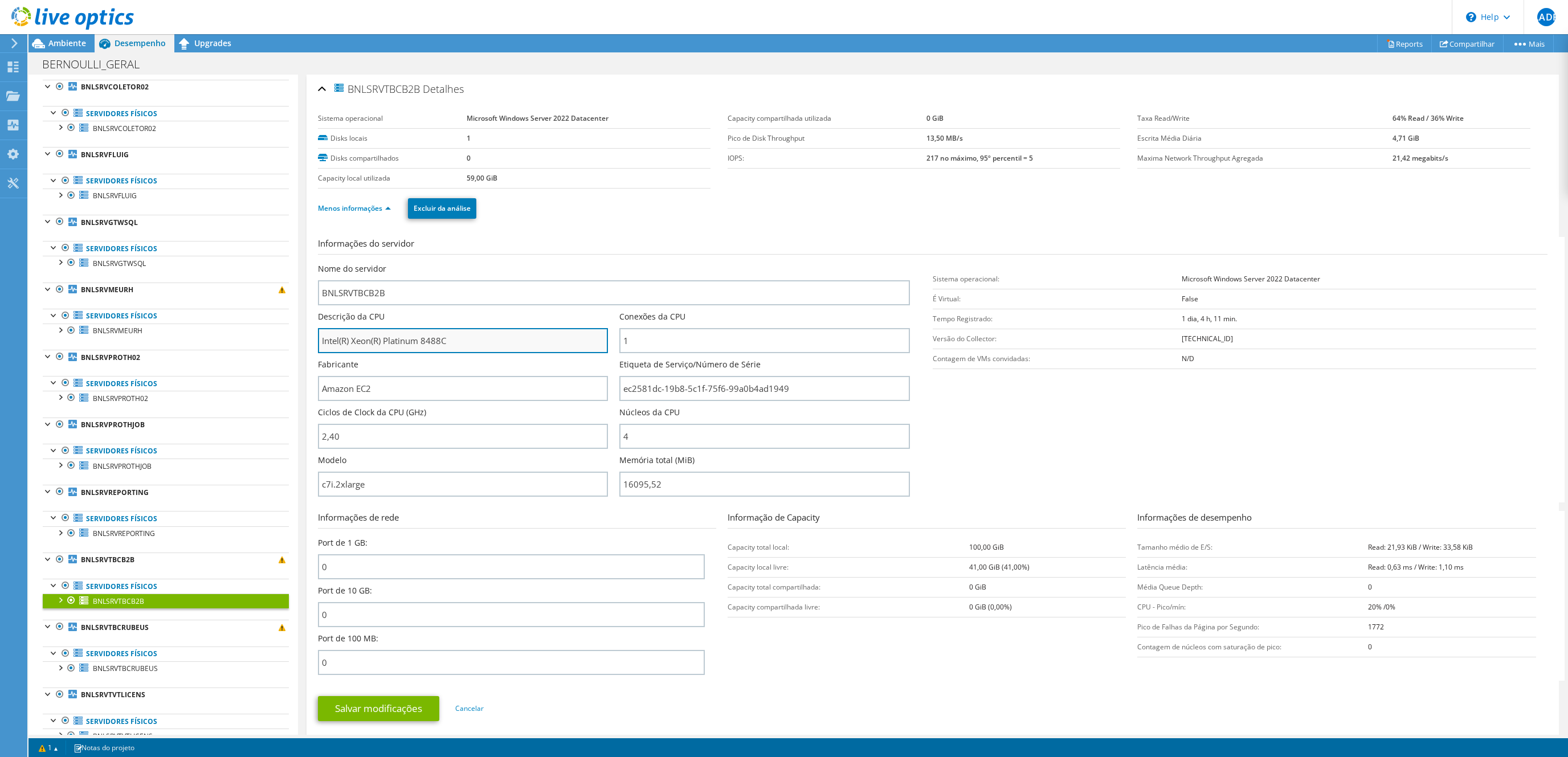
click at [414, 339] on input "Intel(R) Xeon(R) Platinum 8488C" at bounding box center [463, 340] width 290 height 25
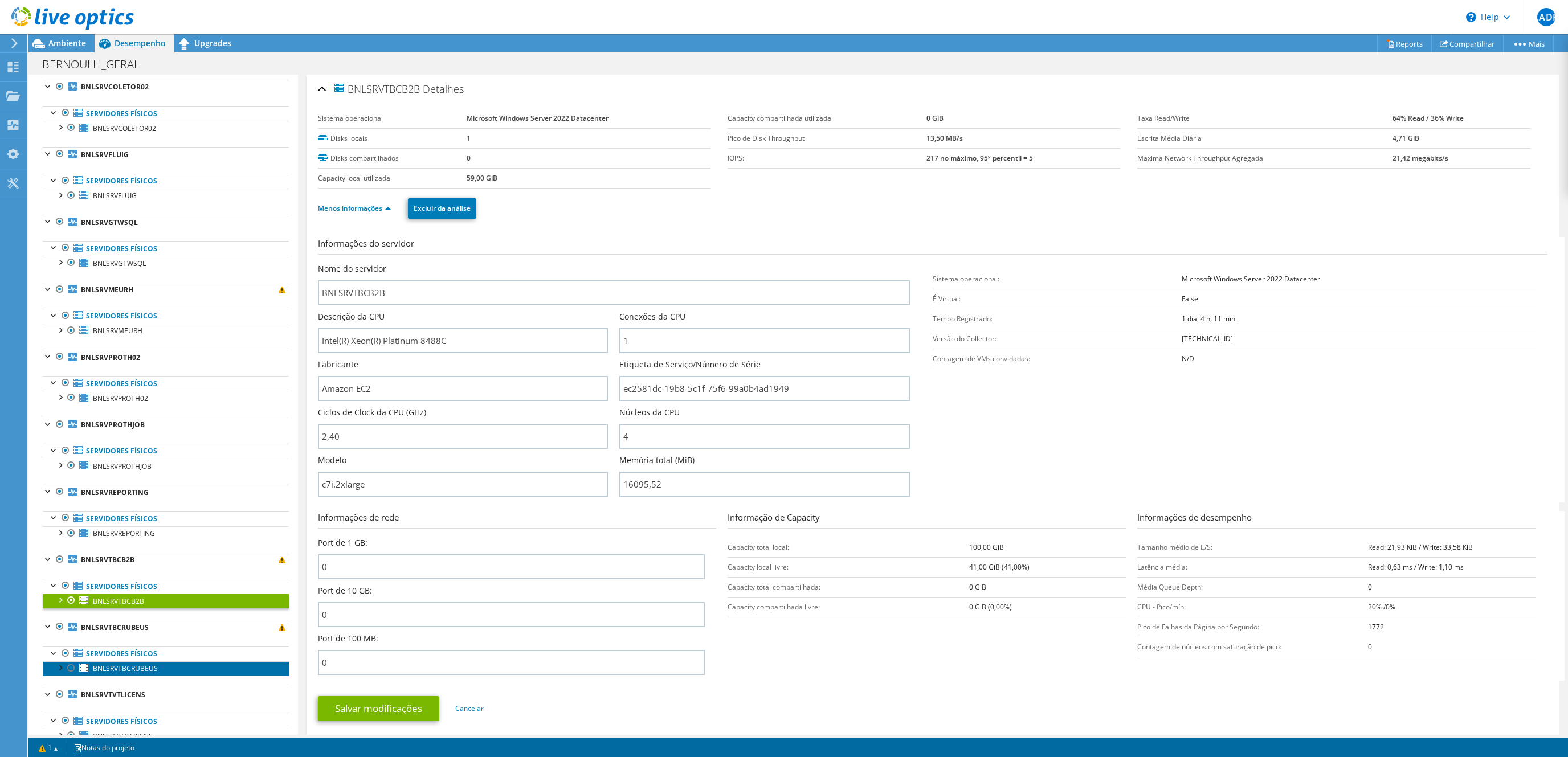
click at [128, 673] on span "BNLSRVTBCRUBEUS" at bounding box center [125, 667] width 65 height 9
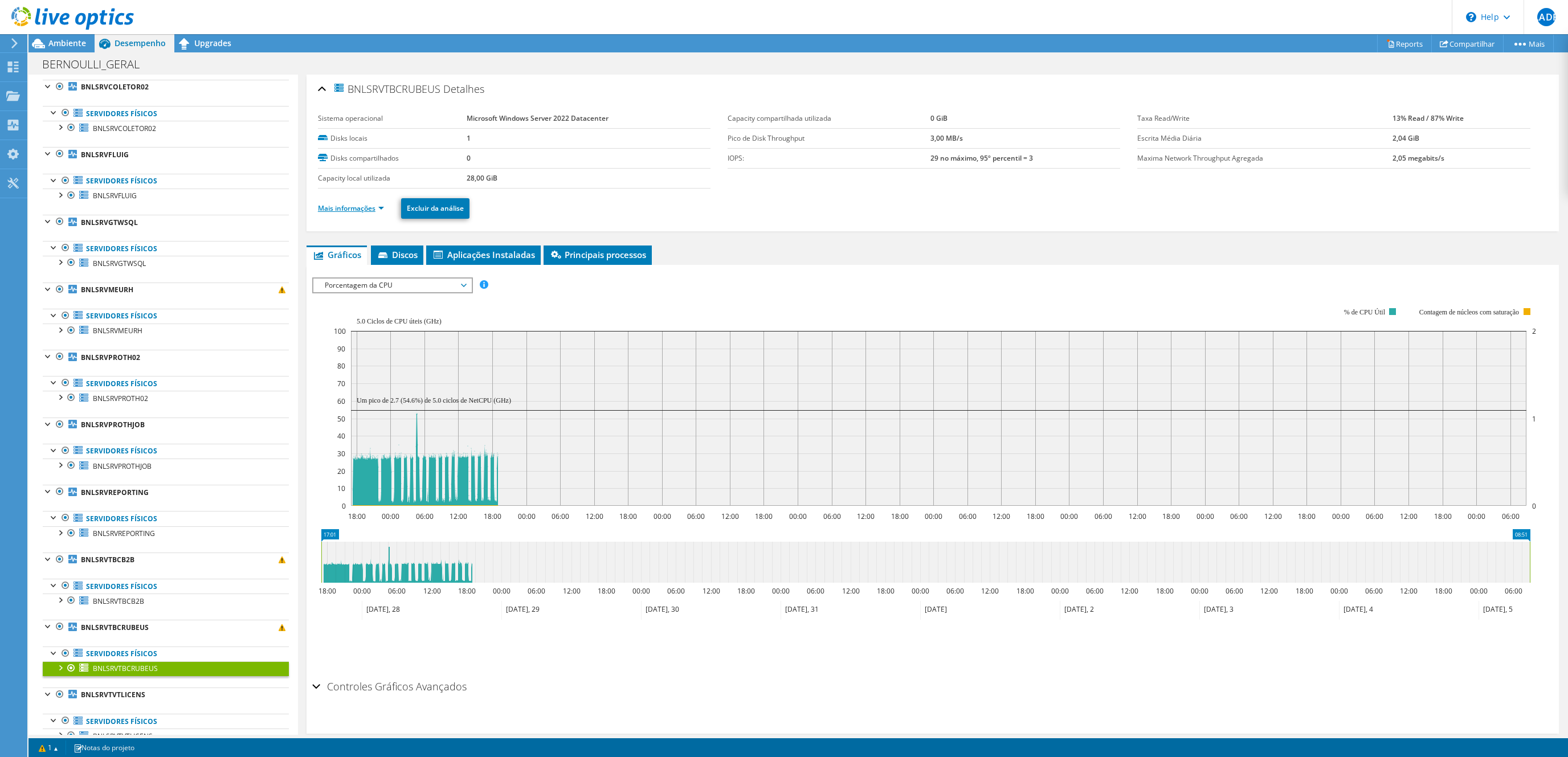
click at [362, 213] on link "Mais informações" at bounding box center [351, 208] width 66 height 9
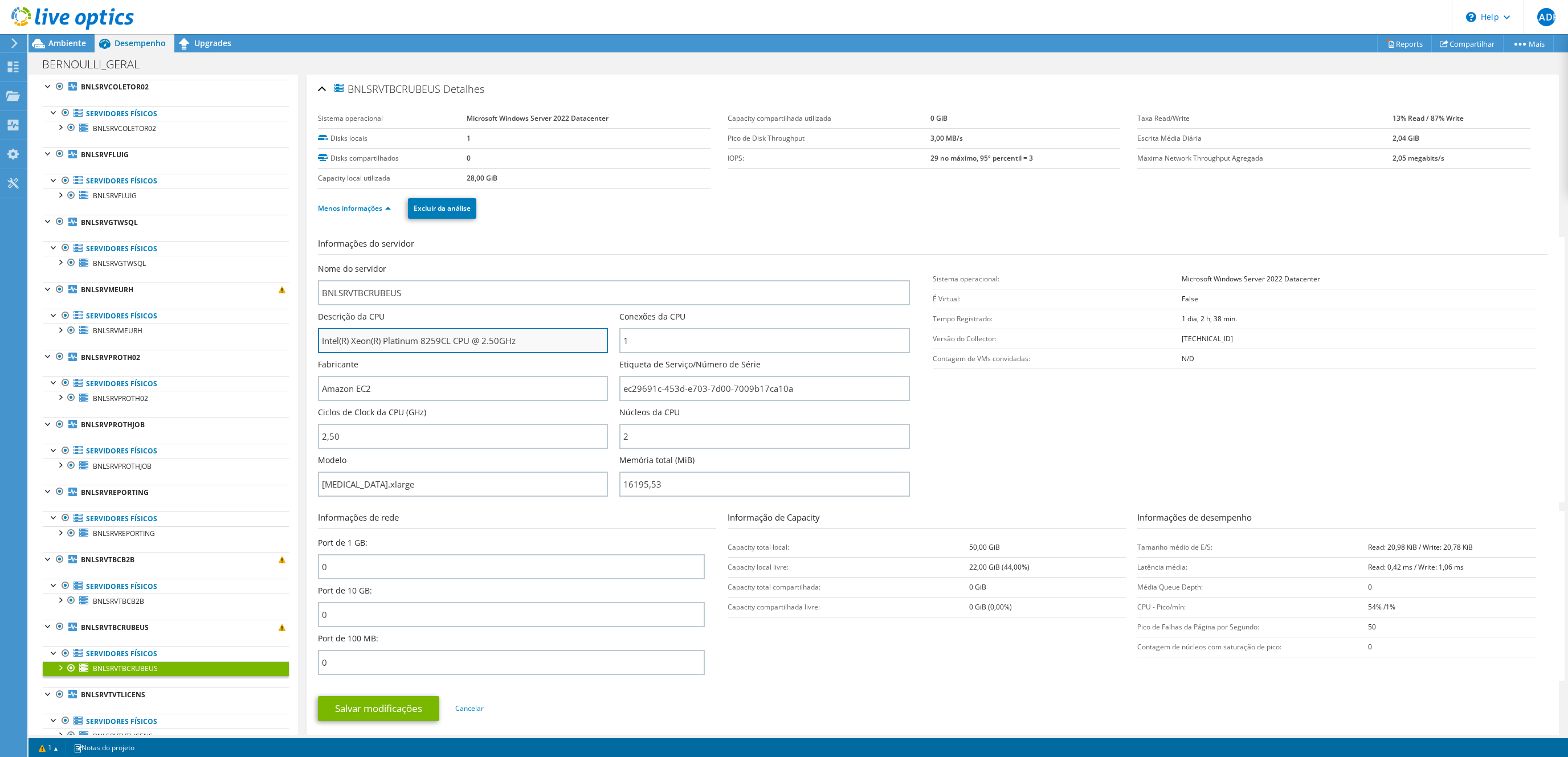
click at [415, 339] on input "Intel(R) Xeon(R) Platinum 8259CL CPU @ 2.50GHz" at bounding box center [463, 340] width 290 height 25
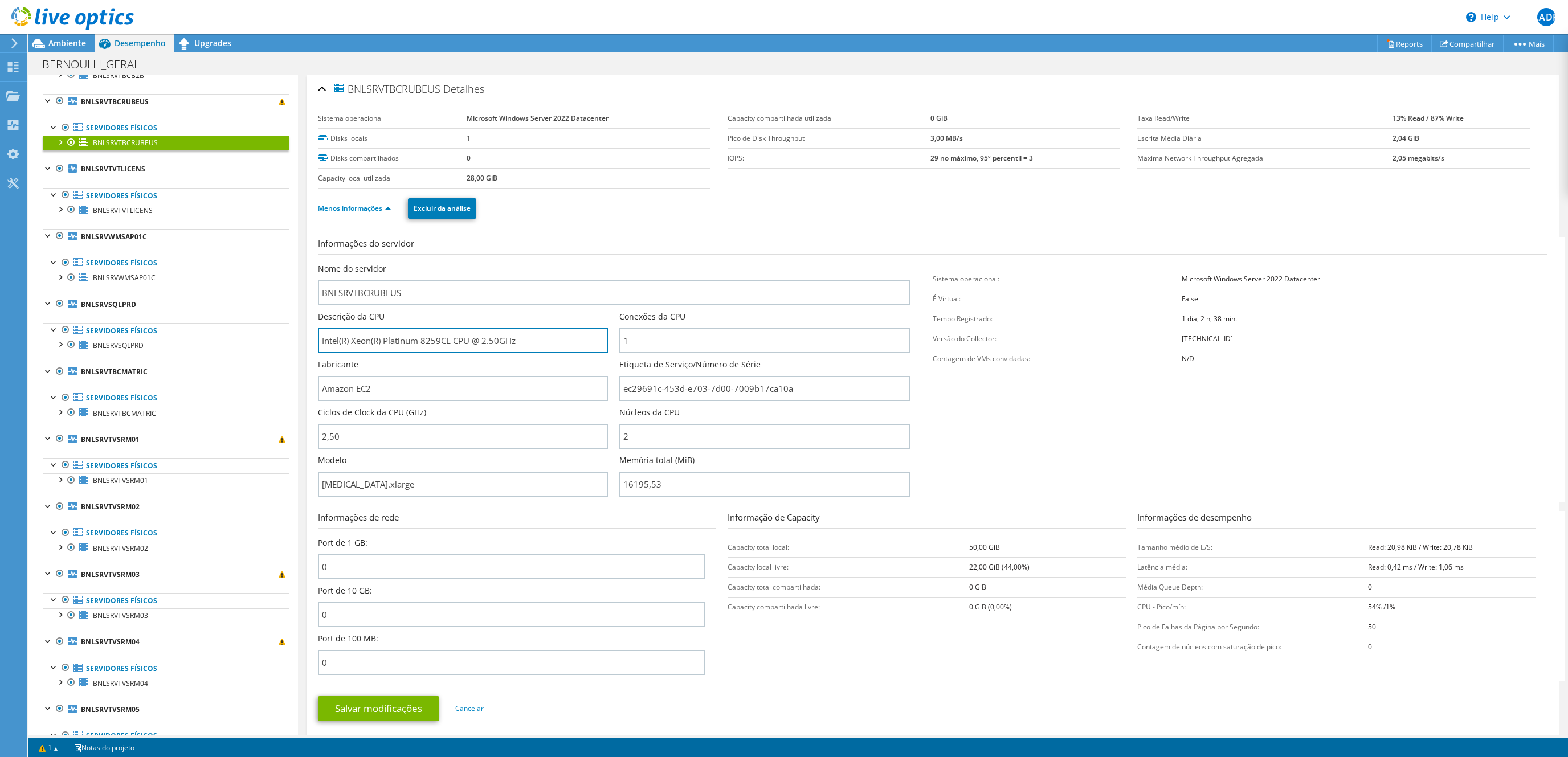
scroll to position [695, 0]
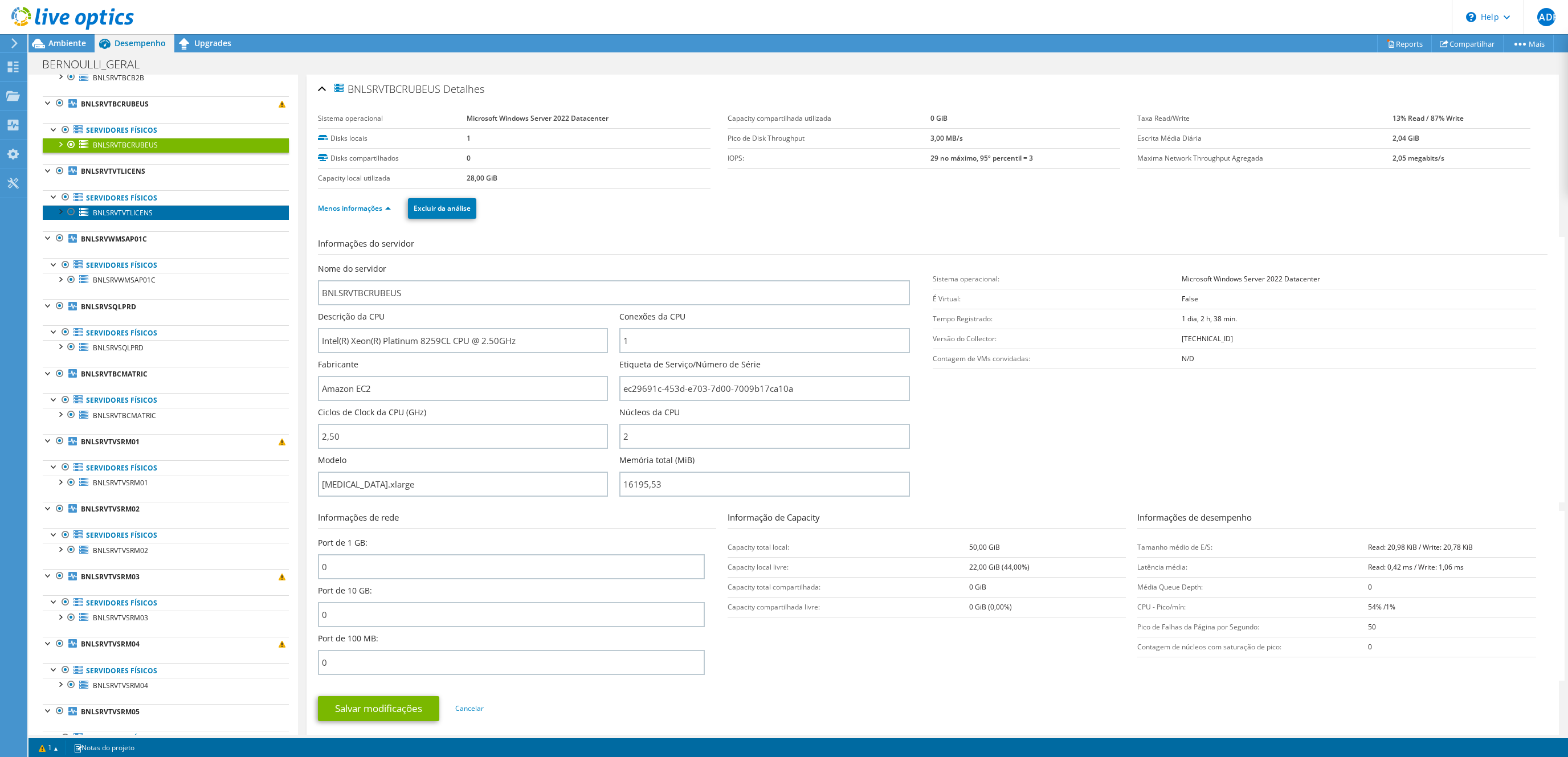
click at [132, 218] on span "BNLSRVTVTLICENS" at bounding box center [122, 212] width 60 height 9
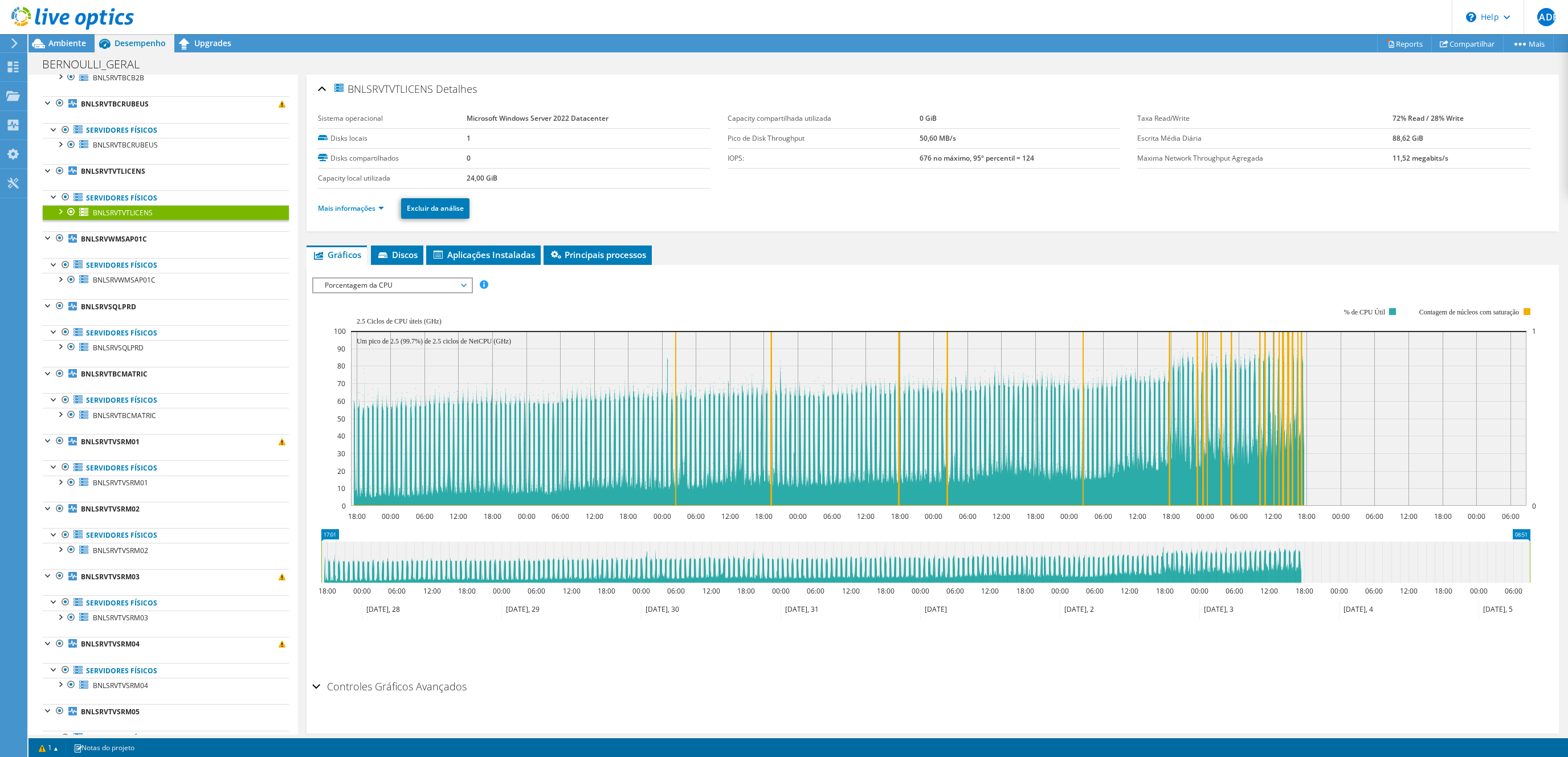
click at [356, 204] on li "Mais informações" at bounding box center [354, 208] width 73 height 12
click at [356, 210] on link "Mais informações" at bounding box center [351, 208] width 66 height 9
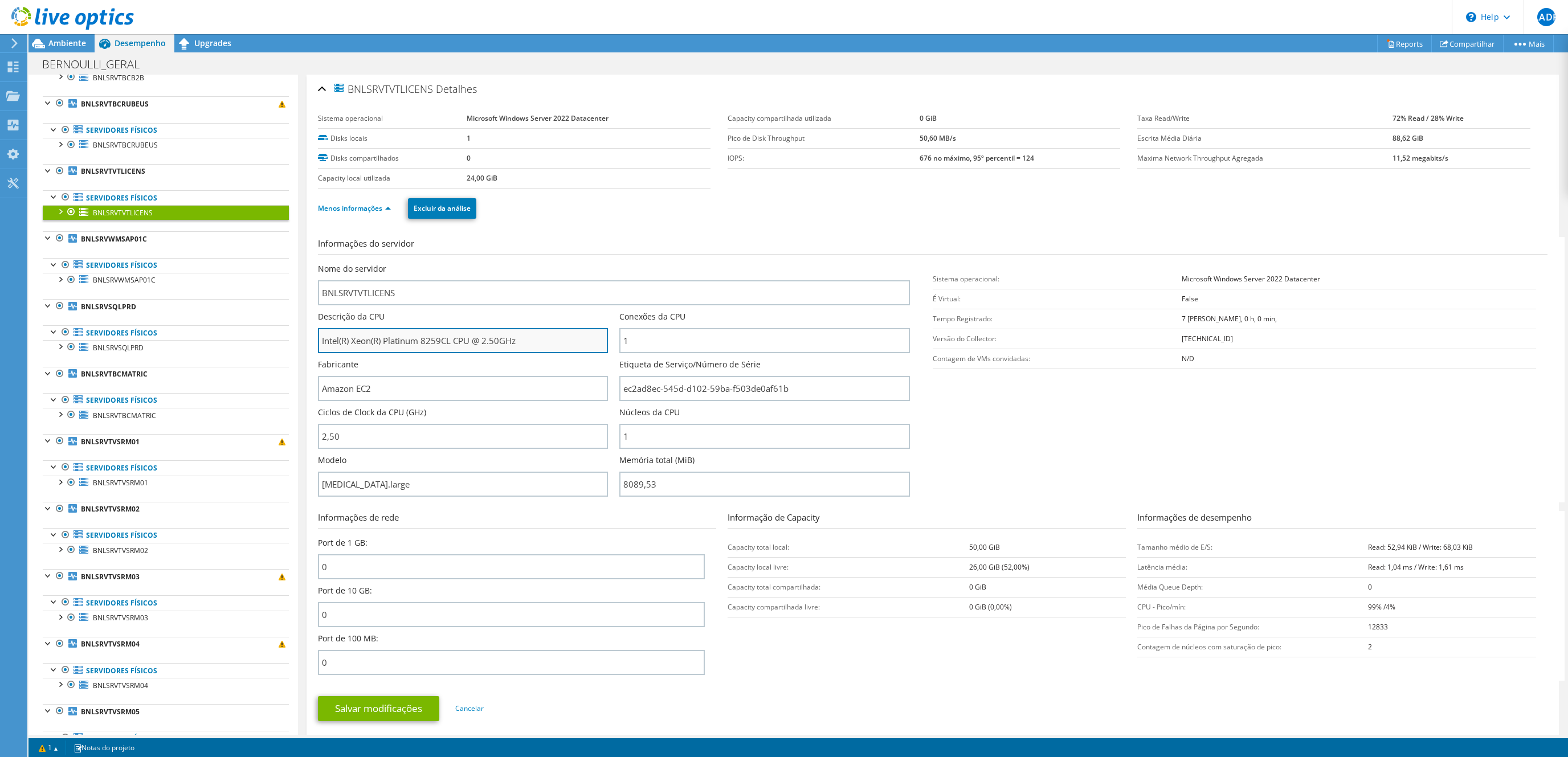
click at [395, 331] on input "Intel(R) Xeon(R) Platinum 8259CL CPU @ 2.50GHz" at bounding box center [463, 340] width 290 height 25
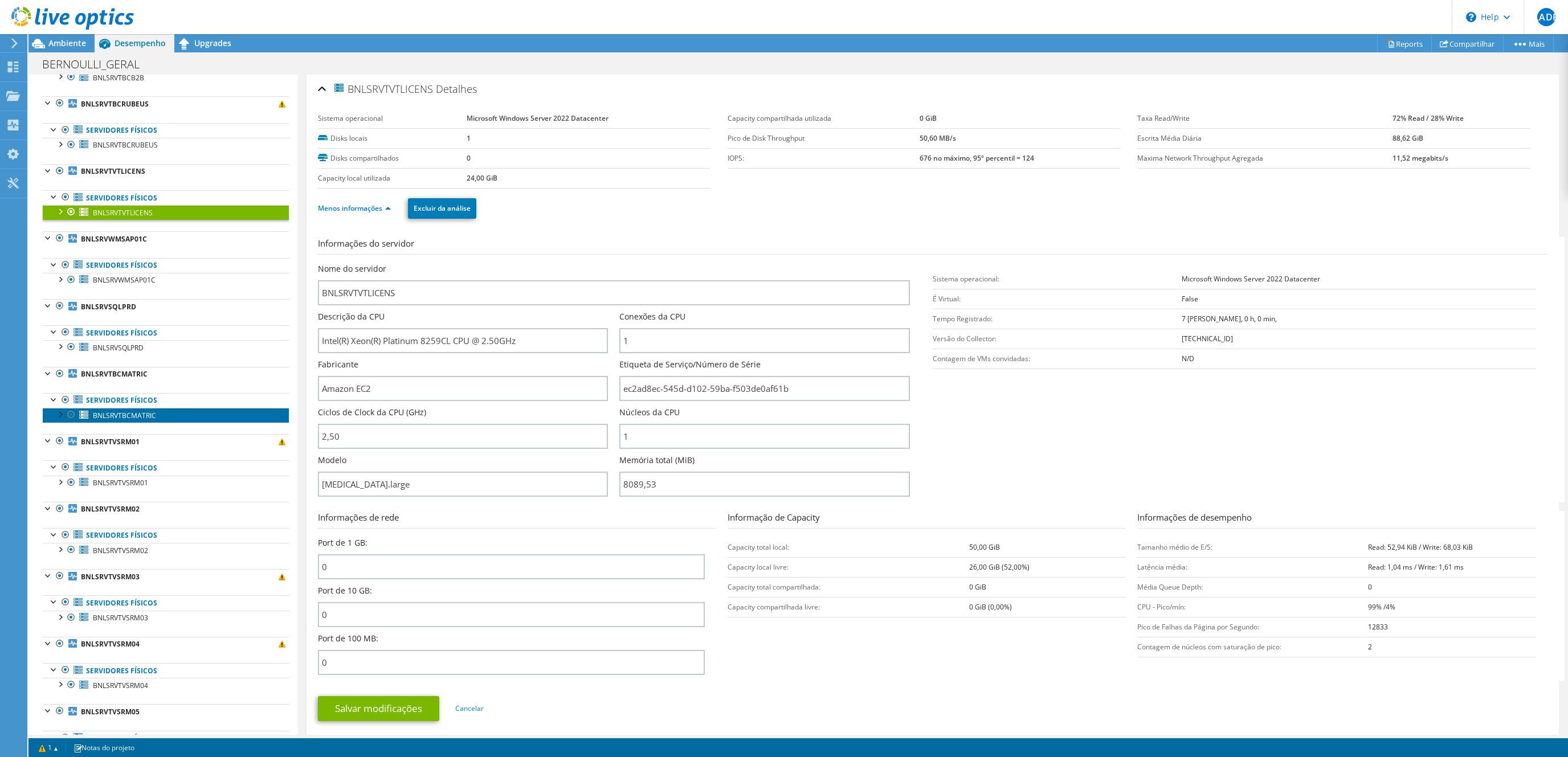
click at [136, 420] on span "BNLSRVTBCMATRIC" at bounding box center [124, 415] width 63 height 9
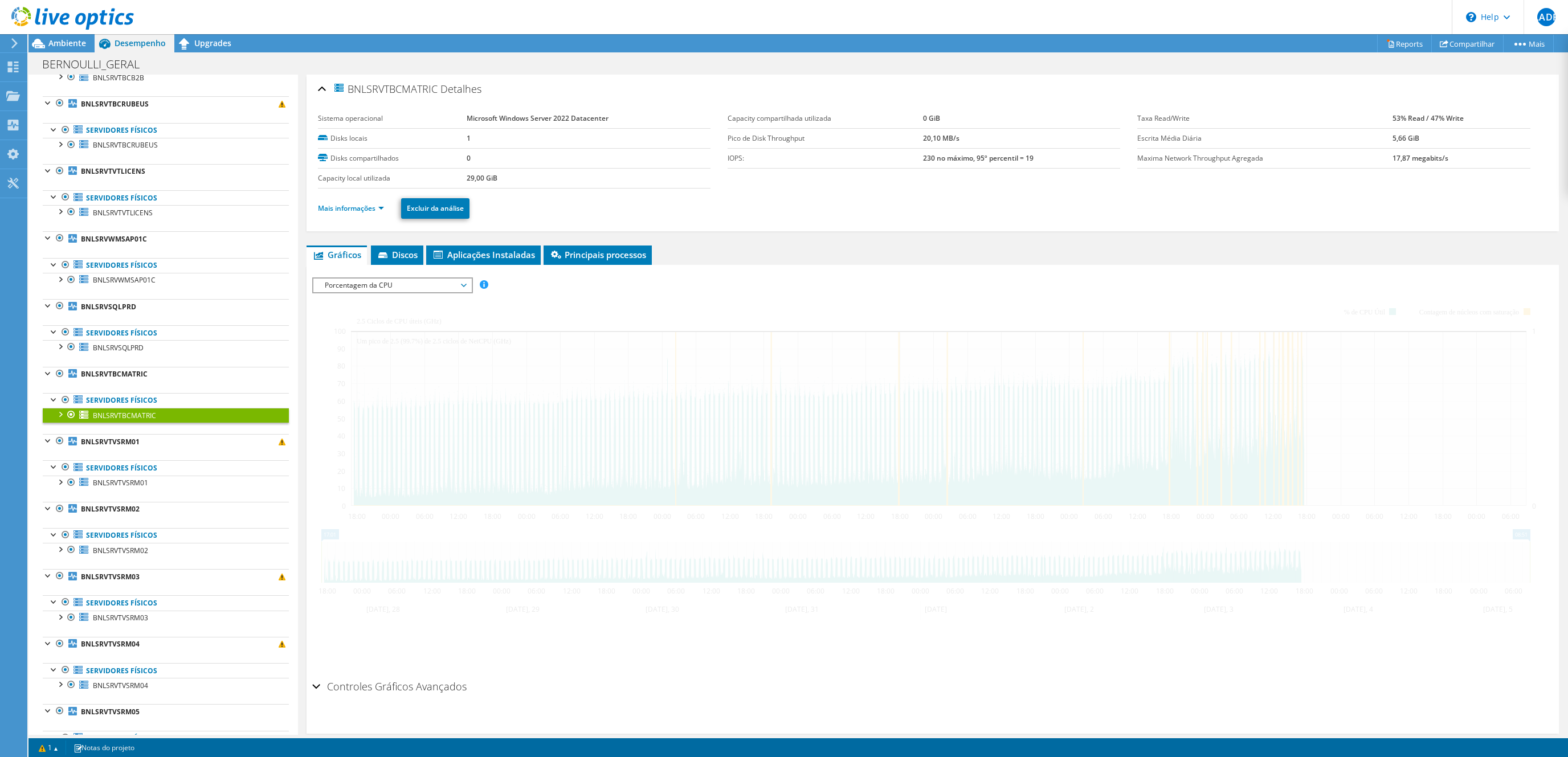
click at [364, 204] on li "Mais informações" at bounding box center [354, 208] width 73 height 12
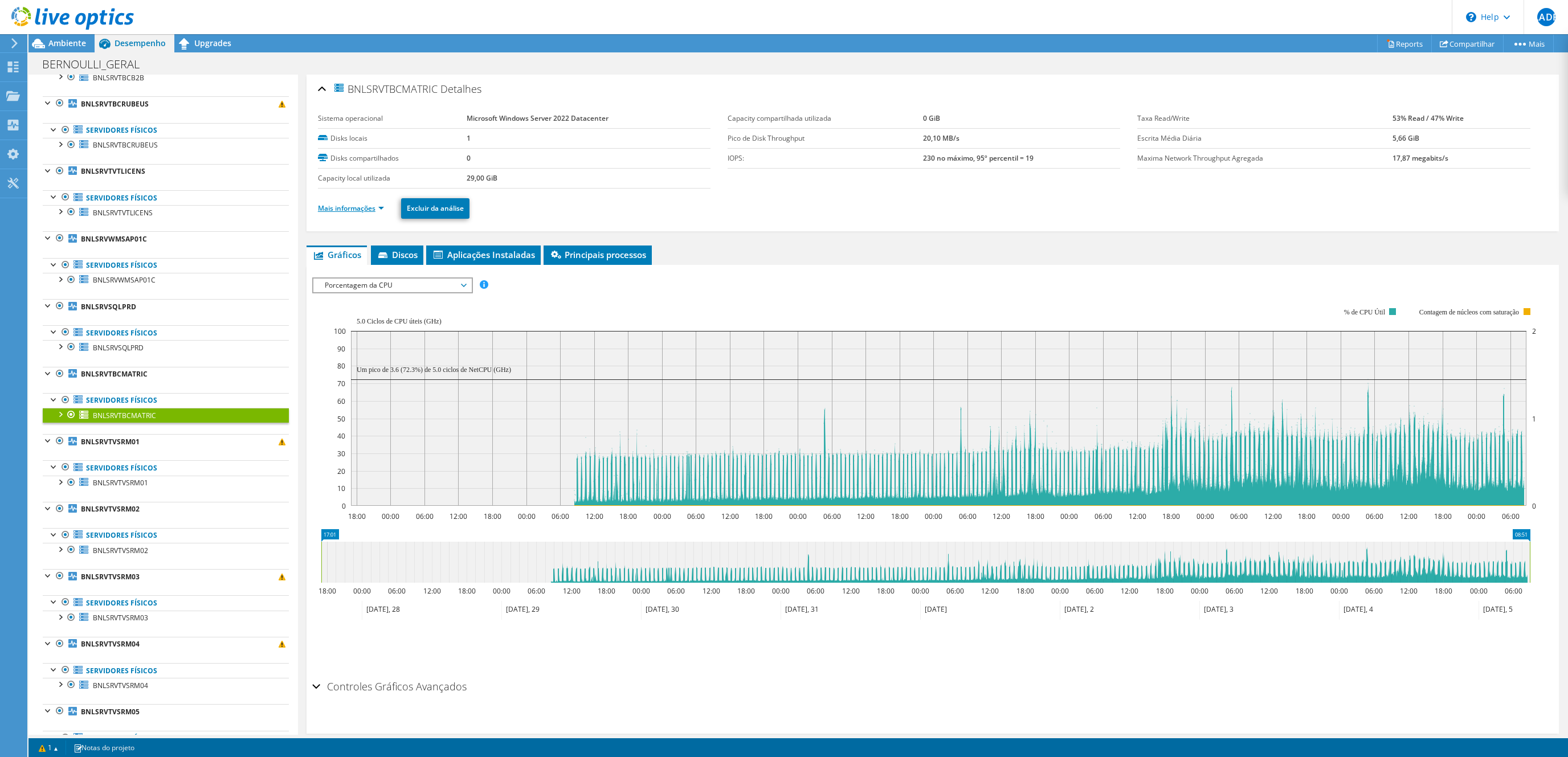
click at [377, 208] on link "Mais informações" at bounding box center [351, 208] width 66 height 9
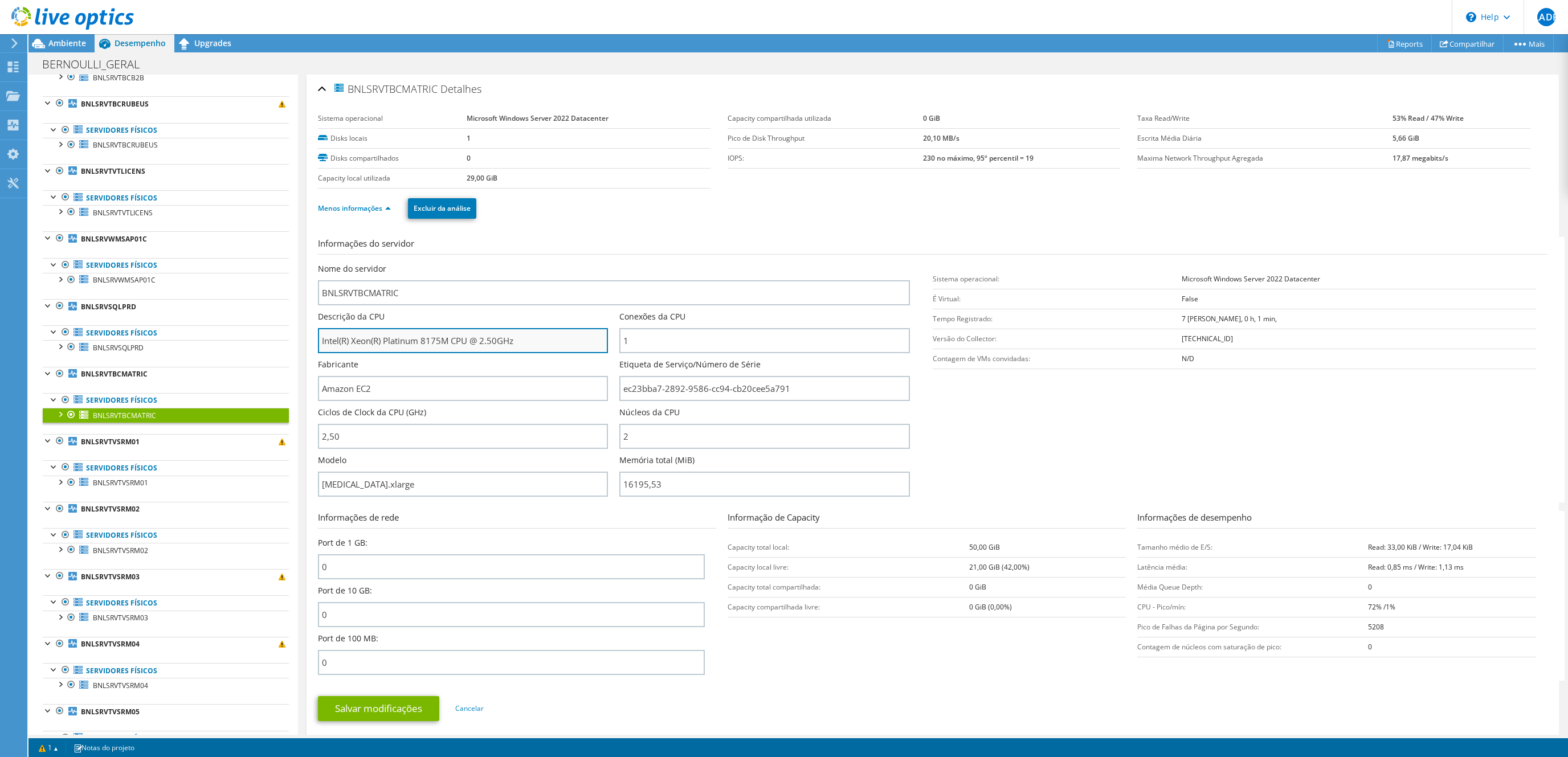
click at [424, 348] on input "Intel(R) Xeon(R) Platinum 8175M CPU @ 2.50GHz" at bounding box center [463, 340] width 290 height 25
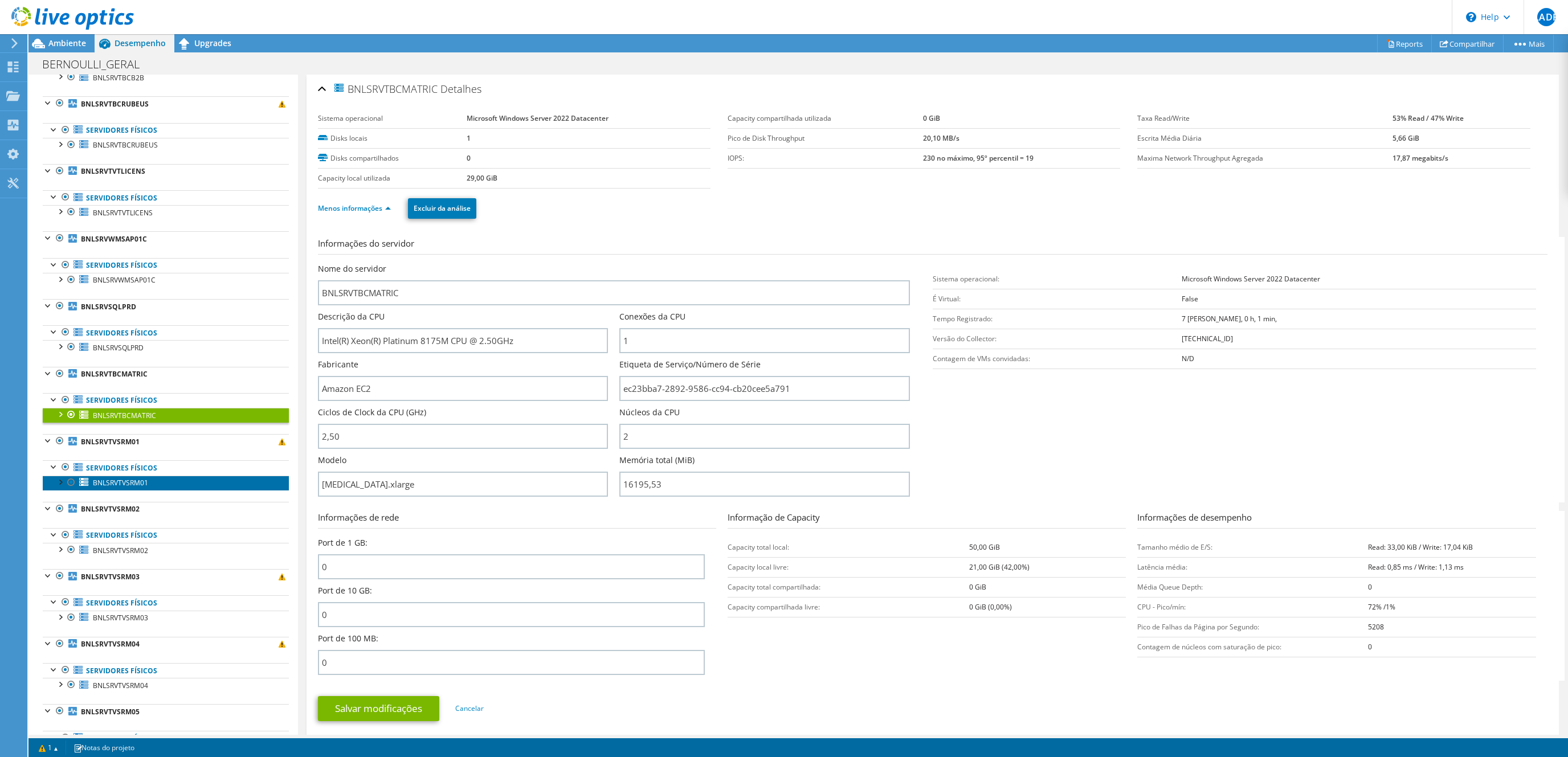
click at [135, 487] on span "BNLSRVTVSRM01" at bounding box center [120, 482] width 55 height 9
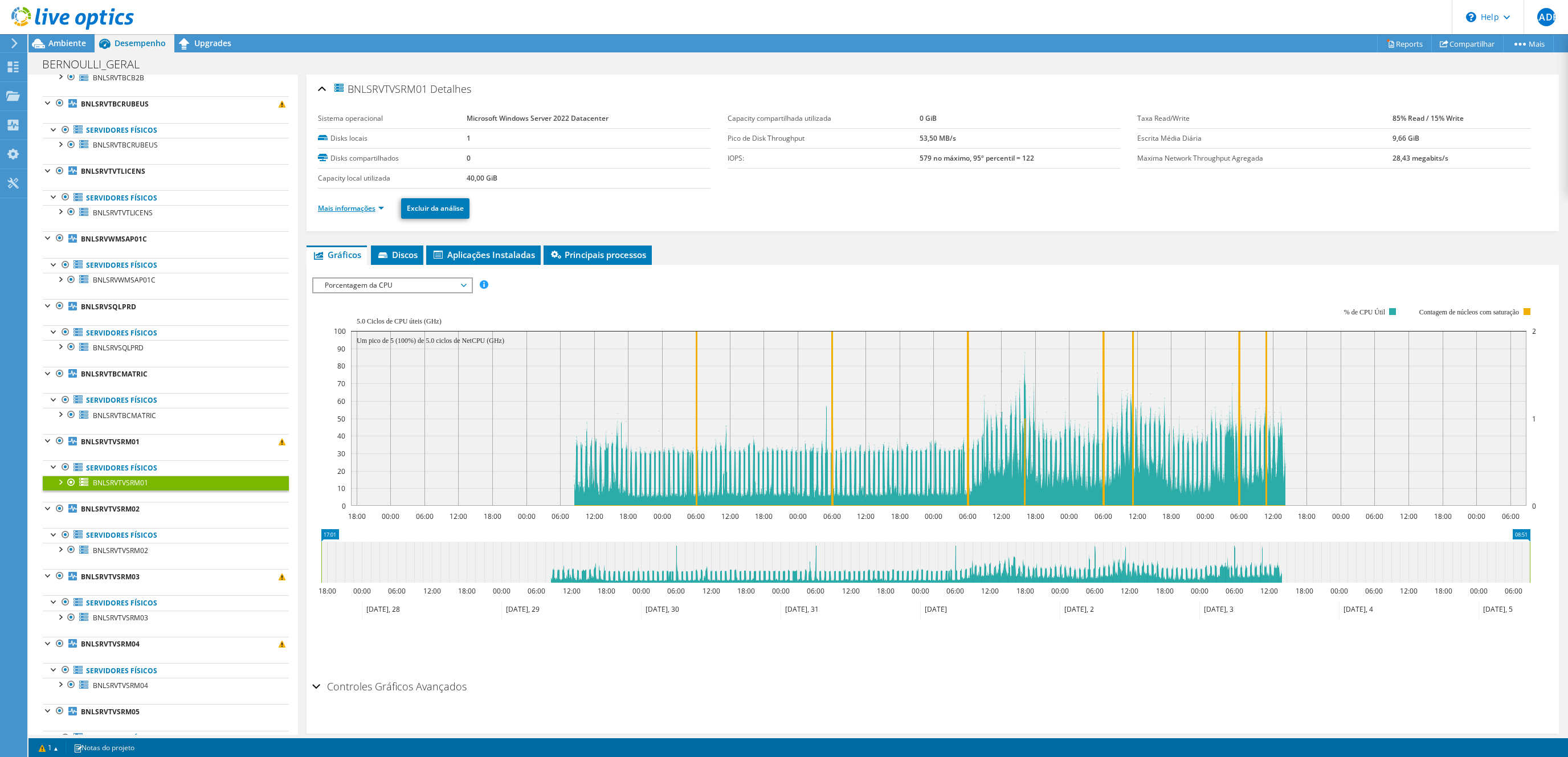
click at [359, 211] on link "Mais informações" at bounding box center [351, 208] width 66 height 9
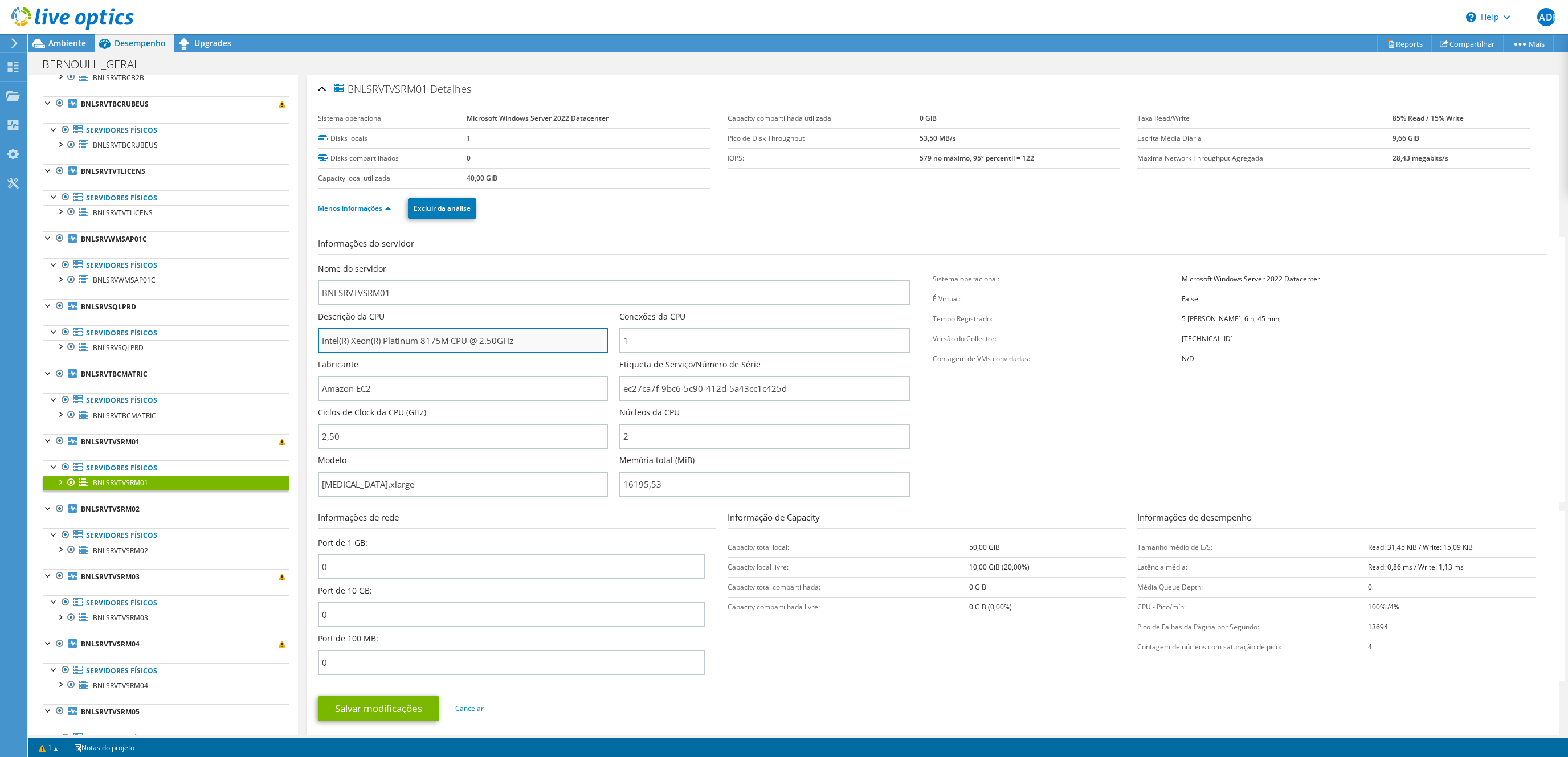
click at [424, 341] on input "Intel(R) Xeon(R) Platinum 8175M CPU @ 2.50GHz" at bounding box center [463, 340] width 290 height 25
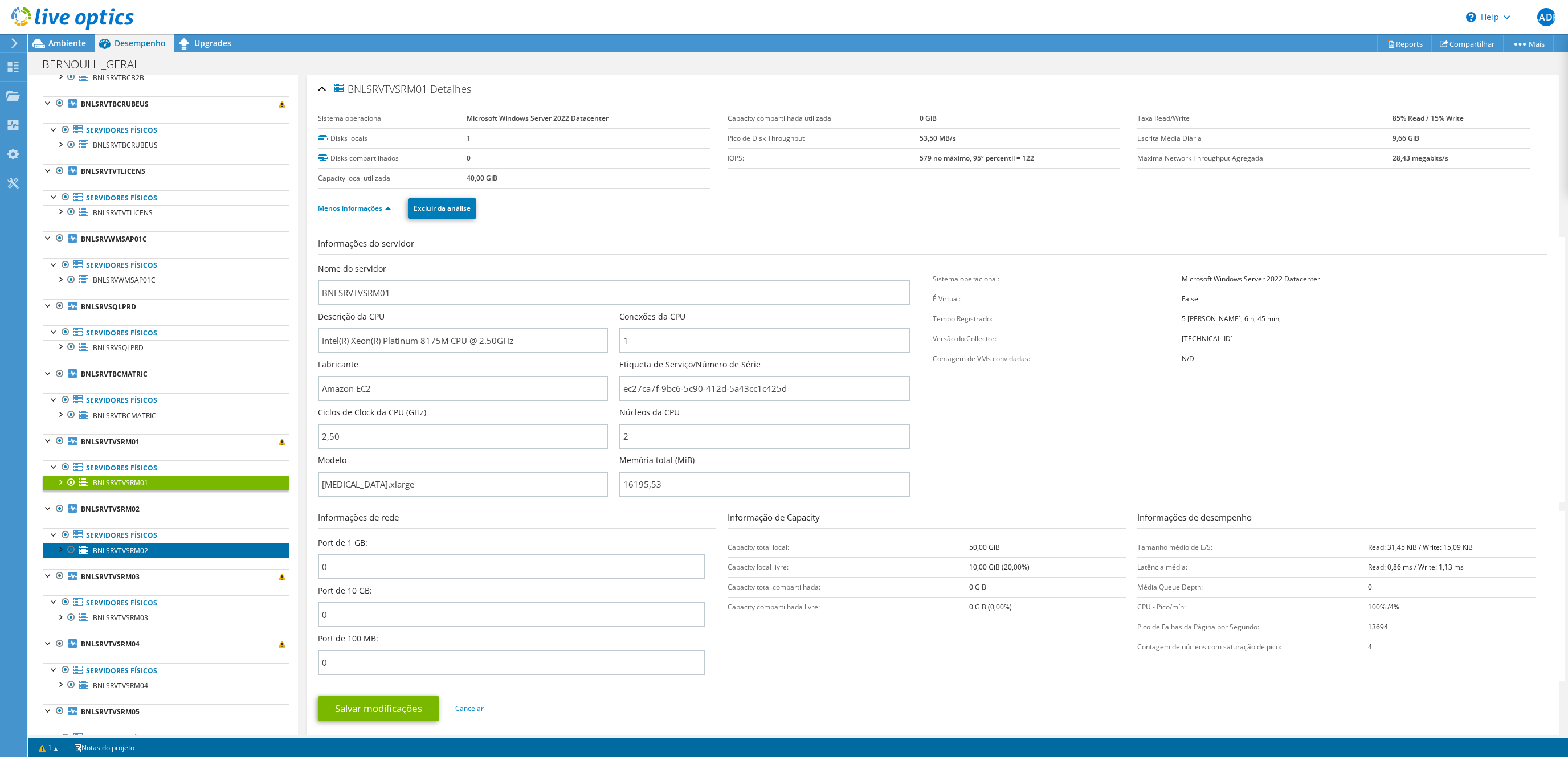
click at [122, 555] on span "BNLSRVTVSRM02" at bounding box center [120, 550] width 55 height 9
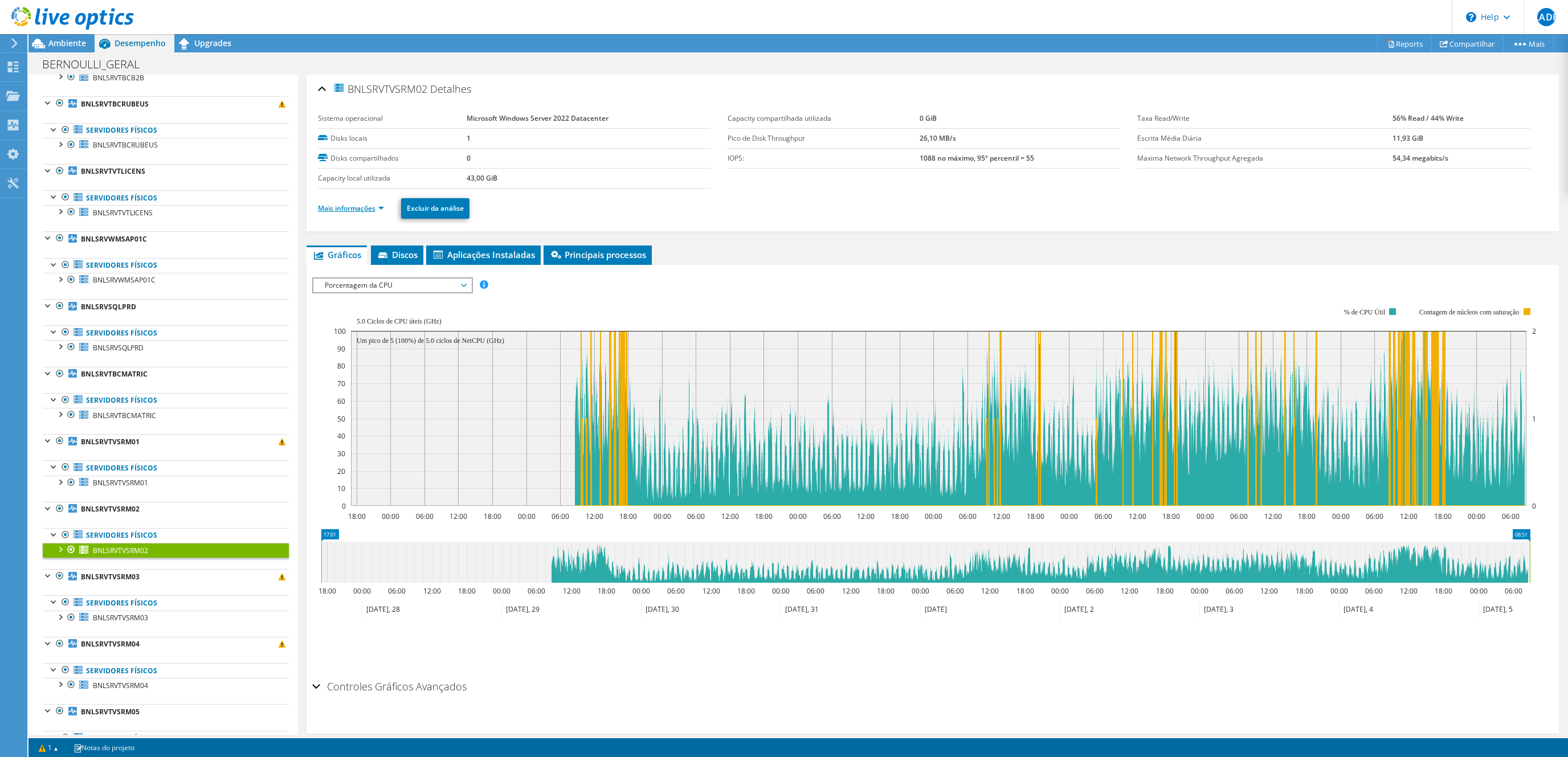
click at [347, 208] on link "Mais informações" at bounding box center [351, 208] width 66 height 9
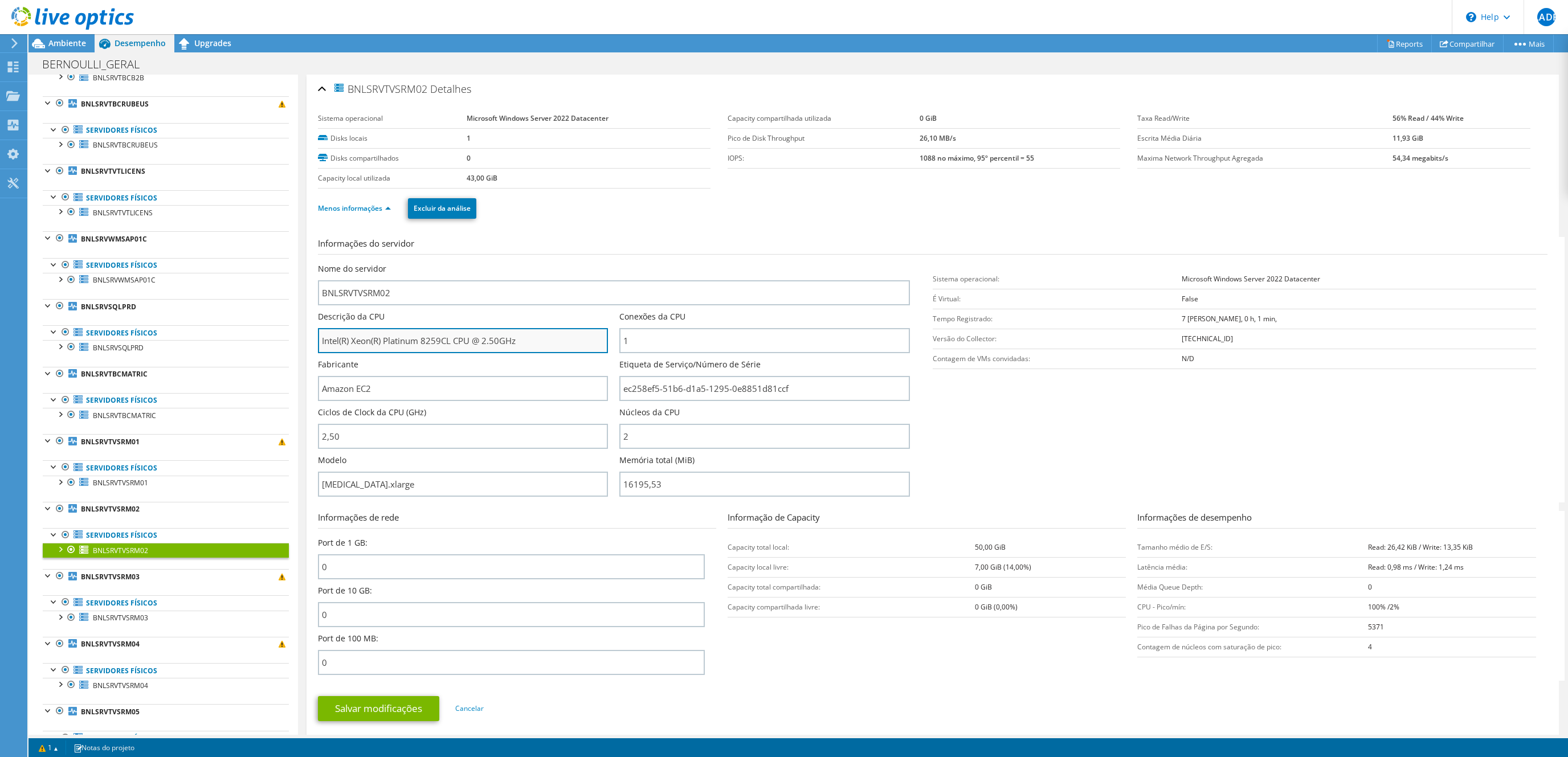
click at [401, 345] on input "Intel(R) Xeon(R) Platinum 8259CL CPU @ 2.50GHz" at bounding box center [463, 340] width 290 height 25
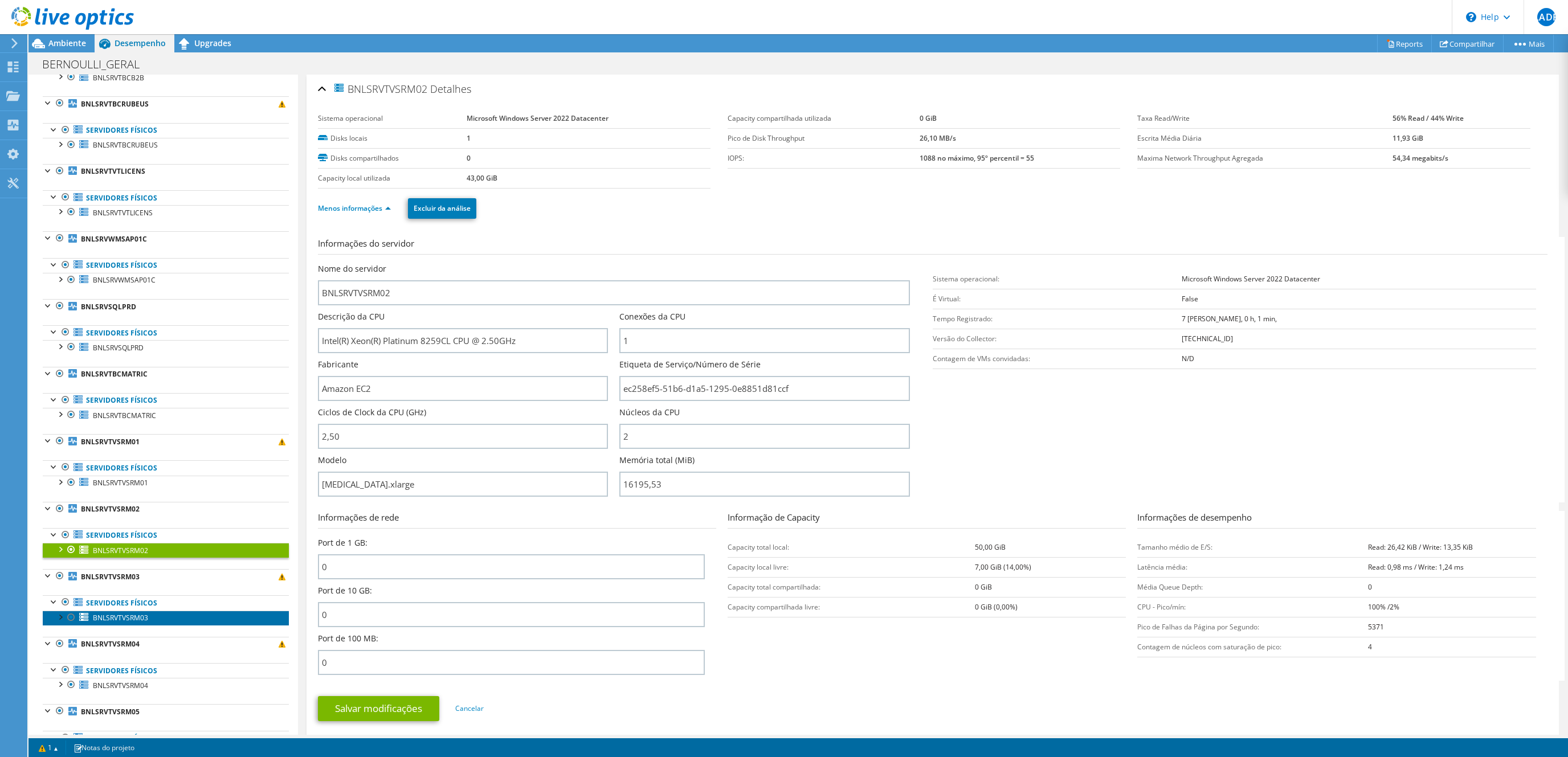
click at [136, 622] on span "BNLSRVTVSRM03" at bounding box center [120, 617] width 55 height 9
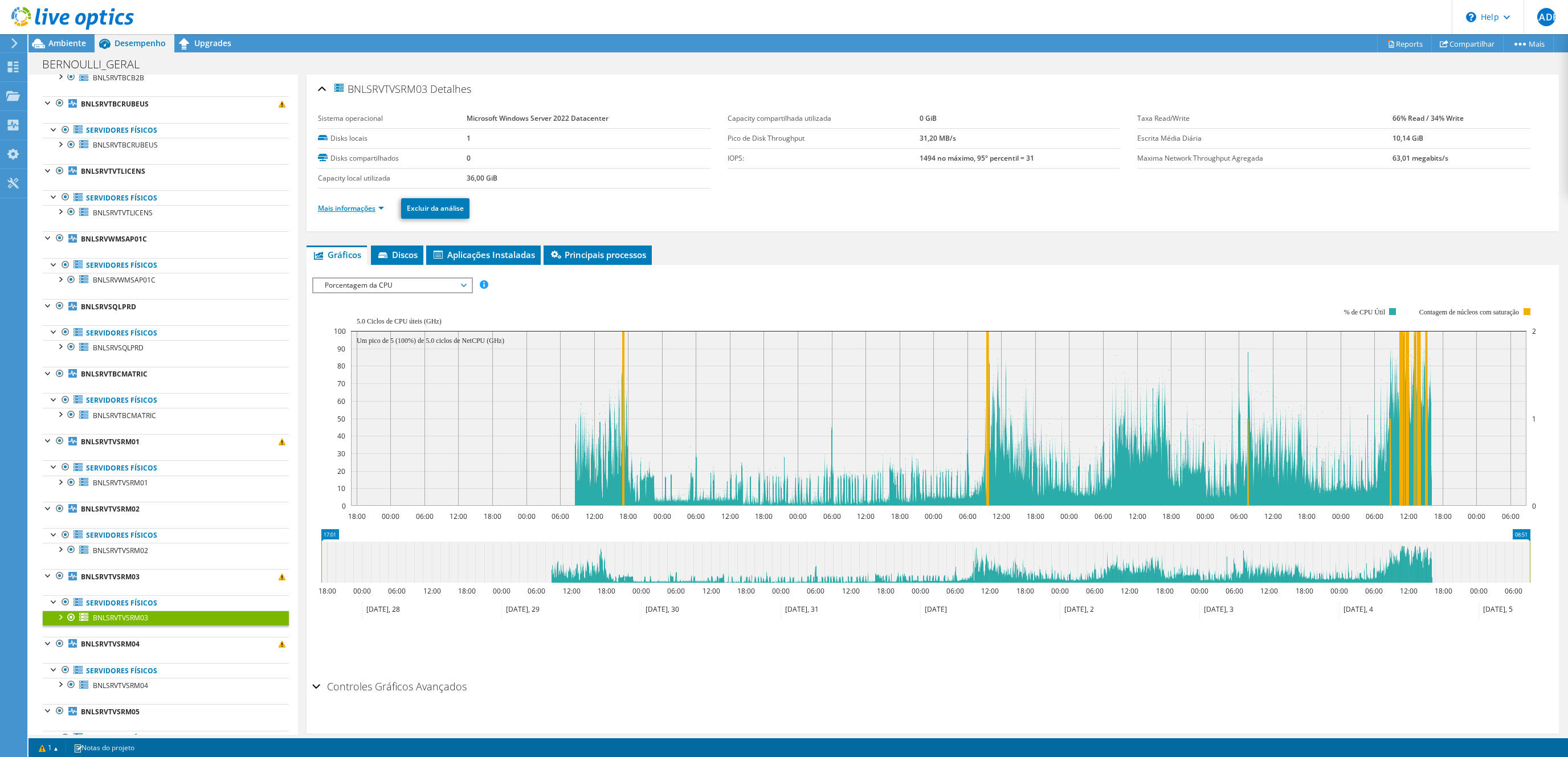
click at [352, 205] on link "Mais informações" at bounding box center [351, 208] width 66 height 9
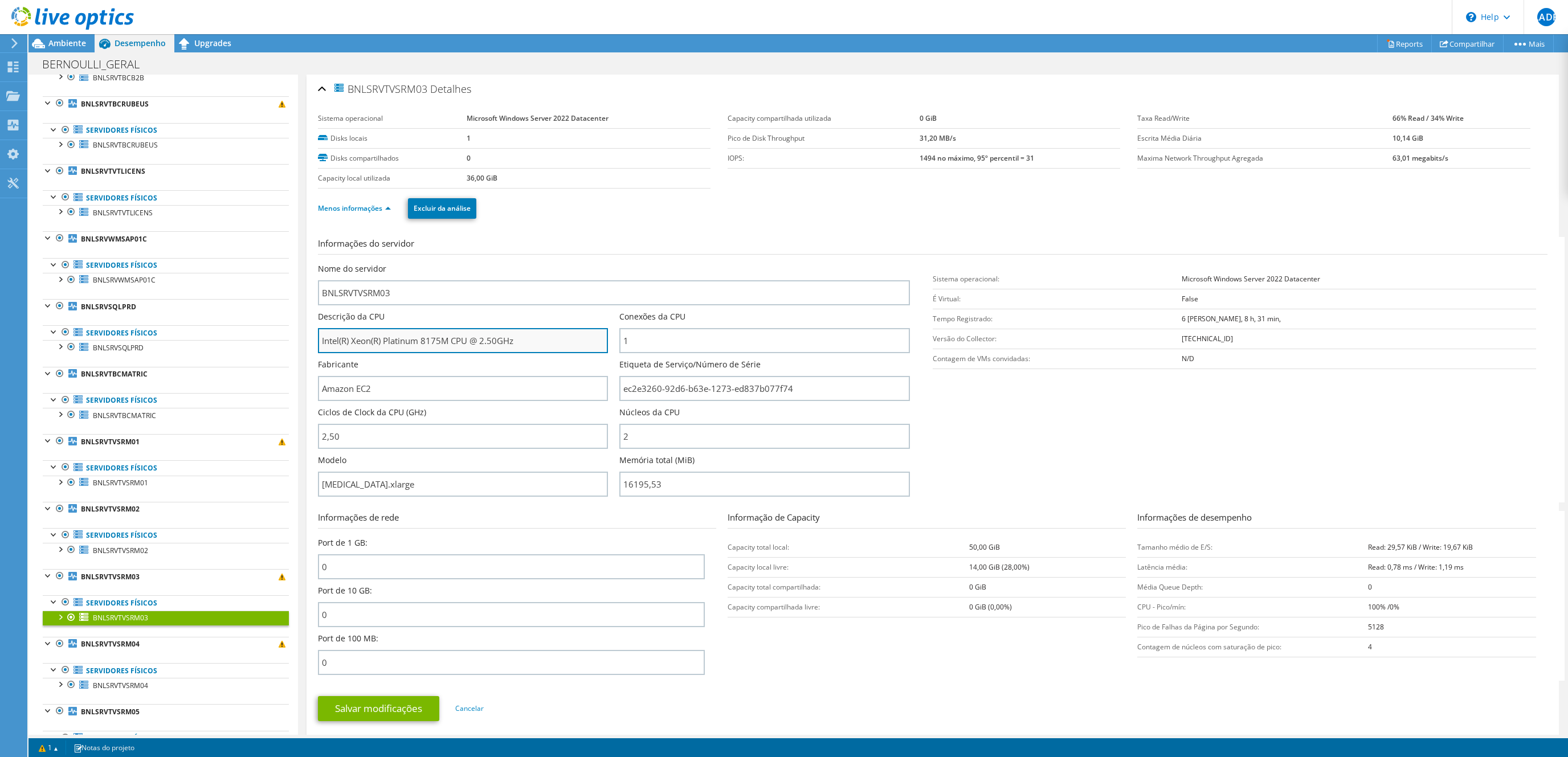
click at [397, 345] on input "Intel(R) Xeon(R) Platinum 8175M CPU @ 2.50GHz" at bounding box center [463, 340] width 290 height 25
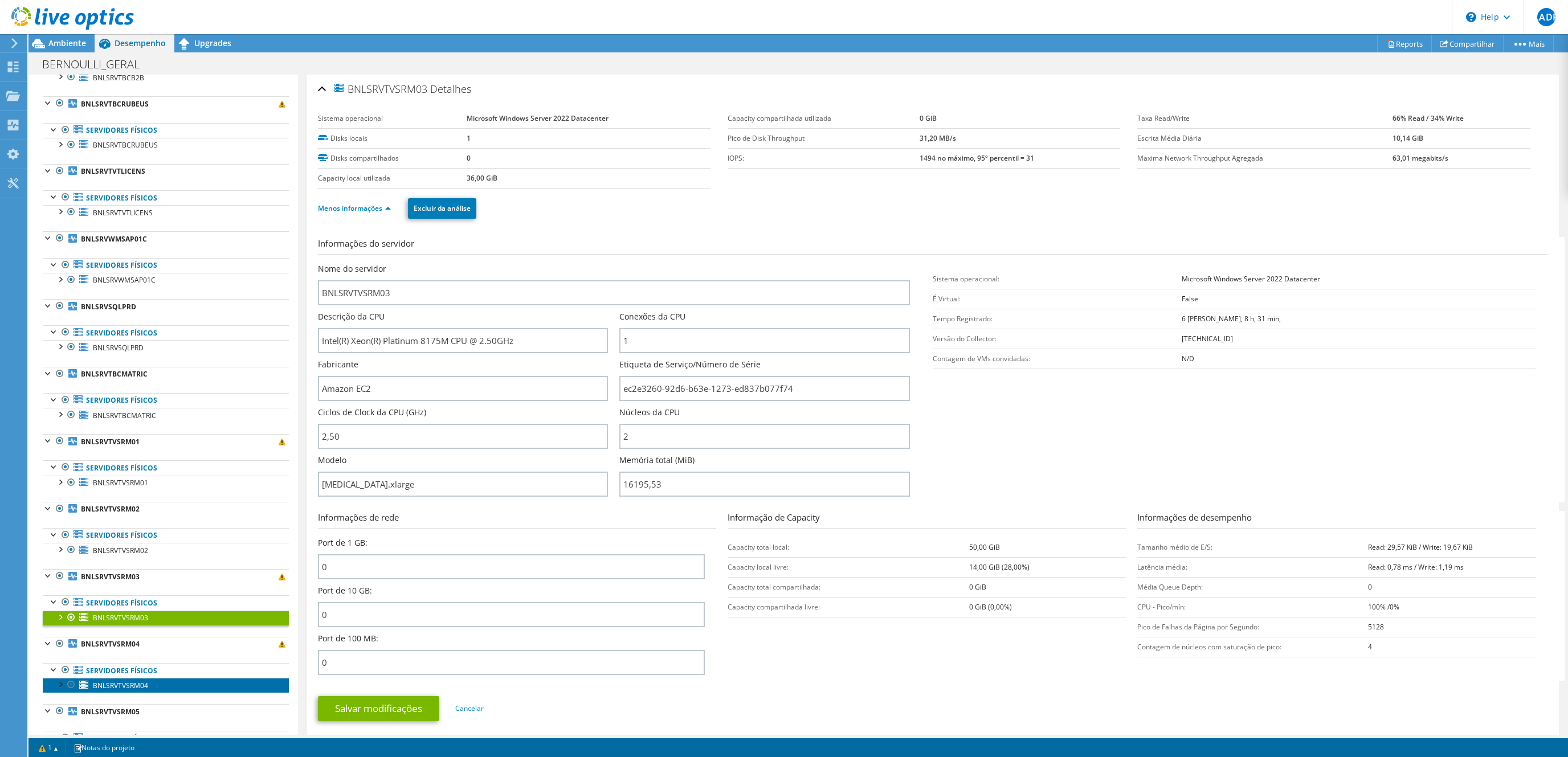
click at [143, 690] on span "BNLSRVTVSRM04" at bounding box center [120, 685] width 55 height 9
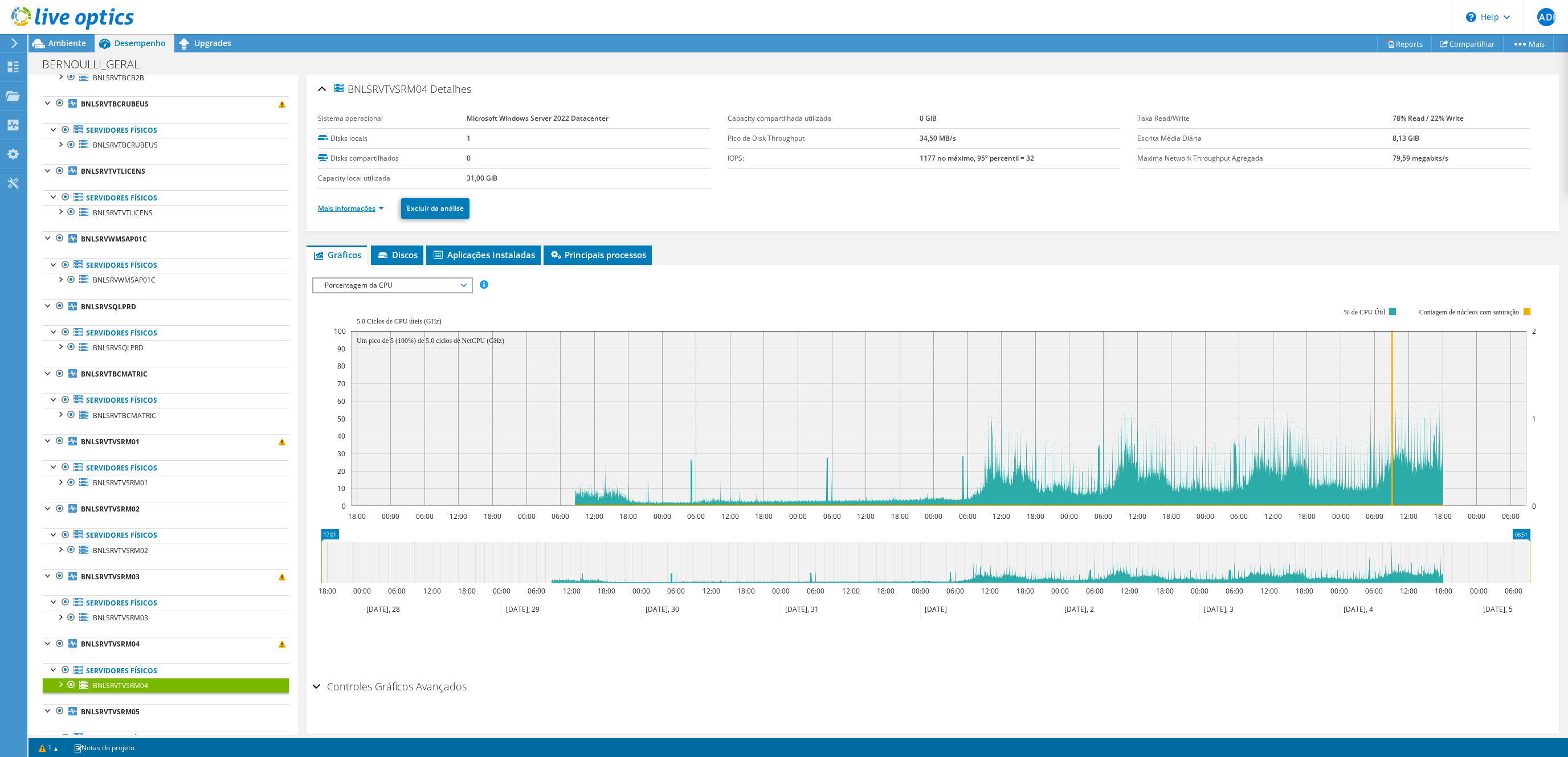
click at [372, 210] on link "Mais informações" at bounding box center [351, 208] width 66 height 9
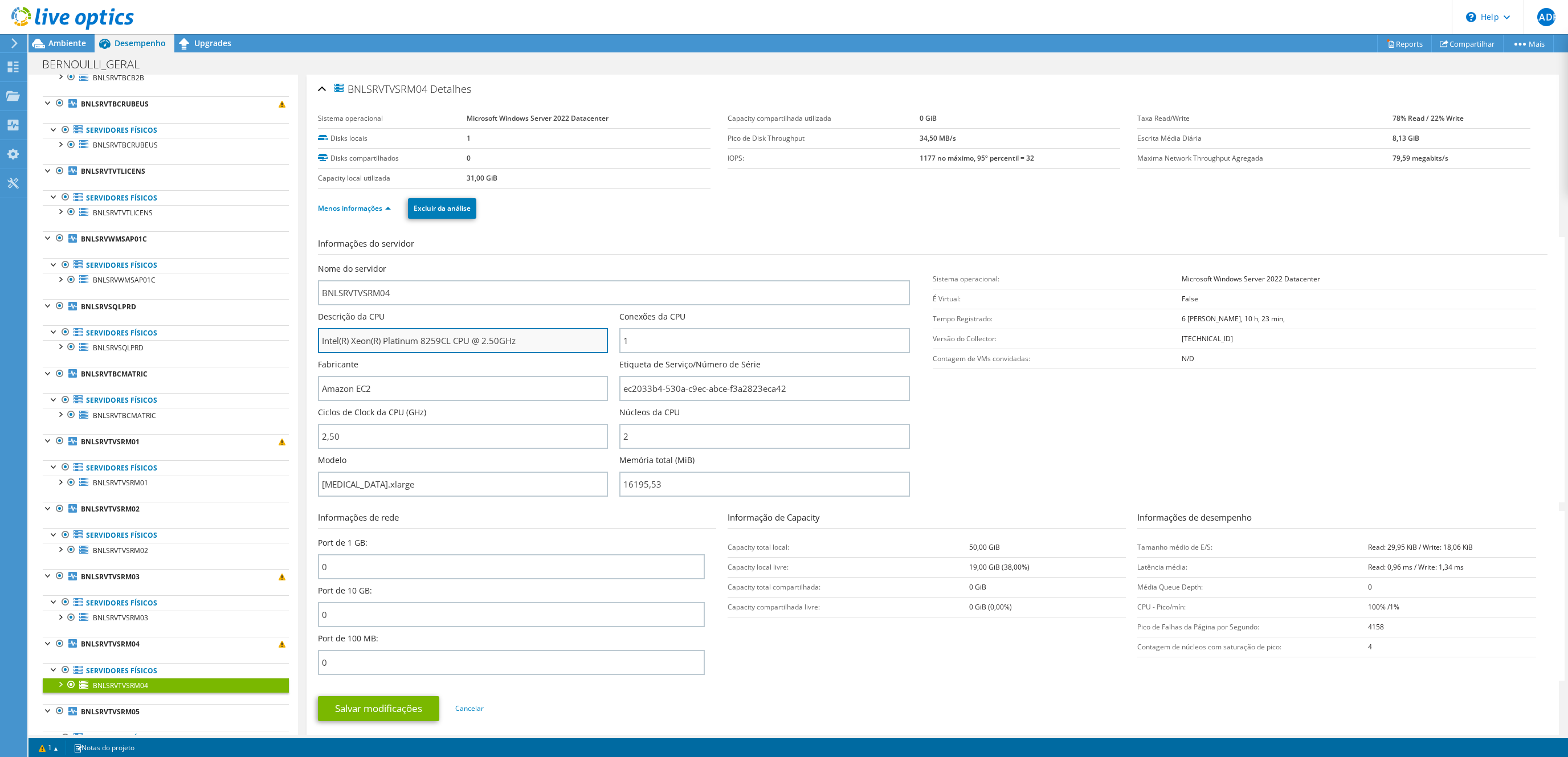
click at [403, 340] on input "Intel(R) Xeon(R) Platinum 8259CL CPU @ 2.50GHz" at bounding box center [463, 340] width 290 height 25
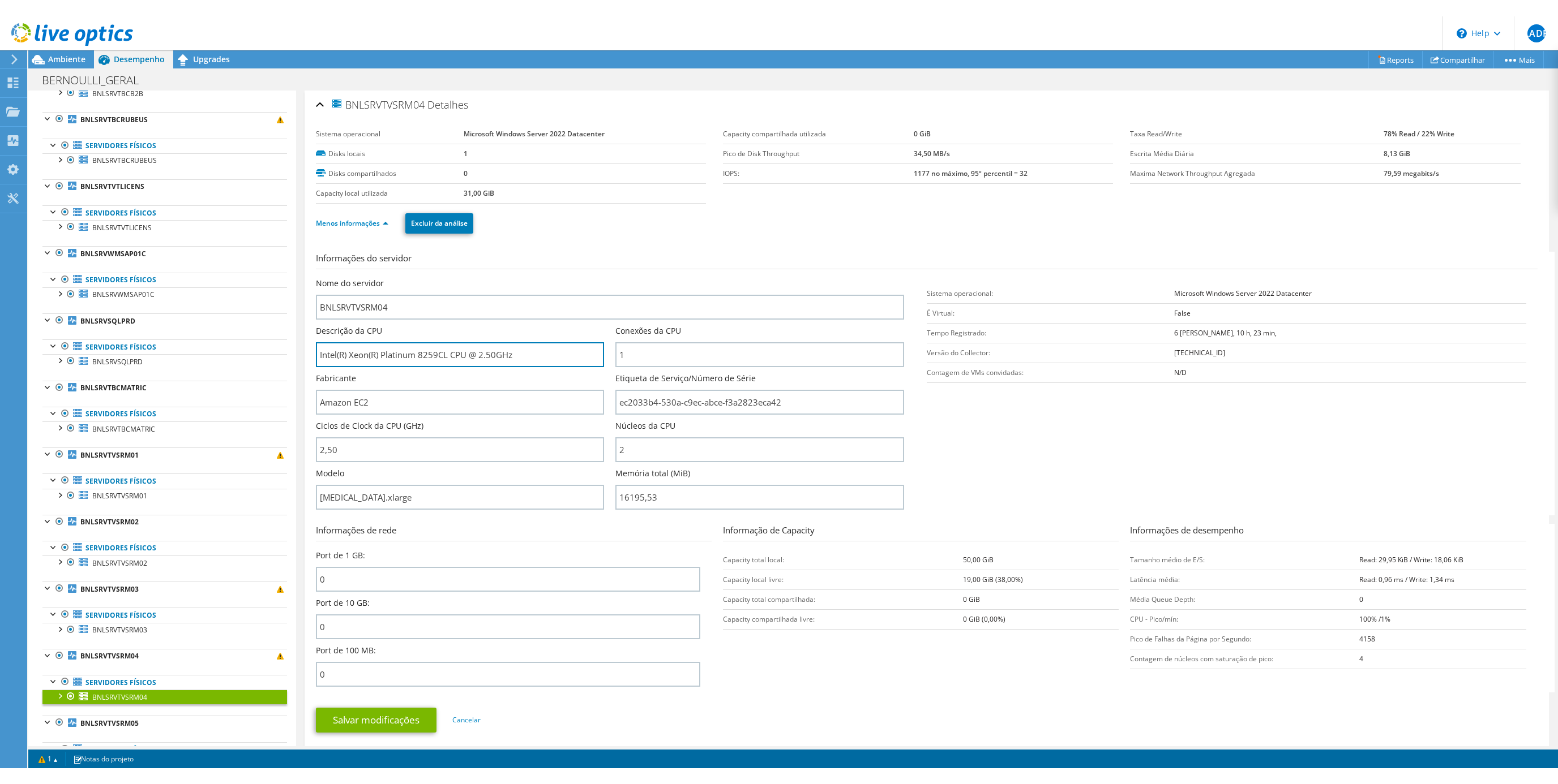
scroll to position [892, 0]
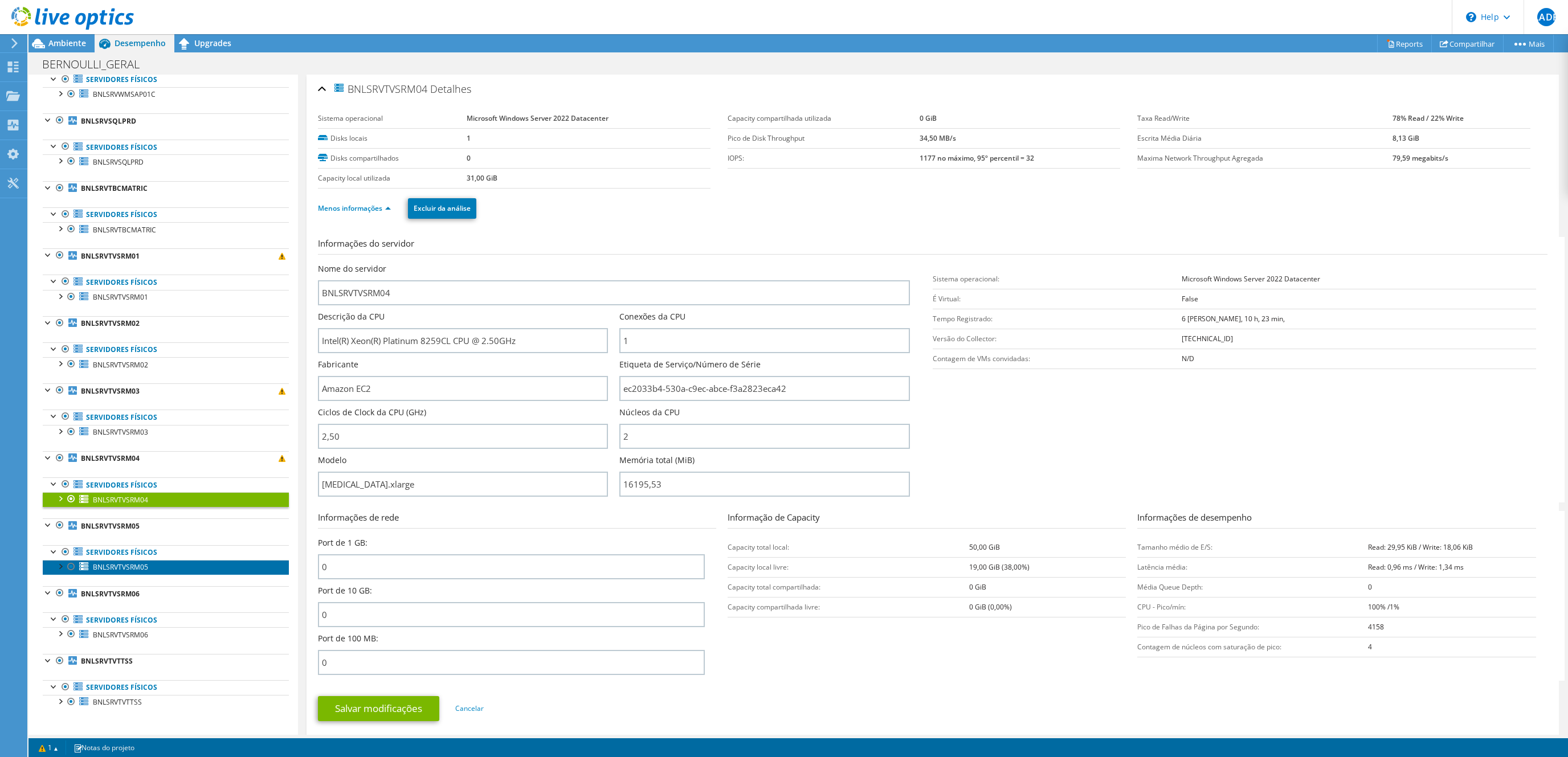
click at [141, 568] on span "BNLSRVTVSRM05" at bounding box center [120, 566] width 55 height 9
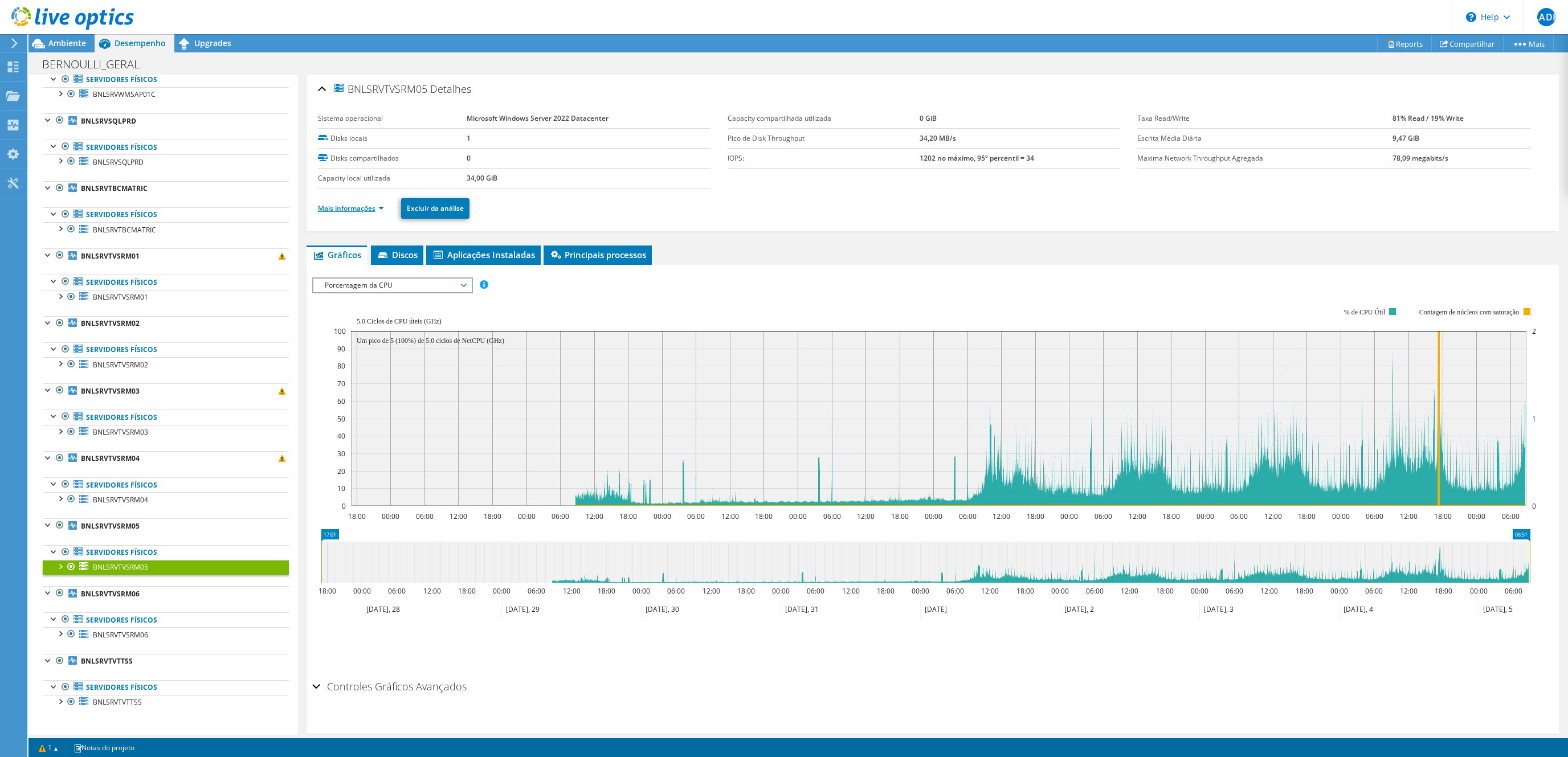
click at [354, 205] on link "Mais informações" at bounding box center [351, 208] width 66 height 9
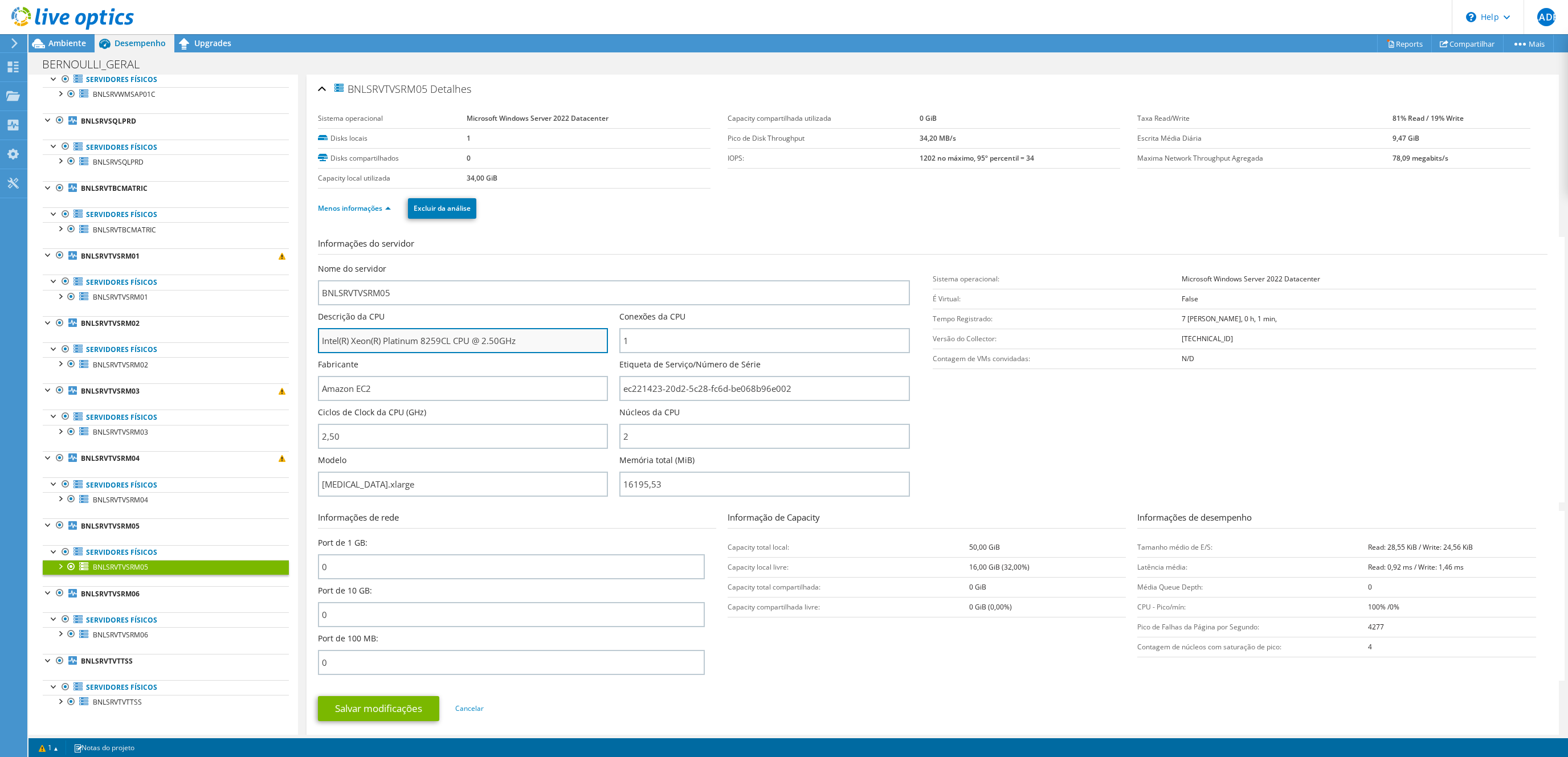
click at [413, 340] on input "Intel(R) Xeon(R) Platinum 8259CL CPU @ 2.50GHz" at bounding box center [463, 340] width 290 height 25
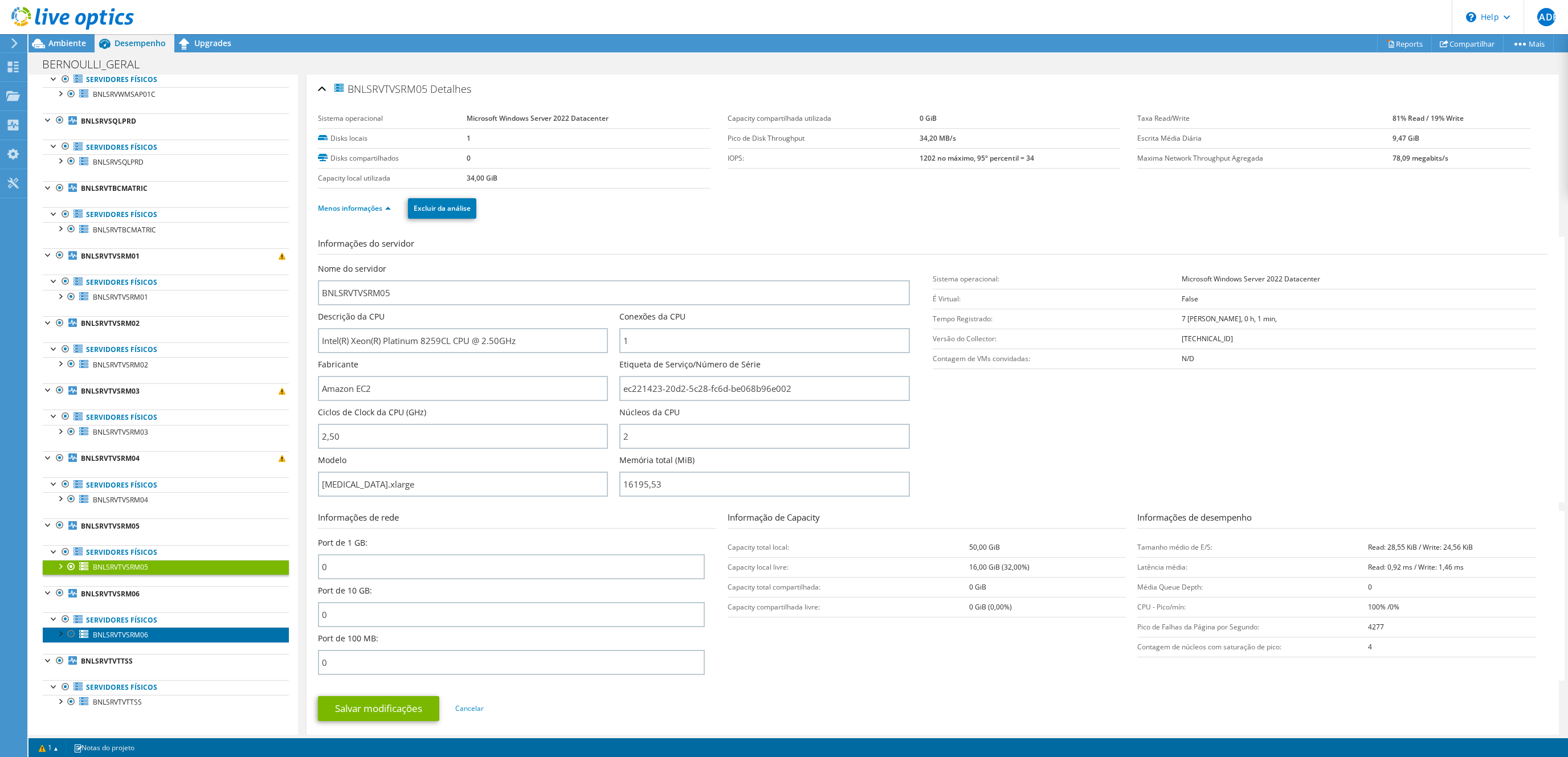
click at [139, 629] on link "BNLSRVTVSRM06" at bounding box center [166, 634] width 246 height 15
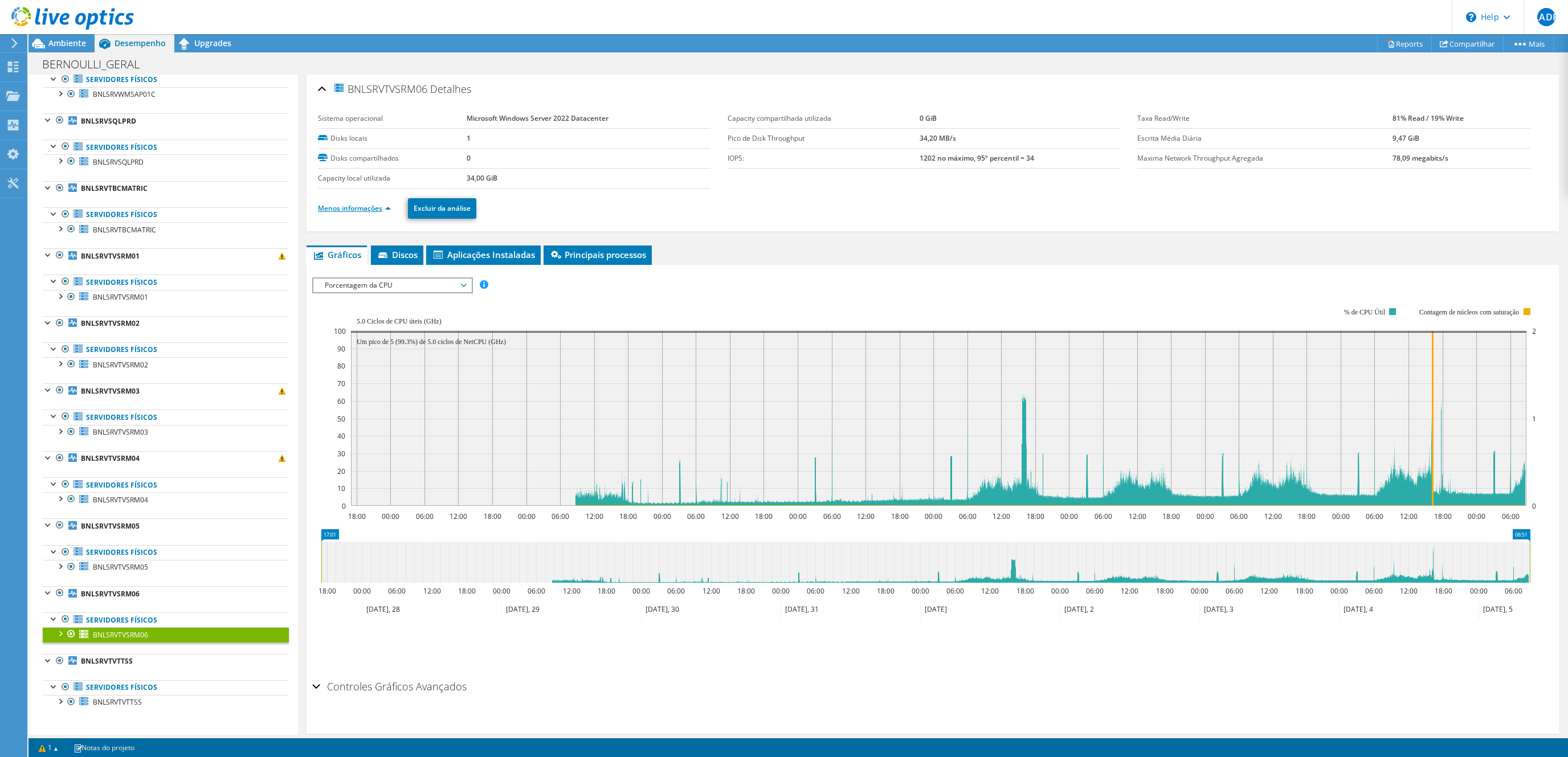
click at [366, 211] on link "Menos informações" at bounding box center [354, 208] width 73 height 9
click at [366, 211] on link "Mais informações" at bounding box center [351, 208] width 66 height 9
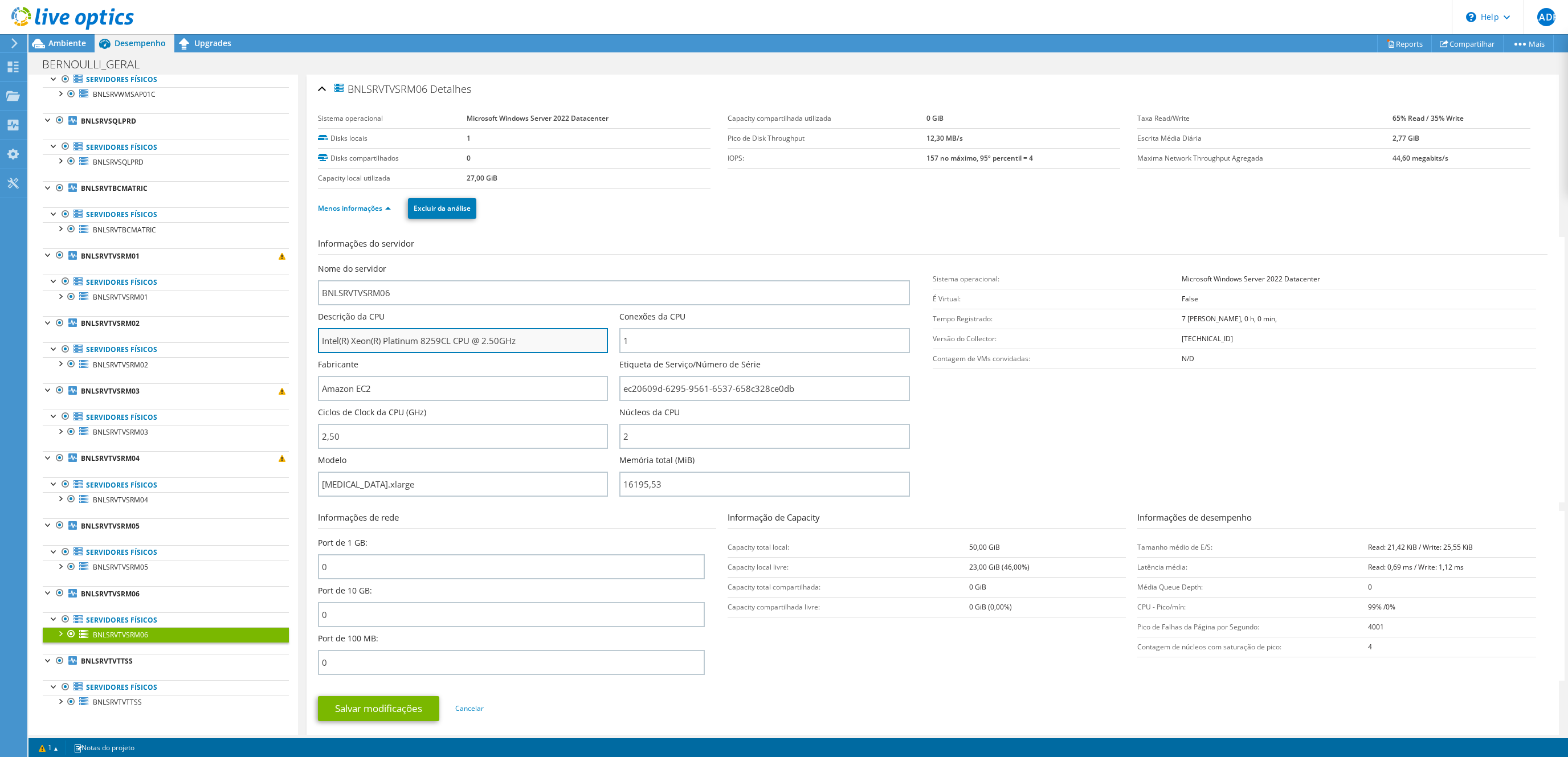
click at [403, 342] on input "Intel(R) Xeon(R) Platinum 8259CL CPU @ 2.50GHz" at bounding box center [463, 340] width 290 height 25
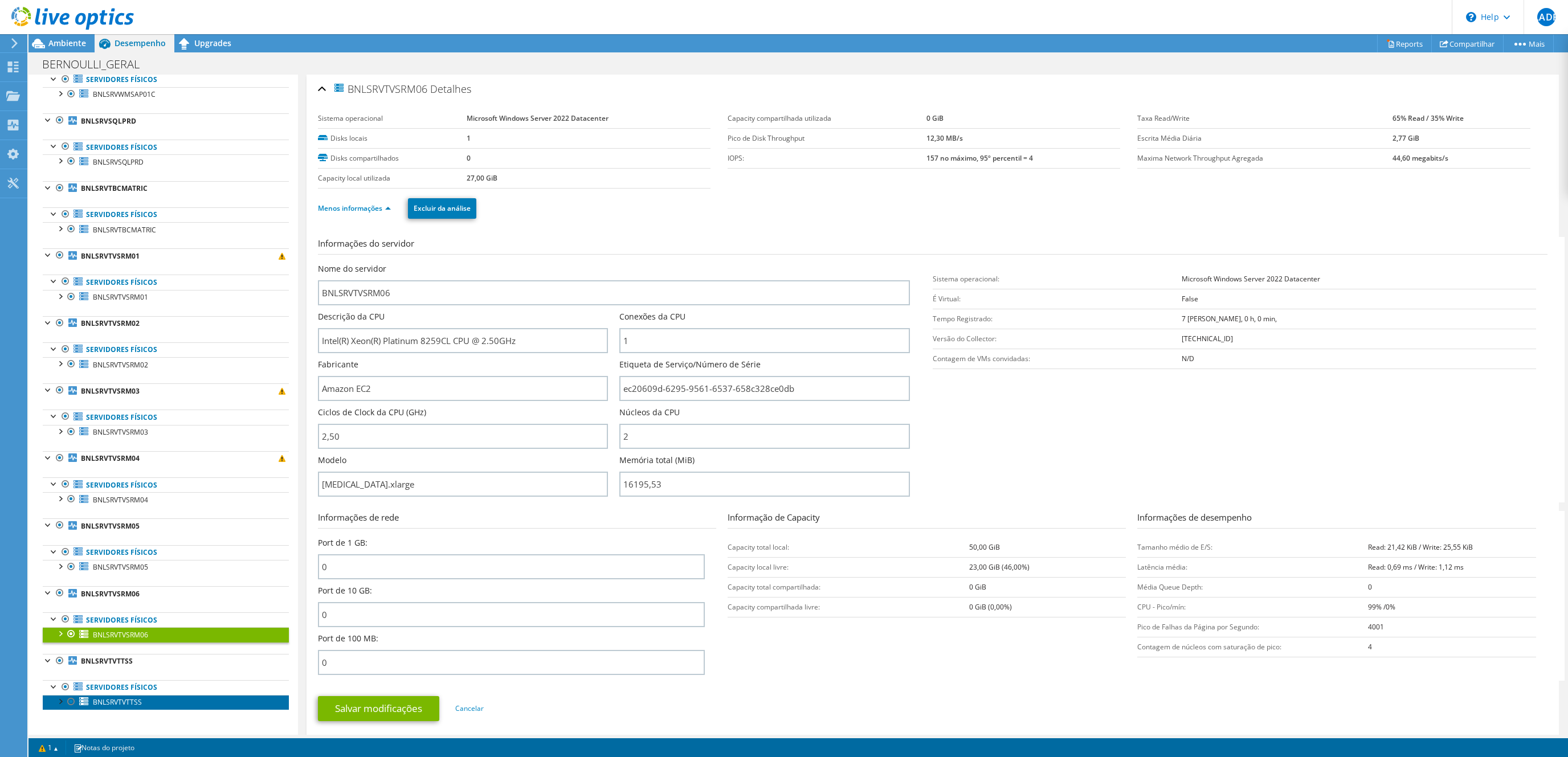
click at [128, 702] on span "BNLSRVTVTTSS" at bounding box center [117, 702] width 49 height 9
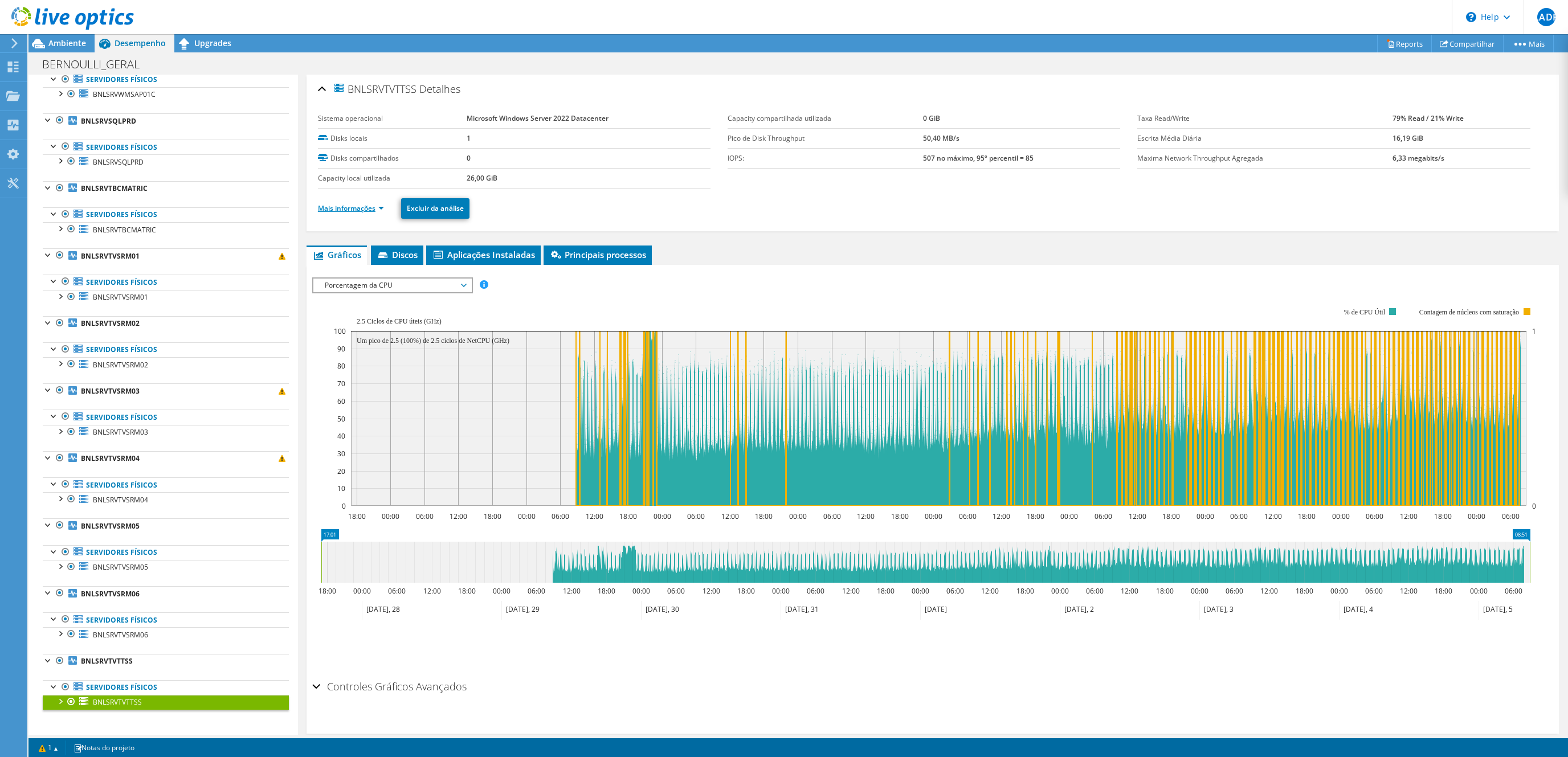
click at [377, 207] on link "Mais informações" at bounding box center [351, 208] width 66 height 9
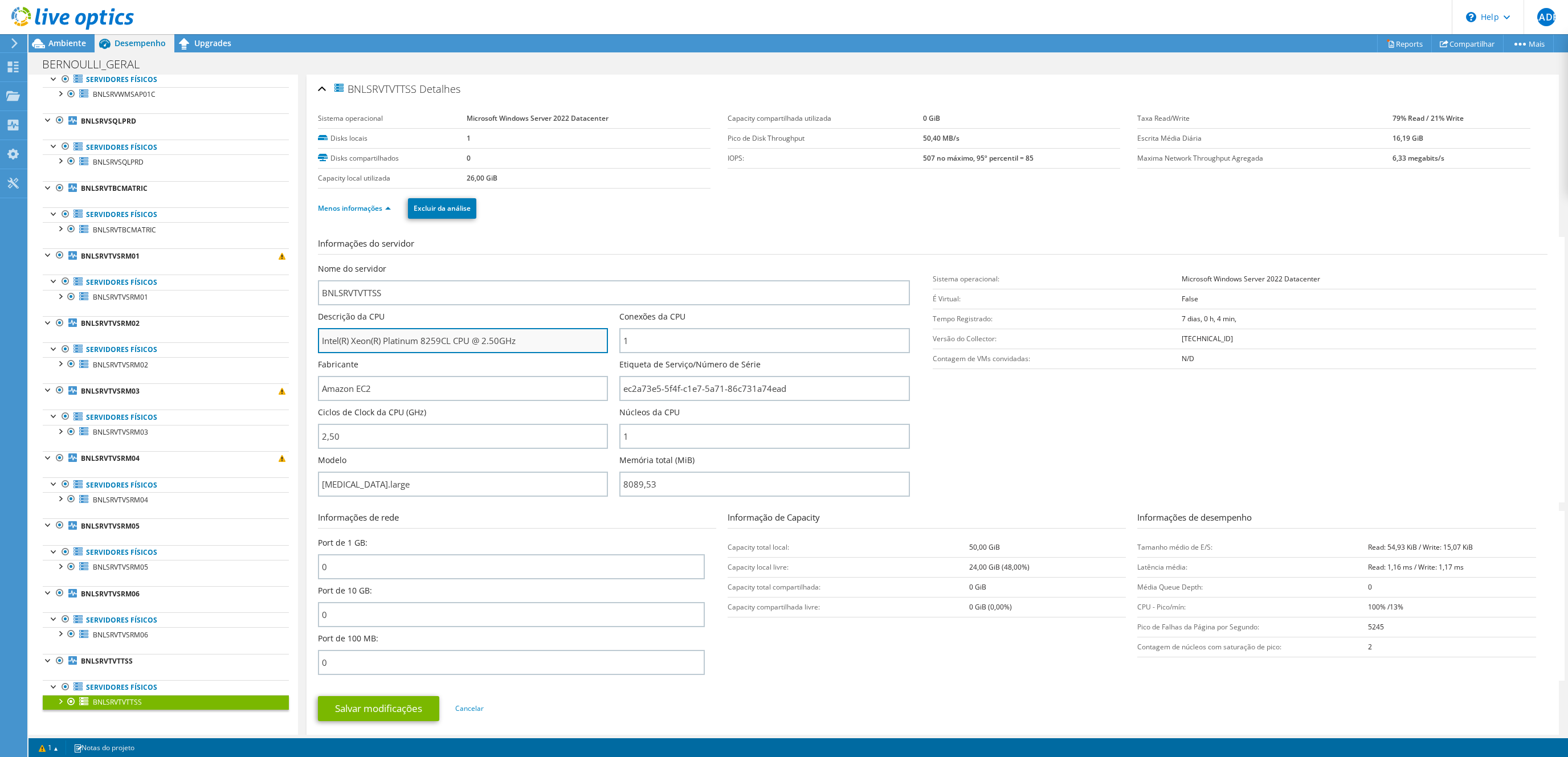
click at [407, 334] on input "Intel(R) Xeon(R) Platinum 8259CL CPU @ 2.50GHz" at bounding box center [463, 340] width 290 height 25
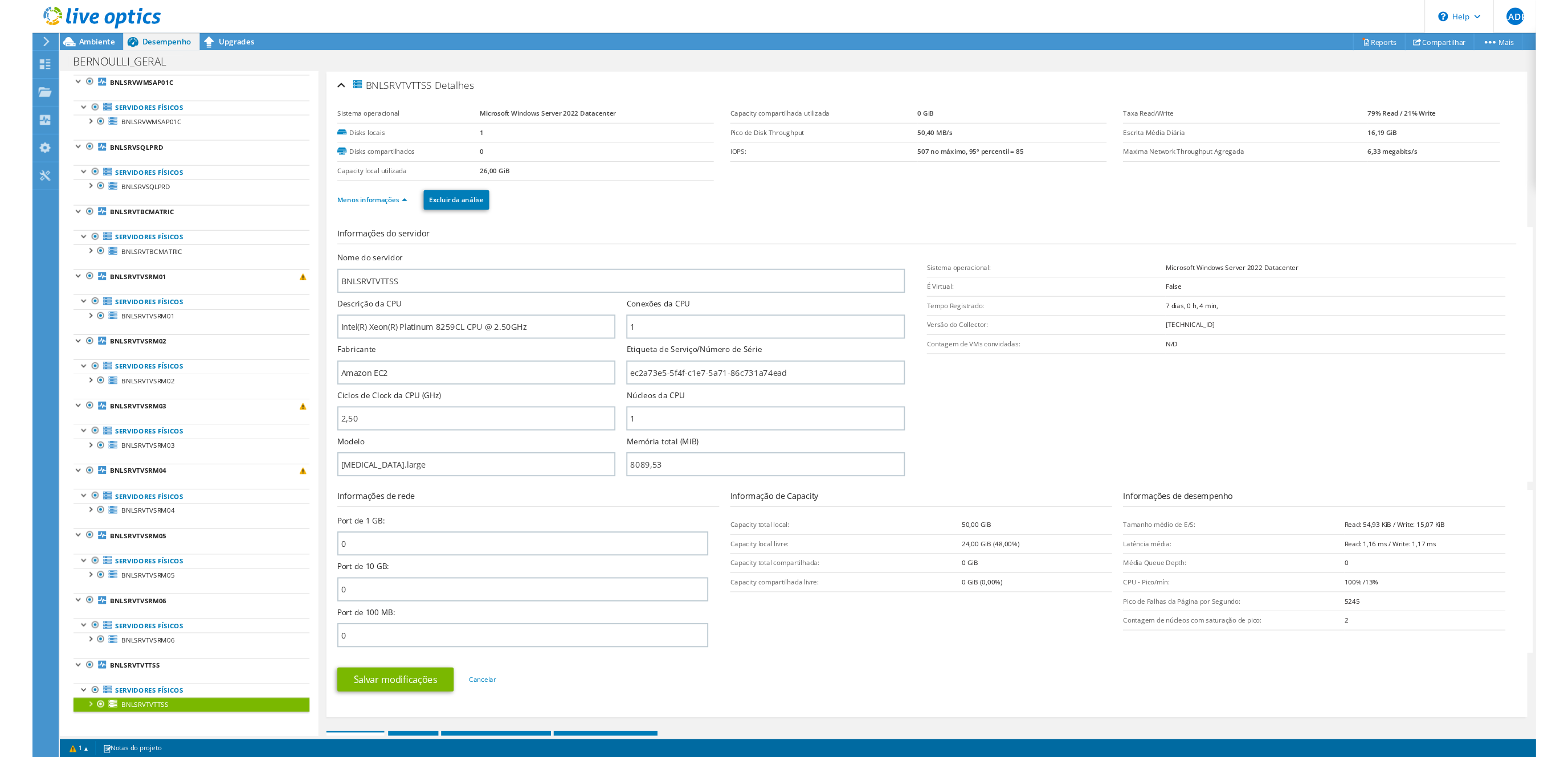
scroll to position [865, 0]
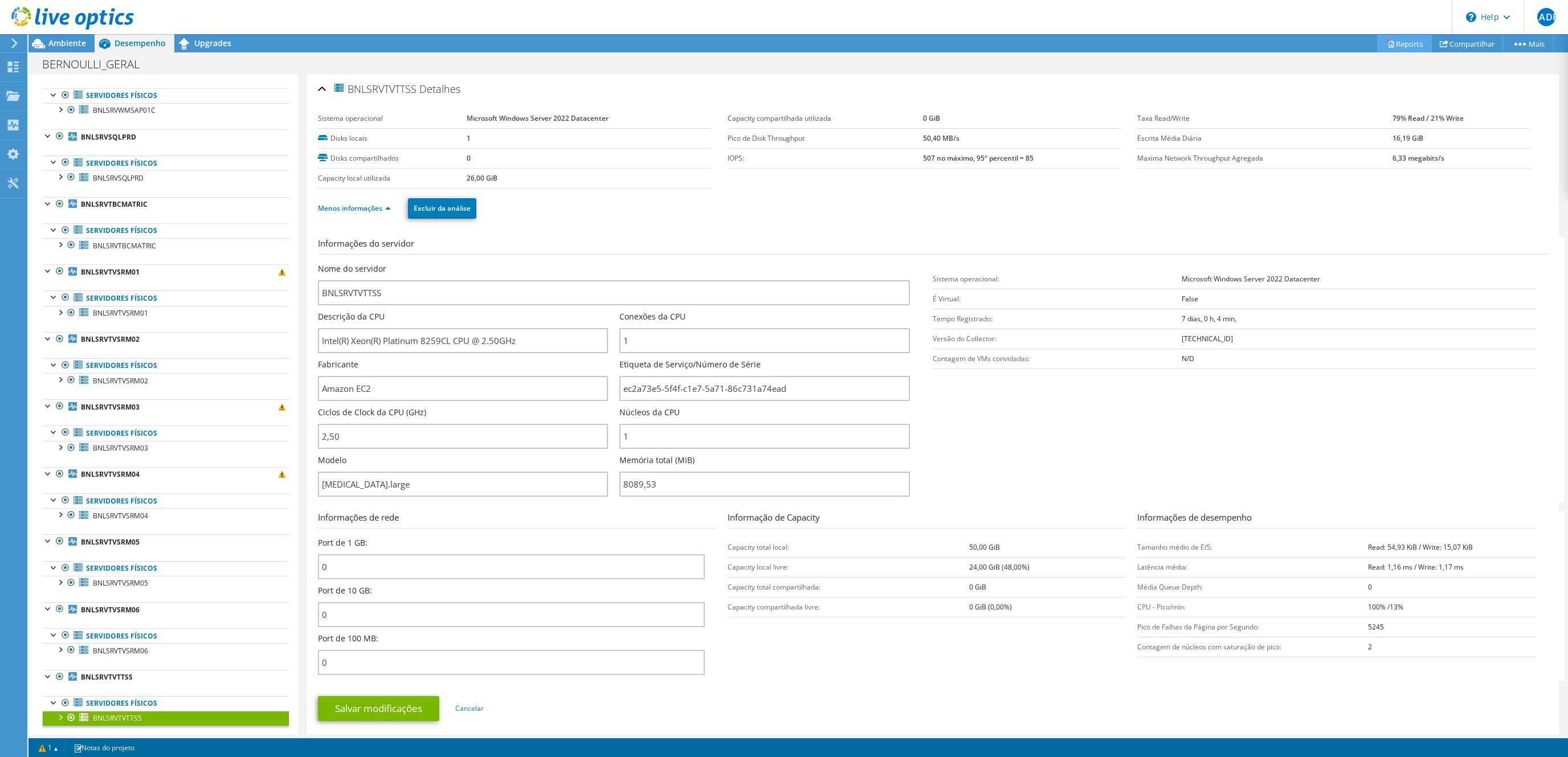
click at [1405, 44] on link "Reports" at bounding box center [1404, 44] width 55 height 17
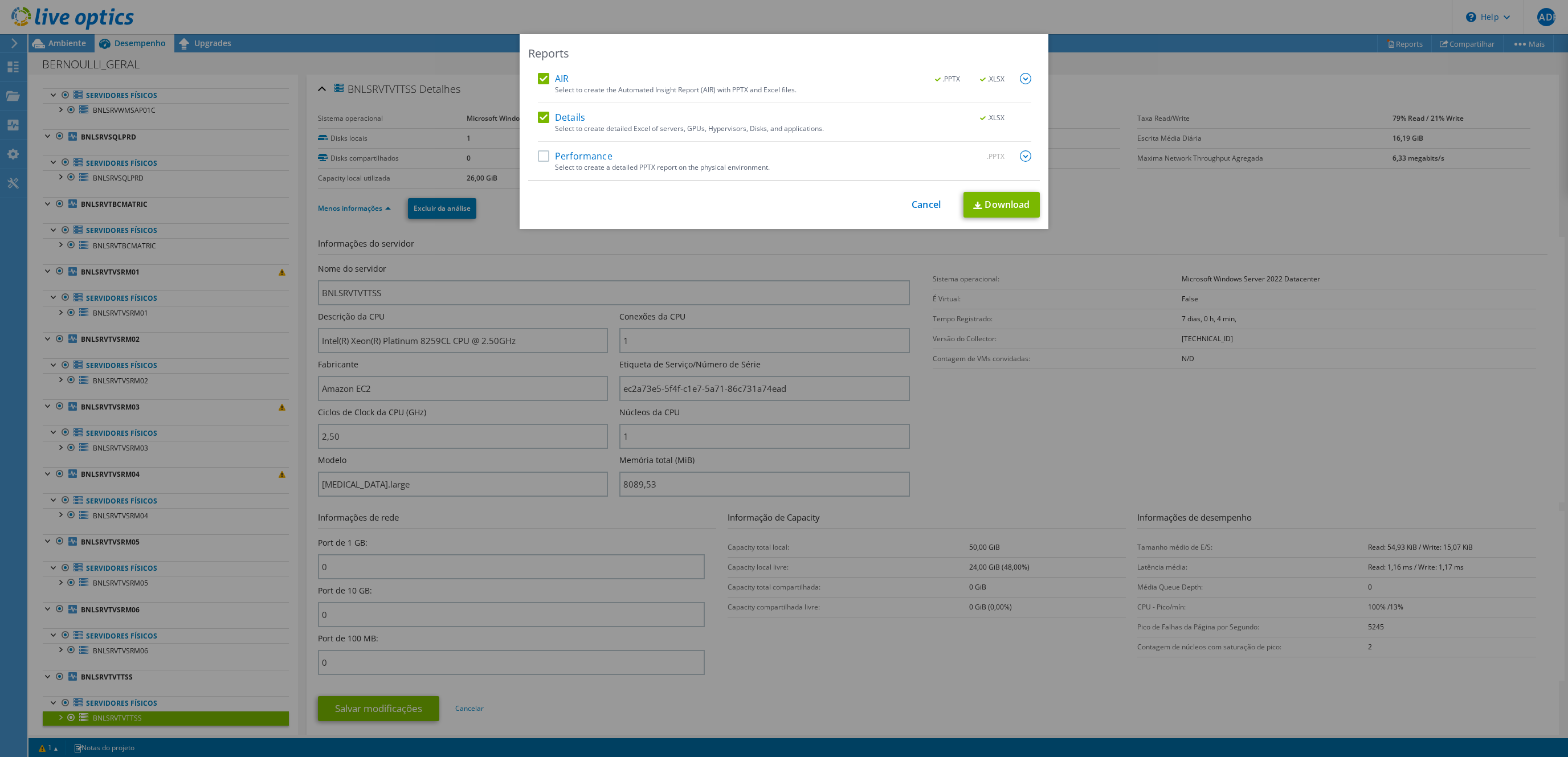
click at [538, 157] on label "Performance" at bounding box center [575, 156] width 74 height 12
click at [0, 0] on input "Performance" at bounding box center [0, 0] width 0 height 0
click at [538, 157] on label "Performance" at bounding box center [575, 156] width 74 height 12
click at [0, 0] on input "Performance" at bounding box center [0, 0] width 0 height 0
click at [992, 207] on link "Download" at bounding box center [1002, 204] width 77 height 26
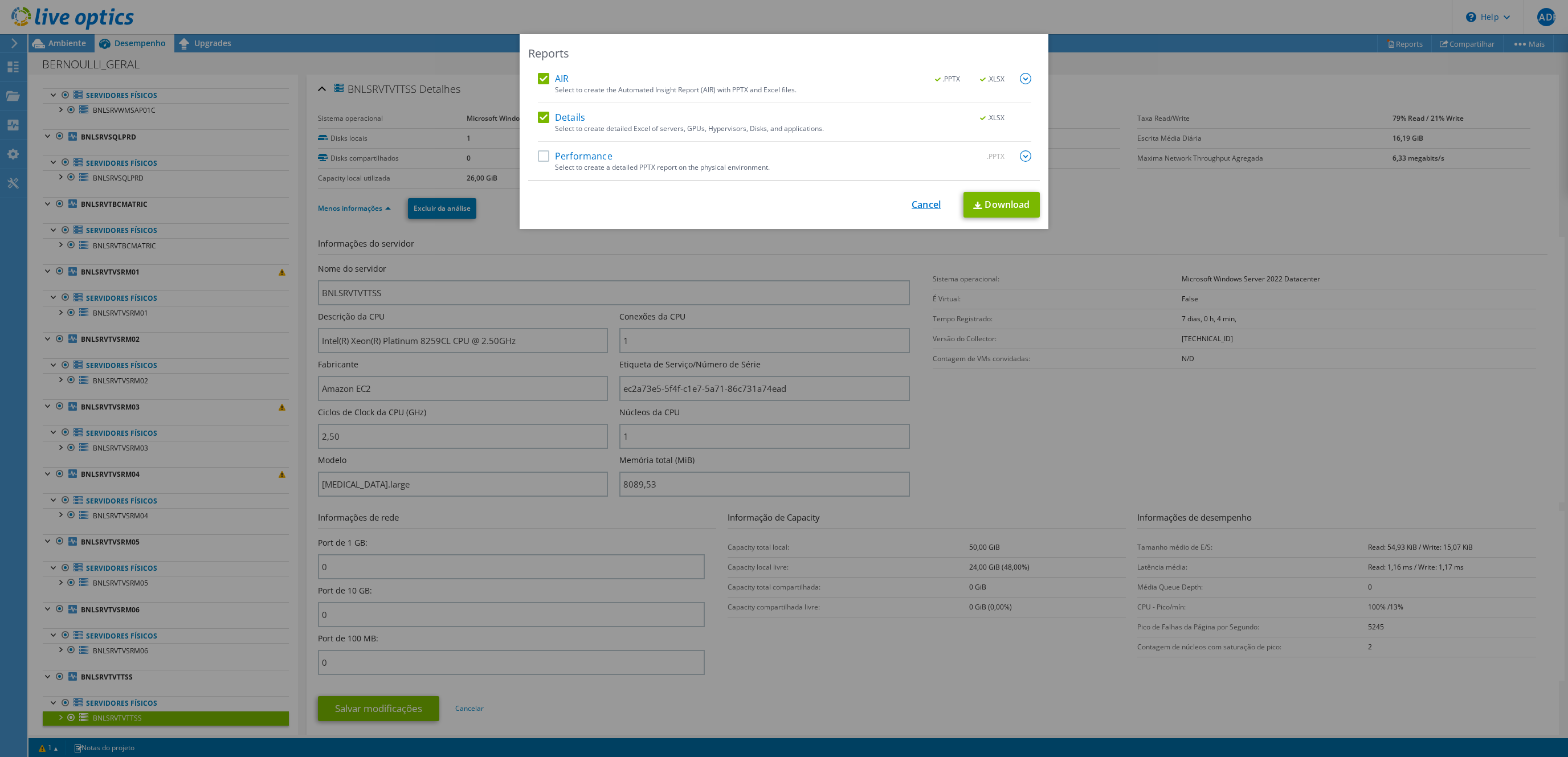
click at [921, 210] on link "Cancel" at bounding box center [926, 205] width 29 height 11
